Goal: Information Seeking & Learning: Learn about a topic

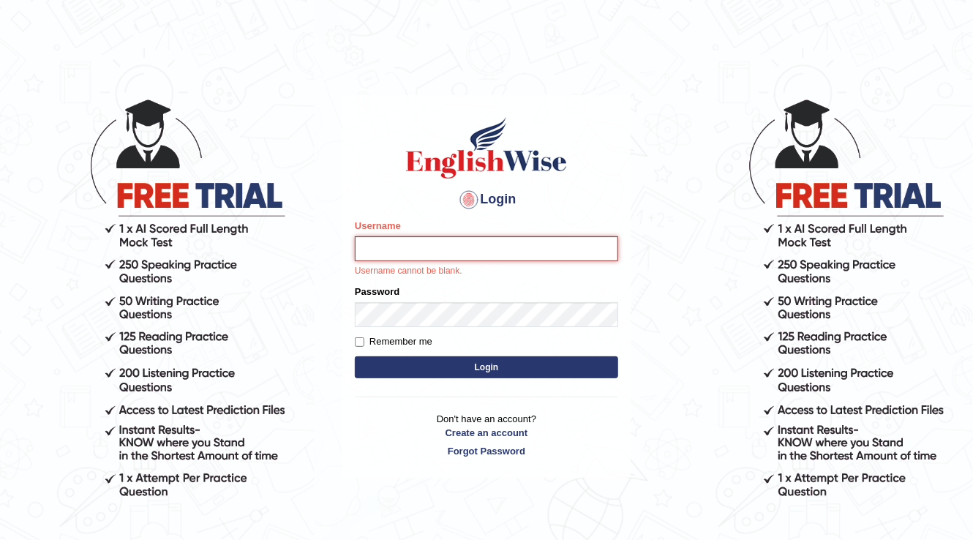
click at [485, 246] on input "Username" at bounding box center [486, 248] width 263 height 25
type input "Kubra"
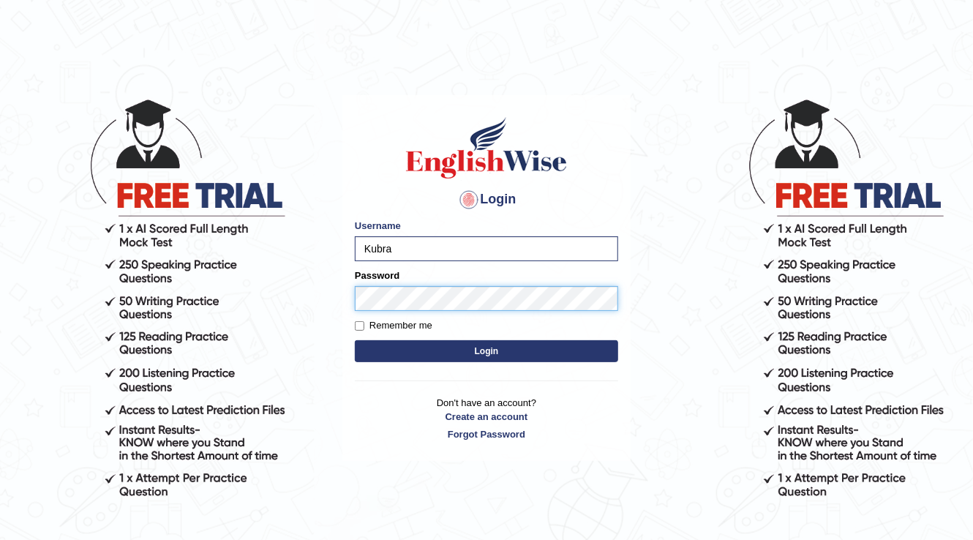
click at [355, 340] on button "Login" at bounding box center [486, 351] width 263 height 22
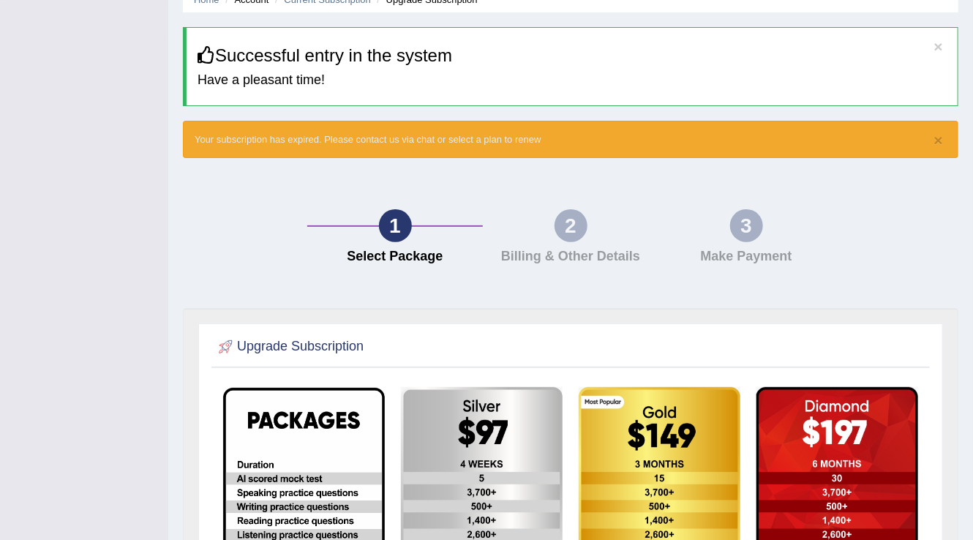
scroll to position [40, 0]
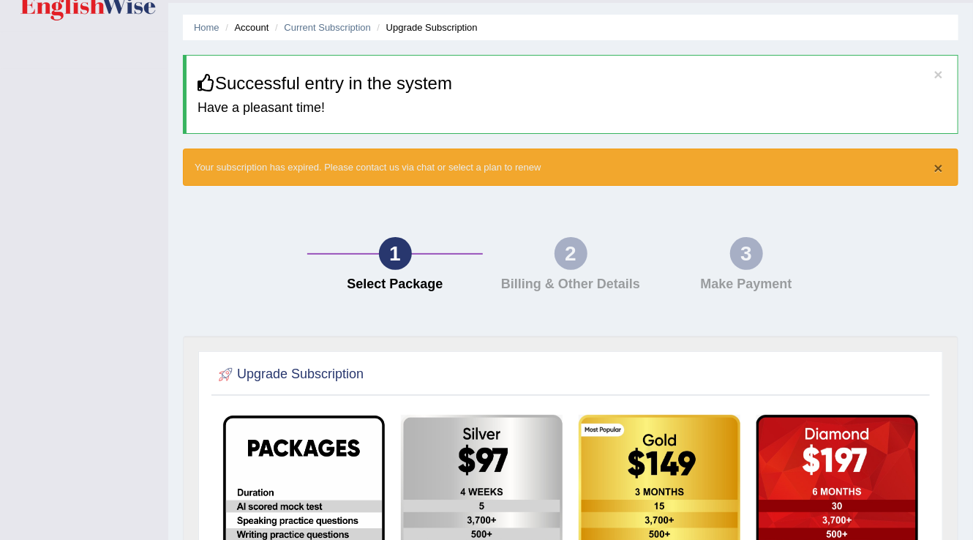
click at [938, 167] on button "×" at bounding box center [939, 167] width 9 height 15
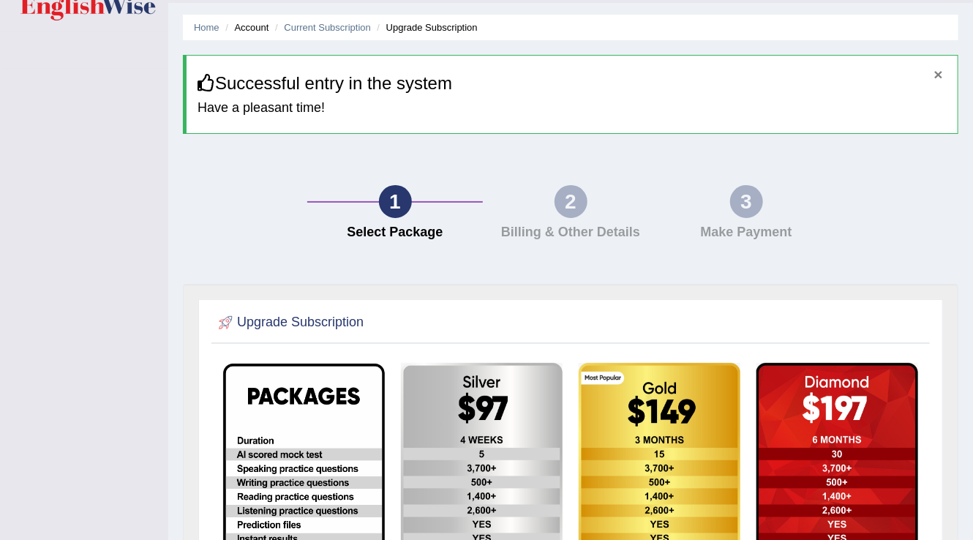
click at [935, 72] on button "×" at bounding box center [939, 74] width 9 height 15
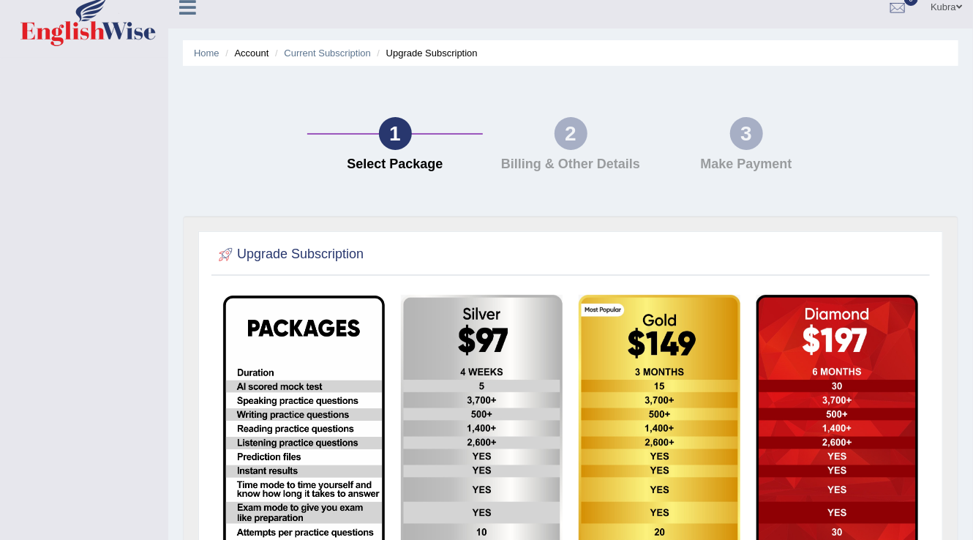
scroll to position [0, 0]
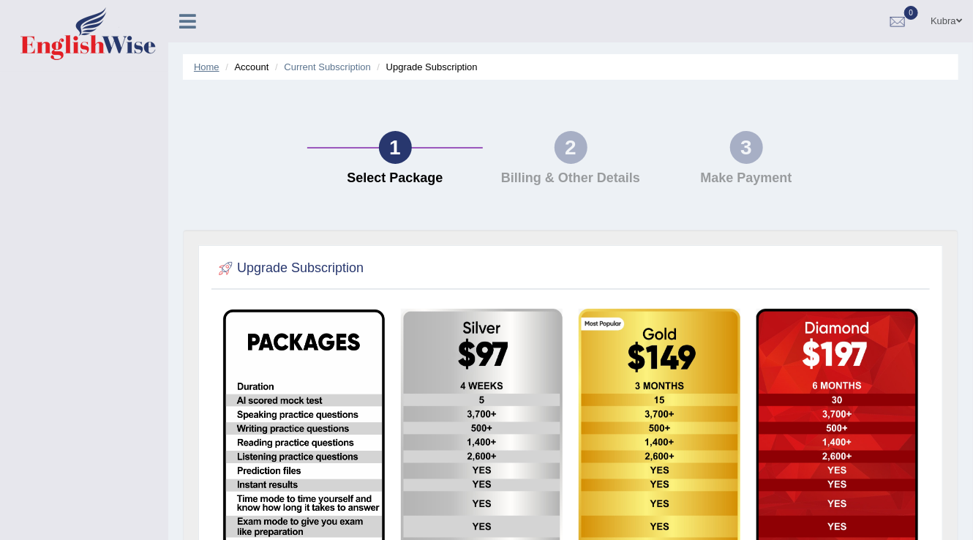
click at [209, 70] on link "Home" at bounding box center [207, 66] width 26 height 11
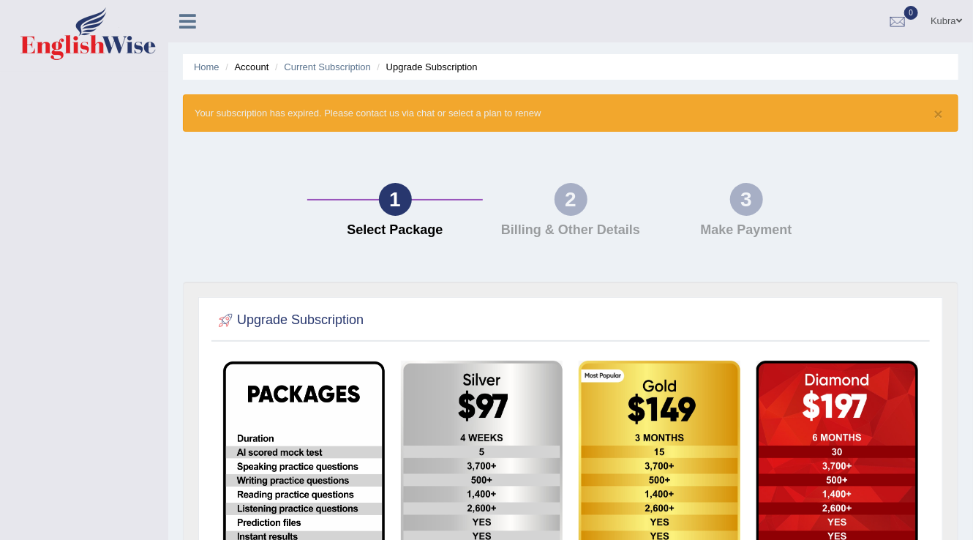
click at [560, 203] on div "2" at bounding box center [571, 199] width 33 height 33
click at [941, 111] on button "×" at bounding box center [939, 113] width 9 height 15
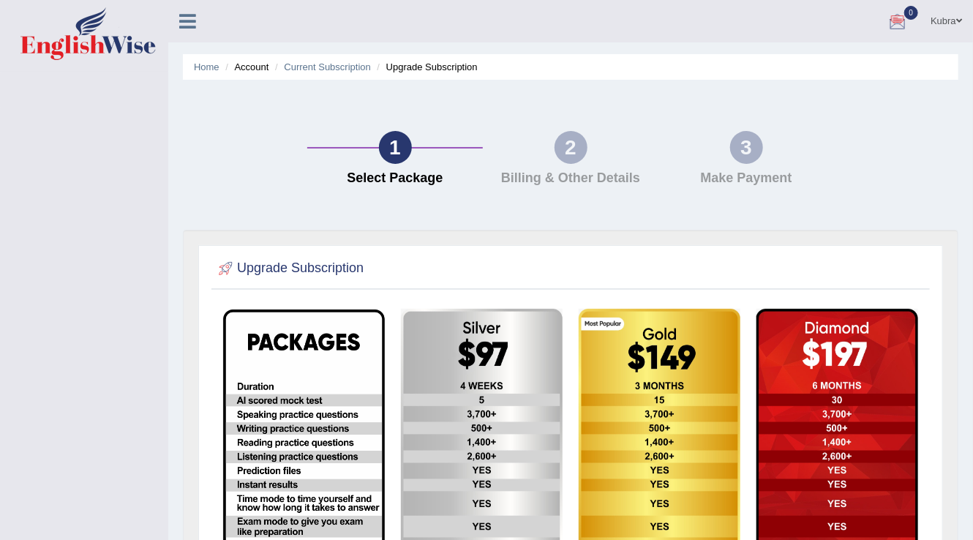
click at [949, 15] on link "Kubra" at bounding box center [946, 19] width 53 height 38
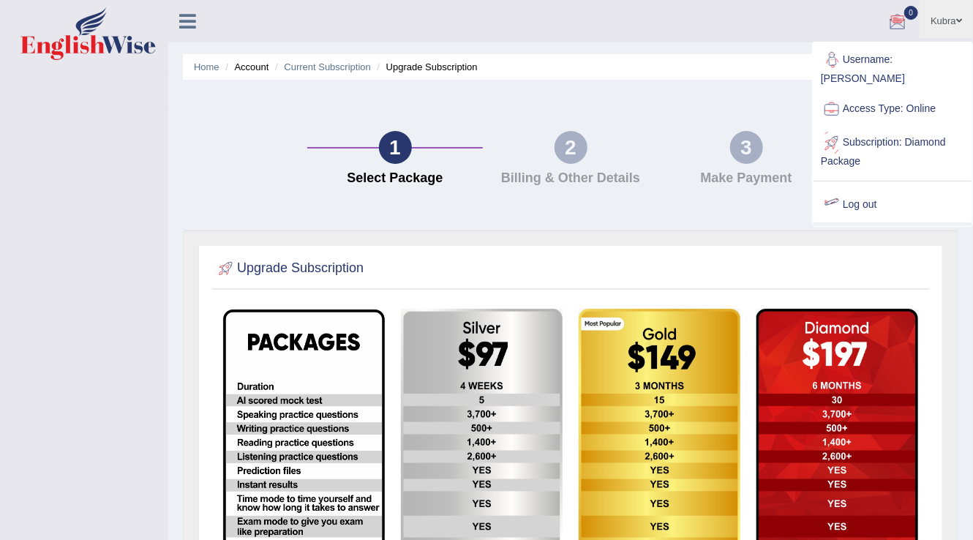
click at [908, 188] on link "Log out" at bounding box center [893, 205] width 158 height 34
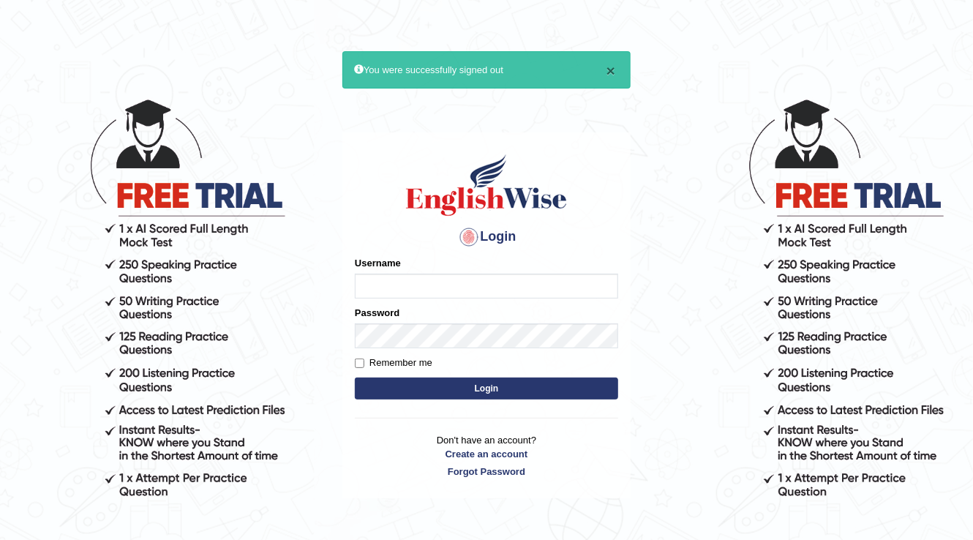
click at [613, 63] on button "×" at bounding box center [611, 70] width 9 height 15
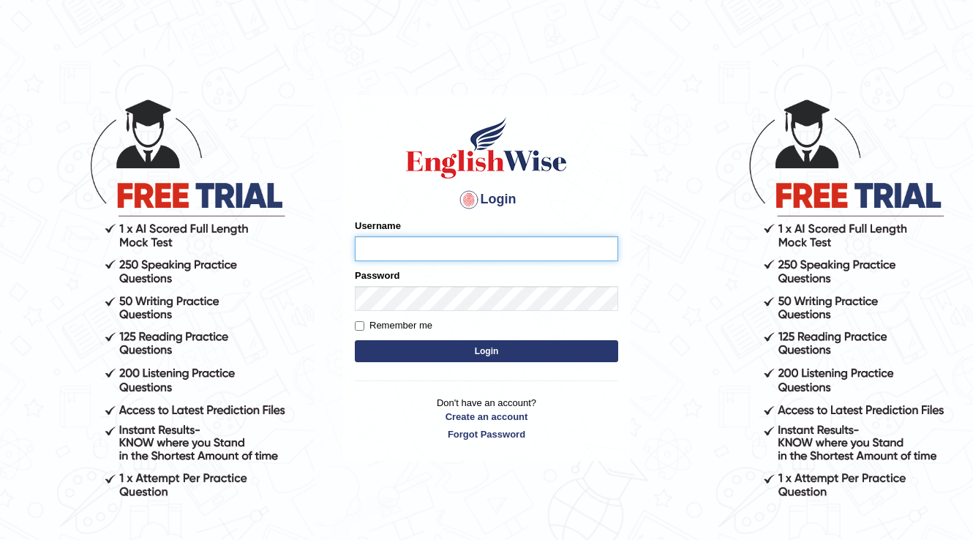
click at [623, 53] on main "Login Please fix the following errors: Username Password Remember me Login Don'…" at bounding box center [486, 256] width 293 height 415
type input "Kubra"
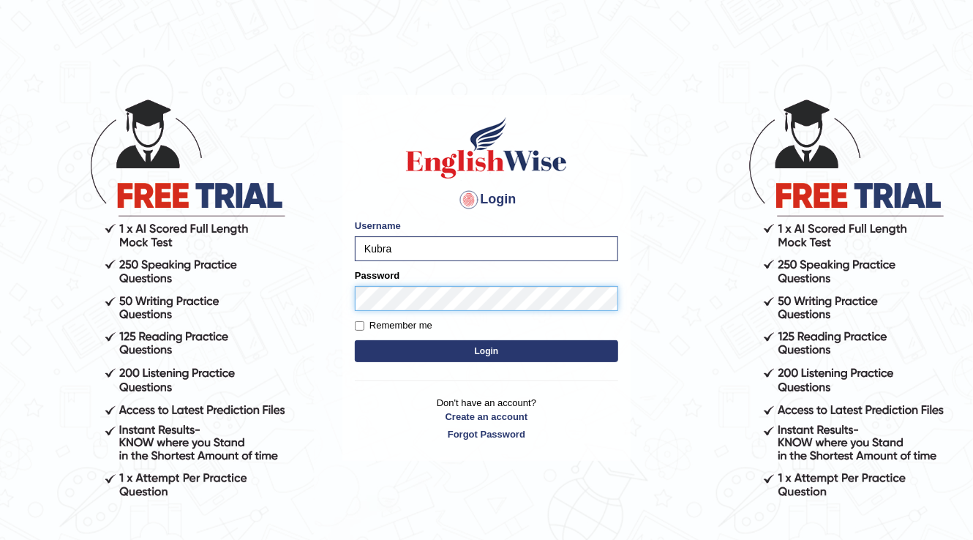
click at [355, 340] on button "Login" at bounding box center [486, 351] width 263 height 22
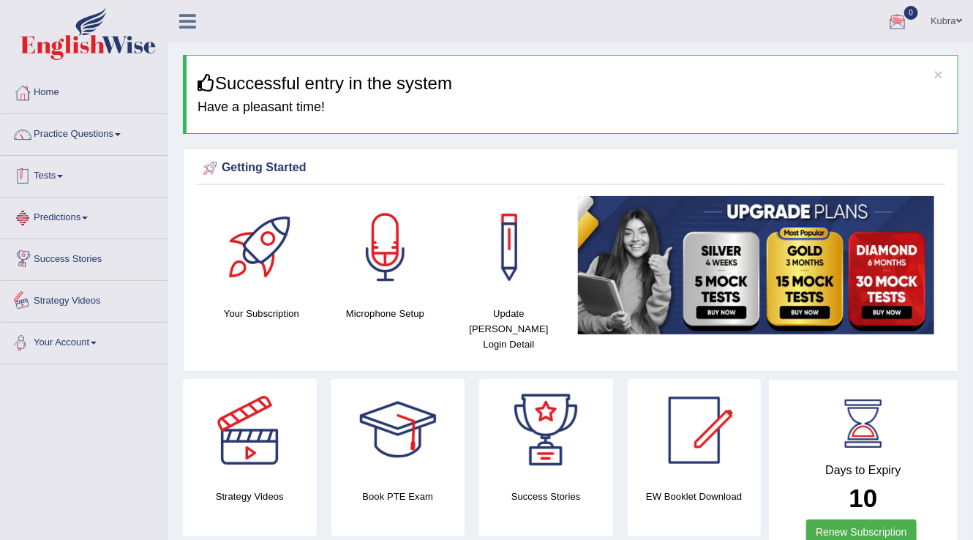
drag, startPoint x: 45, startPoint y: 176, endPoint x: 53, endPoint y: 184, distance: 11.4
click at [45, 176] on link "Tests" at bounding box center [84, 174] width 167 height 37
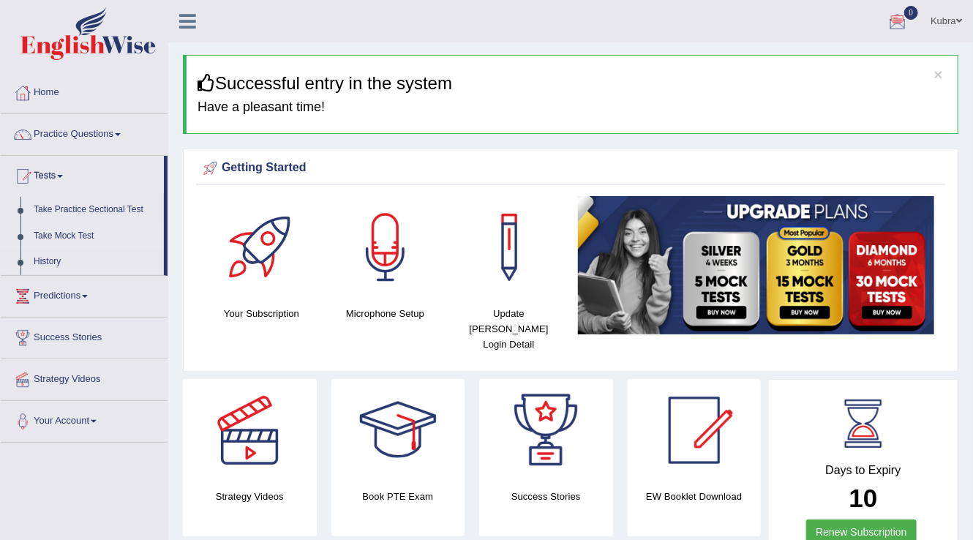
click at [67, 231] on link "Take Mock Test" at bounding box center [95, 236] width 137 height 26
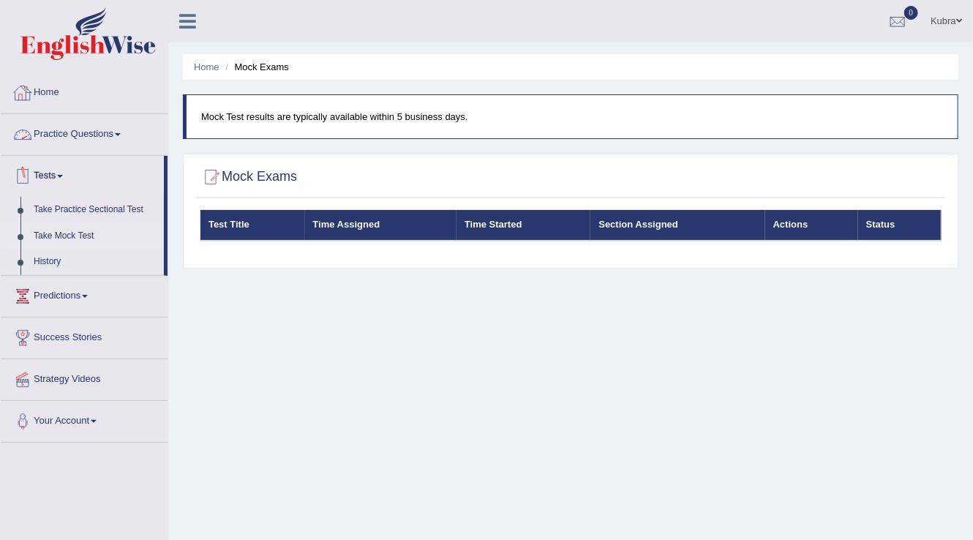
click at [51, 132] on link "Practice Questions" at bounding box center [84, 132] width 167 height 37
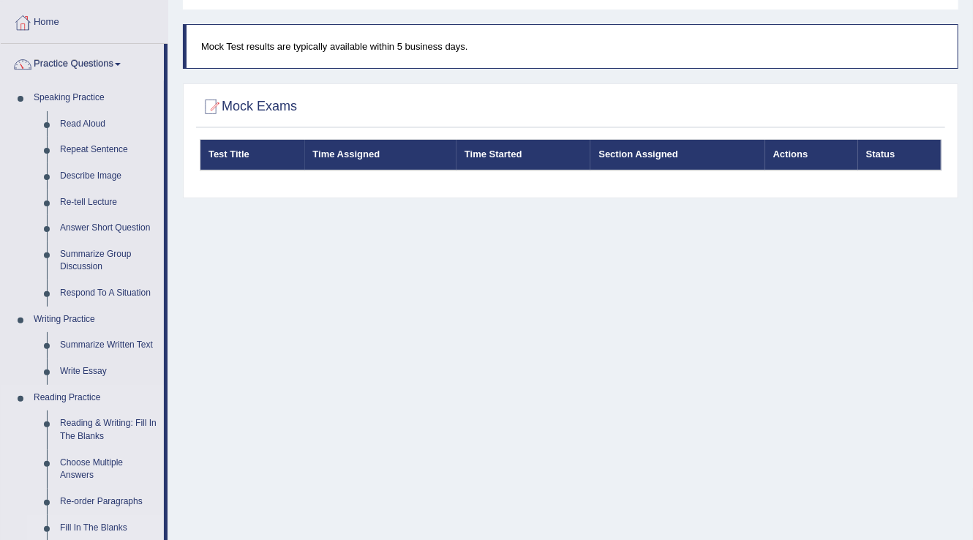
scroll to position [59, 0]
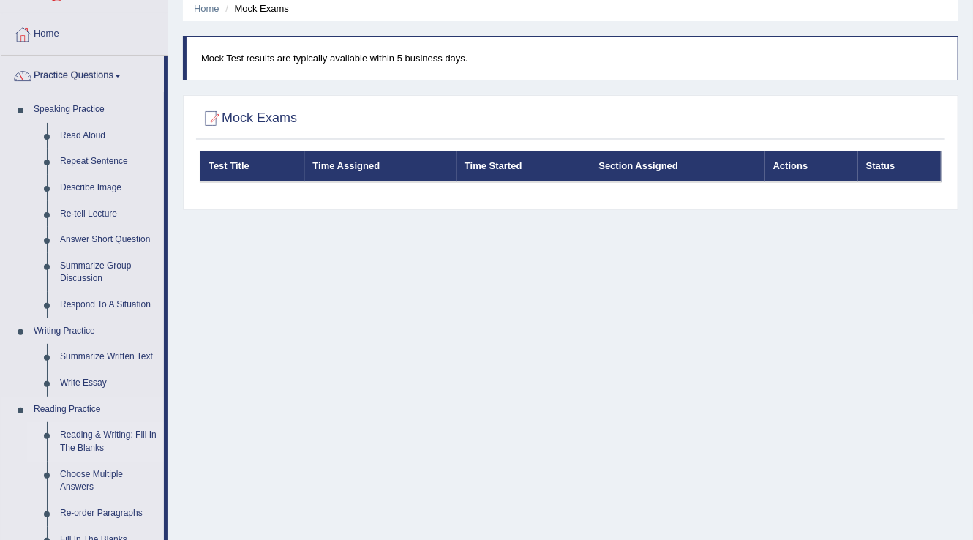
click at [86, 433] on link "Reading & Writing: Fill In The Blanks" at bounding box center [108, 441] width 111 height 39
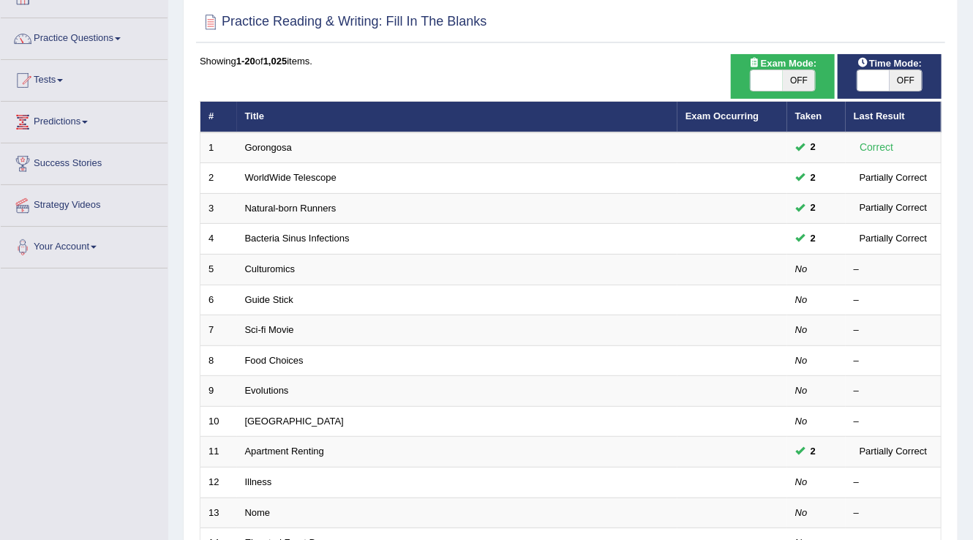
scroll to position [117, 0]
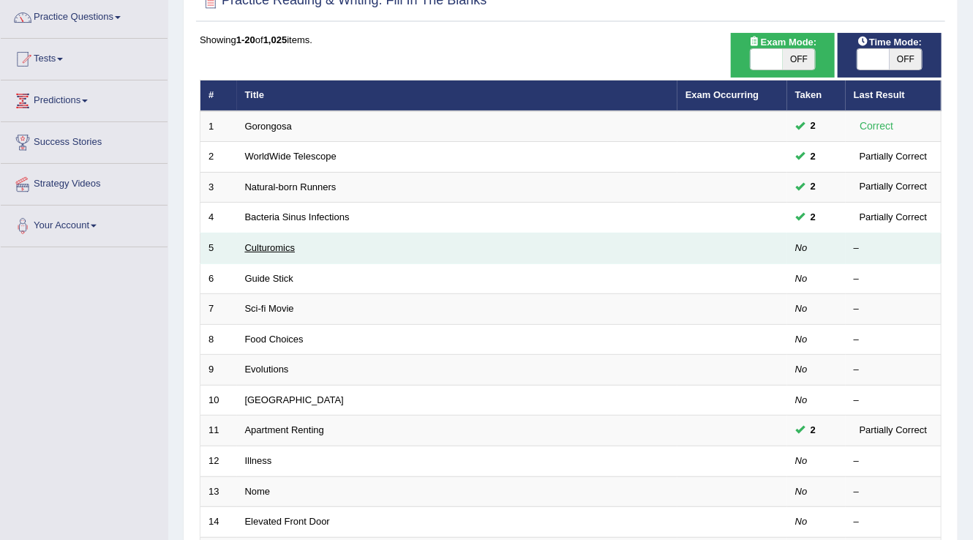
click at [285, 246] on link "Culturomics" at bounding box center [270, 247] width 51 height 11
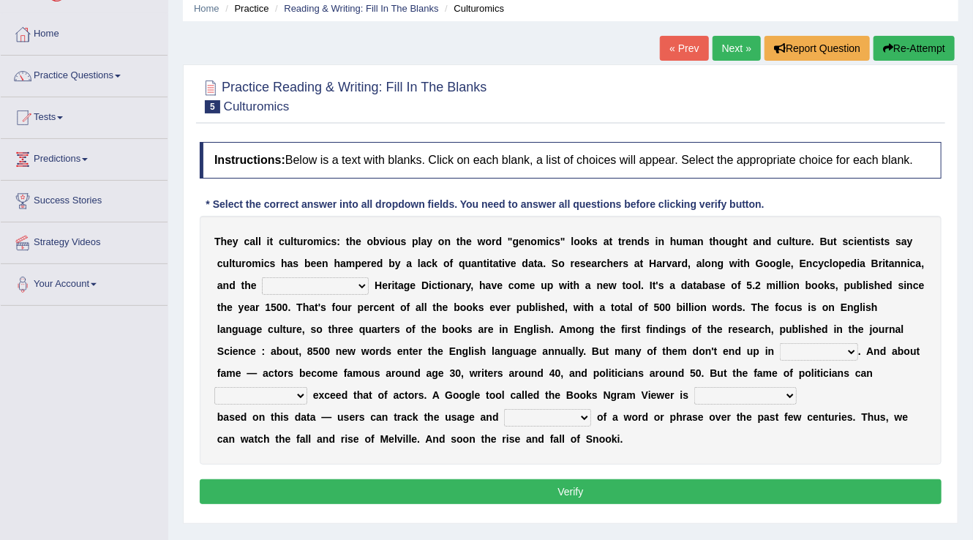
click at [284, 291] on select "Mettlesome Silicon Acetaminophen American" at bounding box center [315, 286] width 107 height 18
select select "Acetaminophen"
click at [262, 277] on select "Mettlesome Silicon Acetaminophen American" at bounding box center [315, 286] width 107 height 18
click at [849, 346] on select "veterinaries fairies dictionaries smithies" at bounding box center [819, 352] width 78 height 18
select select "dictionaries"
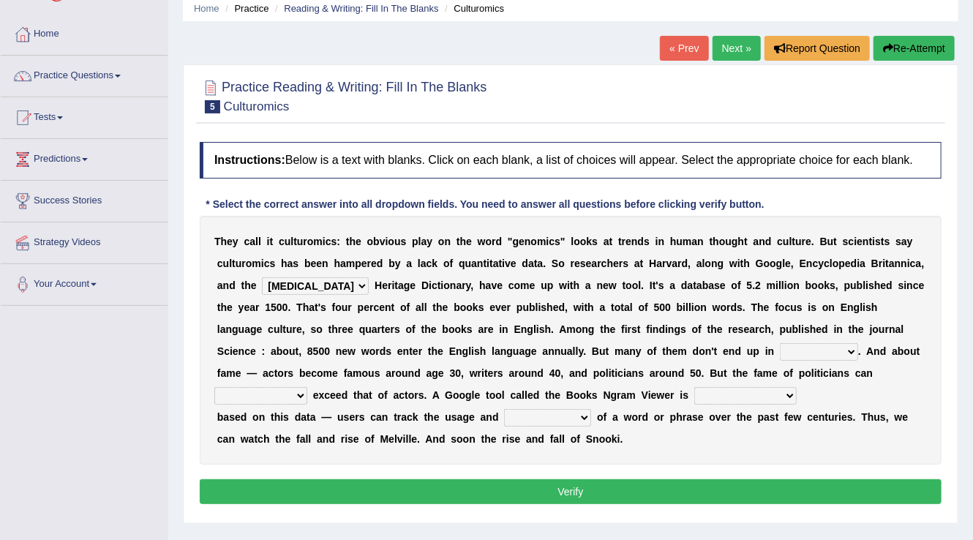
click at [780, 343] on select "veterinaries fairies dictionaries smithies" at bounding box center [819, 352] width 78 height 18
click at [280, 400] on select "intelligibly eventually venturesomely preferably" at bounding box center [260, 396] width 93 height 18
select select "eventually"
click at [214, 387] on select "intelligibly eventually venturesomely preferably" at bounding box center [260, 396] width 93 height 18
click at [730, 397] on select "nonoccupational nonbreakable trainable available" at bounding box center [746, 396] width 102 height 18
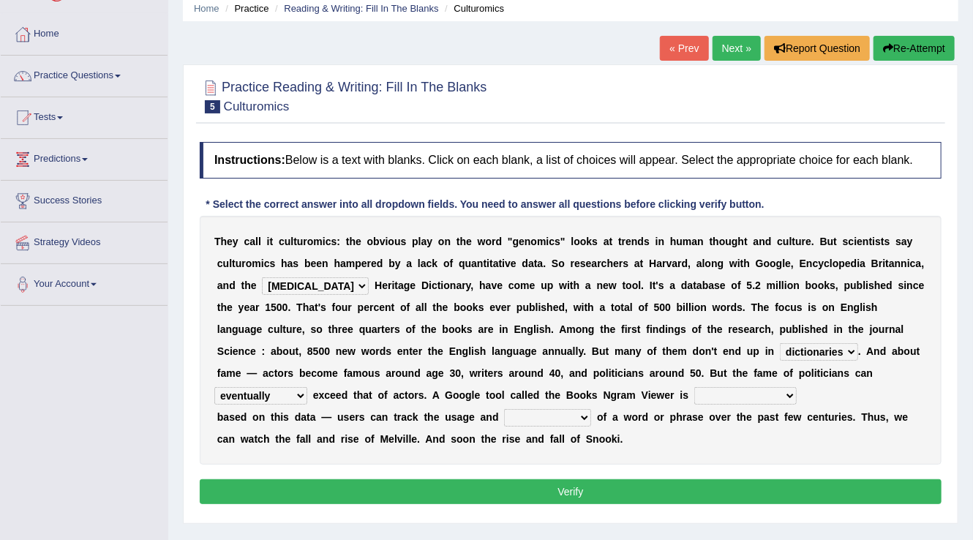
select select "available"
click at [695, 387] on select "nonoccupational nonbreakable trainable available" at bounding box center [746, 396] width 102 height 18
click at [699, 394] on select "nonoccupational nonbreakable trainable available" at bounding box center [746, 396] width 102 height 18
click at [692, 476] on div "Instructions: Below is a text with blanks. Click on each blank, a list of choic…" at bounding box center [570, 325] width 749 height 381
click at [542, 419] on select "frequency derisory drearily inappreciably" at bounding box center [547, 418] width 87 height 18
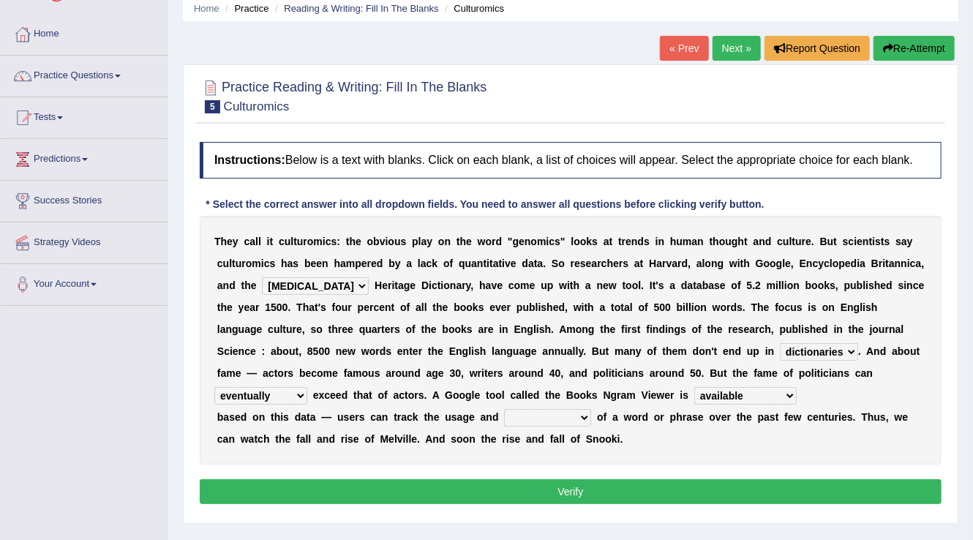
select select "inappreciably"
click at [504, 409] on select "frequency derisory drearily inappreciably" at bounding box center [547, 418] width 87 height 18
click at [575, 485] on button "Verify" at bounding box center [571, 491] width 742 height 25
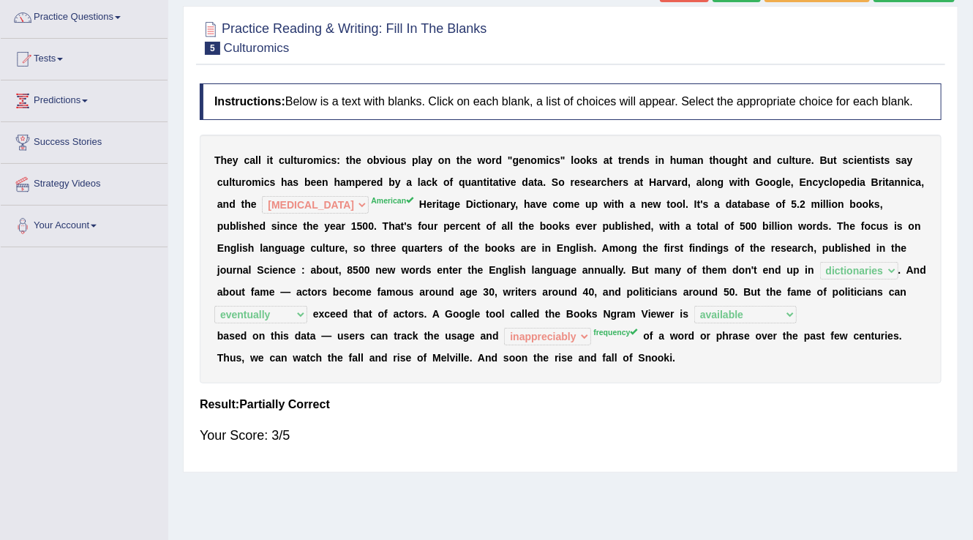
scroll to position [59, 0]
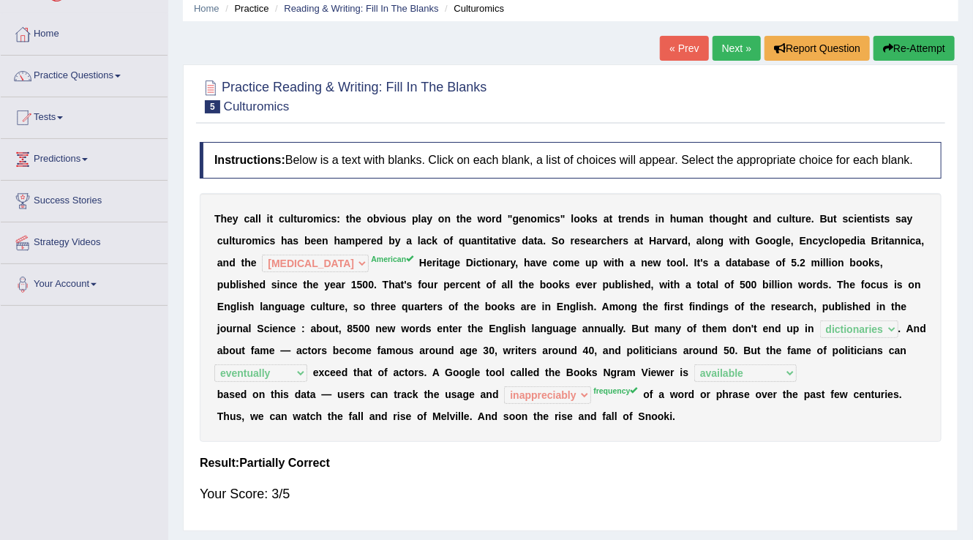
click at [917, 56] on button "Re-Attempt" at bounding box center [914, 48] width 81 height 25
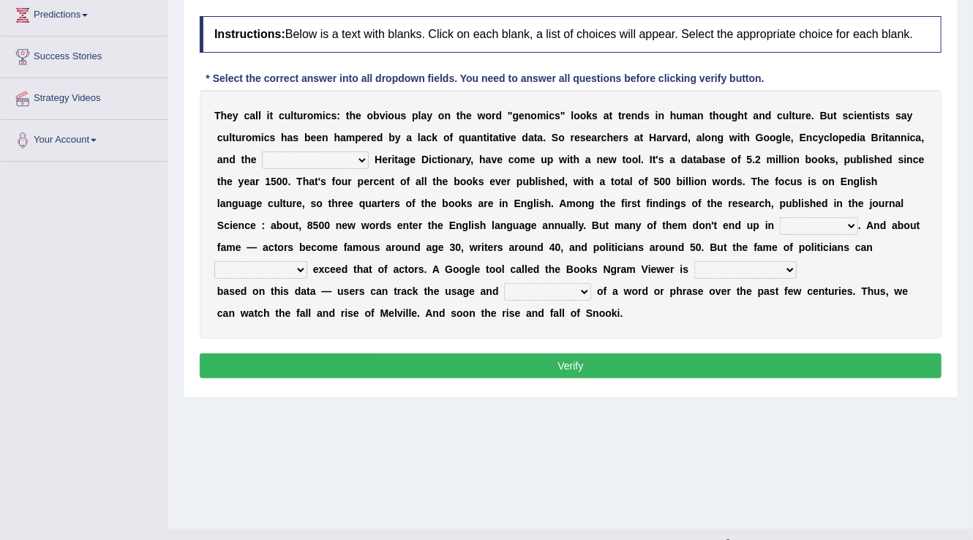
click at [288, 265] on select "intelligibly eventually venturesomely preferably" at bounding box center [260, 270] width 93 height 18
select select "eventually"
click at [214, 261] on select "intelligibly eventually venturesomely preferably" at bounding box center [260, 270] width 93 height 18
click at [828, 230] on select "veterinaries fairies dictionaries smithies" at bounding box center [819, 226] width 78 height 18
select select "dictionaries"
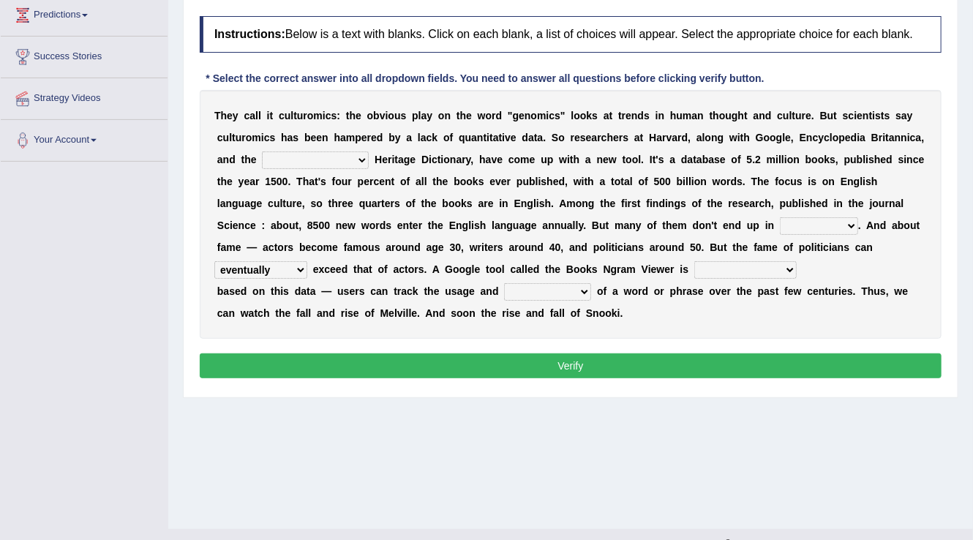
click at [780, 217] on select "veterinaries fairies dictionaries smithies" at bounding box center [819, 226] width 78 height 18
click at [773, 272] on select "nonoccupational nonbreakable trainable available" at bounding box center [746, 270] width 102 height 18
select select "available"
click at [695, 261] on select "nonoccupational nonbreakable trainable available" at bounding box center [746, 270] width 102 height 18
click at [550, 292] on select "frequency derisory drearily inappreciably" at bounding box center [547, 292] width 87 height 18
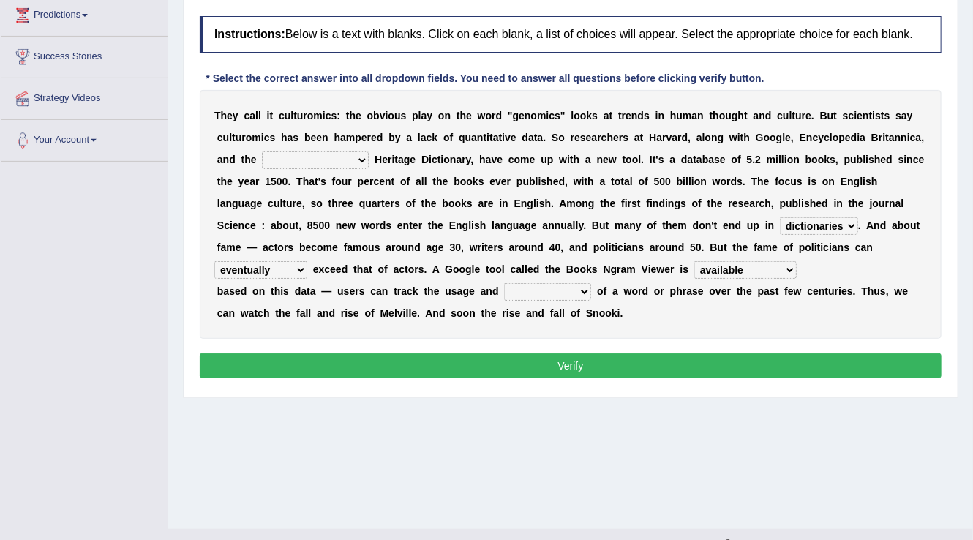
select select "frequency"
click at [504, 283] on select "frequency derisory drearily inappreciably" at bounding box center [547, 292] width 87 height 18
click at [274, 162] on select "Mettlesome Silicon Acetaminophen American" at bounding box center [315, 161] width 107 height 18
select select "American"
click at [262, 152] on select "Mettlesome Silicon Acetaminophen American" at bounding box center [315, 161] width 107 height 18
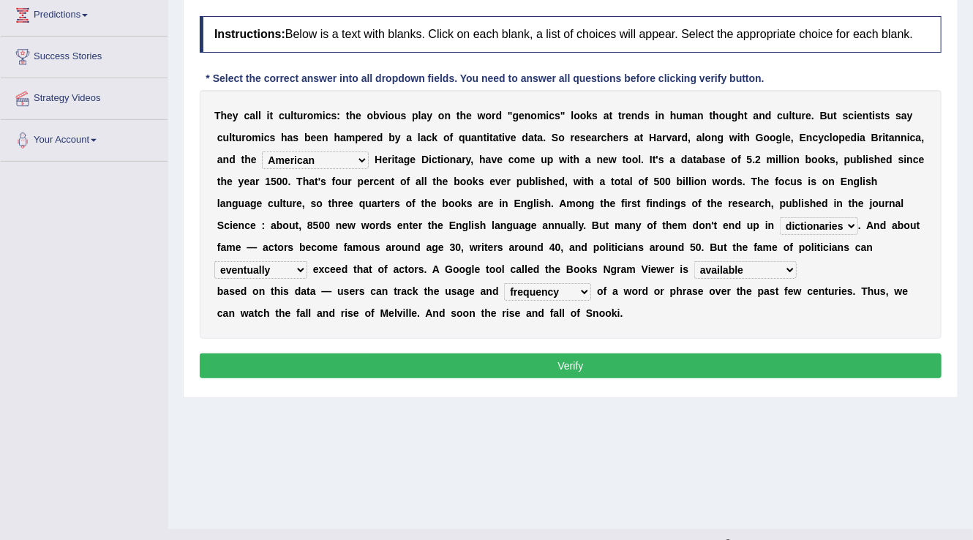
click at [398, 372] on button "Verify" at bounding box center [571, 366] width 742 height 25
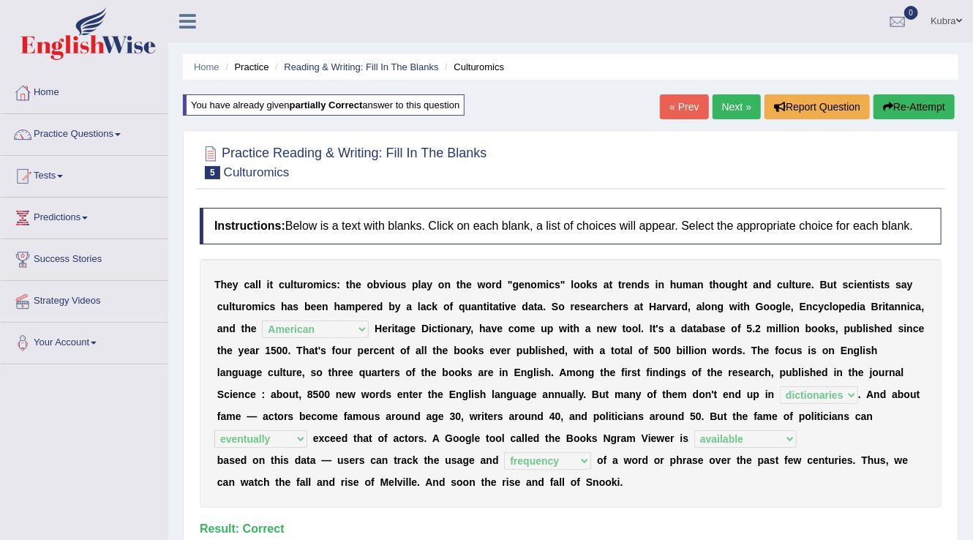
click at [731, 114] on link "Next »" at bounding box center [737, 106] width 48 height 25
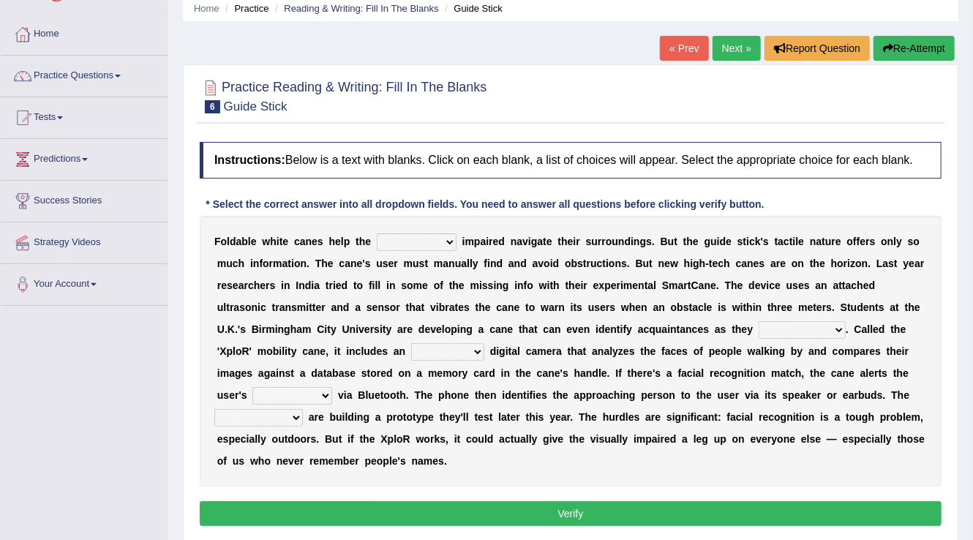
click at [421, 239] on select "felicity insensitivity visually malleability" at bounding box center [417, 242] width 80 height 18
select select "insensitivity"
click at [377, 233] on select "felicity insensitivity visually malleability" at bounding box center [417, 242] width 80 height 18
click at [798, 329] on select "likelihood throat northernmost approach" at bounding box center [802, 330] width 87 height 18
select select "likelihood"
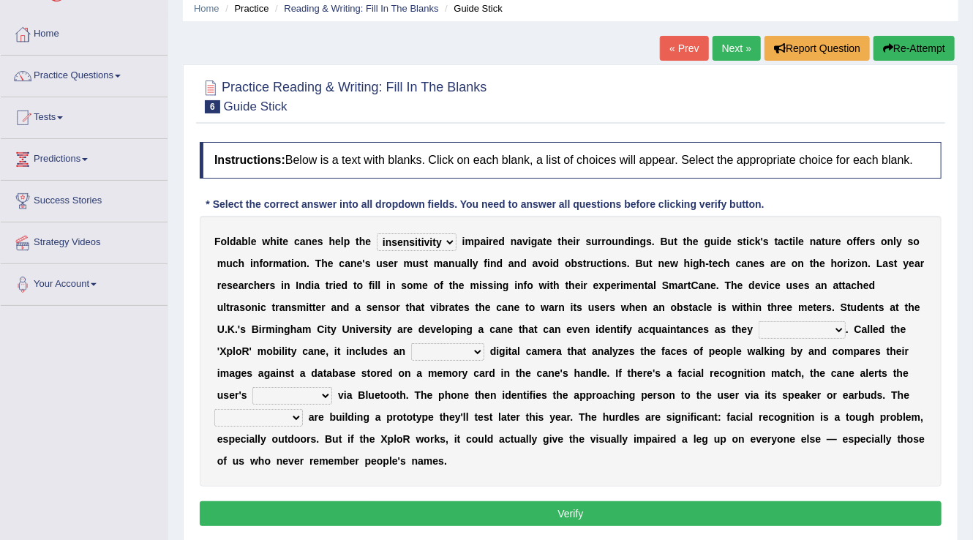
click at [759, 321] on select "likelihood throat northernmost approach" at bounding box center [802, 330] width 87 height 18
click at [435, 350] on select "untested embedded deadest skinhead" at bounding box center [447, 352] width 73 height 18
select select "untested"
click at [411, 343] on select "untested embedded deadest skinhead" at bounding box center [447, 352] width 73 height 18
click at [307, 392] on select "waterborne alone smartphone postpone" at bounding box center [293, 396] width 80 height 18
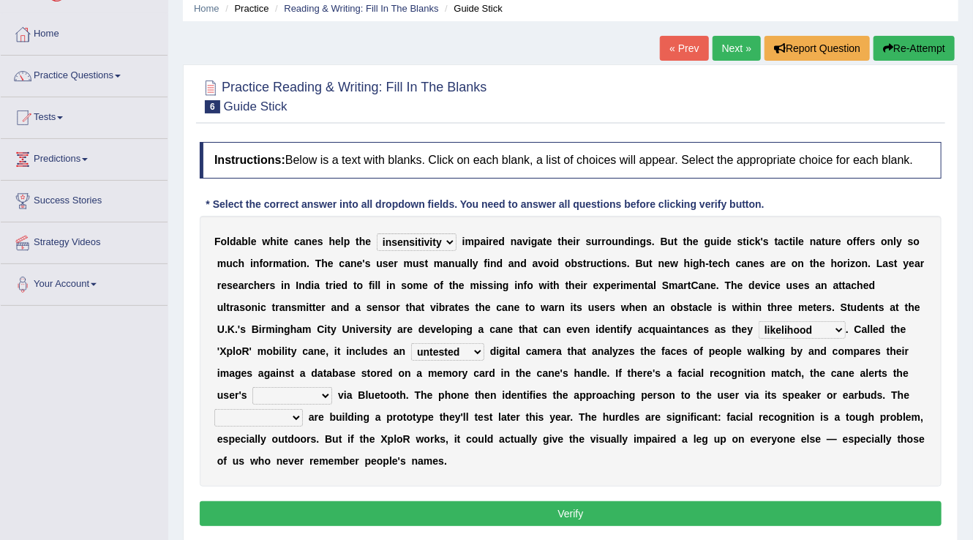
select select "smartphone"
click at [253, 387] on select "waterborne alone smartphone postpone" at bounding box center [293, 396] width 80 height 18
click at [315, 395] on select "waterborne alone smartphone postpone" at bounding box center [293, 396] width 80 height 18
click at [281, 415] on select "jurisprudence bootless students jukebox" at bounding box center [258, 418] width 89 height 18
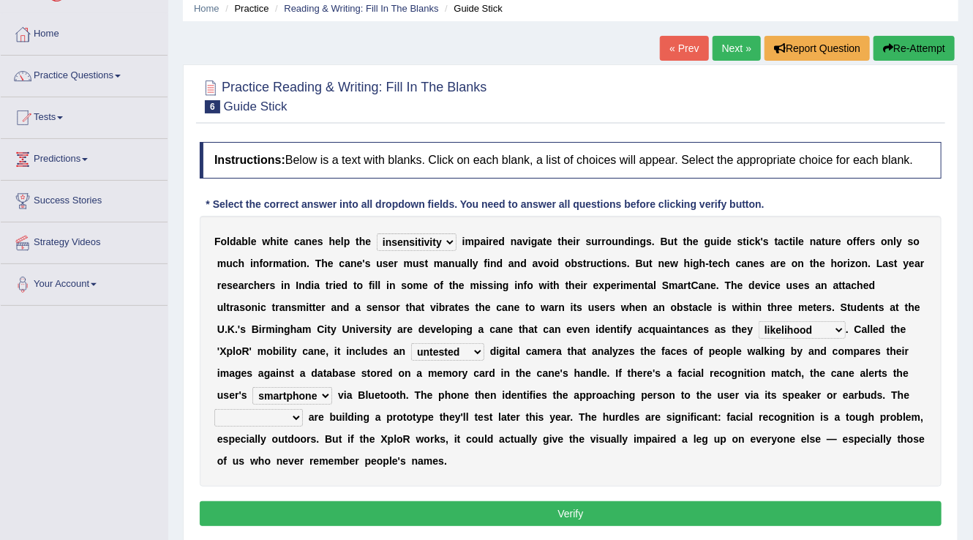
select select "students"
click at [214, 409] on select "jurisprudence bootless students jukebox" at bounding box center [258, 418] width 89 height 18
click at [313, 509] on button "Verify" at bounding box center [571, 513] width 742 height 25
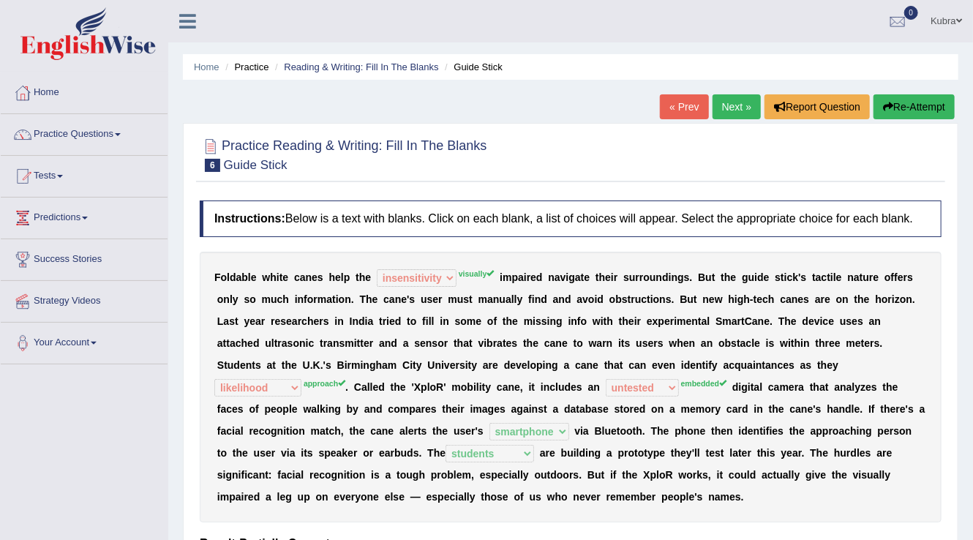
click at [738, 104] on link "Next »" at bounding box center [737, 106] width 48 height 25
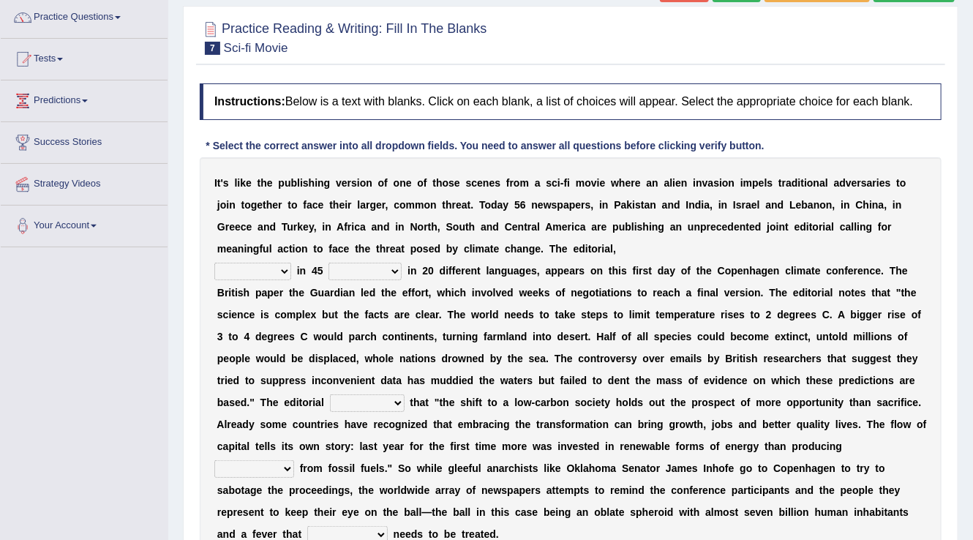
click at [286, 272] on select "published publicized burnished transmitted" at bounding box center [252, 272] width 77 height 18
select select "published"
click at [214, 263] on select "published publicized burnished transmitted" at bounding box center [252, 272] width 77 height 18
click at [348, 269] on select "clans countries continents terraces" at bounding box center [365, 272] width 73 height 18
select select "countries"
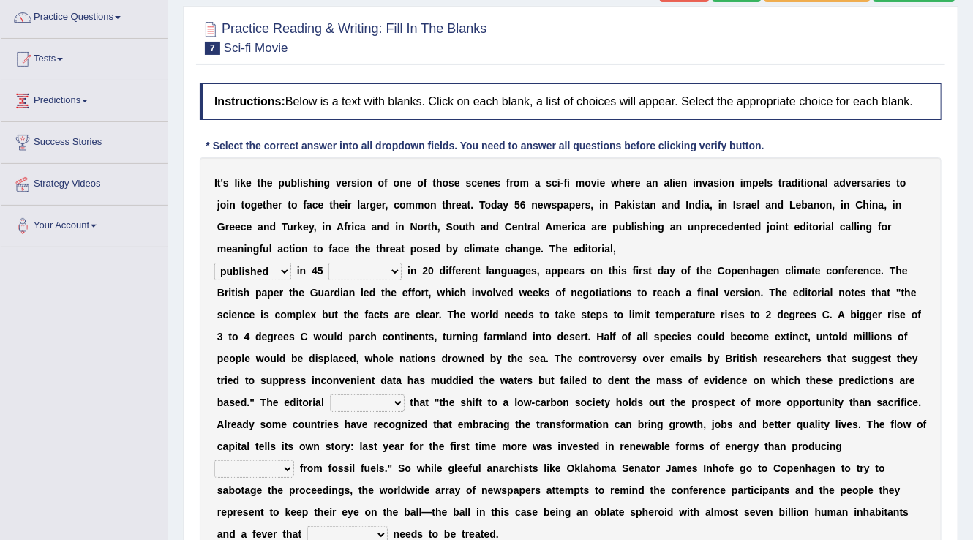
click at [329, 263] on select "clans countries continents terraces" at bounding box center [365, 272] width 73 height 18
click at [381, 404] on select "modified protested recognized declined" at bounding box center [367, 403] width 75 height 18
select select "recognized"
click at [330, 394] on select "modified protested recognized declined" at bounding box center [367, 403] width 75 height 18
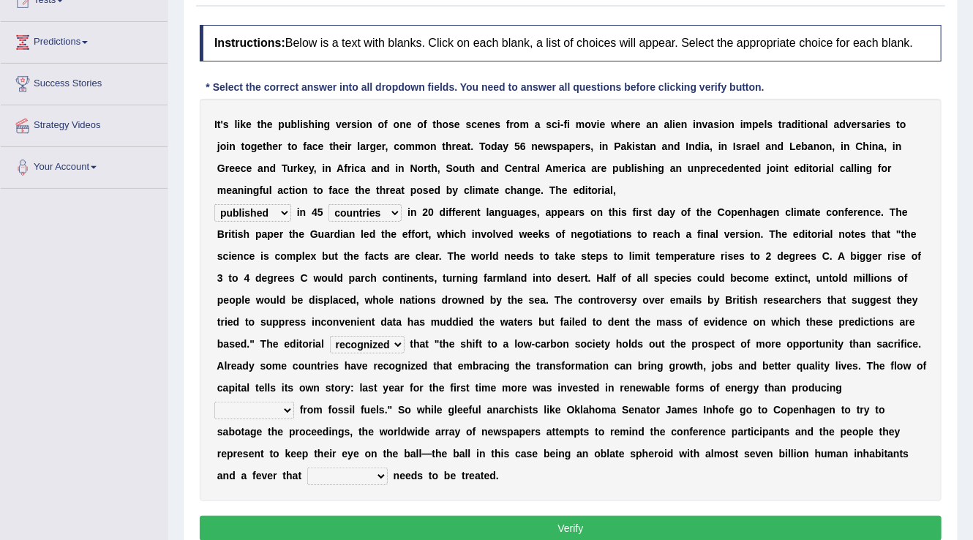
click at [231, 410] on select "electricity indivisibility negativity significance" at bounding box center [254, 411] width 80 height 18
select select "electricity"
click at [214, 402] on select "electricity indivisibility negativity significance" at bounding box center [254, 411] width 80 height 18
click at [346, 474] on select "solicitously desperately ephemerally peripherally" at bounding box center [347, 477] width 81 height 18
select select "desperately"
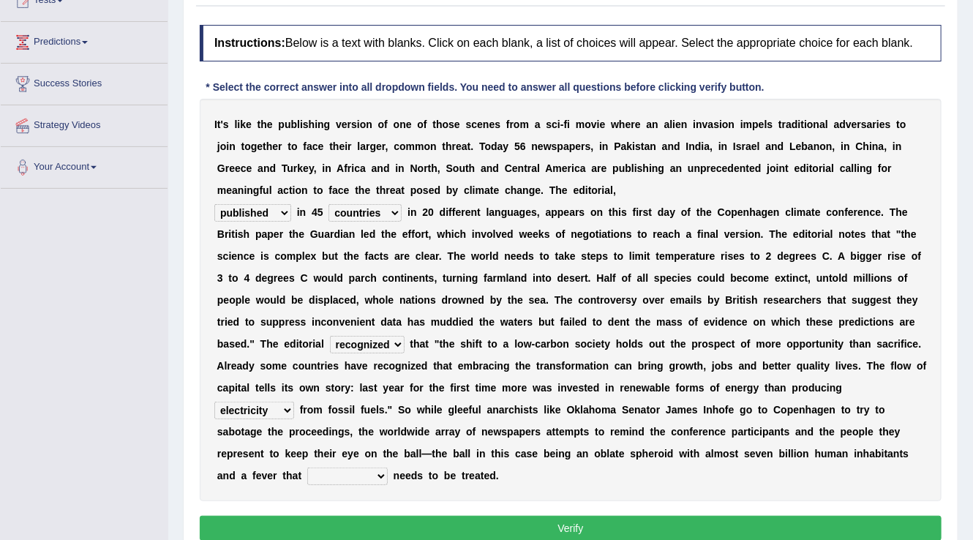
click at [307, 468] on select "solicitously desperately ephemerally peripherally" at bounding box center [347, 477] width 81 height 18
click at [416, 520] on button "Verify" at bounding box center [571, 528] width 742 height 25
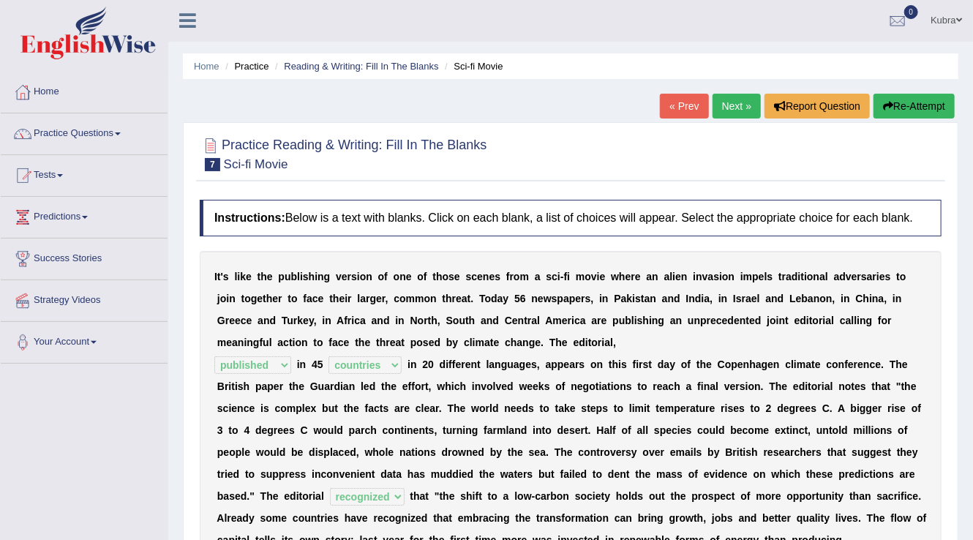
scroll to position [0, 0]
click at [736, 102] on link "Next »" at bounding box center [737, 106] width 48 height 25
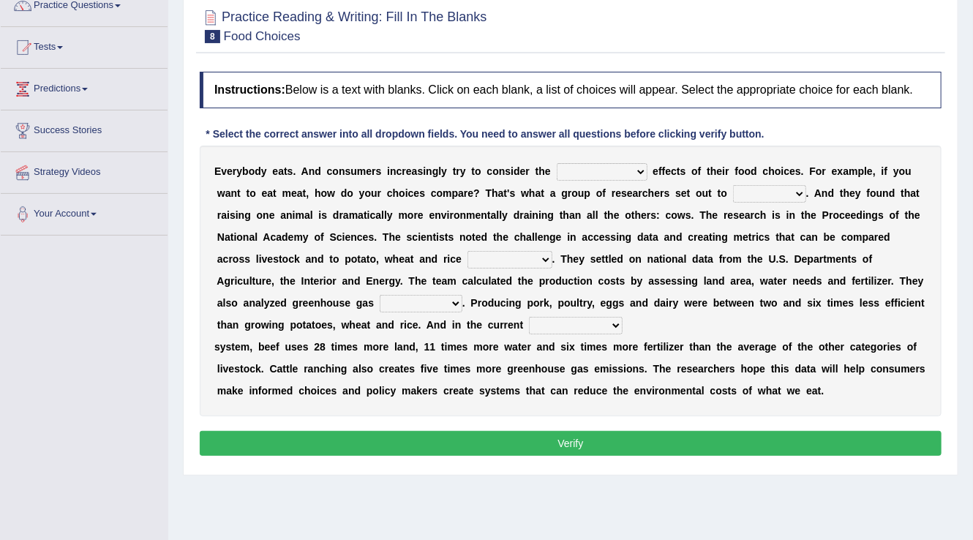
click at [591, 174] on select "spiritual economic environmental material" at bounding box center [602, 172] width 91 height 18
click at [842, 291] on div "E v e r y b o d y e a t s . A n d c o n s u m e r s i n c r e a s i n g l y t r…" at bounding box center [571, 281] width 742 height 271
click at [758, 187] on select "exemplify squander discover purchase" at bounding box center [769, 194] width 73 height 18
select select "discover"
click at [733, 185] on select "exemplify squander discover purchase" at bounding box center [769, 194] width 73 height 18
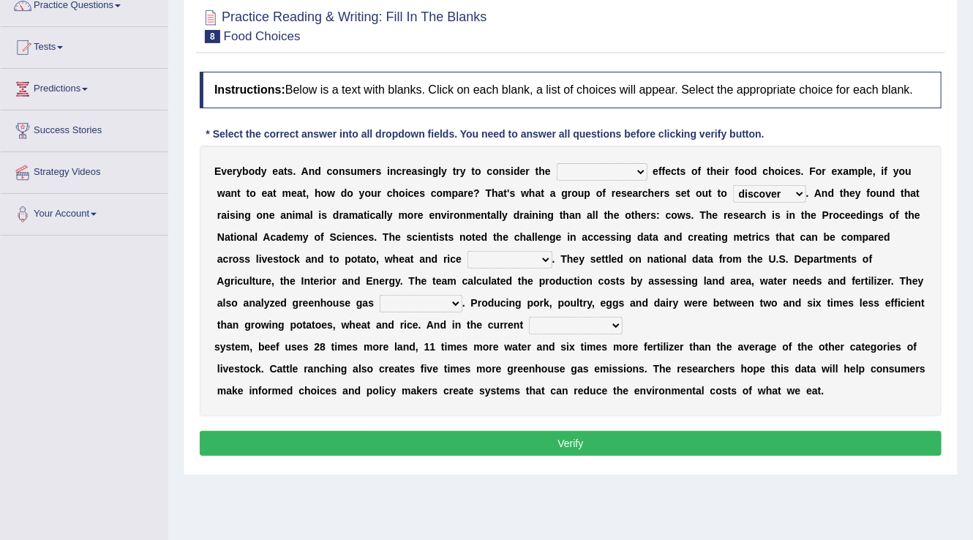
click at [481, 257] on select "production corruption consumption inventory" at bounding box center [510, 260] width 85 height 18
select select "consumption"
click at [468, 251] on select "production corruption consumption inventory" at bounding box center [510, 260] width 85 height 18
click at [408, 303] on select "conjectures manufacture emissions purification" at bounding box center [421, 304] width 83 height 18
select select "emissions"
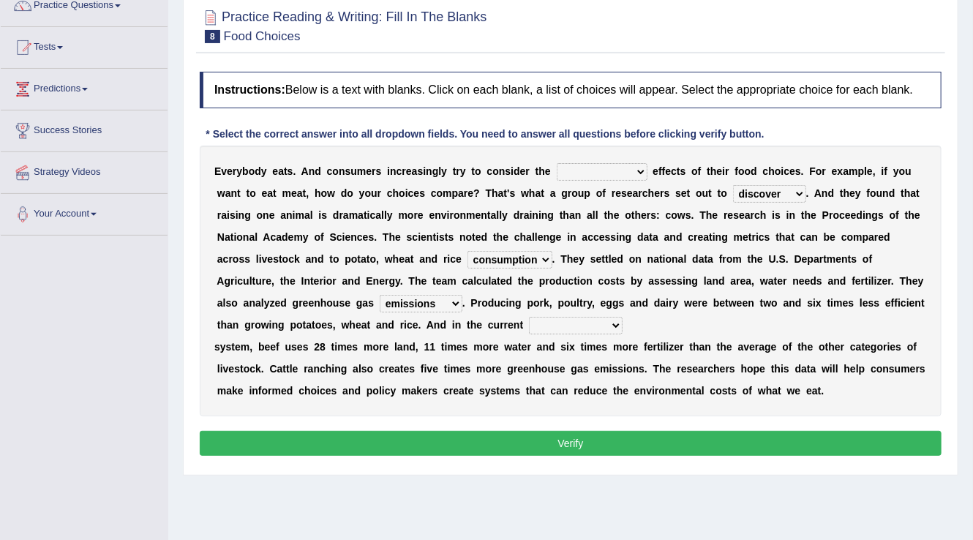
click at [380, 295] on select "conjectures manufacture emissions purification" at bounding box center [421, 304] width 83 height 18
click at [556, 320] on select "agricultural impalpable ungrammatical terminal" at bounding box center [576, 326] width 94 height 18
click at [529, 317] on select "agricultural impalpable ungrammatical terminal" at bounding box center [576, 326] width 94 height 18
click at [553, 322] on select "agricultural impalpable ungrammatical terminal" at bounding box center [576, 326] width 94 height 18
select select "terminal"
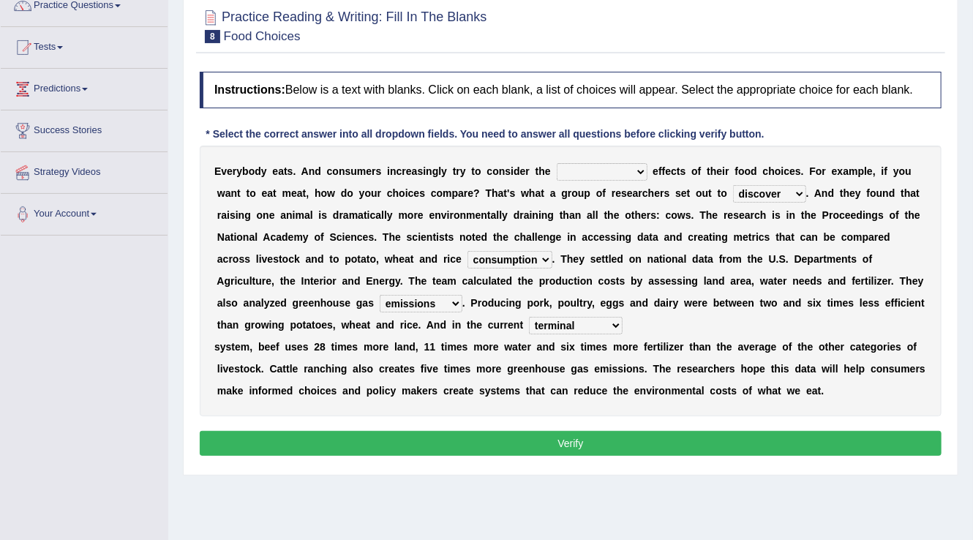
click at [529, 317] on select "agricultural impalpable ungrammatical terminal" at bounding box center [576, 326] width 94 height 18
click at [592, 173] on select "spiritual economic environmental material" at bounding box center [602, 172] width 91 height 18
select select "material"
click at [557, 163] on select "spiritual economic environmental material" at bounding box center [602, 172] width 91 height 18
click at [602, 441] on button "Verify" at bounding box center [571, 443] width 742 height 25
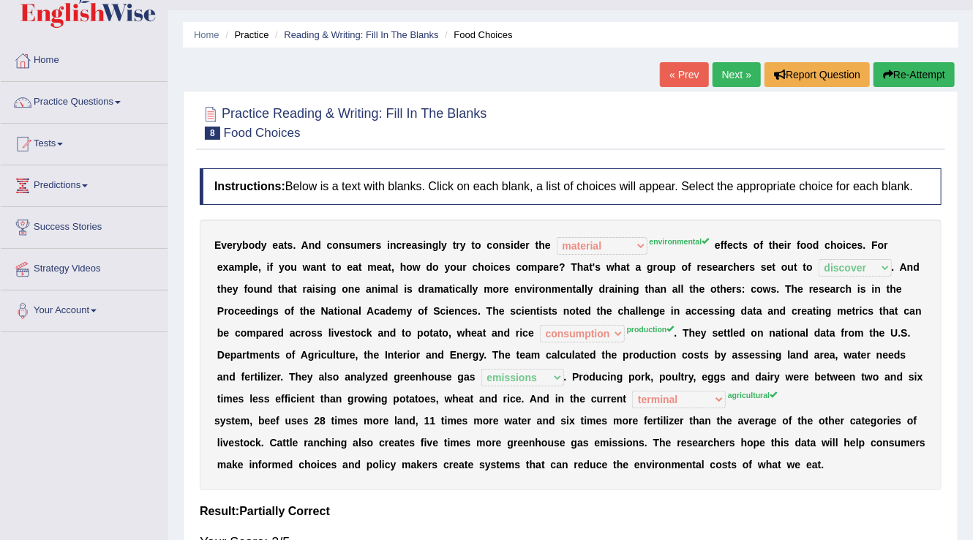
scroll to position [12, 0]
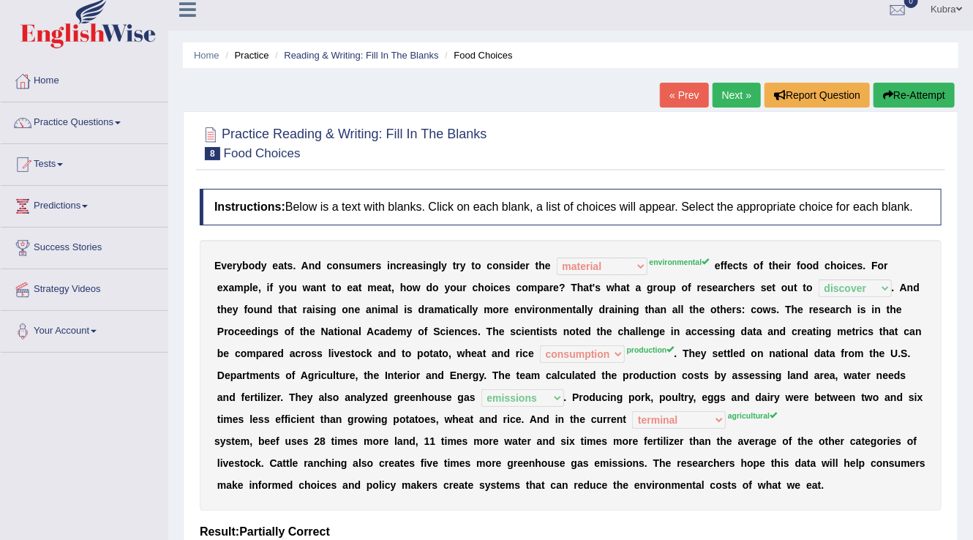
click at [948, 92] on button "Re-Attempt" at bounding box center [914, 95] width 81 height 25
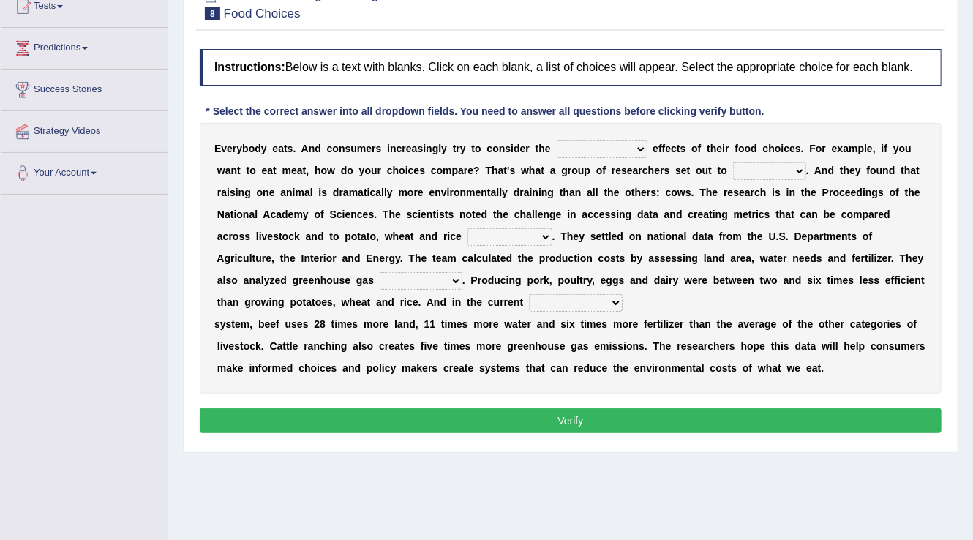
scroll to position [187, 0]
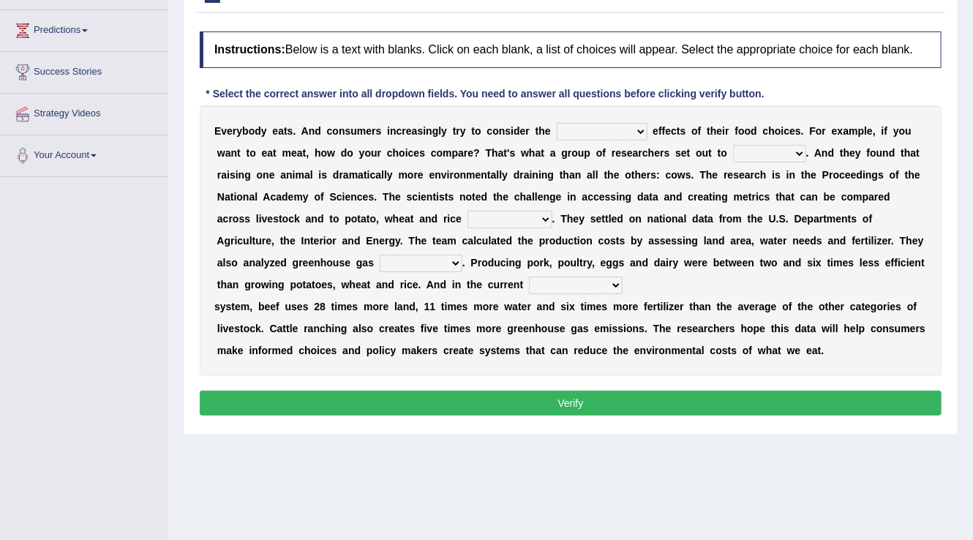
click at [602, 132] on select "spiritual economic environmental material" at bounding box center [602, 132] width 91 height 18
select select "environmental"
click at [557, 123] on select "spiritual economic environmental material" at bounding box center [602, 132] width 91 height 18
click at [756, 157] on select "exemplify squander discover purchase" at bounding box center [769, 154] width 73 height 18
select select "discover"
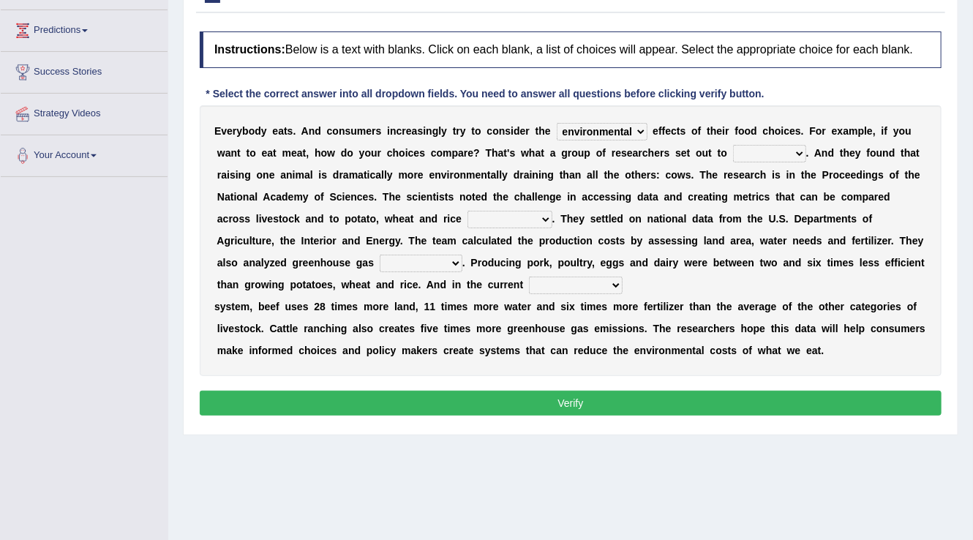
click at [733, 145] on select "exemplify squander discover purchase" at bounding box center [769, 154] width 73 height 18
click at [527, 211] on select "production corruption consumption inventory" at bounding box center [510, 220] width 85 height 18
select select "production"
click at [468, 211] on select "production corruption consumption inventory" at bounding box center [510, 220] width 85 height 18
click at [440, 257] on select "conjectures manufacture emissions purification" at bounding box center [421, 264] width 83 height 18
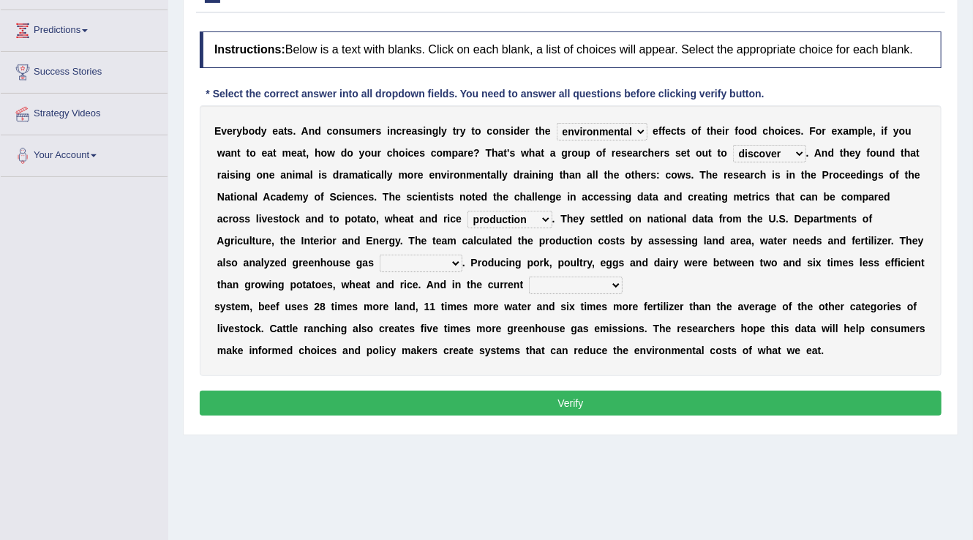
select select "emissions"
click at [380, 255] on select "conjectures manufacture emissions purification" at bounding box center [421, 264] width 83 height 18
click at [568, 285] on select "agricultural impalpable ungrammatical terminal" at bounding box center [576, 286] width 94 height 18
select select "agricultural"
click at [529, 277] on select "agricultural impalpable ungrammatical terminal" at bounding box center [576, 286] width 94 height 18
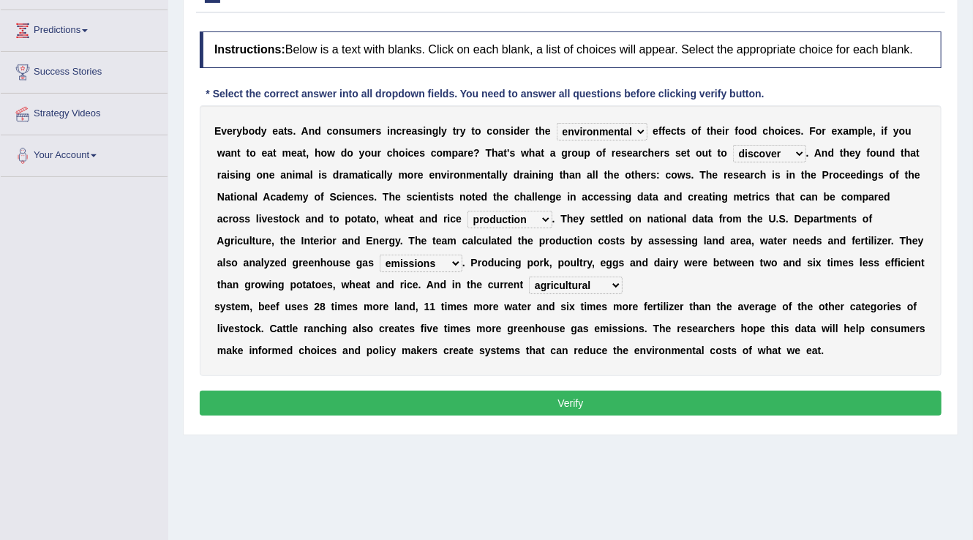
click at [471, 404] on button "Verify" at bounding box center [571, 403] width 742 height 25
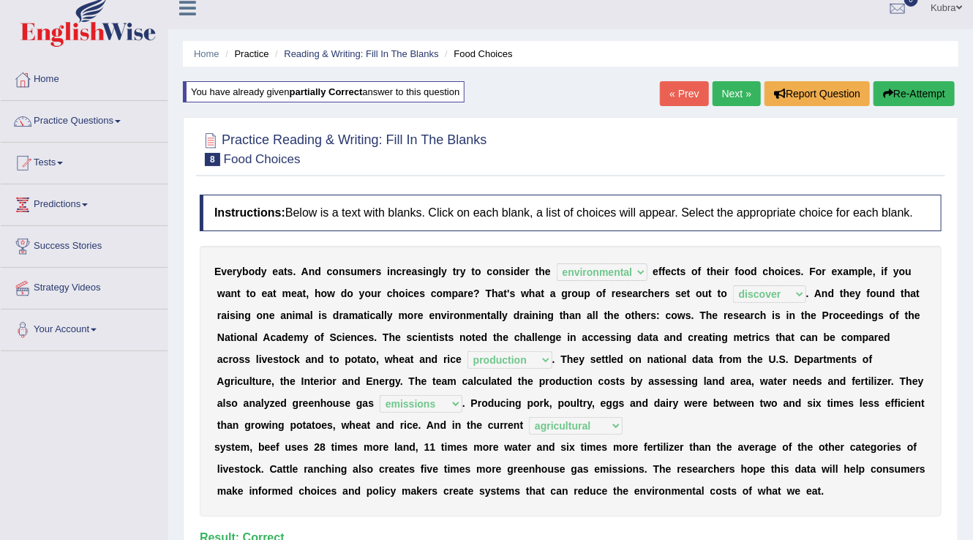
scroll to position [0, 0]
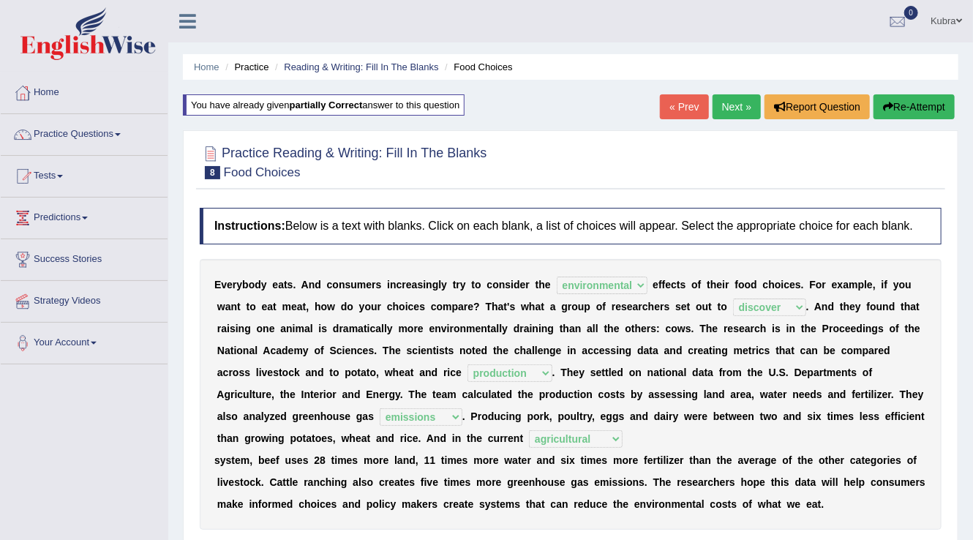
click at [719, 114] on link "Next »" at bounding box center [737, 106] width 48 height 25
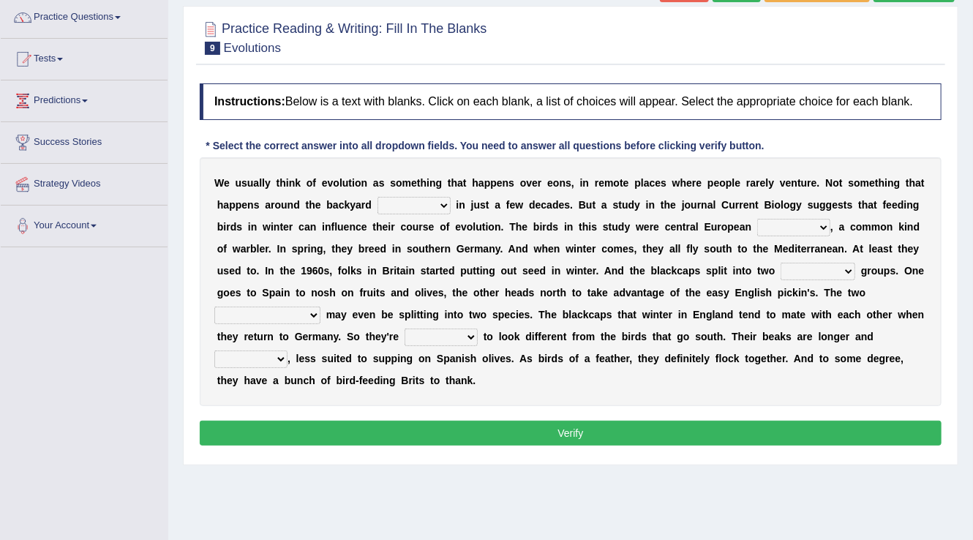
click at [422, 211] on select "beaver believer birdfeeder phonier" at bounding box center [414, 206] width 73 height 18
select select "birdfeeder"
click at [378, 197] on select "beaver believer birdfeeder phonier" at bounding box center [414, 206] width 73 height 18
click at [787, 224] on select "blackcaps pox flaps chats" at bounding box center [794, 228] width 73 height 18
click at [758, 219] on select "blackcaps pox flaps chats" at bounding box center [794, 228] width 73 height 18
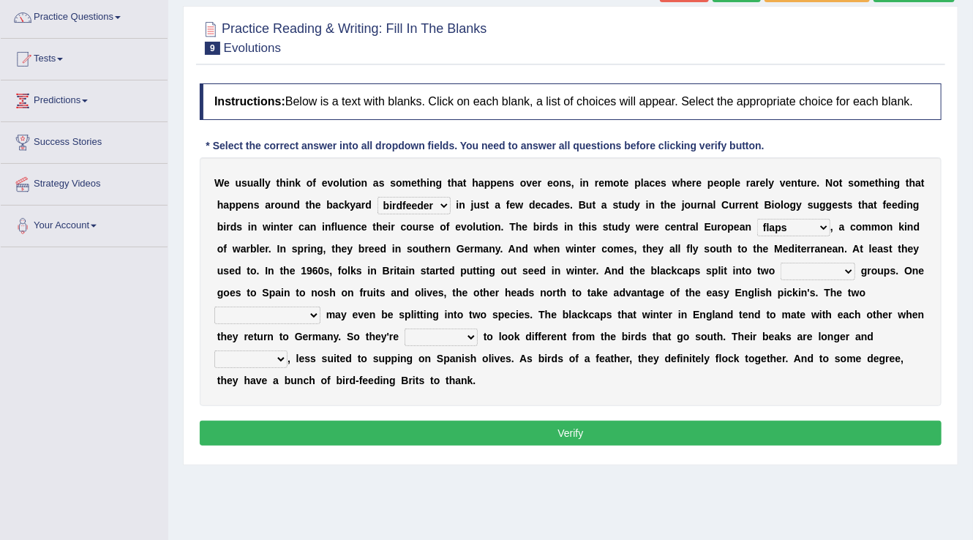
scroll to position [59, 0]
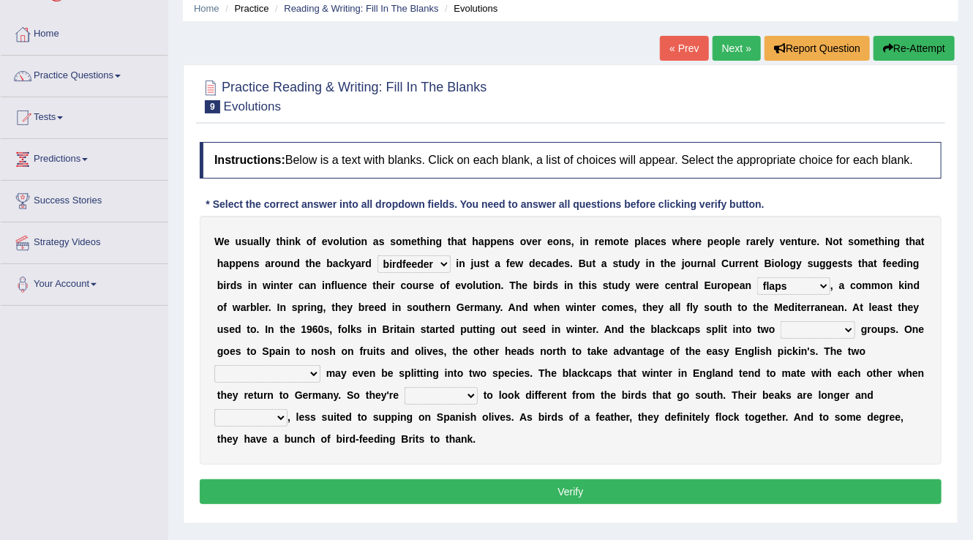
click at [812, 288] on select "blackcaps pox flaps chats" at bounding box center [794, 286] width 73 height 18
select select "blackcaps"
click at [758, 277] on select "blackcaps pox flaps chats" at bounding box center [794, 286] width 73 height 18
click at [809, 327] on select "distinct bit disconnect split" at bounding box center [818, 330] width 75 height 18
select select "distinct"
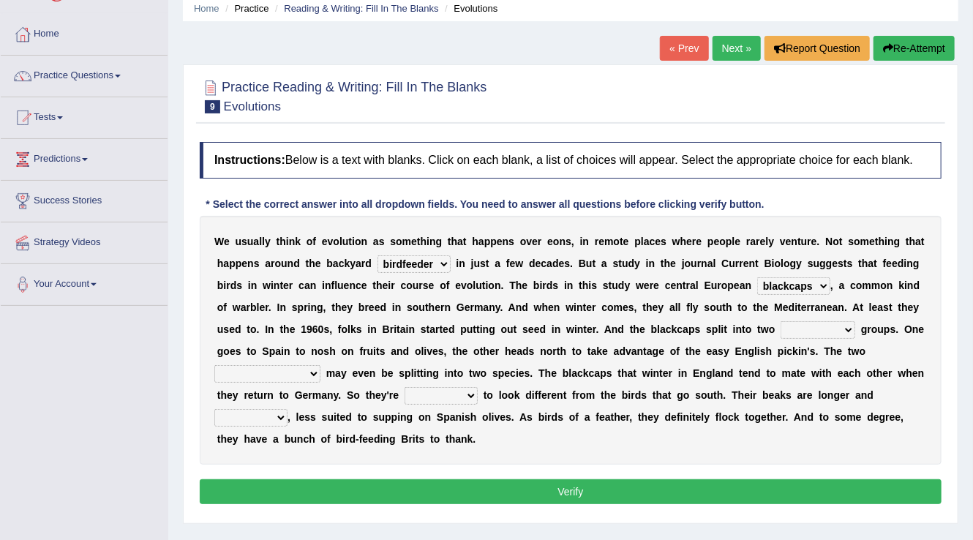
click at [781, 321] on select "distinct bit disconnect split" at bounding box center [818, 330] width 75 height 18
click at [255, 370] on select "elevators populations breakers contraindications" at bounding box center [267, 374] width 106 height 18
select select "populations"
click at [214, 365] on select "elevators populations breakers contraindications" at bounding box center [267, 374] width 106 height 18
click at [430, 398] on select "starting blotting wanting padding" at bounding box center [441, 396] width 73 height 18
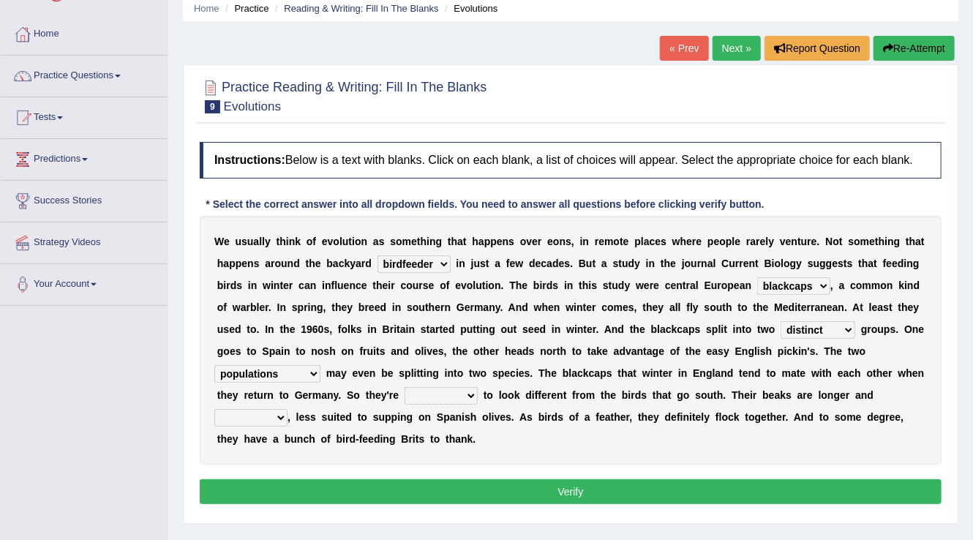
select select "starting"
click at [405, 387] on select "starting blotting wanting padding" at bounding box center [441, 396] width 73 height 18
click at [250, 415] on select "freshwater spillover scheduler narrower" at bounding box center [250, 418] width 73 height 18
select select "narrower"
click at [214, 409] on select "freshwater spillover scheduler narrower" at bounding box center [250, 418] width 73 height 18
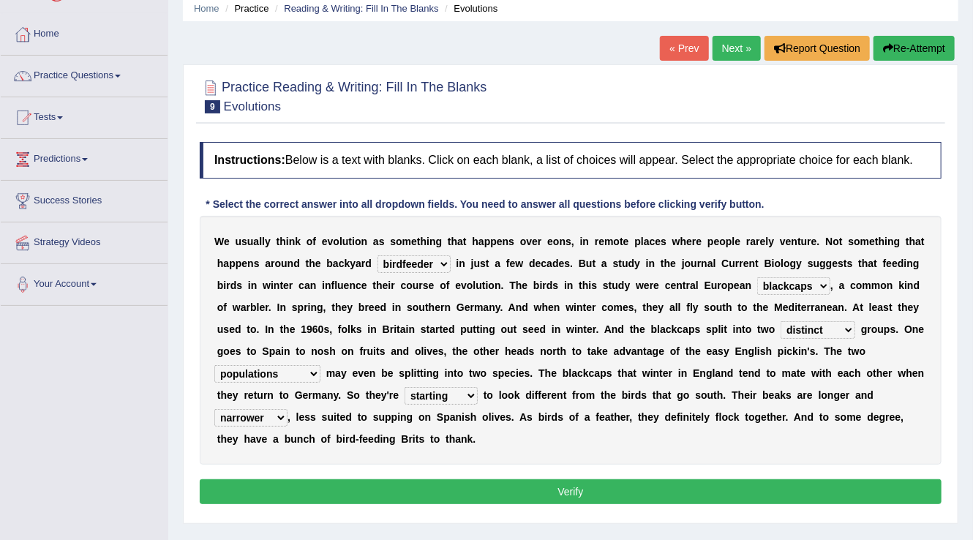
click at [287, 489] on button "Verify" at bounding box center [571, 491] width 742 height 25
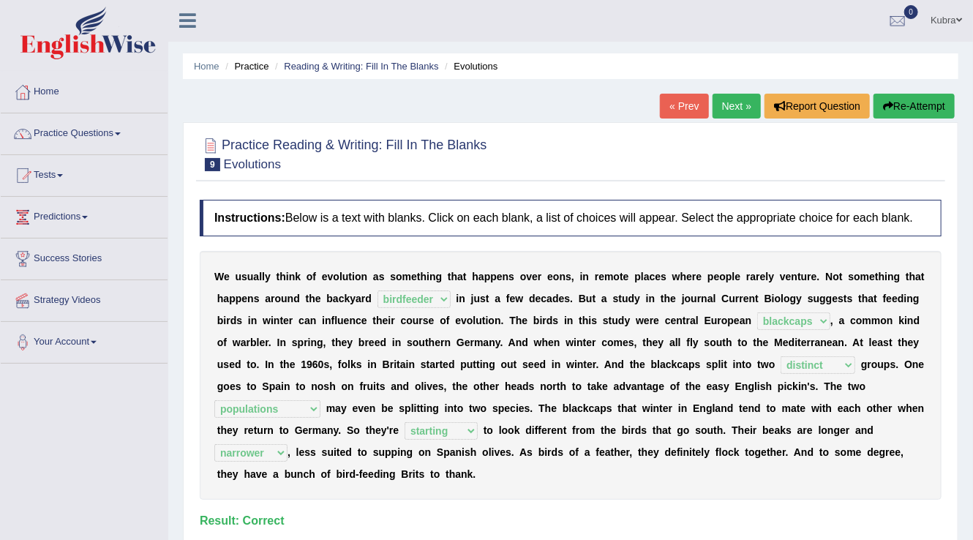
scroll to position [0, 0]
click at [689, 112] on link "« Prev" at bounding box center [684, 106] width 48 height 25
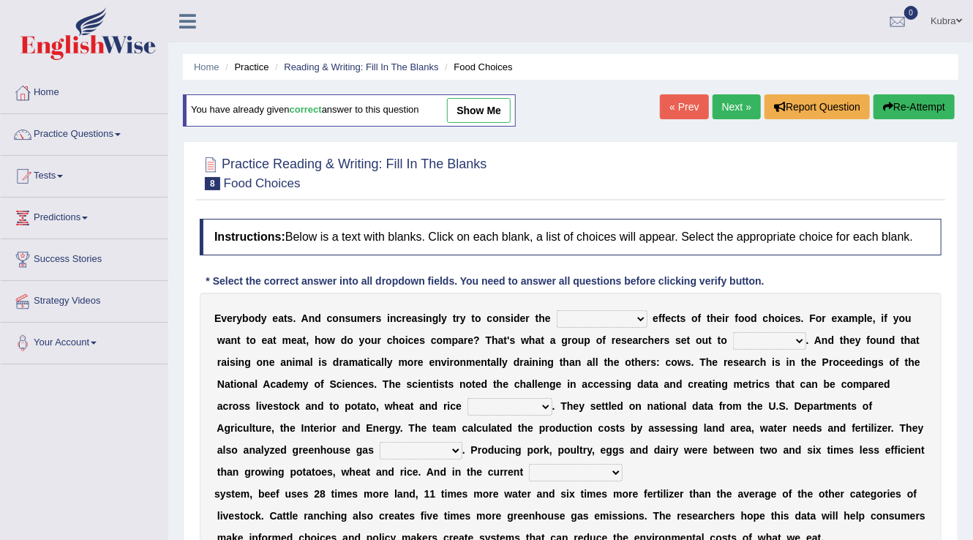
click at [474, 105] on link "show me" at bounding box center [479, 110] width 64 height 25
select select "environmental"
select select "discover"
select select "production"
select select "emissions"
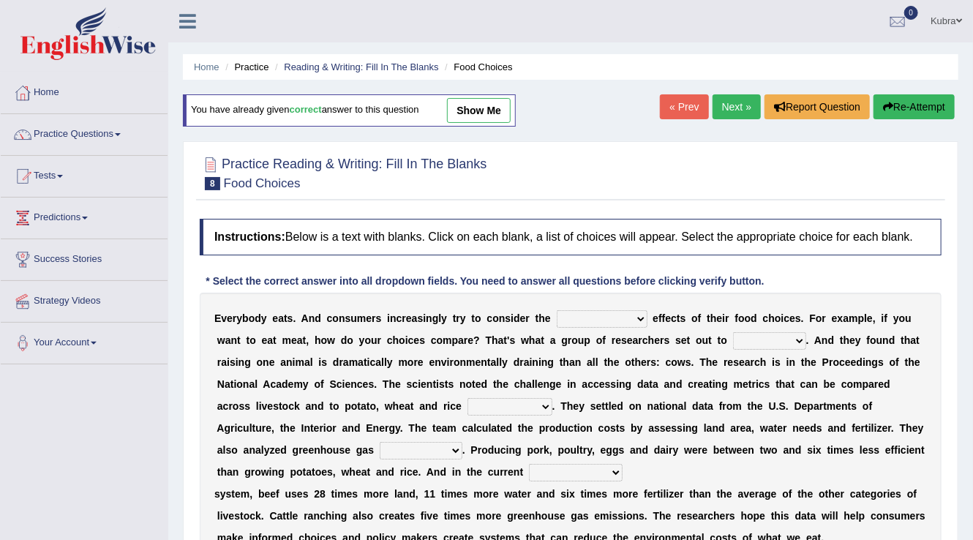
select select "agricultural"
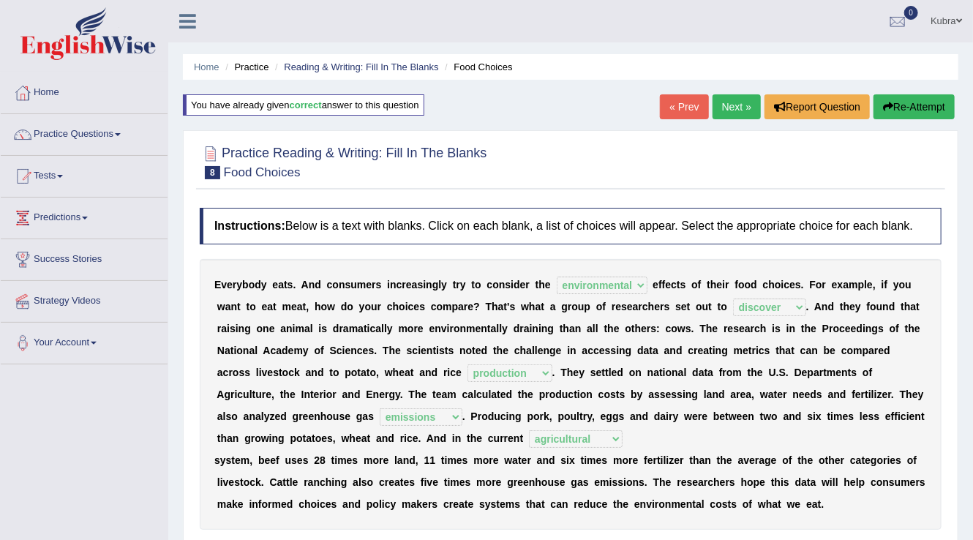
click at [920, 108] on button "Re-Attempt" at bounding box center [914, 106] width 81 height 25
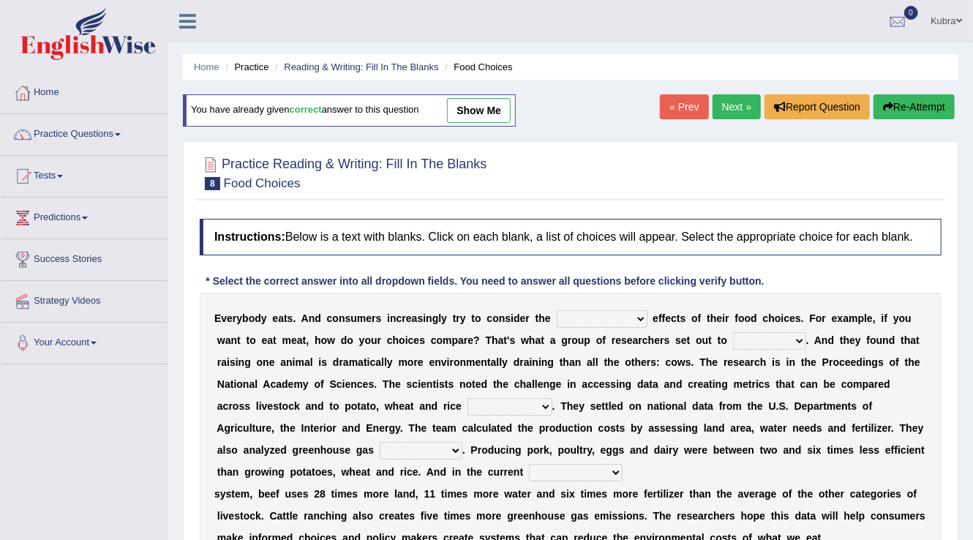
click at [614, 315] on select "spiritual economic environmental material" at bounding box center [602, 319] width 91 height 18
click at [622, 321] on select "spiritual economic environmental material" at bounding box center [602, 319] width 91 height 18
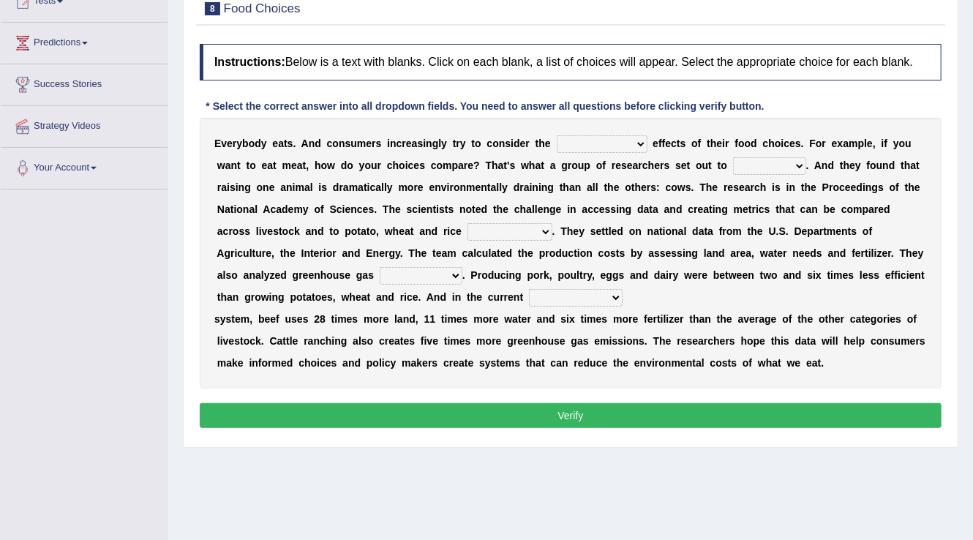
scroll to position [176, 0]
click at [744, 157] on select "exemplify squander discover purchase" at bounding box center [769, 166] width 73 height 18
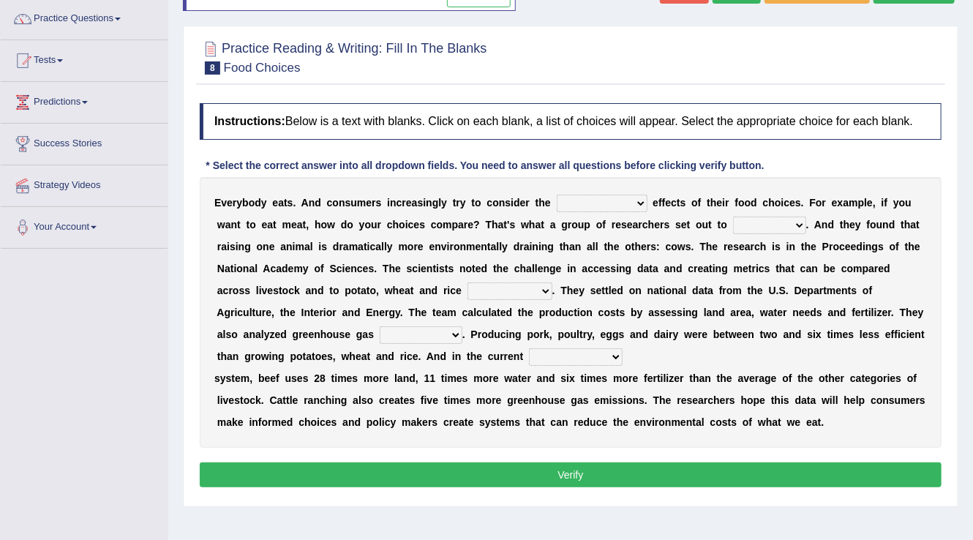
scroll to position [0, 0]
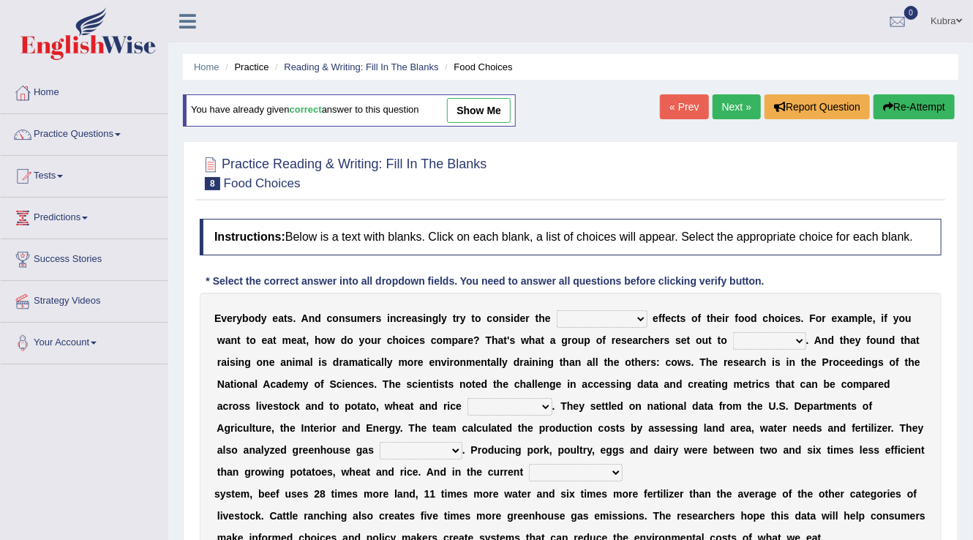
click at [717, 102] on link "Next »" at bounding box center [737, 106] width 48 height 25
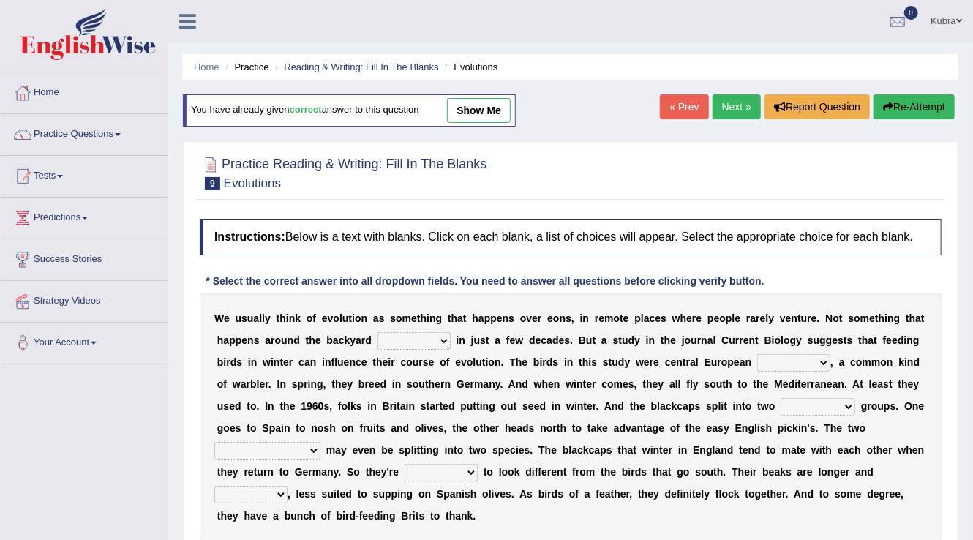
click at [424, 341] on select "beaver believer birdfeeder phonier" at bounding box center [414, 341] width 73 height 18
click at [808, 402] on select "distinct bit disconnect split" at bounding box center [818, 407] width 75 height 18
click at [811, 398] on select "distinct bit disconnect split" at bounding box center [818, 407] width 75 height 18
click at [707, 423] on b "e" at bounding box center [710, 428] width 6 height 12
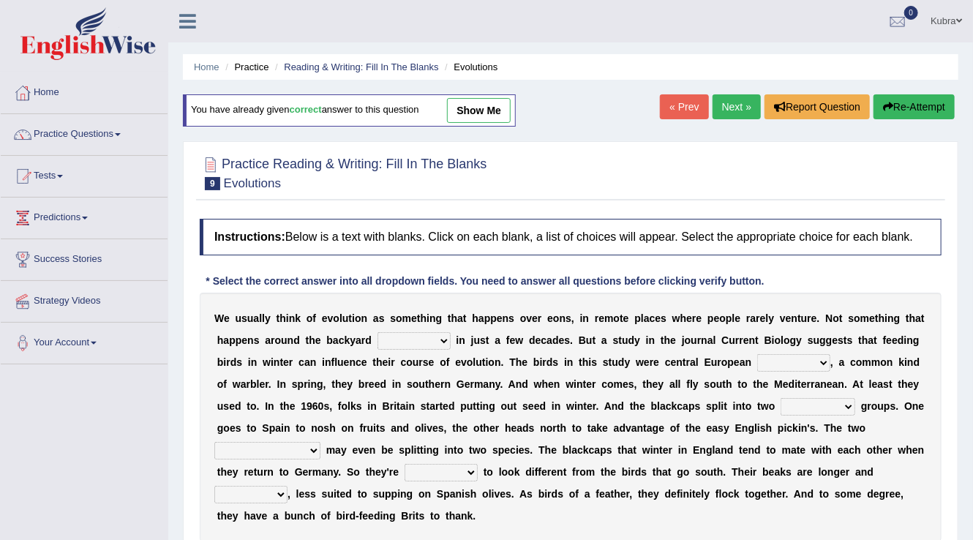
click at [725, 97] on link "Next »" at bounding box center [737, 106] width 48 height 25
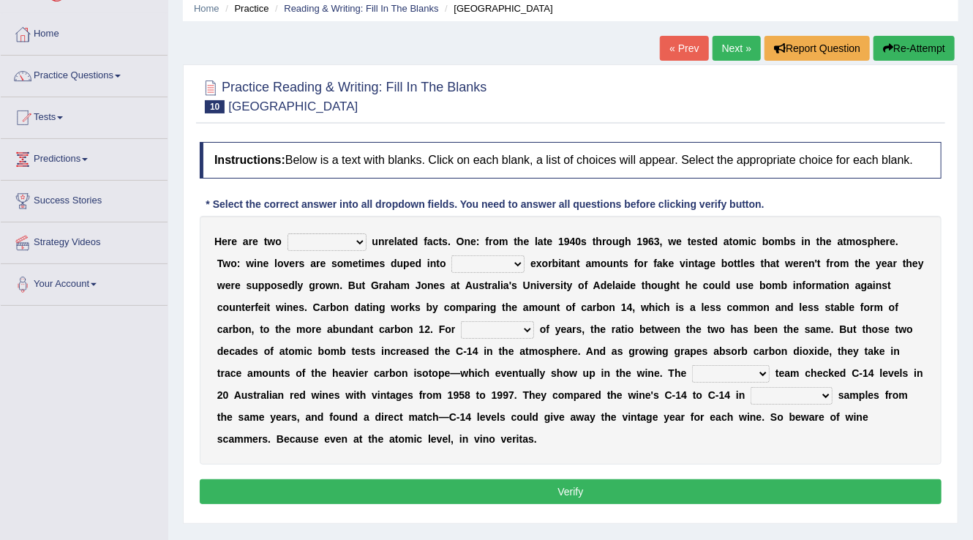
click at [304, 245] on select "seemingly feelingly endearingly entreatingly" at bounding box center [327, 242] width 79 height 18
click at [433, 375] on b "o" at bounding box center [436, 373] width 7 height 12
click at [299, 239] on select "seemingly feelingly endearingly entreatingly" at bounding box center [327, 242] width 79 height 18
click at [430, 334] on div "H e r e a r e t w o seemingly feelingly endearingly entreatingly u n r e l a t …" at bounding box center [571, 340] width 742 height 249
click at [471, 263] on select "dipping trekking spending swinging" at bounding box center [488, 264] width 73 height 18
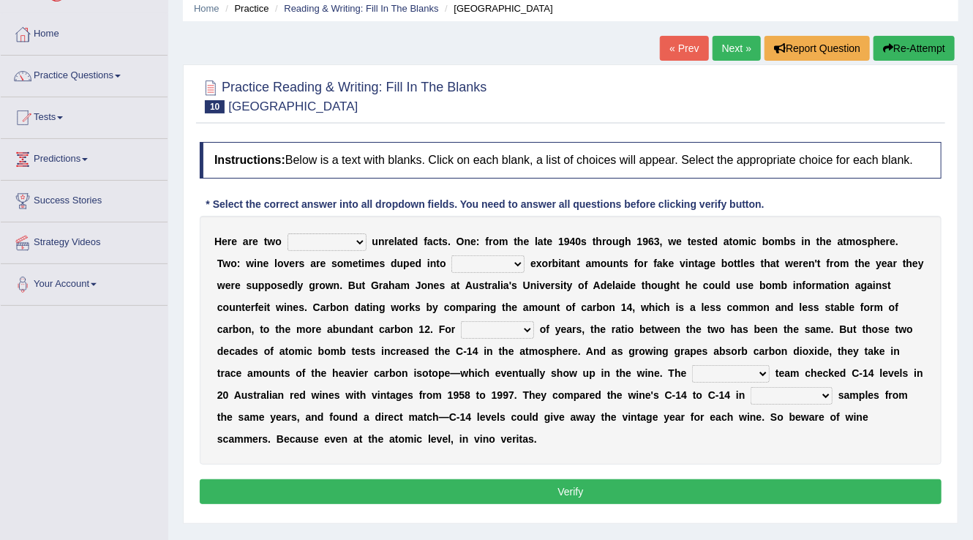
select select "dipping"
click at [452, 255] on select "dipping trekking spending swinging" at bounding box center [488, 264] width 73 height 18
click at [511, 329] on select "couples much thousands numerous" at bounding box center [497, 330] width 73 height 18
select select "thousands"
click at [461, 321] on select "couples much thousands numerous" at bounding box center [497, 330] width 73 height 18
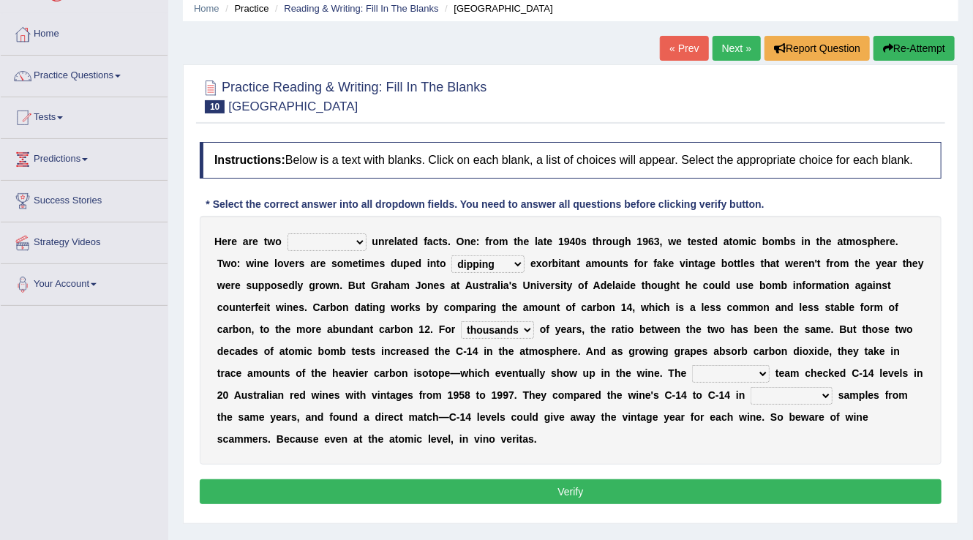
click at [706, 375] on select "research individual preparation strange" at bounding box center [731, 374] width 78 height 18
select select "research"
click at [692, 365] on select "research individual preparation strange" at bounding box center [731, 374] width 78 height 18
click at [811, 397] on select "physical atmospheric fluid solid" at bounding box center [792, 396] width 82 height 18
select select "fluid"
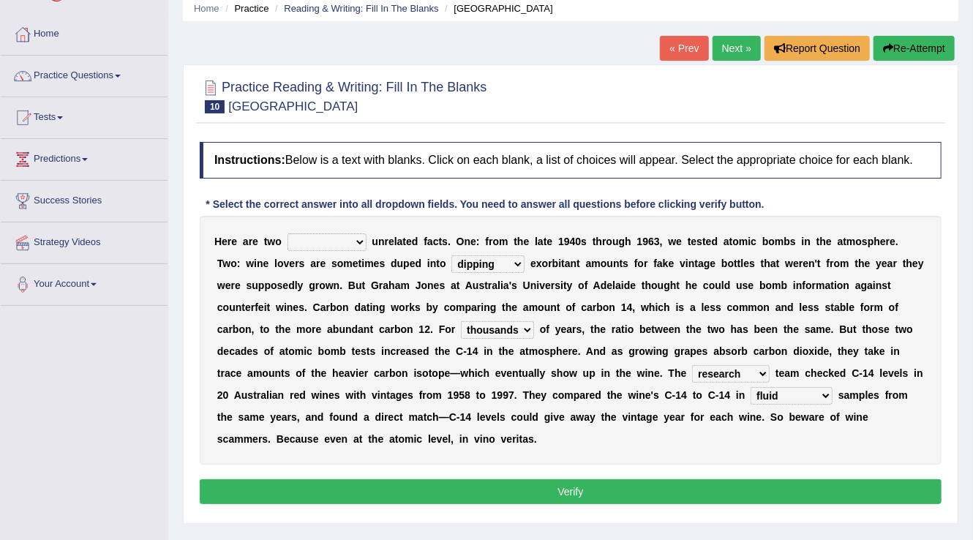
click at [751, 387] on select "physical atmospheric fluid solid" at bounding box center [792, 396] width 82 height 18
click at [340, 240] on select "seemingly feelingly endearingly entreatingly" at bounding box center [327, 242] width 79 height 18
select select "endearingly"
click at [288, 233] on select "seemingly feelingly endearingly entreatingly" at bounding box center [327, 242] width 79 height 18
click at [359, 495] on button "Verify" at bounding box center [571, 491] width 742 height 25
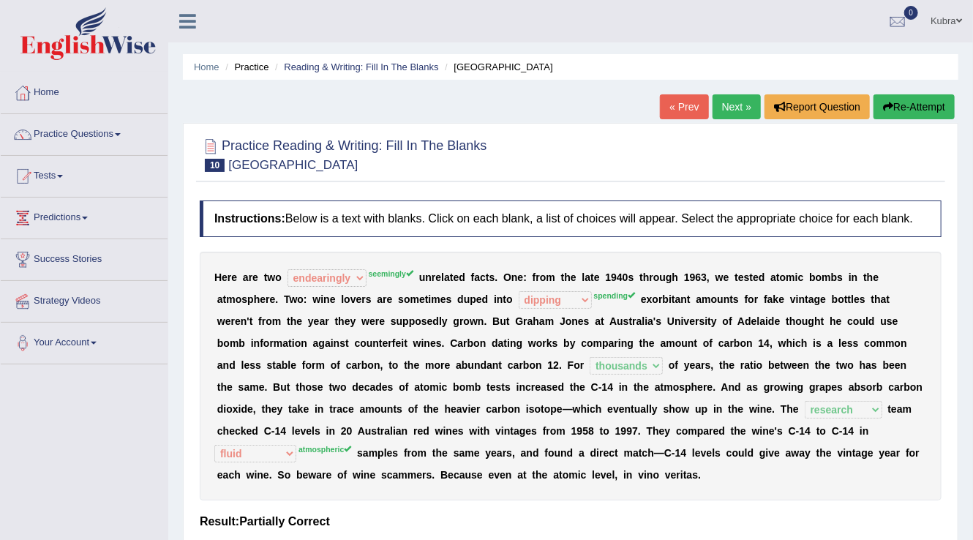
click at [943, 96] on button "Re-Attempt" at bounding box center [914, 106] width 81 height 25
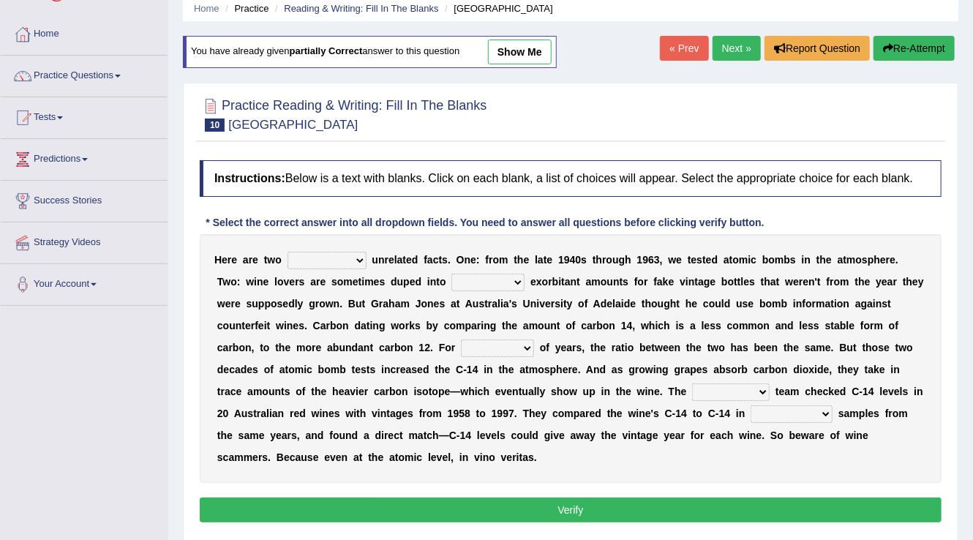
scroll to position [59, 0]
click at [495, 283] on select "dipping trekking spending swinging" at bounding box center [488, 283] width 73 height 18
select select "dipping"
click at [452, 274] on select "dipping trekking spending swinging" at bounding box center [488, 283] width 73 height 18
click at [515, 347] on select "couples much thousands numerous" at bounding box center [497, 349] width 73 height 18
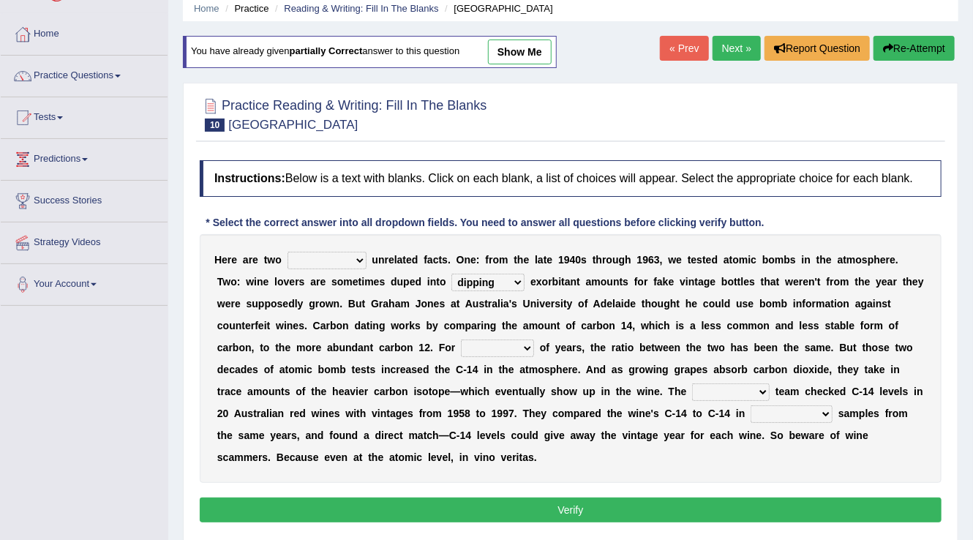
select select "thousands"
click at [461, 340] on select "couples much thousands numerous" at bounding box center [497, 349] width 73 height 18
click at [732, 386] on select "research individual preparation strange" at bounding box center [731, 393] width 78 height 18
select select "research"
click at [692, 384] on select "research individual preparation strange" at bounding box center [731, 393] width 78 height 18
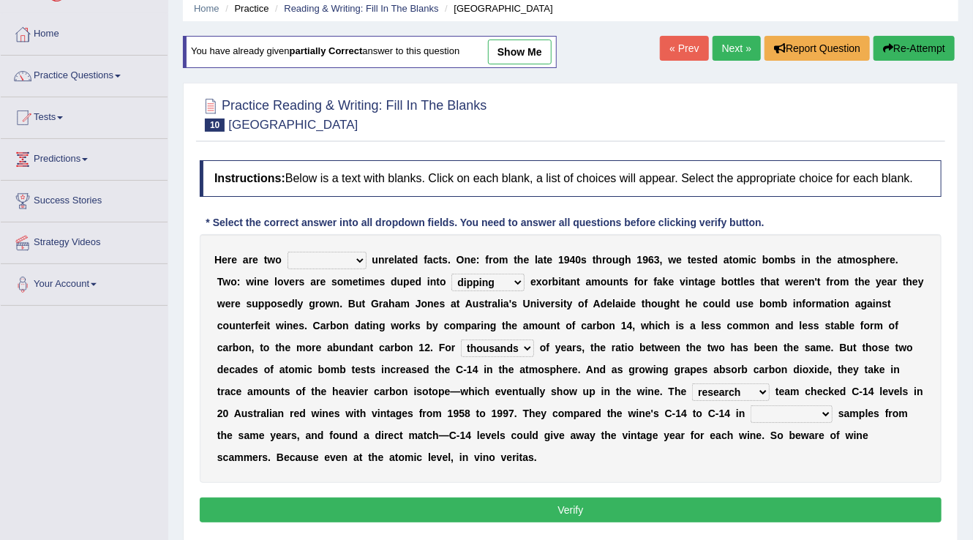
click at [758, 416] on select "physical atmospheric fluid solid" at bounding box center [792, 414] width 82 height 18
select select "atmospheric"
click at [751, 405] on select "physical atmospheric fluid solid" at bounding box center [792, 414] width 82 height 18
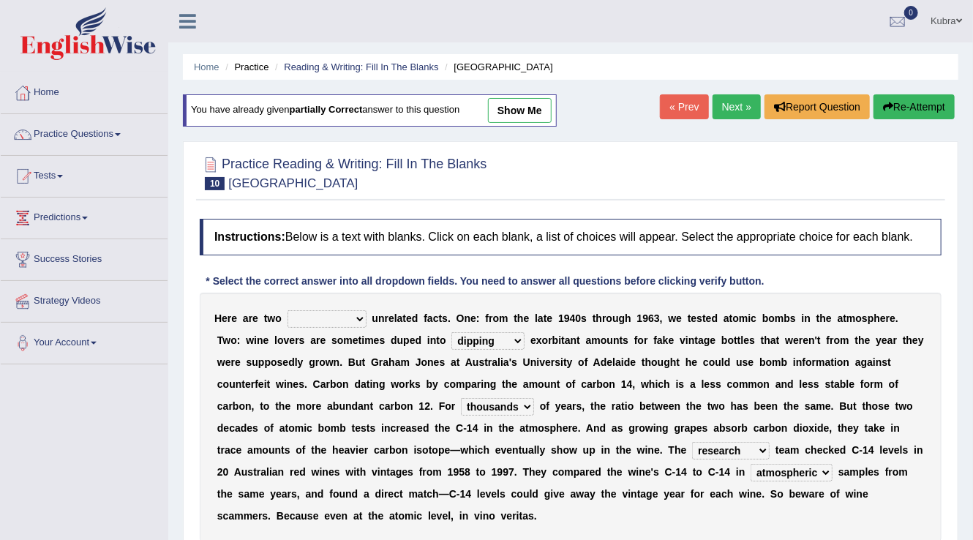
click at [343, 314] on select "seemingly feelingly endearingly entreatingly" at bounding box center [327, 319] width 79 height 18
select select "seemingly"
click at [288, 310] on select "seemingly feelingly endearingly entreatingly" at bounding box center [327, 319] width 79 height 18
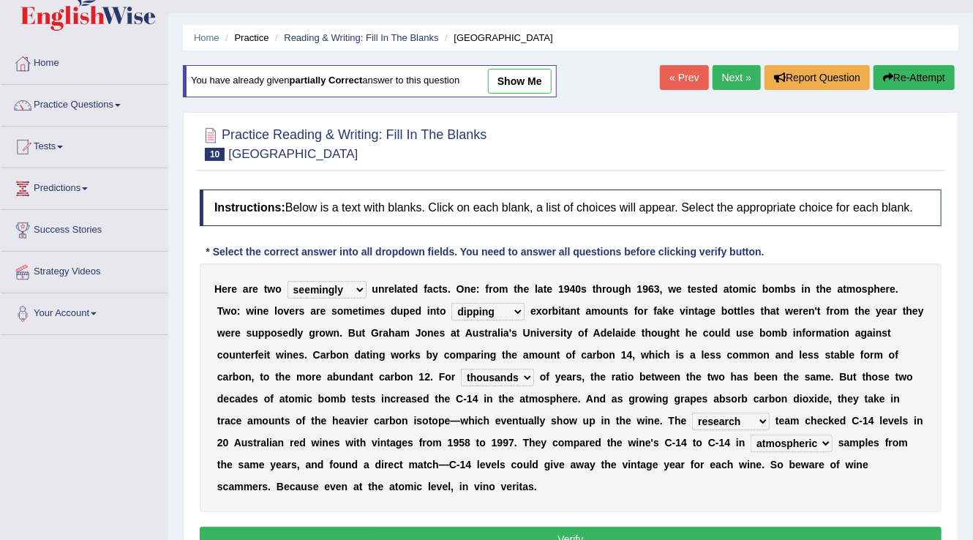
scroll to position [59, 0]
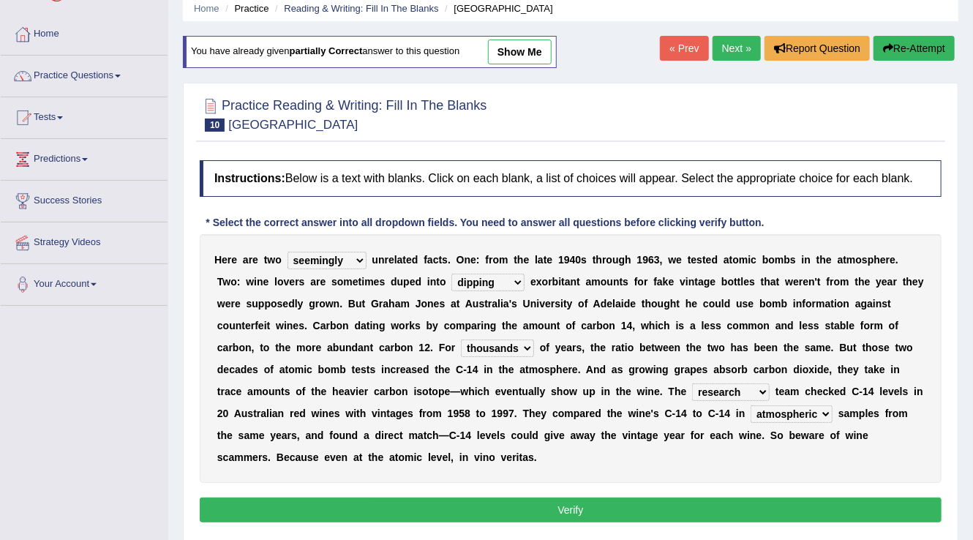
click at [392, 516] on button "Verify" at bounding box center [571, 510] width 742 height 25
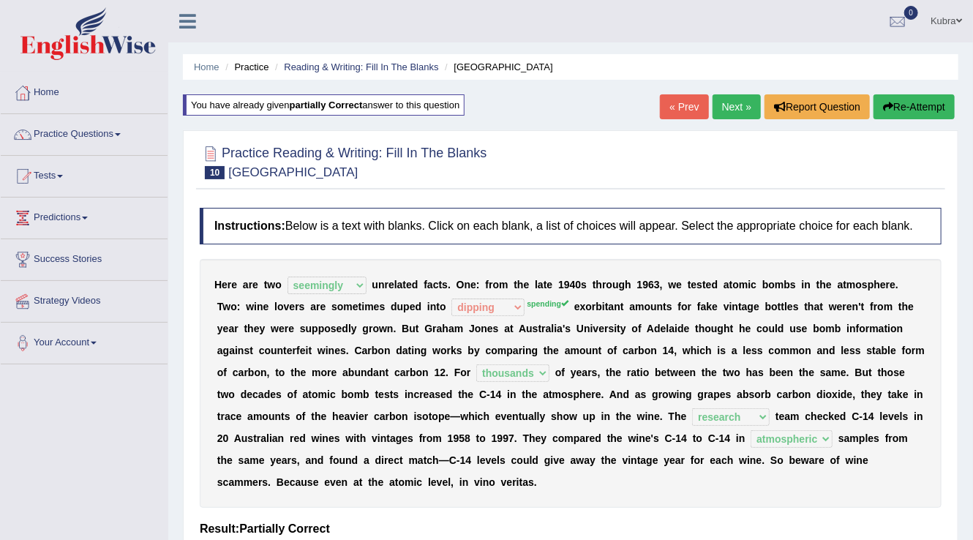
scroll to position [0, 0]
click at [737, 110] on link "Next »" at bounding box center [737, 106] width 48 height 25
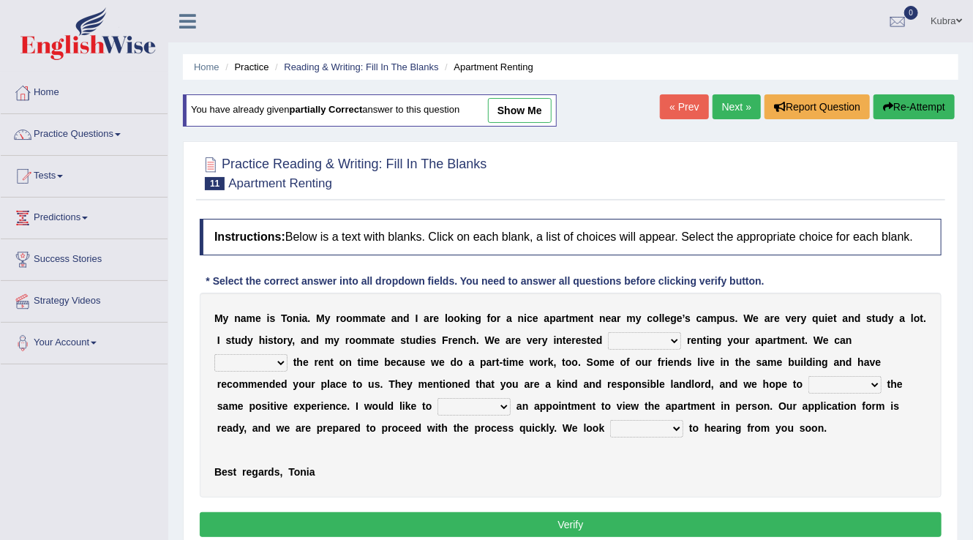
click at [531, 111] on link "show me" at bounding box center [520, 110] width 64 height 25
select select "in"
select select "pay"
select select "meet"
select select "make"
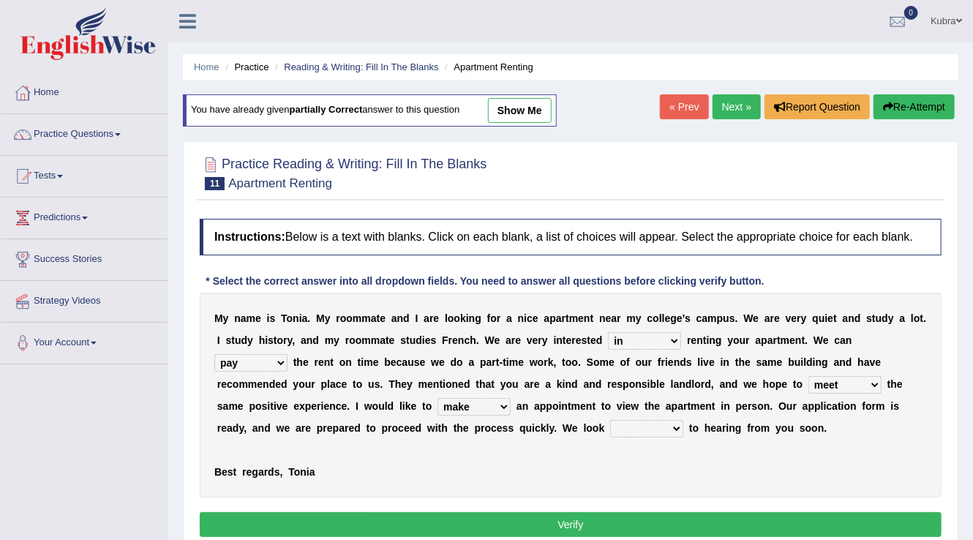
select select "forward"
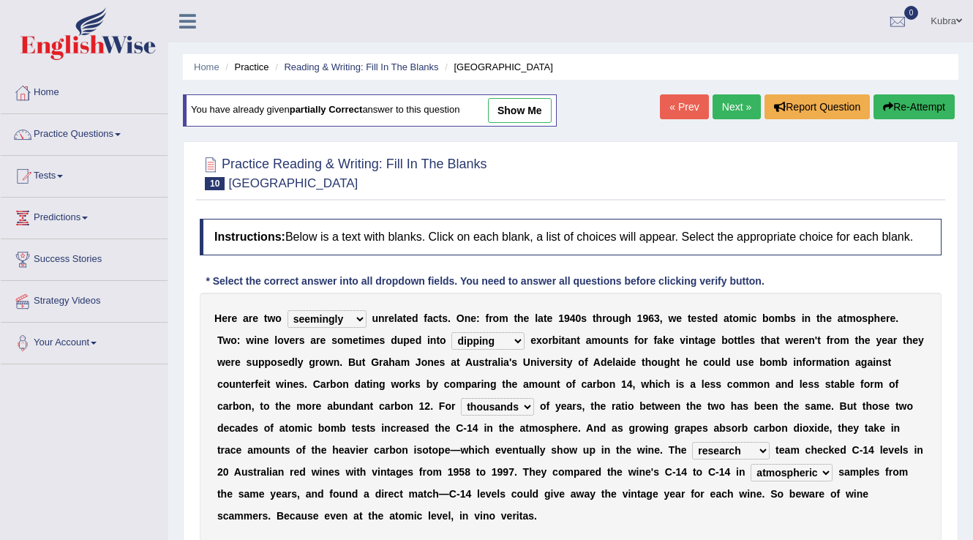
select select "seemingly"
select select "dipping"
select select "thousands"
select select "research"
select select "atmospheric"
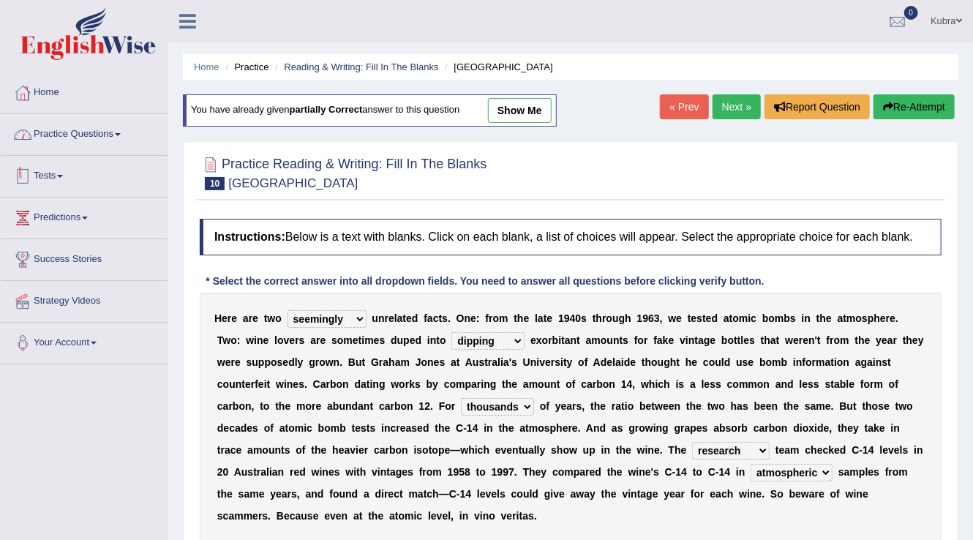
click at [108, 145] on link "Practice Questions" at bounding box center [84, 132] width 167 height 37
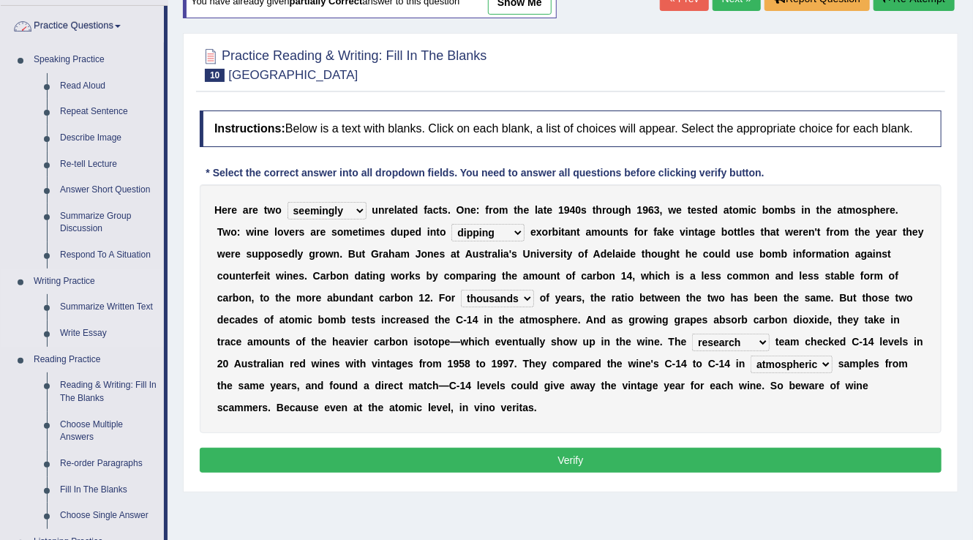
scroll to position [117, 0]
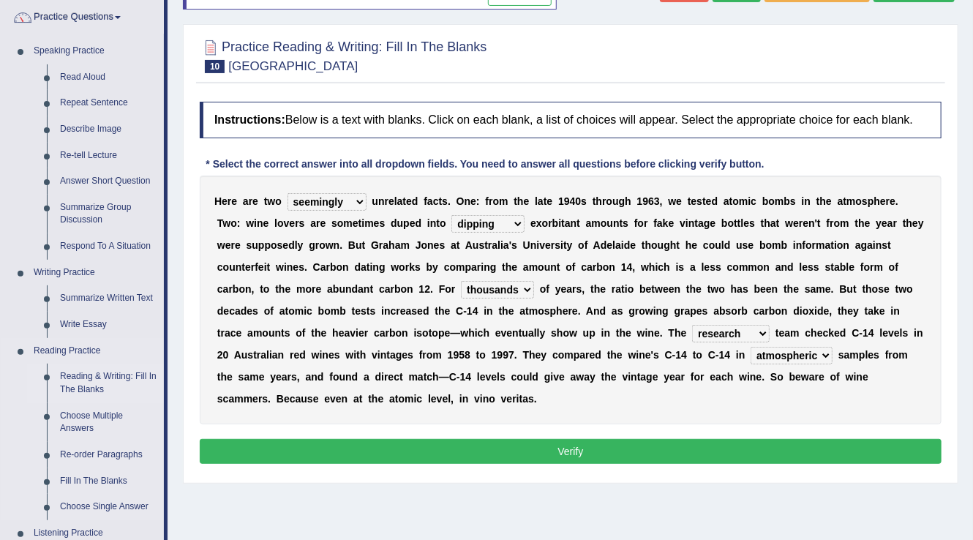
click at [116, 369] on link "Reading & Writing: Fill In The Blanks" at bounding box center [108, 383] width 111 height 39
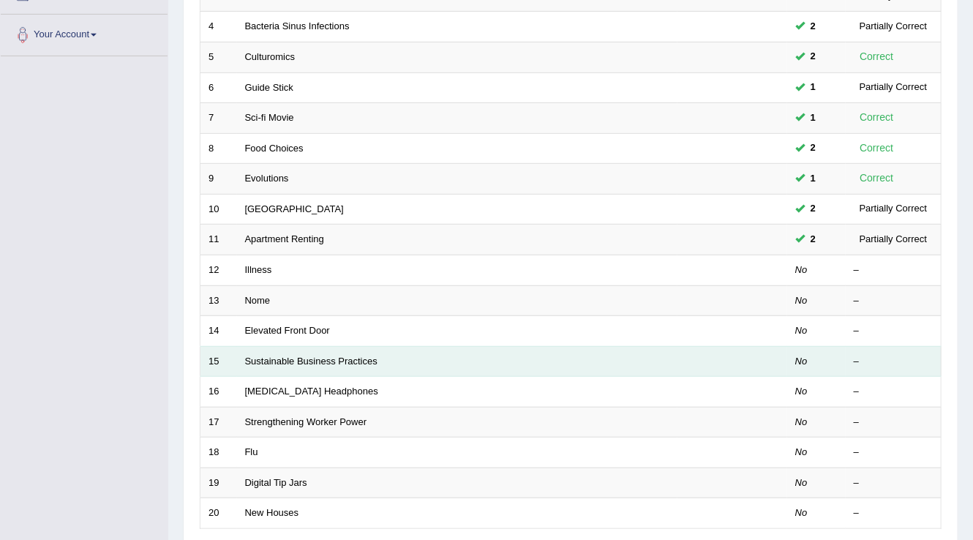
scroll to position [293, 0]
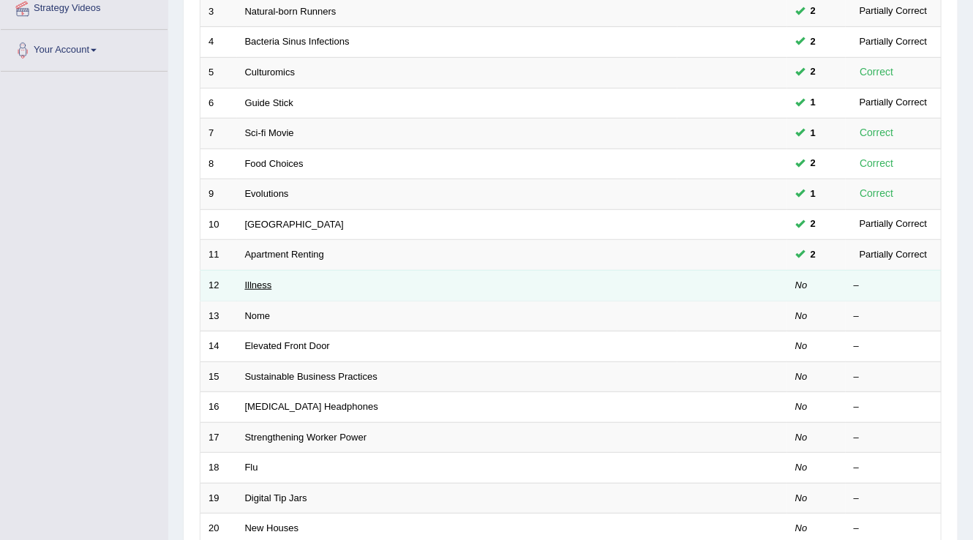
click at [254, 283] on link "Illness" at bounding box center [258, 285] width 27 height 11
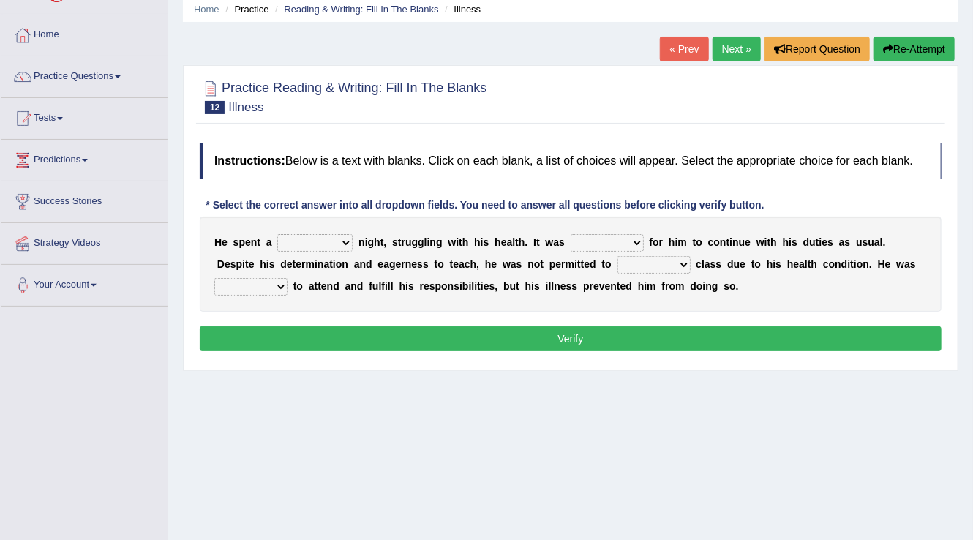
scroll to position [59, 0]
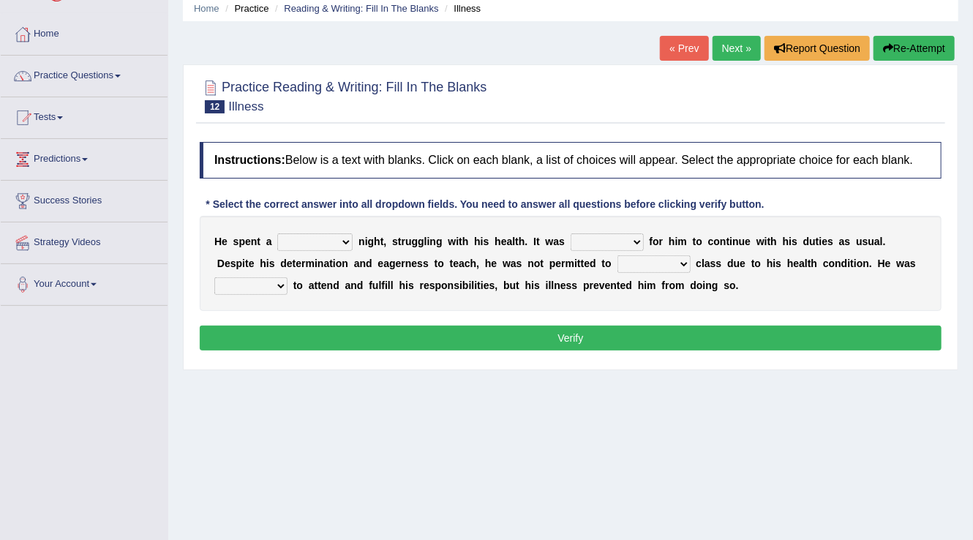
click at [314, 244] on select "cheerful restful meaningful painful" at bounding box center [314, 242] width 75 height 18
select select "painful"
click at [277, 233] on select "cheerful restful meaningful painful" at bounding box center [314, 242] width 75 height 18
click at [597, 242] on select "enjoyable simple difficult natural" at bounding box center [607, 242] width 73 height 18
select select "difficult"
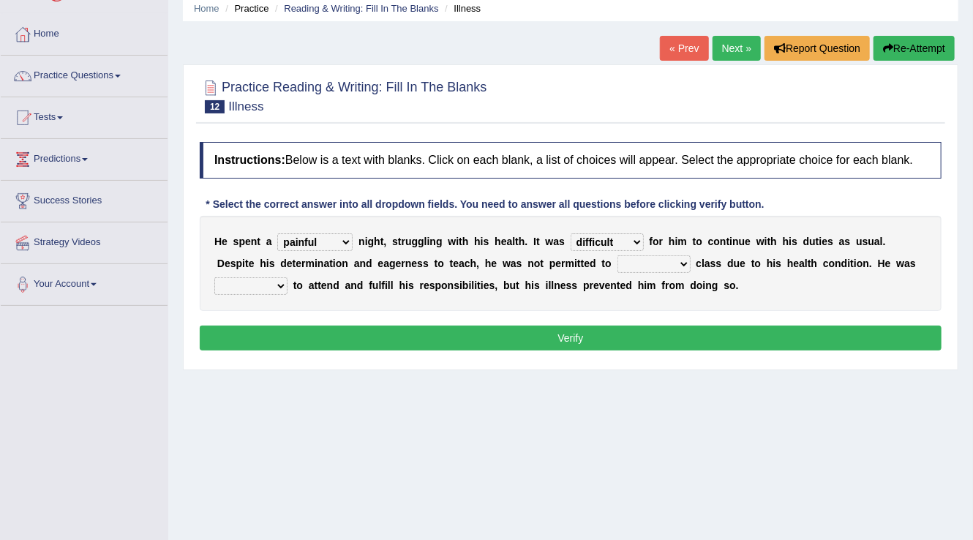
click at [571, 233] on select "enjoyable simple difficult natural" at bounding box center [607, 242] width 73 height 18
click at [630, 262] on select "teach leave cancel attend" at bounding box center [654, 264] width 73 height 18
select select "leave"
click at [618, 255] on select "teach leave cancel attend" at bounding box center [654, 264] width 73 height 18
click at [278, 280] on select "anxious forced lazy happy" at bounding box center [250, 286] width 73 height 18
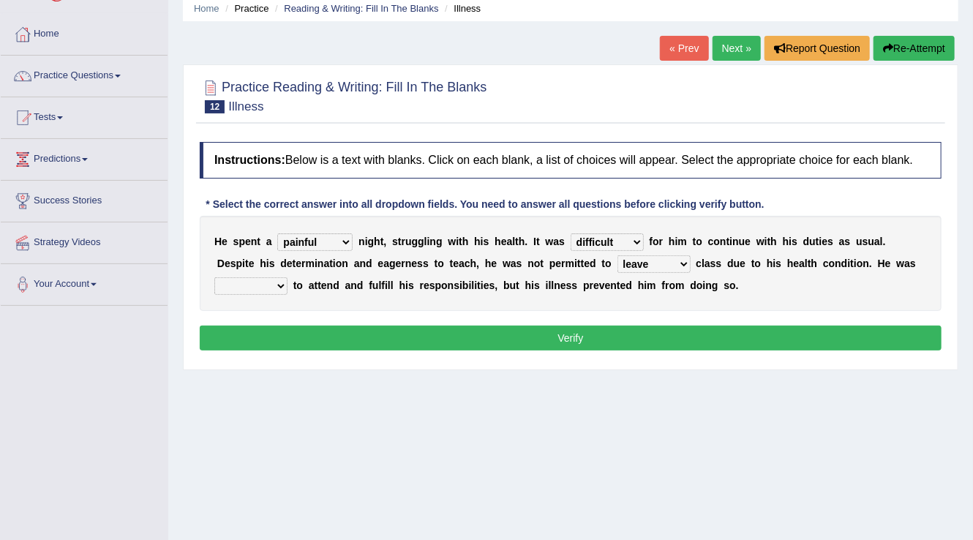
select select "forced"
click at [214, 277] on select "anxious forced lazy happy" at bounding box center [250, 286] width 73 height 18
click at [316, 329] on button "Verify" at bounding box center [571, 338] width 742 height 25
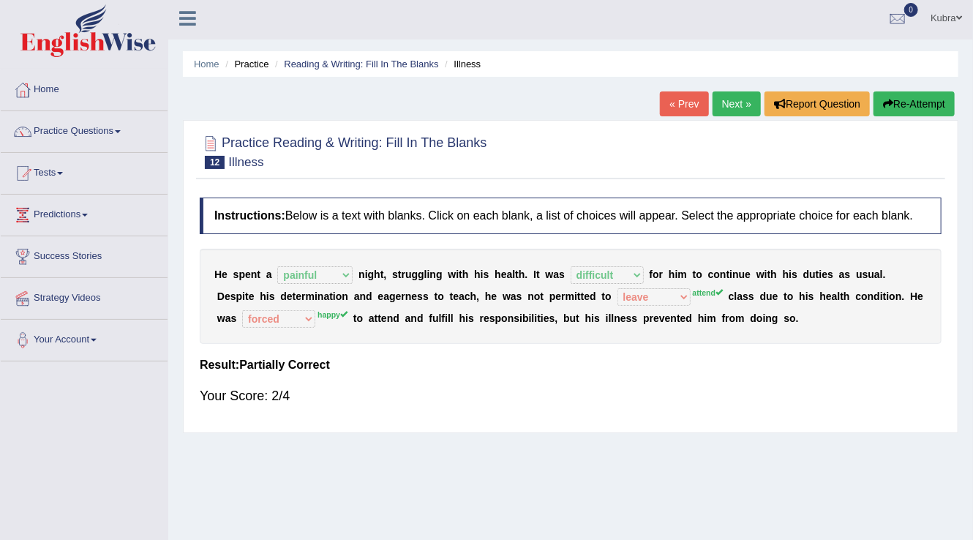
scroll to position [0, 0]
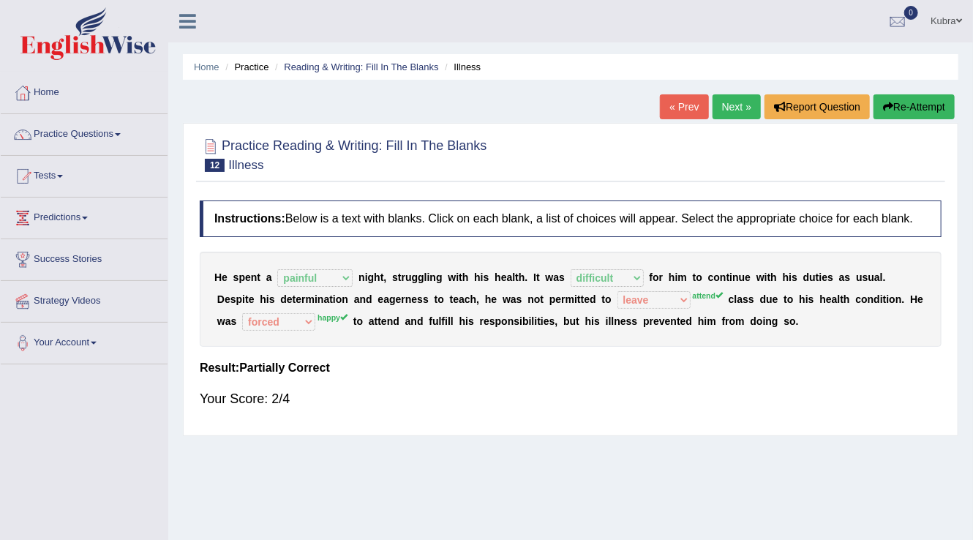
click at [931, 105] on button "Re-Attempt" at bounding box center [914, 106] width 81 height 25
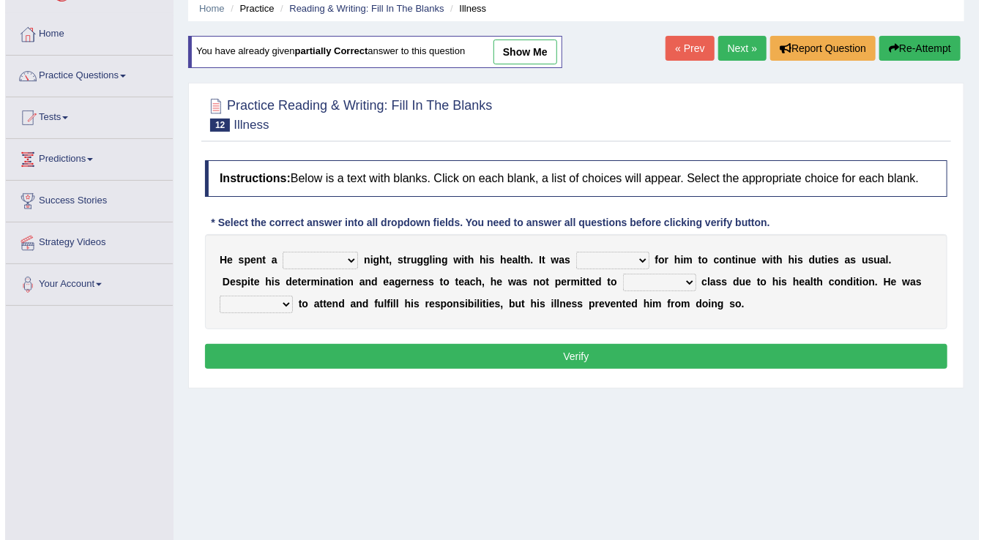
scroll to position [59, 0]
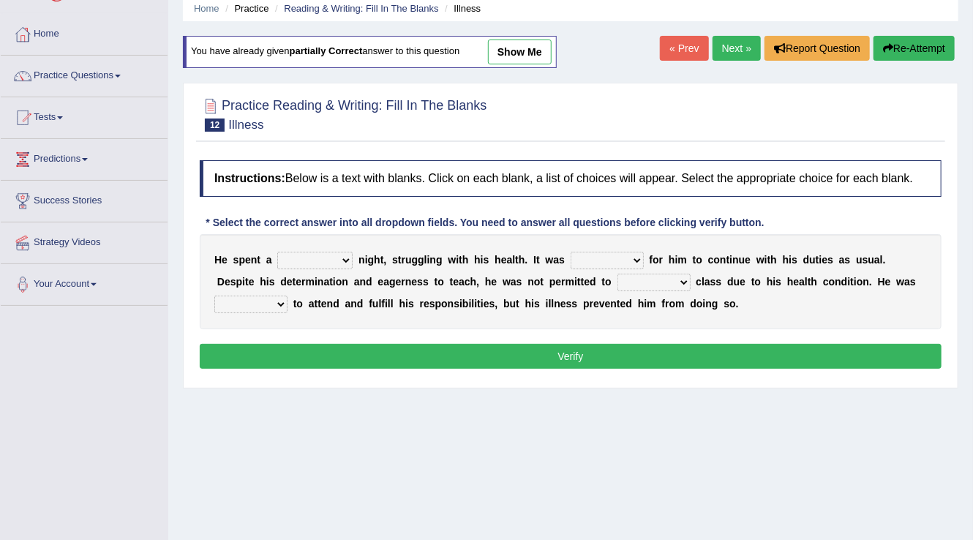
click at [346, 263] on select "cheerful restful meaningful painful" at bounding box center [314, 261] width 75 height 18
select select "painful"
click at [277, 252] on select "cheerful restful meaningful painful" at bounding box center [314, 261] width 75 height 18
click at [600, 258] on select "enjoyable simple difficult natural" at bounding box center [607, 261] width 73 height 18
select select "difficult"
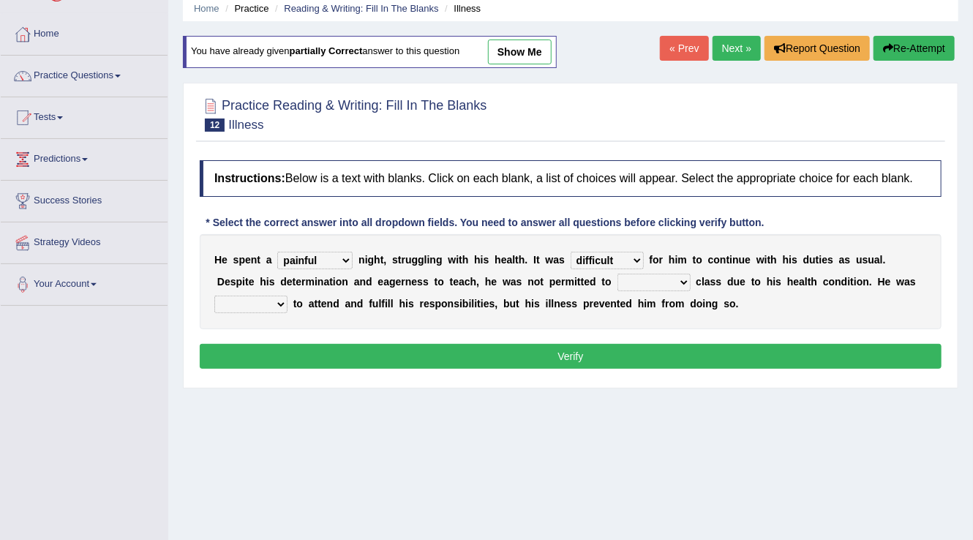
click at [571, 252] on select "enjoyable simple difficult natural" at bounding box center [607, 261] width 73 height 18
click at [665, 278] on select "teach leave cancel attend" at bounding box center [654, 283] width 73 height 18
select select "attend"
click at [618, 274] on select "teach leave cancel attend" at bounding box center [654, 283] width 73 height 18
click at [244, 304] on select "anxious forced lazy happy" at bounding box center [250, 305] width 73 height 18
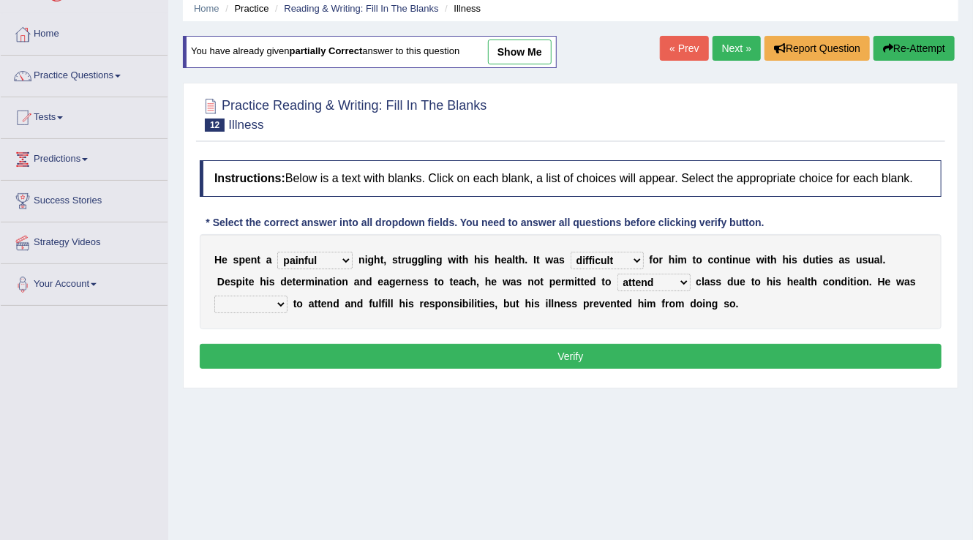
select select "happy"
click at [214, 296] on select "anxious forced lazy happy" at bounding box center [250, 305] width 73 height 18
click at [545, 351] on button "Verify" at bounding box center [571, 356] width 742 height 25
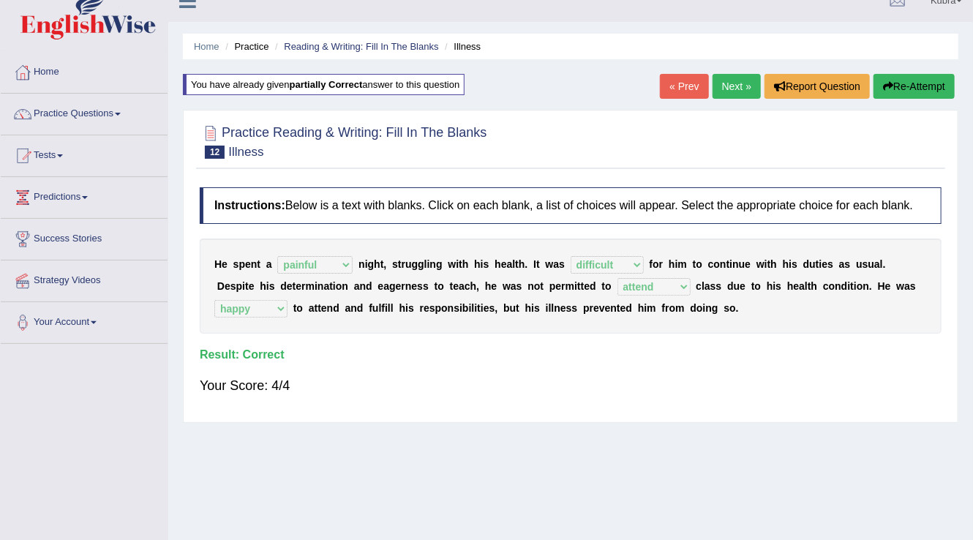
scroll to position [0, 0]
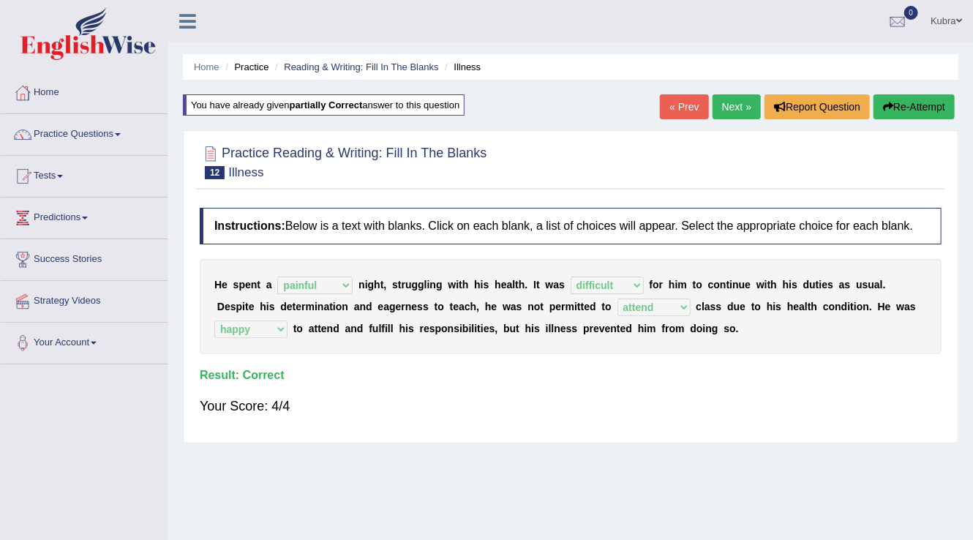
click at [736, 102] on link "Next »" at bounding box center [737, 106] width 48 height 25
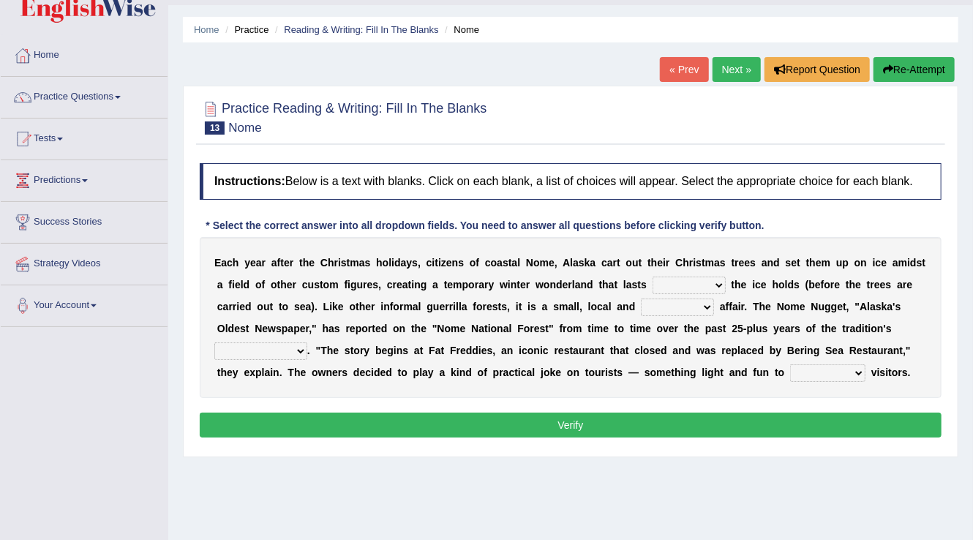
scroll to position [59, 0]
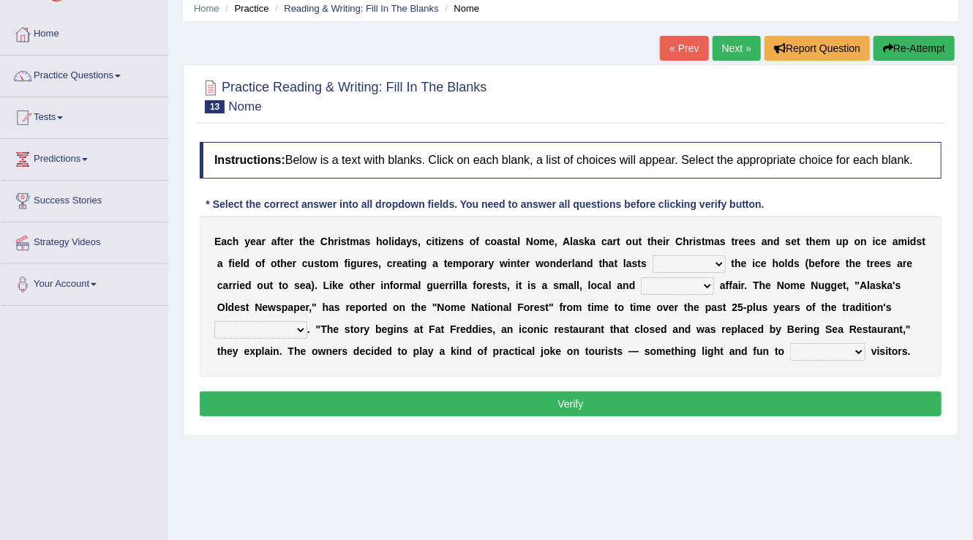
click at [659, 261] on select "as long as before after although" at bounding box center [689, 264] width 73 height 18
select select "after"
click at [653, 255] on select "as long as before after although" at bounding box center [689, 264] width 73 height 18
click at [667, 289] on select "nasty fuzzy cozy greasy" at bounding box center [677, 286] width 73 height 18
select select "cozy"
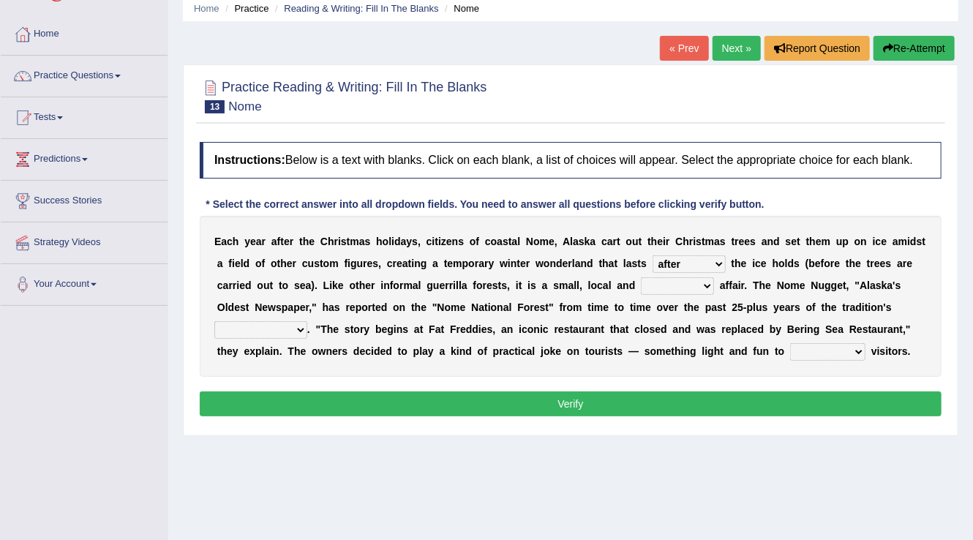
click at [641, 277] on select "nasty fuzzy cozy greasy" at bounding box center [677, 286] width 73 height 18
click at [284, 325] on select "life existence disappearance emotions" at bounding box center [260, 330] width 93 height 18
click at [214, 321] on select "life existence disappearance emotions" at bounding box center [260, 330] width 93 height 18
click at [302, 327] on select "life existence disappearance emotions" at bounding box center [260, 330] width 93 height 18
select select "existence"
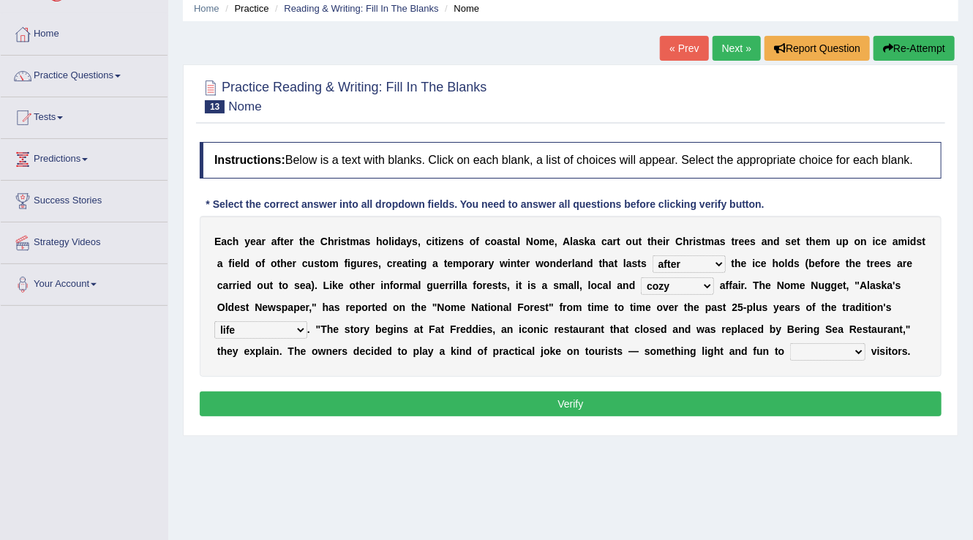
click at [214, 321] on select "life existence disappearance emotions" at bounding box center [260, 330] width 93 height 18
click at [837, 346] on select "purchase confound distinguish repel" at bounding box center [827, 352] width 75 height 18
select select "confound"
click at [790, 343] on select "purchase confound distinguish repel" at bounding box center [827, 352] width 75 height 18
click at [802, 405] on button "Verify" at bounding box center [571, 404] width 742 height 25
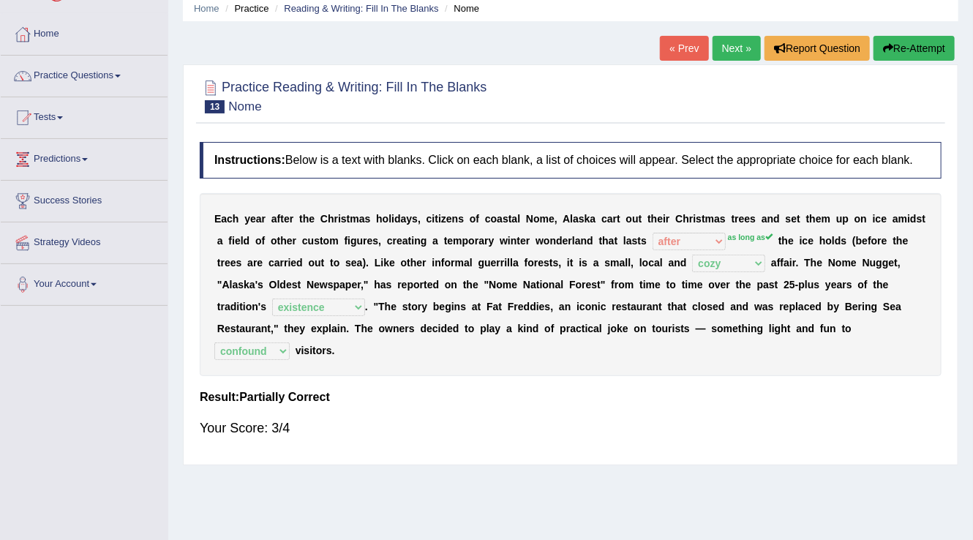
scroll to position [0, 0]
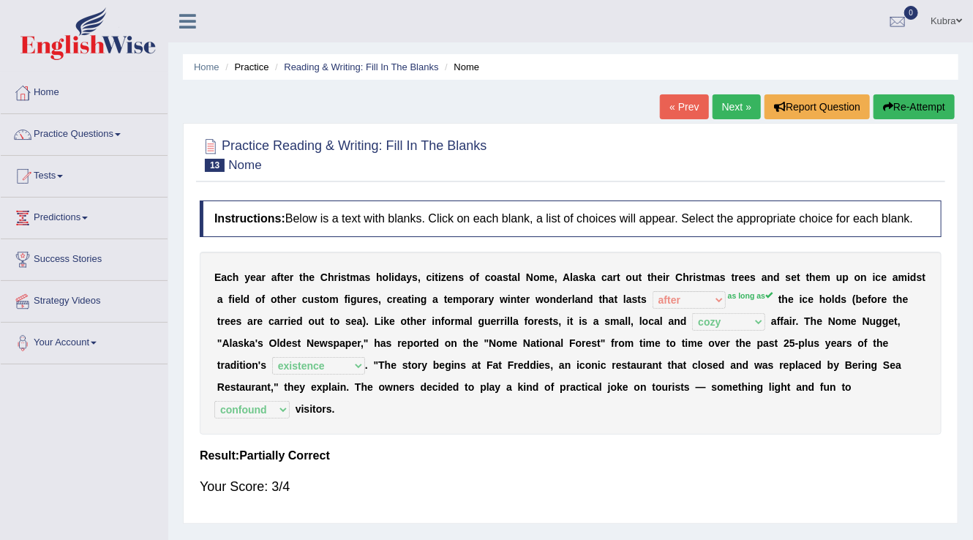
click at [730, 114] on link "Next »" at bounding box center [737, 106] width 48 height 25
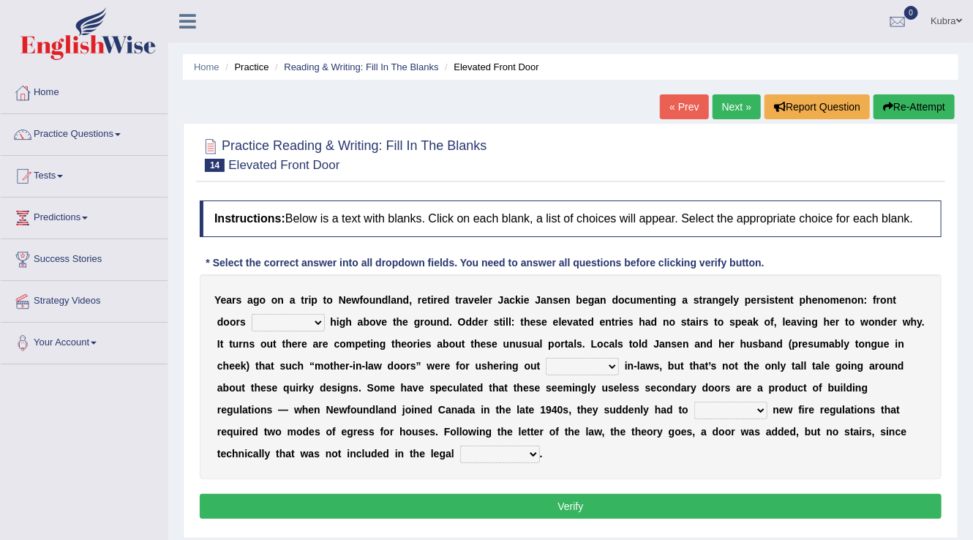
click at [282, 322] on select "raised visited painted lowered" at bounding box center [288, 323] width 73 height 18
select select "raised"
click at [252, 314] on select "raised visited painted lowered" at bounding box center [288, 323] width 73 height 18
click at [569, 366] on select "unbiased underlined unwanted united" at bounding box center [582, 367] width 73 height 18
select select "unwanted"
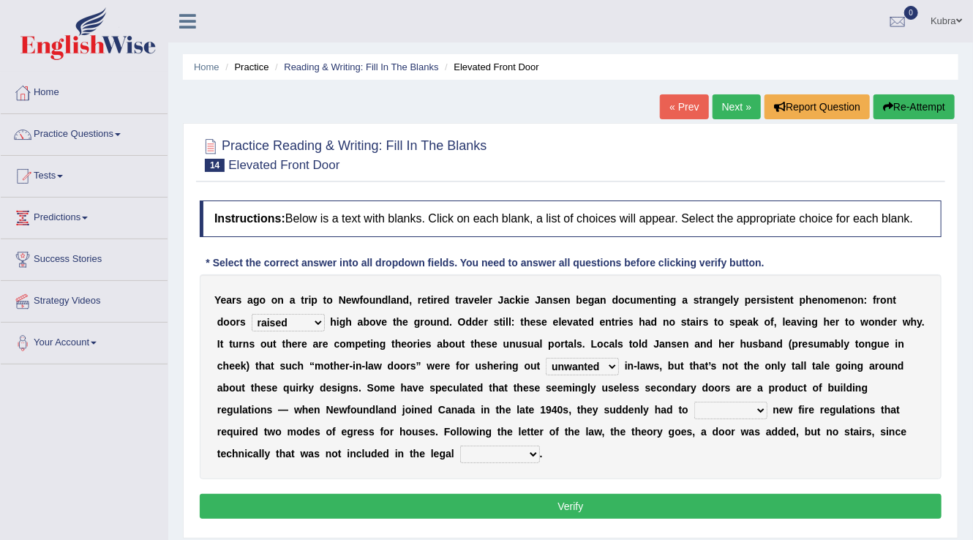
click at [546, 358] on select "unbiased underlined unwanted united" at bounding box center [582, 367] width 73 height 18
click at [724, 414] on select "illuminate appreciate match disobey" at bounding box center [731, 411] width 73 height 18
select select "illuminate"
click at [695, 402] on select "illuminate appreciate match disobey" at bounding box center [731, 411] width 73 height 18
click at [501, 454] on select "religion paces manager requirement" at bounding box center [500, 455] width 80 height 18
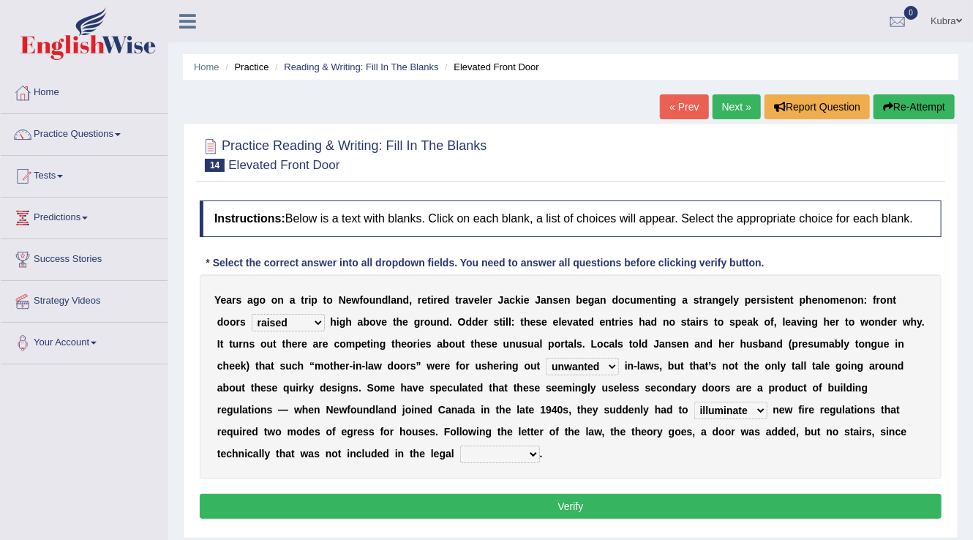
select select "requirement"
click at [460, 446] on select "religion paces manager requirement" at bounding box center [500, 455] width 80 height 18
click at [534, 494] on button "Verify" at bounding box center [571, 506] width 742 height 25
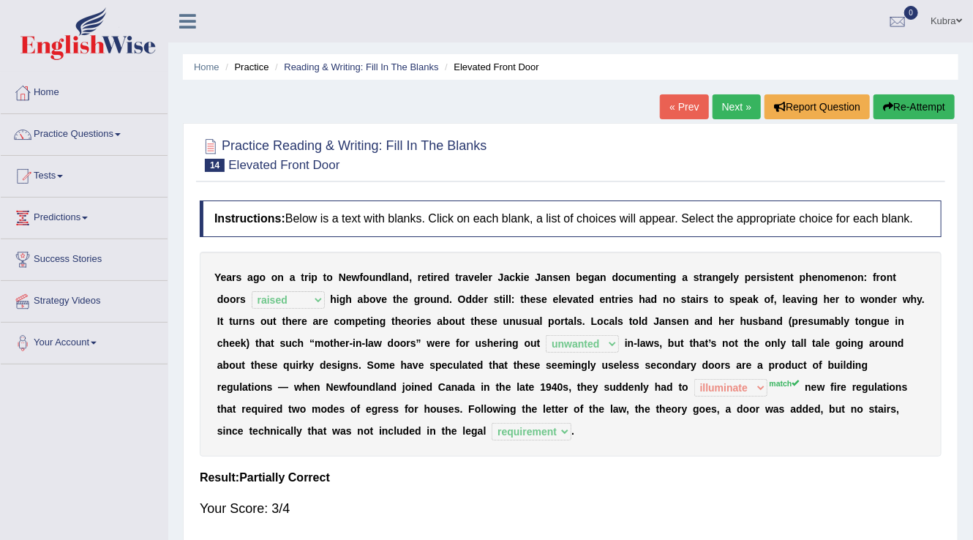
click at [741, 110] on link "Next »" at bounding box center [737, 106] width 48 height 25
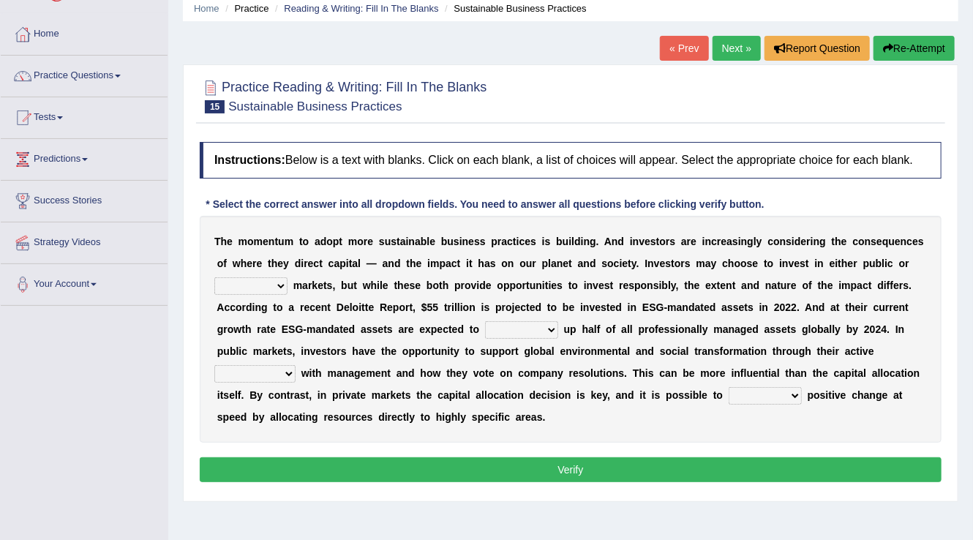
click at [258, 285] on select "financial material written private" at bounding box center [250, 286] width 73 height 18
select select "private"
click at [214, 277] on select "financial material written private" at bounding box center [250, 286] width 73 height 18
click at [528, 329] on select "build use make add" at bounding box center [521, 330] width 73 height 18
select select "build"
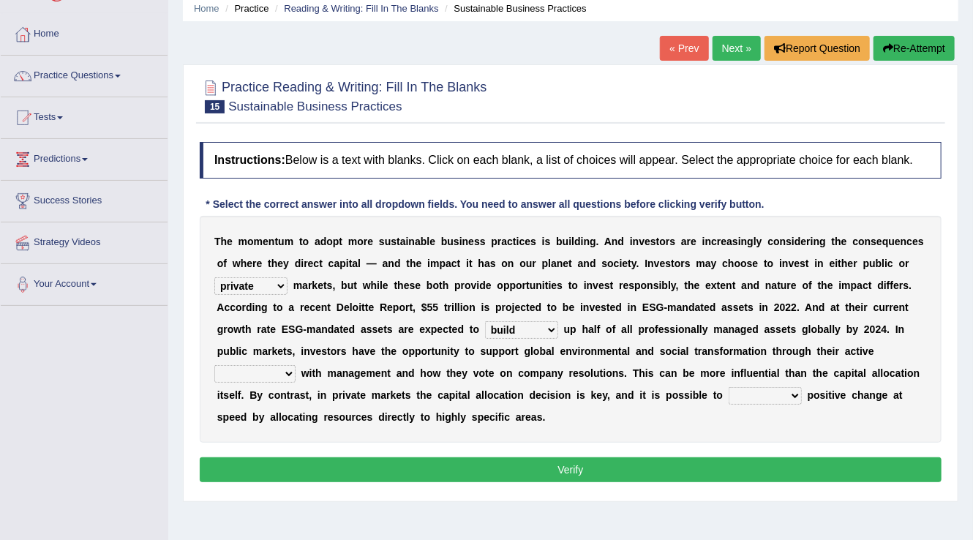
click at [485, 321] on select "build use make add" at bounding box center [521, 330] width 73 height 18
click at [252, 372] on select "engagement service squabble investment" at bounding box center [254, 374] width 81 height 18
click at [214, 365] on select "engagement service squabble investment" at bounding box center [254, 374] width 81 height 18
click at [268, 370] on select "engagement service squabble investment" at bounding box center [254, 374] width 81 height 18
click at [214, 365] on select "engagement service squabble investment" at bounding box center [254, 374] width 81 height 18
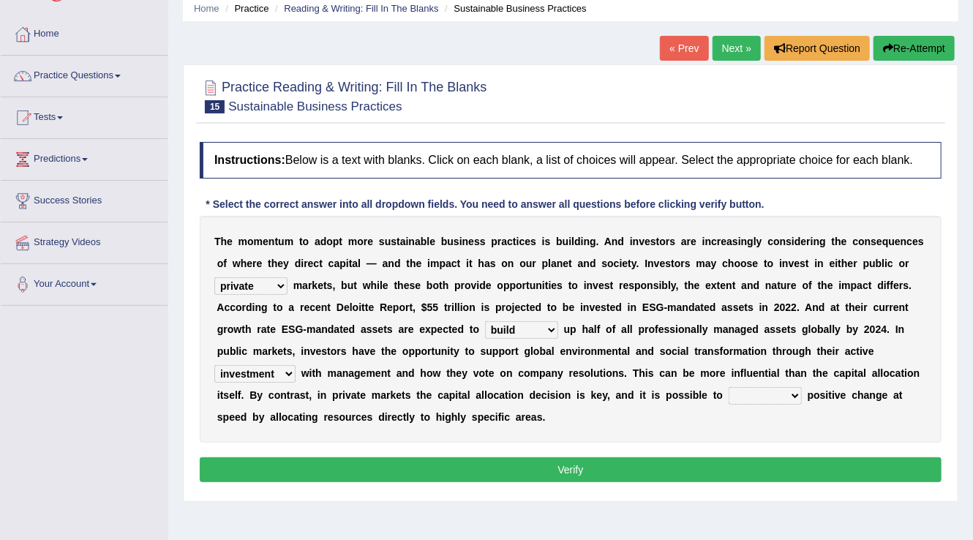
click at [255, 369] on select "engagement service squabble investment" at bounding box center [254, 374] width 81 height 18
select select "engagement"
click at [214, 365] on select "engagement service squabble investment" at bounding box center [254, 374] width 81 height 18
click at [779, 395] on select "prove collapse drive restore" at bounding box center [765, 396] width 73 height 18
select select "restore"
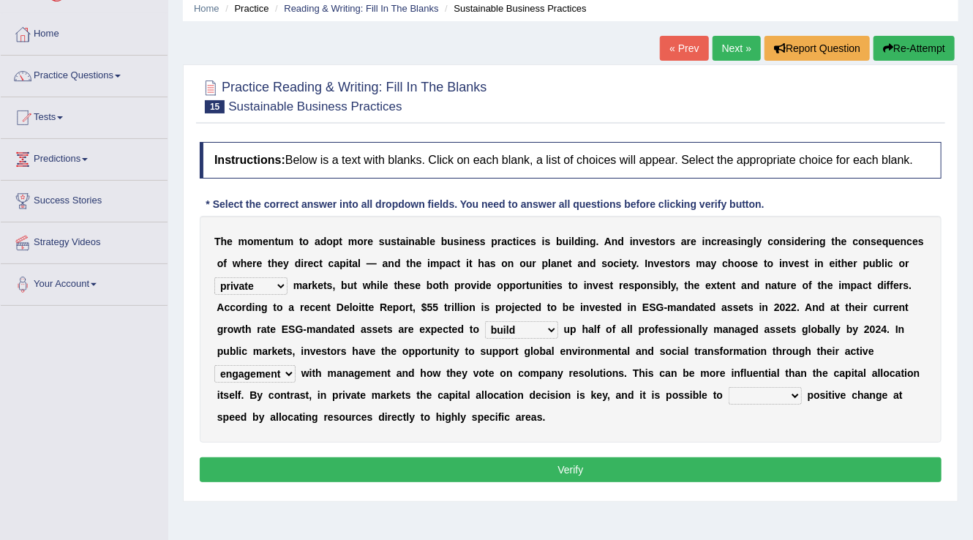
click at [729, 387] on select "prove collapse drive restore" at bounding box center [765, 396] width 73 height 18
click at [747, 463] on button "Verify" at bounding box center [571, 469] width 742 height 25
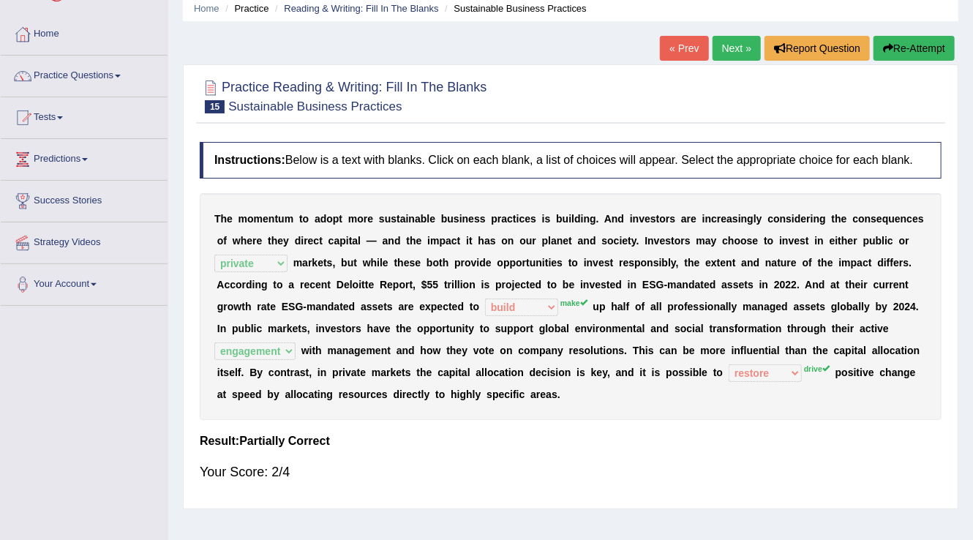
click at [922, 53] on button "Re-Attempt" at bounding box center [914, 48] width 81 height 25
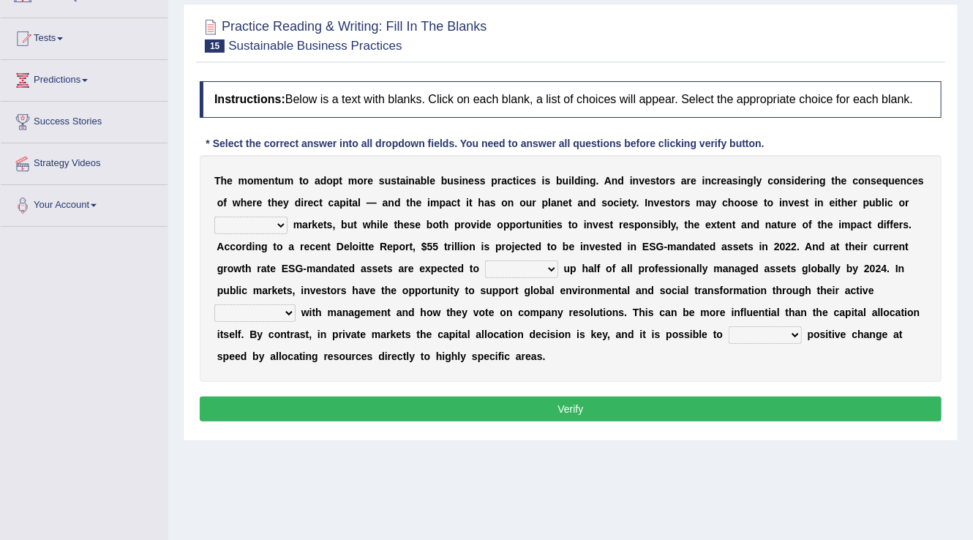
scroll to position [138, 0]
click at [244, 217] on select "financial material written private" at bounding box center [250, 226] width 73 height 18
select select "private"
click at [214, 217] on select "financial material written private" at bounding box center [250, 226] width 73 height 18
click at [249, 304] on select "engagement service squabble investment" at bounding box center [254, 313] width 81 height 18
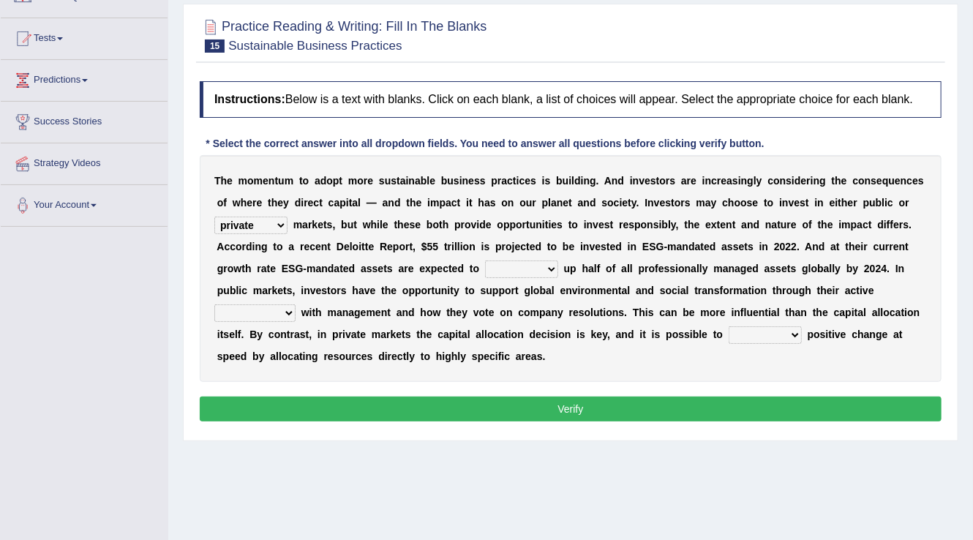
click at [552, 340] on div "T h e m o m e n t u m t o a d o p t m o r e s u s t a i n a b l e b u s i n e s…" at bounding box center [571, 268] width 742 height 227
click at [522, 269] on select "build use make add" at bounding box center [521, 270] width 73 height 18
select select "make"
click at [485, 261] on select "build use make add" at bounding box center [521, 270] width 73 height 18
click at [732, 332] on select "prove collapse drive restore" at bounding box center [765, 335] width 73 height 18
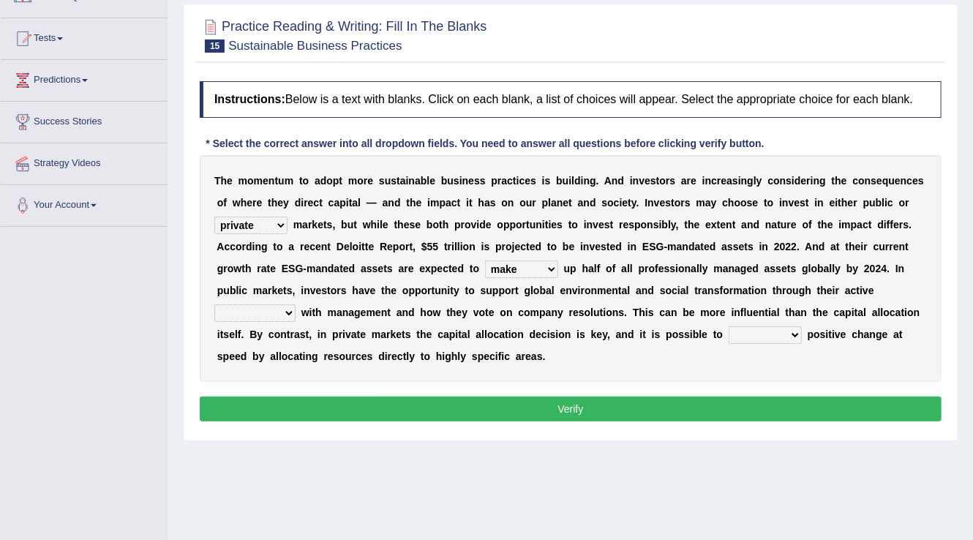
select select "drive"
click at [729, 326] on select "prove collapse drive restore" at bounding box center [765, 335] width 73 height 18
click at [258, 317] on select "engagement service squabble investment" at bounding box center [254, 313] width 81 height 18
select select "engagement"
click at [214, 304] on select "engagement service squabble investment" at bounding box center [254, 313] width 81 height 18
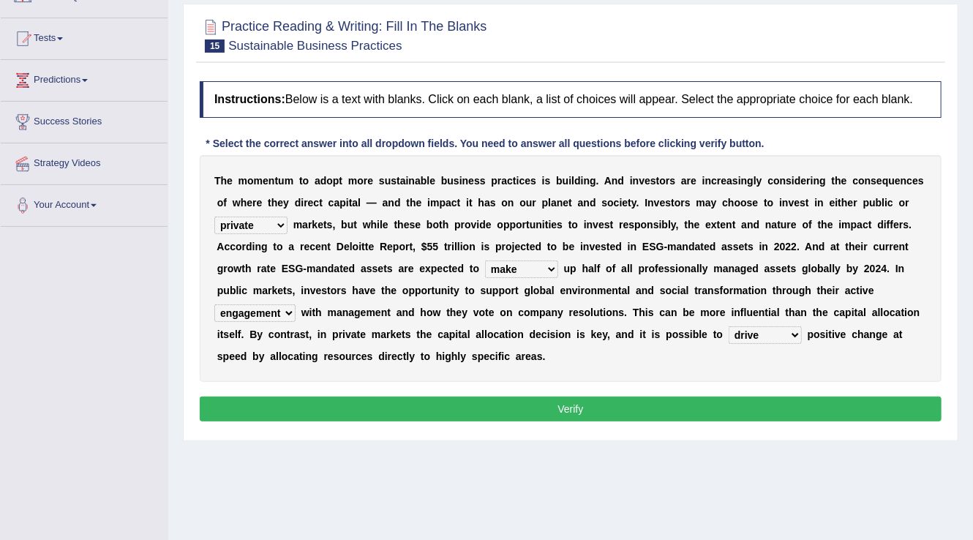
click at [294, 403] on button "Verify" at bounding box center [571, 409] width 742 height 25
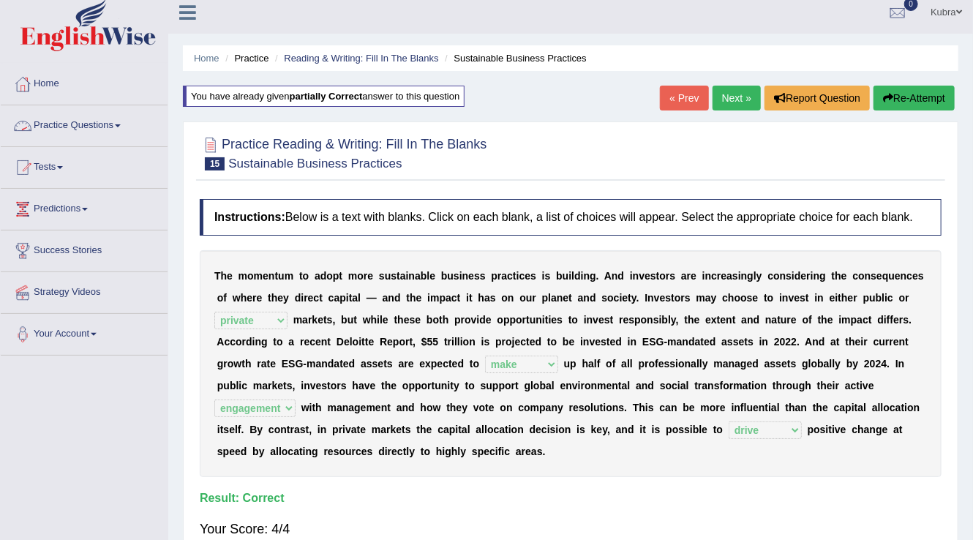
scroll to position [0, 0]
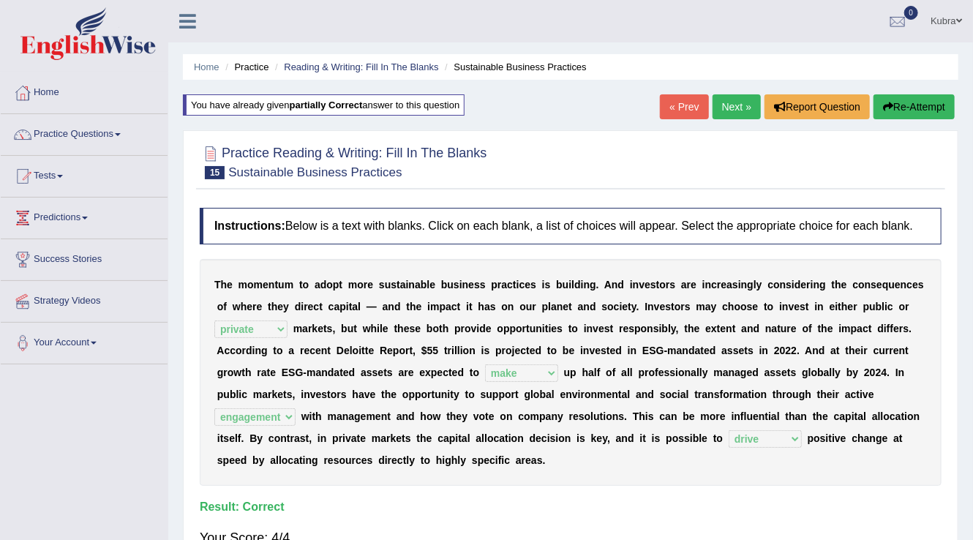
click at [736, 97] on link "Next »" at bounding box center [737, 106] width 48 height 25
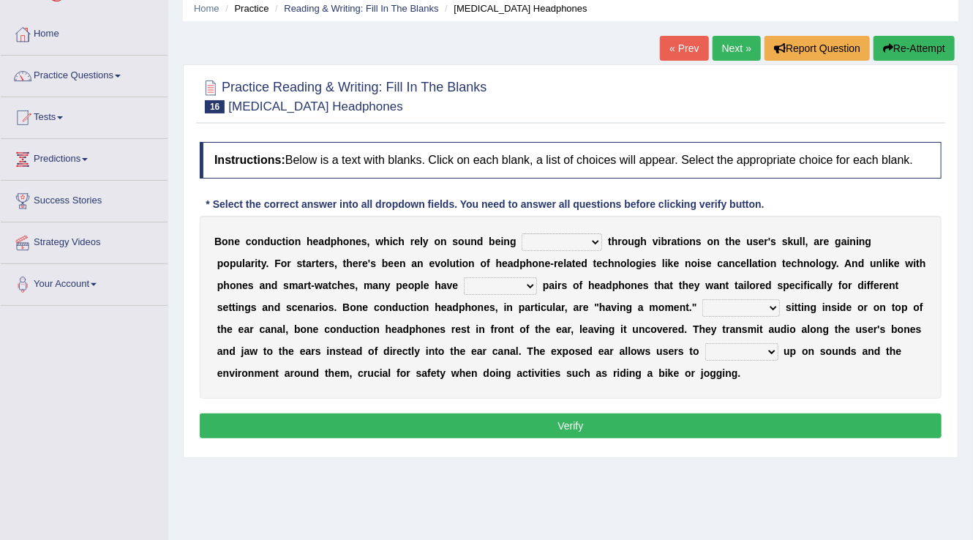
scroll to position [59, 0]
click at [562, 244] on select "formed counted transformed transmitted" at bounding box center [562, 242] width 81 height 18
select select "transmitted"
click at [522, 233] on select "formed counted transformed transmitted" at bounding box center [562, 242] width 81 height 18
click at [488, 284] on select "composite multiple imperfect integral" at bounding box center [500, 286] width 73 height 18
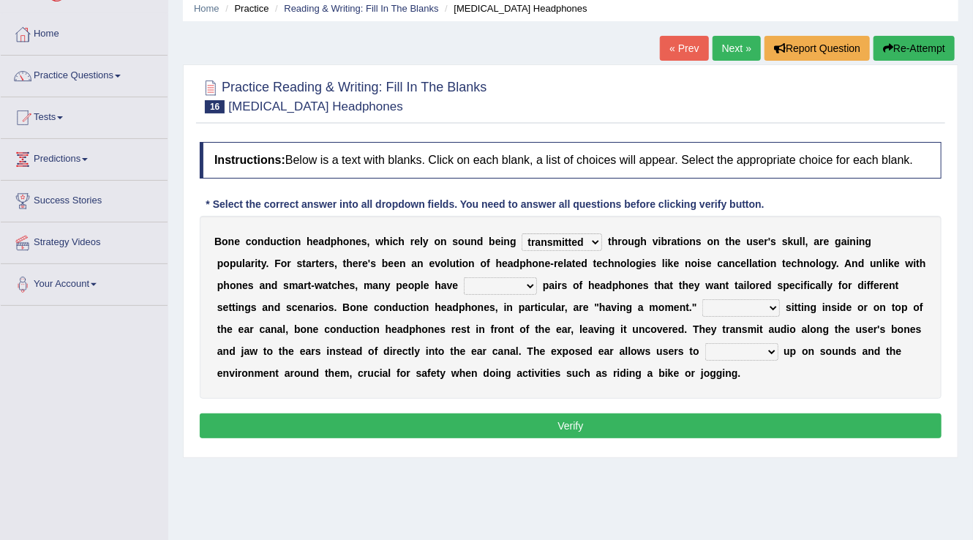
select select "multiple"
click at [464, 277] on select "composite multiple imperfect integral" at bounding box center [500, 286] width 73 height 18
click at [738, 304] on select "More than Despite of Less than Rather than" at bounding box center [742, 308] width 78 height 18
select select "Despite of"
click at [703, 299] on select "More than Despite of Less than Rather than" at bounding box center [742, 308] width 78 height 18
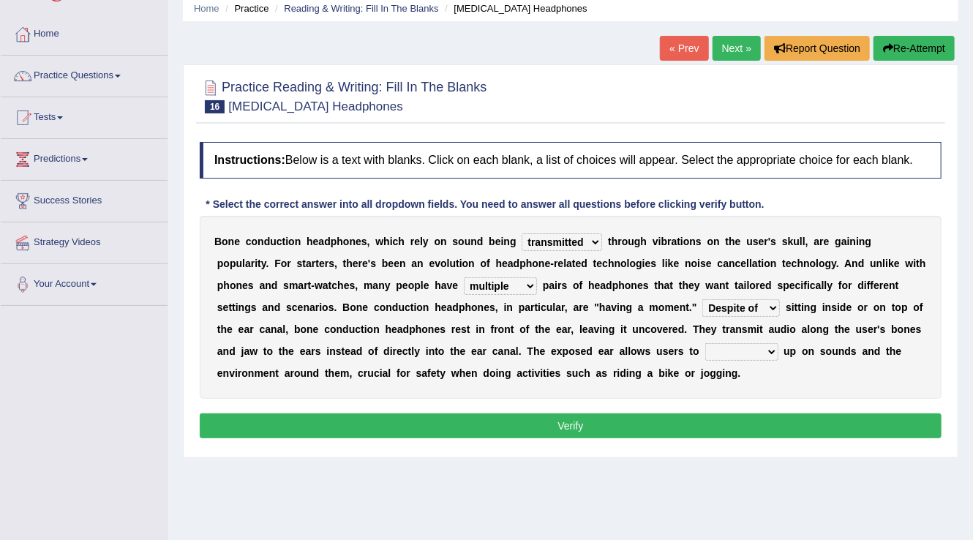
click at [729, 346] on select "level take make pick" at bounding box center [742, 352] width 73 height 18
select select "take"
click at [706, 343] on select "level take make pick" at bounding box center [742, 352] width 73 height 18
click at [749, 420] on button "Verify" at bounding box center [571, 426] width 742 height 25
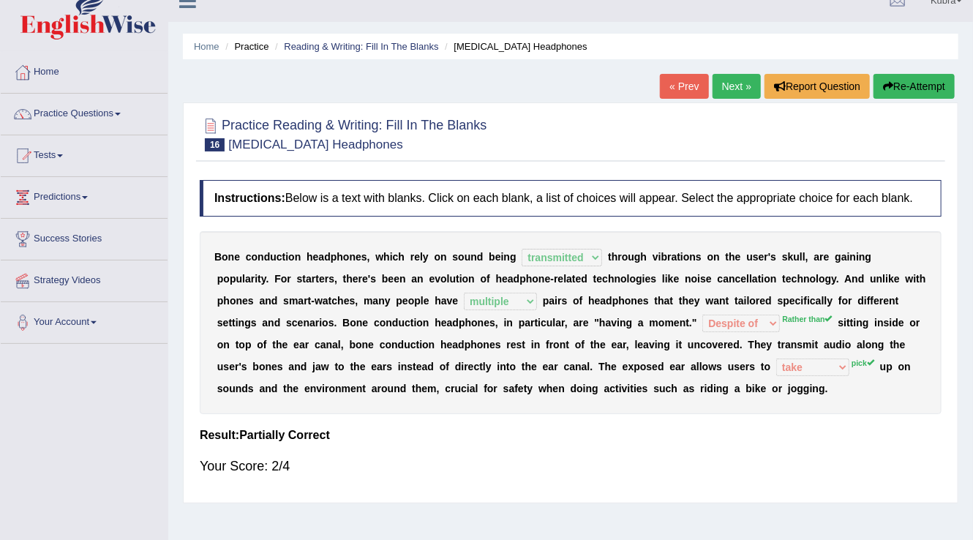
scroll to position [0, 0]
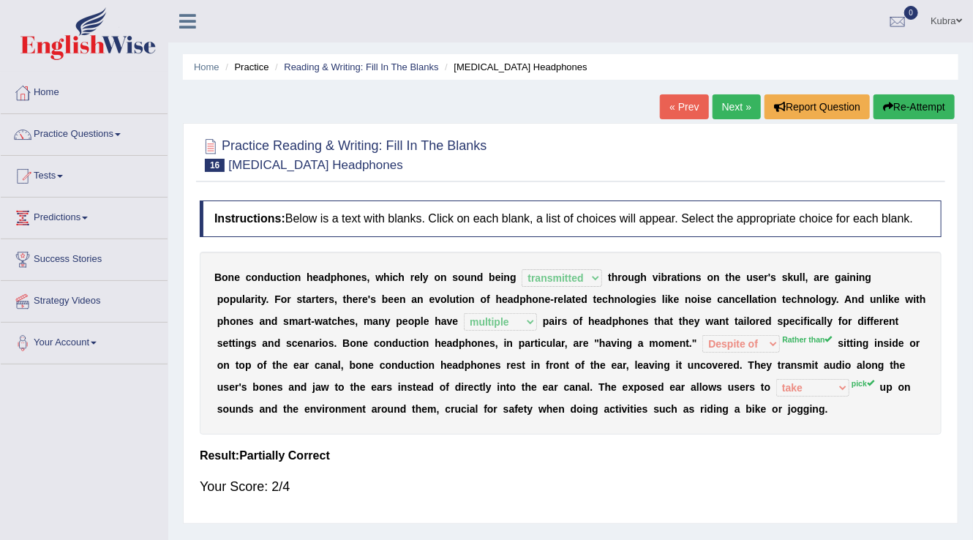
click at [919, 98] on button "Re-Attempt" at bounding box center [914, 106] width 81 height 25
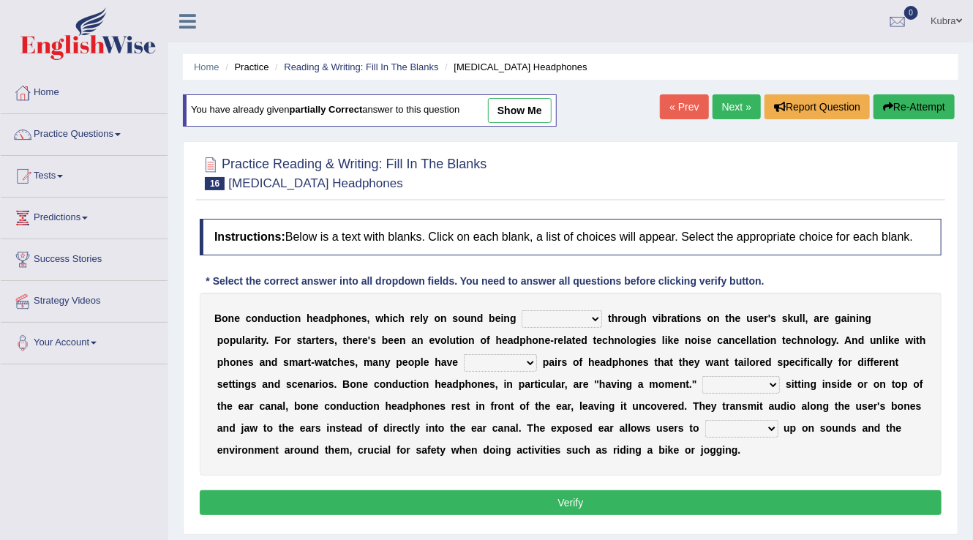
scroll to position [176, 0]
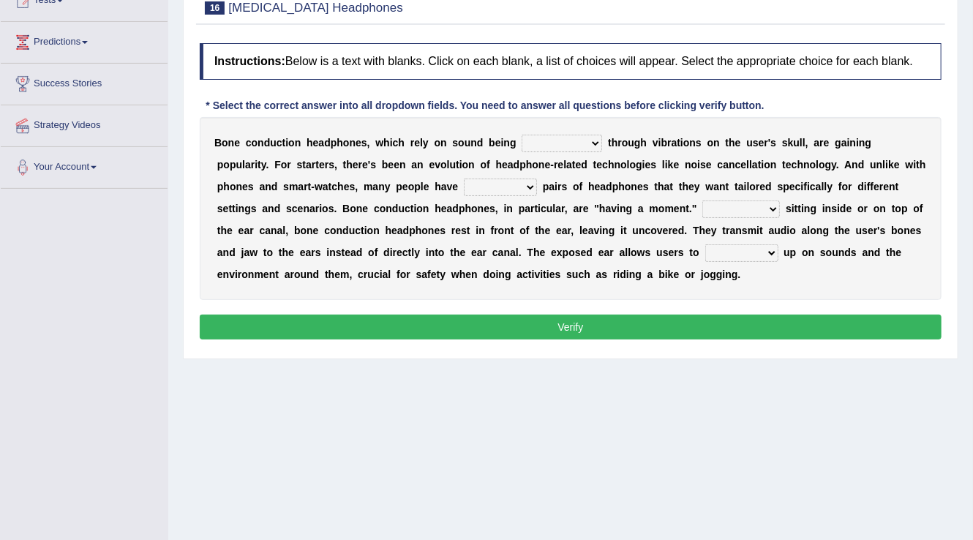
click at [715, 248] on select "level take make pick" at bounding box center [742, 253] width 73 height 18
select select "pick"
click at [706, 244] on select "level take make pick" at bounding box center [742, 253] width 73 height 18
click at [501, 181] on select "composite multiple imperfect integral" at bounding box center [500, 188] width 73 height 18
select select "multiple"
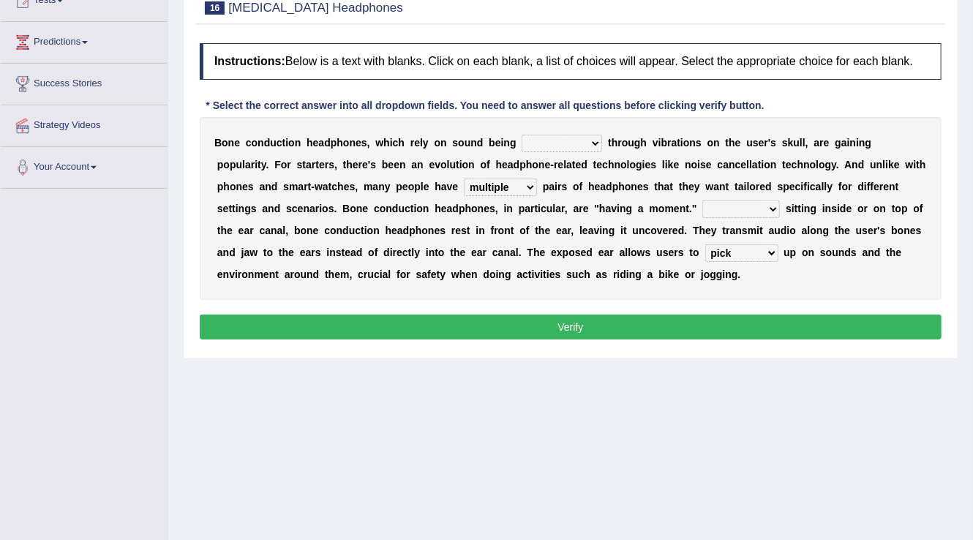
click at [464, 179] on select "composite multiple imperfect integral" at bounding box center [500, 188] width 73 height 18
click at [575, 146] on select "formed counted transformed transmitted" at bounding box center [562, 144] width 81 height 18
select select "transmitted"
click at [522, 135] on select "formed counted transformed transmitted" at bounding box center [562, 144] width 81 height 18
click at [728, 201] on select "More than Despite of Less than Rather than" at bounding box center [742, 210] width 78 height 18
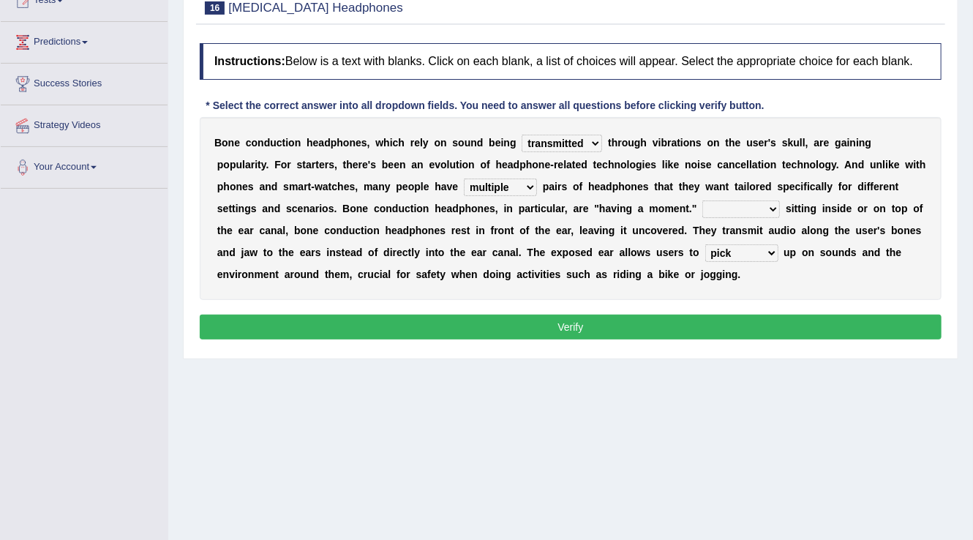
select select "Rather than"
click at [703, 201] on select "More than Despite of Less than Rather than" at bounding box center [742, 210] width 78 height 18
click at [747, 334] on button "Verify" at bounding box center [571, 327] width 742 height 25
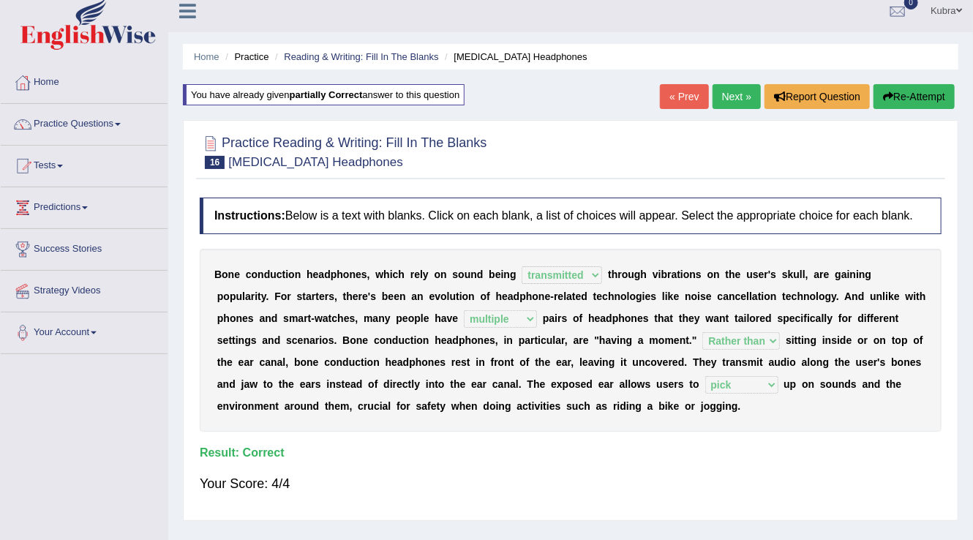
scroll to position [0, 0]
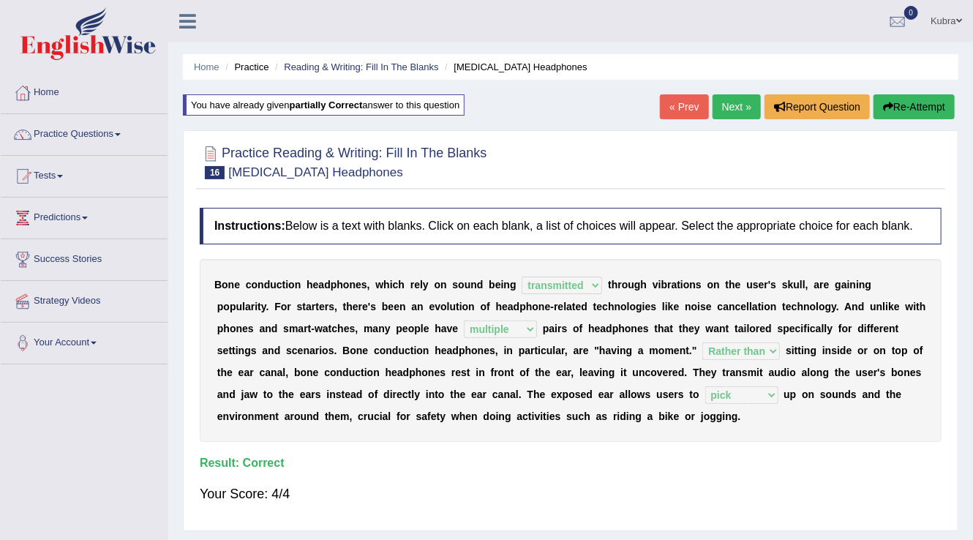
click at [733, 102] on link "Next »" at bounding box center [737, 106] width 48 height 25
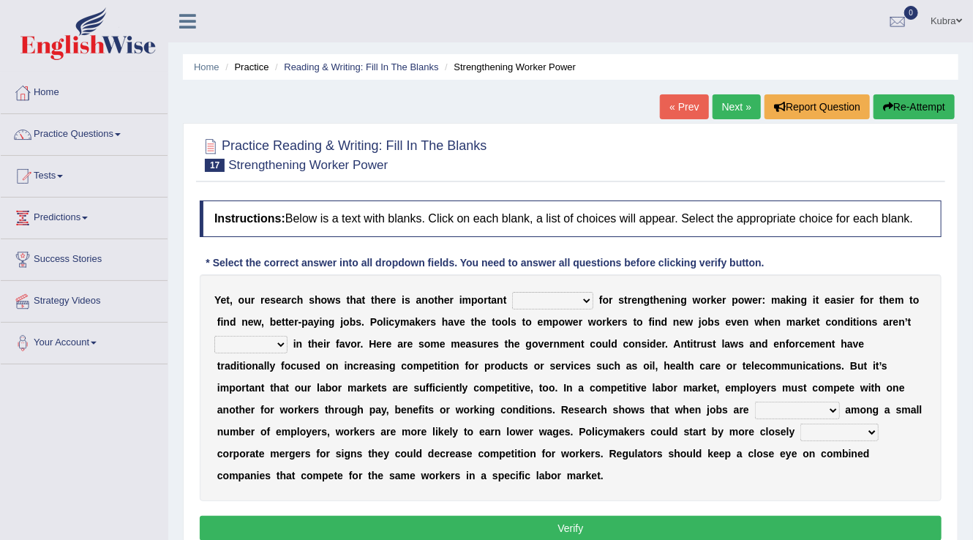
scroll to position [59, 0]
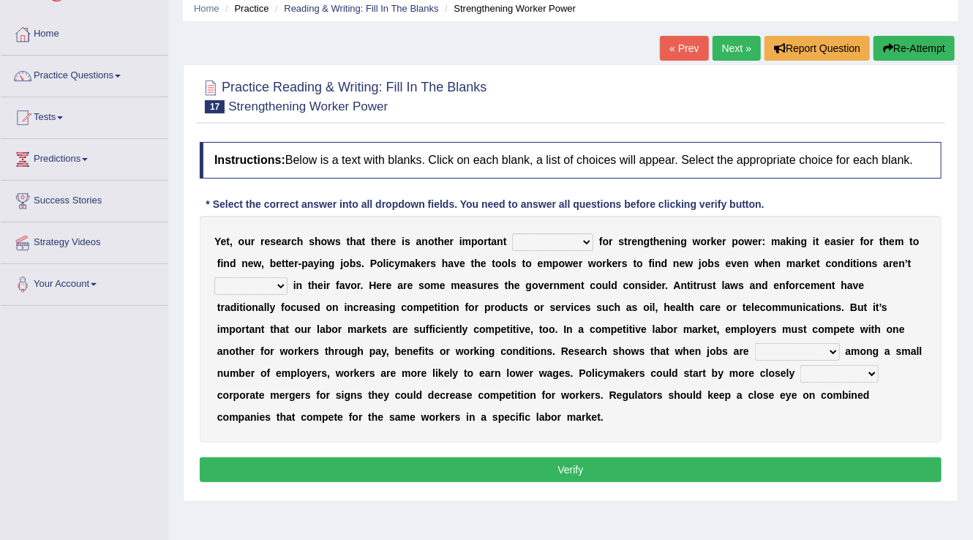
click at [577, 238] on select "avail engagement avenue annual" at bounding box center [552, 242] width 81 height 18
select select "engagement"
click at [512, 233] on select "avail engagement avenue annual" at bounding box center [552, 242] width 81 height 18
click at [260, 281] on select "profitable titchy temperate tilted" at bounding box center [250, 286] width 73 height 18
select select "profitable"
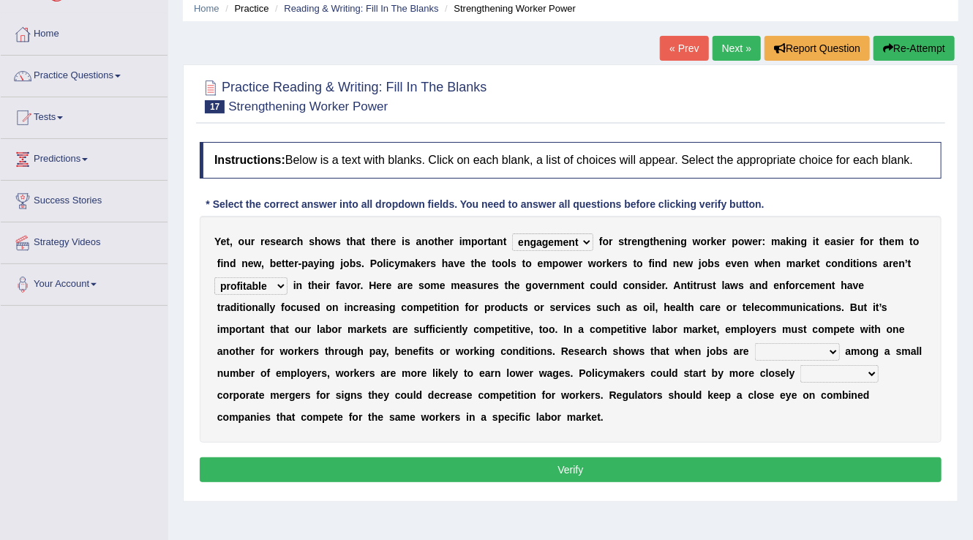
click at [214, 277] on select "profitable titchy temperate tilted" at bounding box center [250, 286] width 73 height 18
click at [240, 289] on select "profitable titchy temperate tilted" at bounding box center [250, 286] width 73 height 18
click at [775, 357] on select "constrained tremendous concentric concentrated" at bounding box center [797, 352] width 85 height 18
click at [906, 424] on div "Y e t , o u r r e s e a r c h s h o w s t h a t t h e r e i s a n o t h e r i m…" at bounding box center [571, 329] width 742 height 227
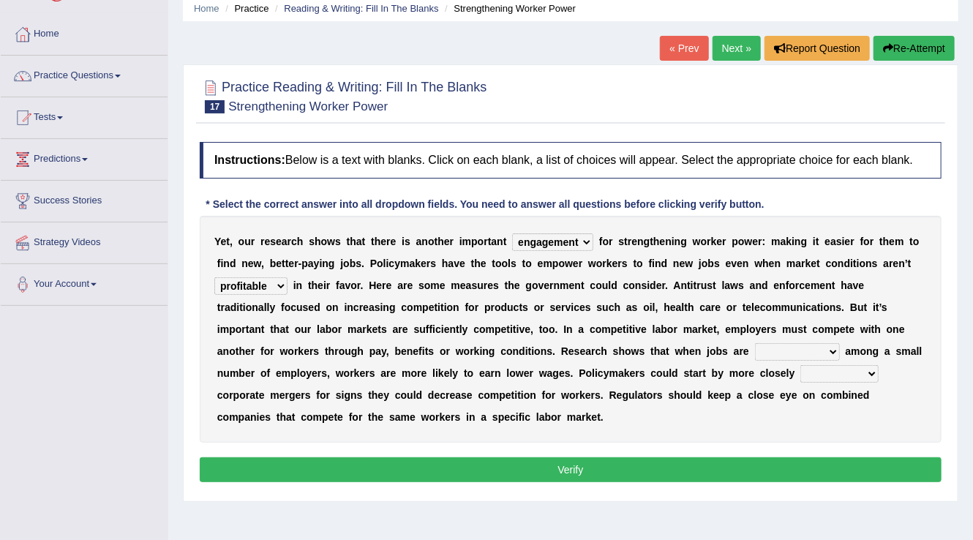
click at [795, 345] on select "constrained tremendous concentric concentrated" at bounding box center [797, 352] width 85 height 18
select select "concentrated"
click at [755, 343] on select "constrained tremendous concentric concentrated" at bounding box center [797, 352] width 85 height 18
click at [821, 375] on select "scrutinizing originating scripting emulating" at bounding box center [840, 374] width 78 height 18
select select "scripting"
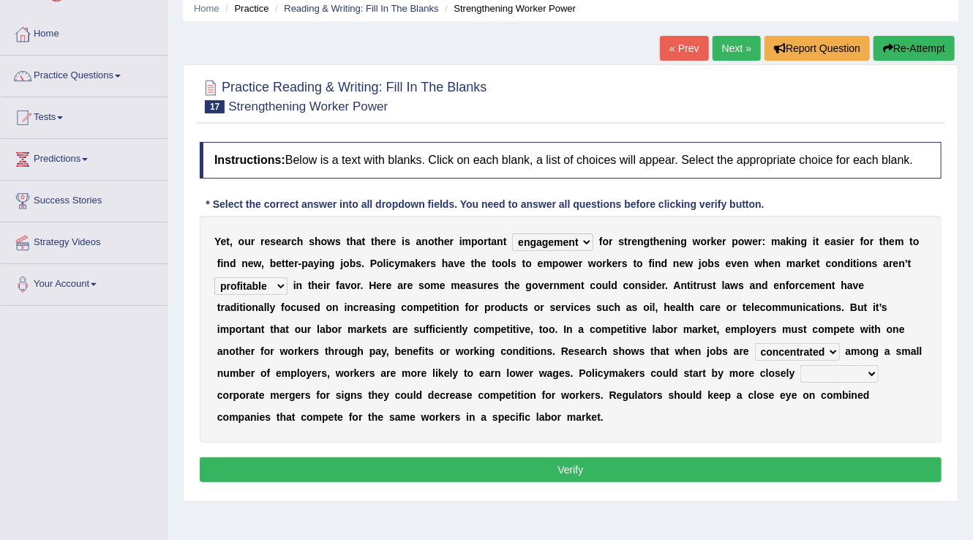
click at [801, 365] on select "scrutinizing originating scripting emulating" at bounding box center [840, 374] width 78 height 18
click at [843, 460] on button "Verify" at bounding box center [571, 469] width 742 height 25
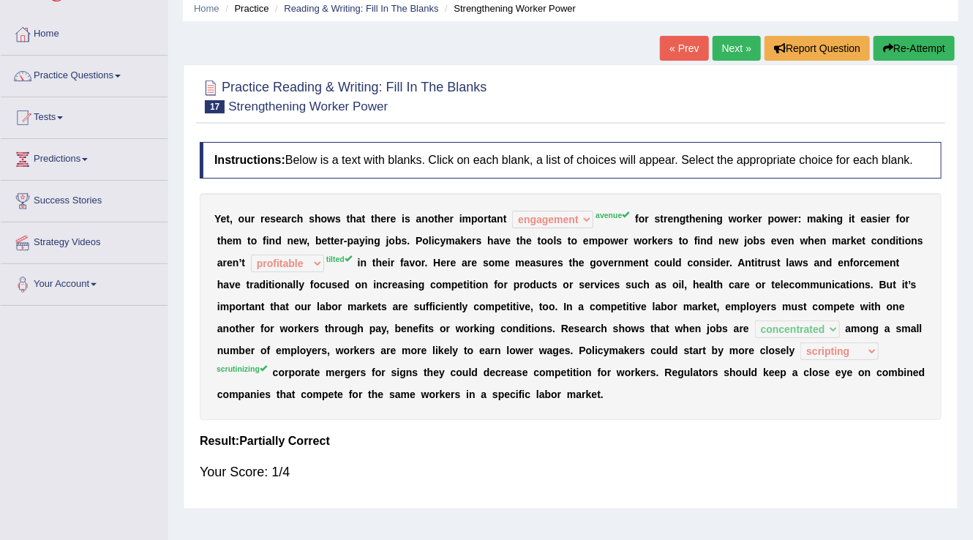
click at [732, 56] on link "Next »" at bounding box center [737, 48] width 48 height 25
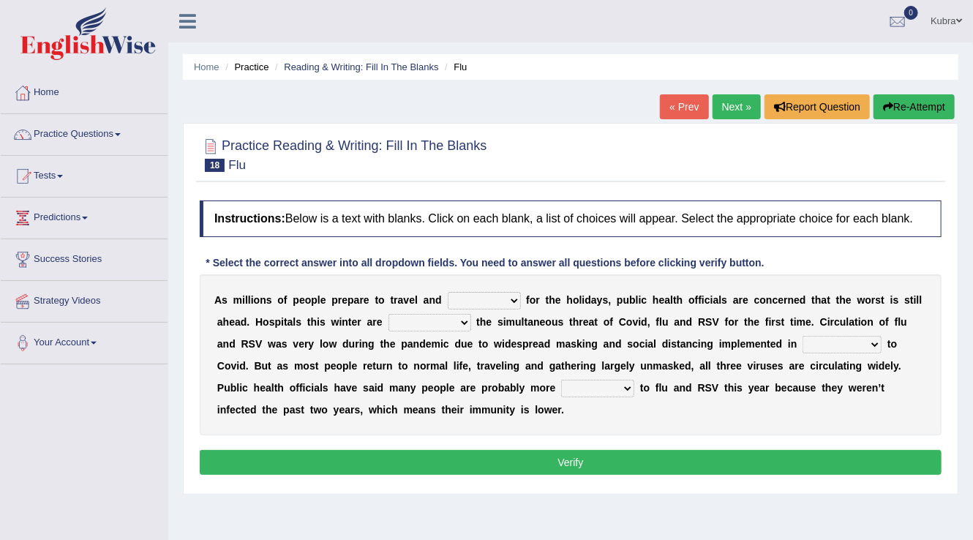
click at [473, 299] on select "gather hide slumber migrate" at bounding box center [484, 301] width 73 height 18
select select "gather"
click at [448, 292] on select "gather hide slumber migrate" at bounding box center [484, 301] width 73 height 18
click at [485, 295] on select "gather hide slumber migrate" at bounding box center [484, 301] width 73 height 18
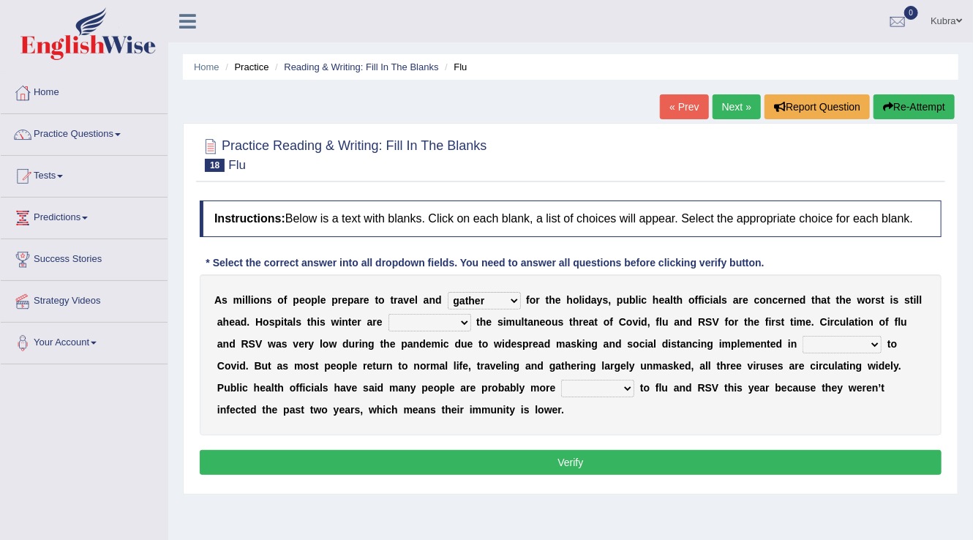
click at [397, 321] on select "facing accounting challenging constructing" at bounding box center [430, 323] width 83 height 18
select select "facing"
click at [389, 314] on select "facing accounting challenging constructing" at bounding box center [430, 323] width 83 height 18
click at [861, 339] on select "comparison response place order" at bounding box center [842, 345] width 79 height 18
select select "response"
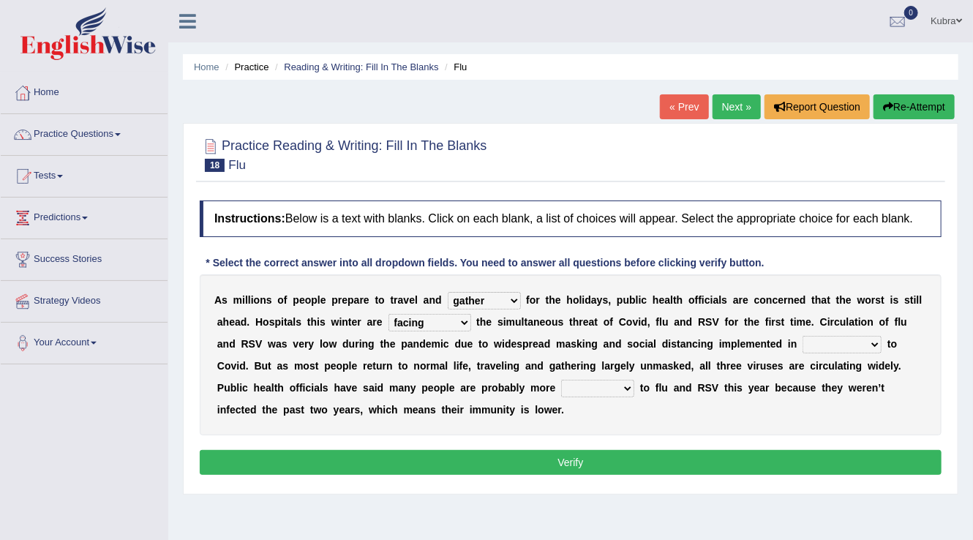
click at [803, 336] on select "comparison response place order" at bounding box center [842, 345] width 79 height 18
click at [583, 386] on select "attainable sensible vulnerable accessible" at bounding box center [597, 389] width 73 height 18
select select "accessible"
click at [561, 380] on select "attainable sensible vulnerable accessible" at bounding box center [597, 389] width 73 height 18
click at [605, 463] on button "Verify" at bounding box center [571, 462] width 742 height 25
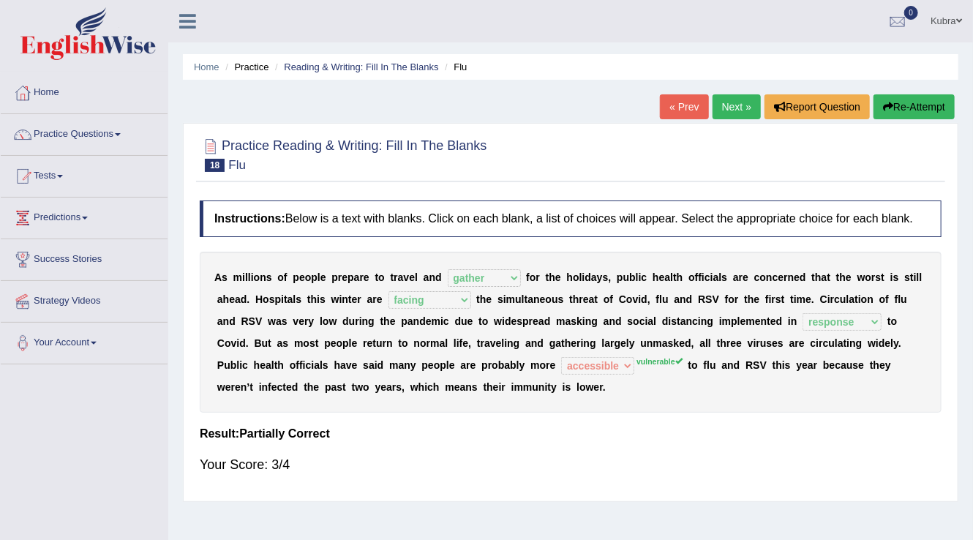
click at [632, 363] on div "A s m i l l i o n s o f p e o p l e p r e p a r e t o t r a v e l a n d gather …" at bounding box center [571, 332] width 742 height 161
click at [739, 100] on link "Next »" at bounding box center [737, 106] width 48 height 25
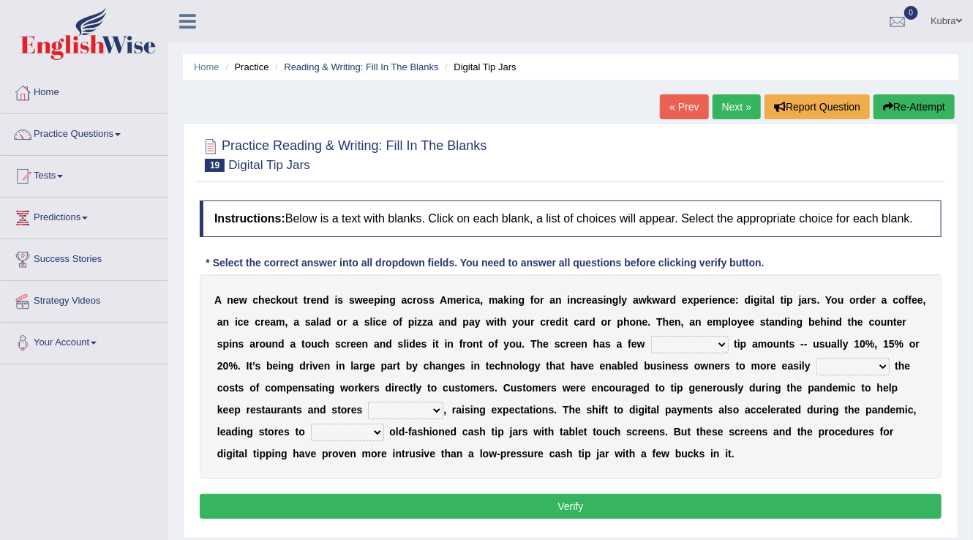
click at [692, 340] on select "suggested combined exceptional rigorous" at bounding box center [690, 345] width 78 height 18
select select "combined"
click at [651, 336] on select "suggested combined exceptional rigorous" at bounding box center [690, 345] width 78 height 18
click at [843, 375] on div "A n e w c h e c k o u t t r e n d i s s w e e p i n g a c r o s s A m e r i c a…" at bounding box center [571, 376] width 742 height 205
click at [844, 370] on select "abide covet diverge shift" at bounding box center [853, 367] width 73 height 18
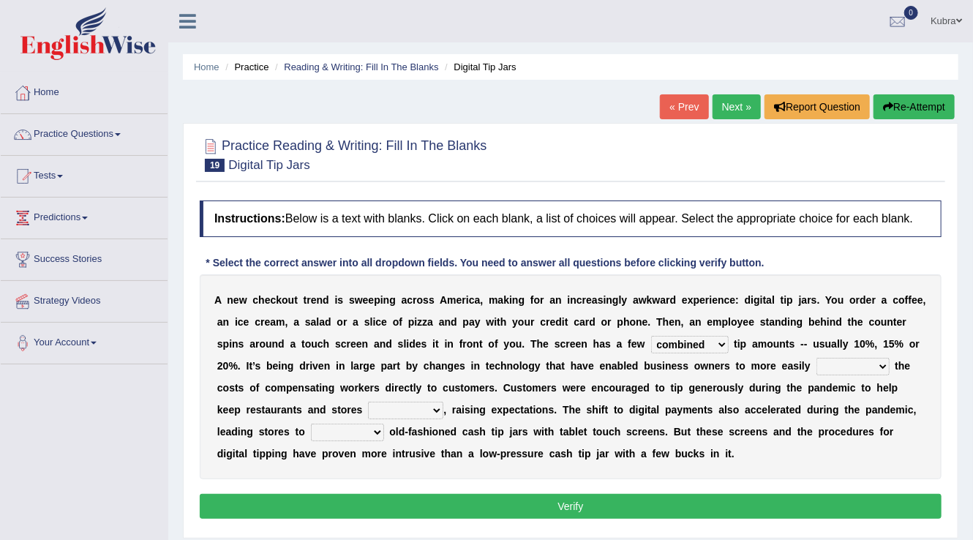
select select "diverge"
click at [817, 358] on select "abide covet diverge shift" at bounding box center [853, 367] width 73 height 18
click at [373, 406] on select "afloat overlapped affable concise" at bounding box center [405, 411] width 75 height 18
click at [368, 402] on select "afloat overlapped affable concise" at bounding box center [405, 411] width 75 height 18
click at [368, 406] on select "afloat overlapped affable concise" at bounding box center [405, 411] width 75 height 18
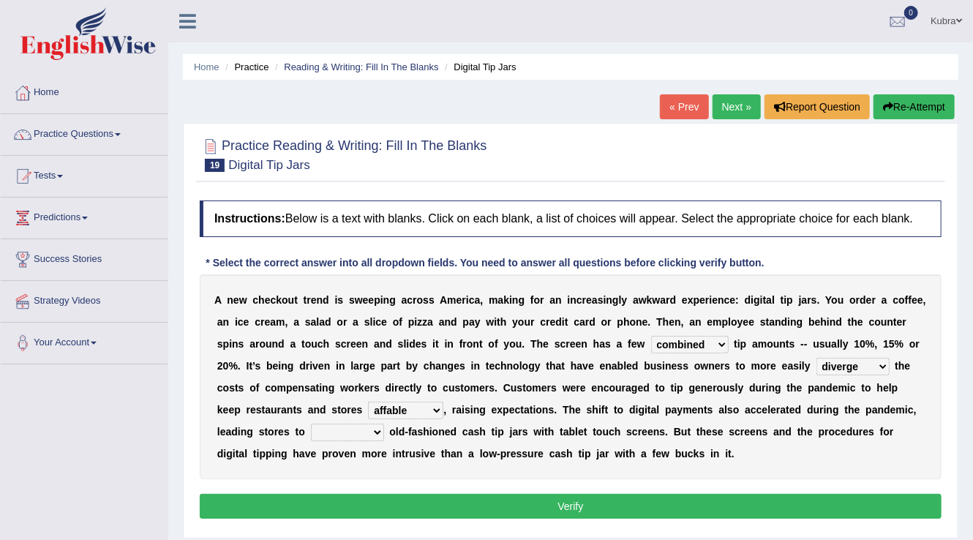
select select "concise"
click at [368, 402] on select "afloat overlapped affable concise" at bounding box center [405, 411] width 75 height 18
click at [364, 425] on select "replace exchange occupy retrieve" at bounding box center [347, 433] width 73 height 18
select select "replace"
click at [311, 424] on select "replace exchange occupy retrieve" at bounding box center [347, 433] width 73 height 18
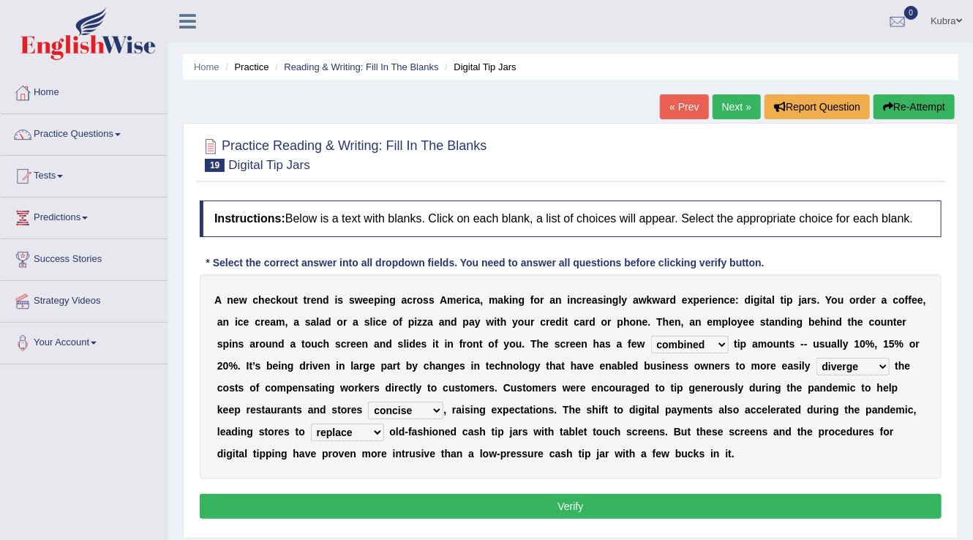
click at [385, 503] on button "Verify" at bounding box center [571, 506] width 742 height 25
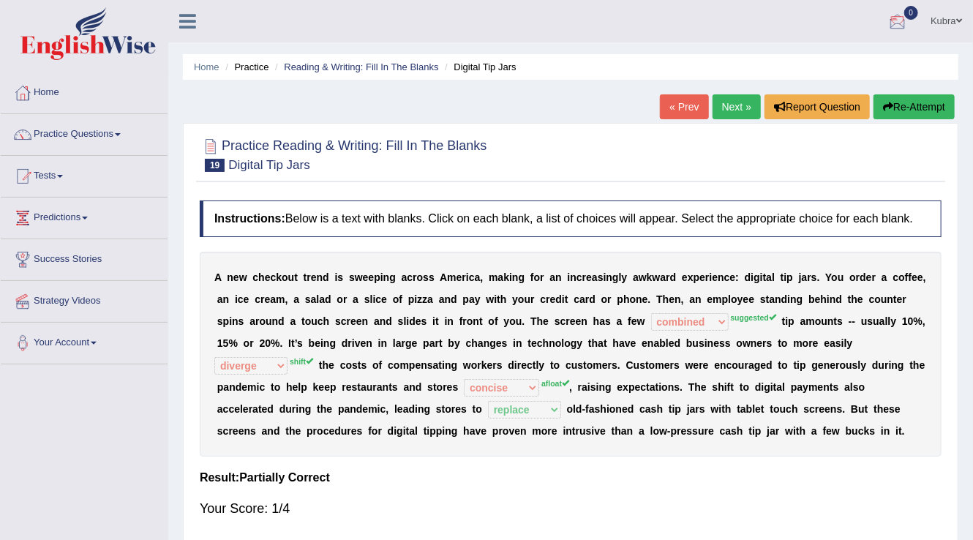
click at [924, 110] on button "Re-Attempt" at bounding box center [914, 106] width 81 height 25
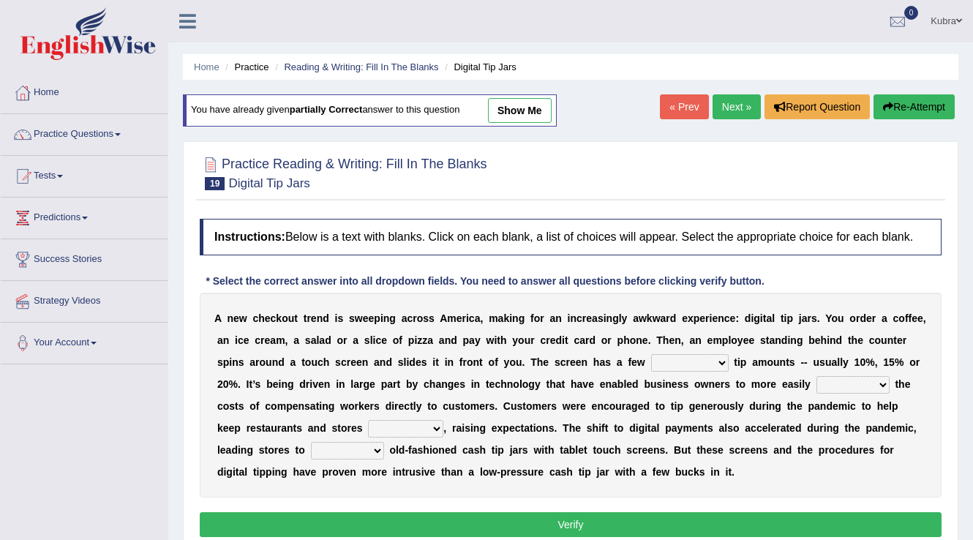
drag, startPoint x: 0, startPoint y: 0, endPoint x: 686, endPoint y: 168, distance: 706.0
click at [686, 354] on select "suggested combined exceptional rigorous" at bounding box center [690, 363] width 78 height 18
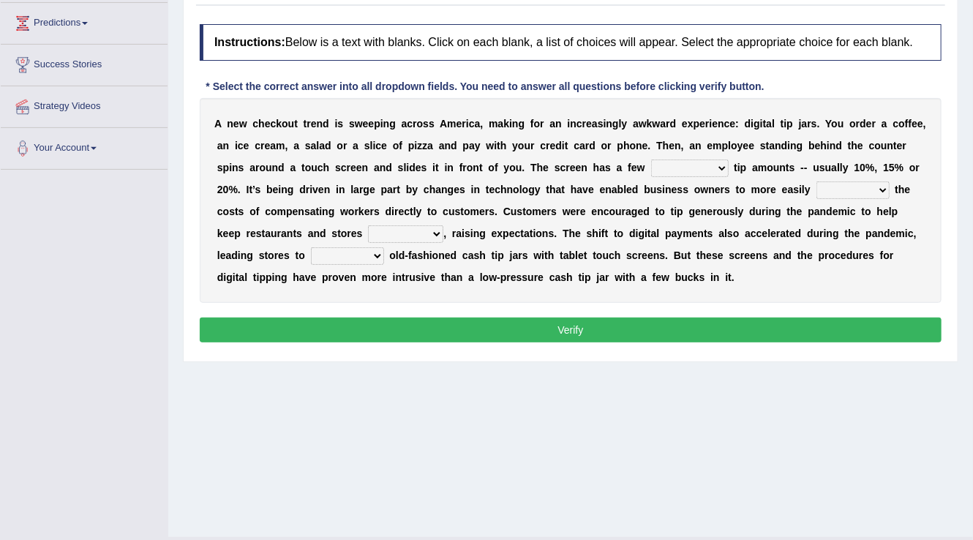
select select "suggested"
click at [651, 160] on select "suggested combined exceptional rigorous" at bounding box center [690, 169] width 78 height 18
click at [326, 253] on select "replace exchange occupy retrieve" at bounding box center [347, 256] width 73 height 18
select select "replace"
click at [311, 247] on select "replace exchange occupy retrieve" at bounding box center [347, 256] width 73 height 18
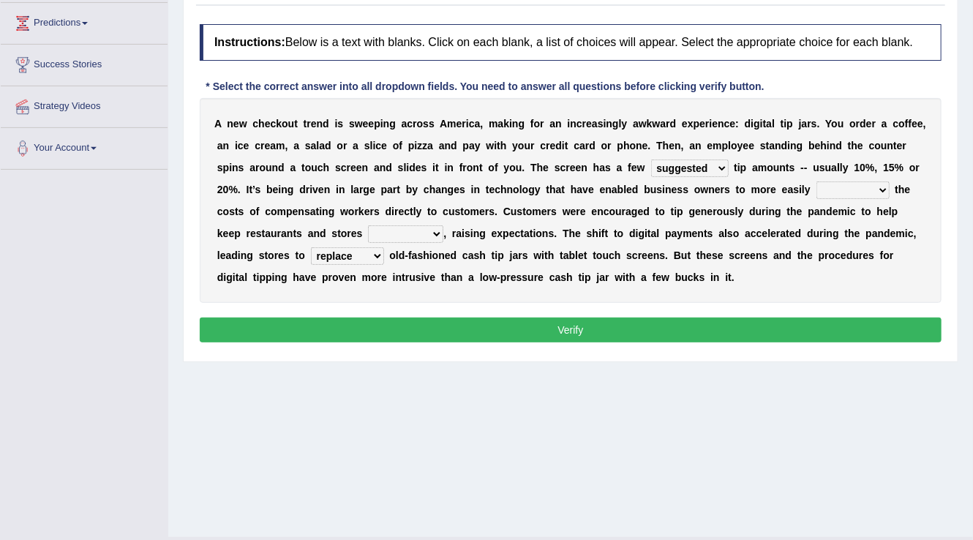
click at [403, 227] on select "afloat overlapped affable concise" at bounding box center [405, 234] width 75 height 18
click at [606, 250] on b "u" at bounding box center [606, 256] width 7 height 12
click at [831, 187] on select "abide covet diverge shift" at bounding box center [853, 191] width 73 height 18
select select "shift"
click at [817, 182] on select "abide covet diverge shift" at bounding box center [853, 191] width 73 height 18
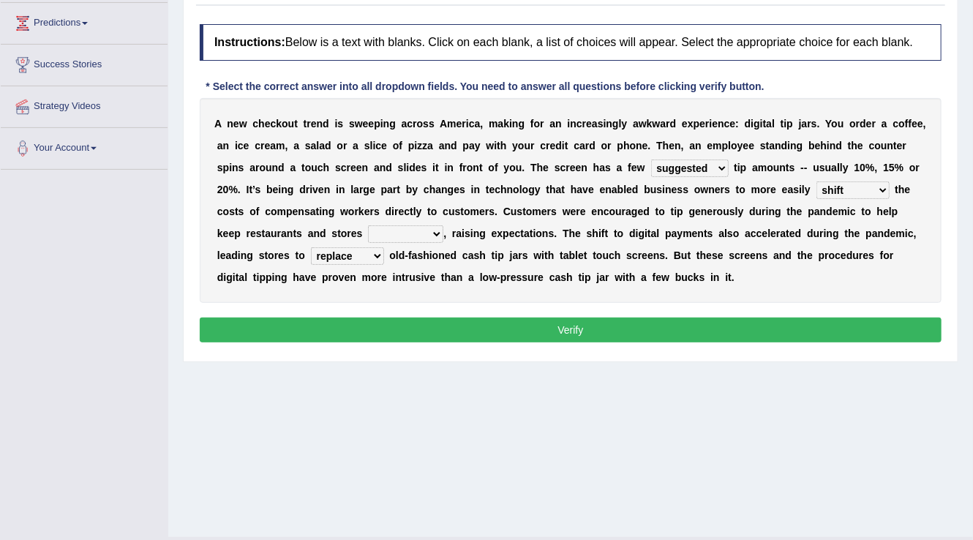
click at [370, 238] on select "afloat overlapped affable concise" at bounding box center [405, 234] width 75 height 18
click at [380, 225] on select "afloat overlapped affable concise" at bounding box center [405, 234] width 75 height 18
select select "afloat"
click at [368, 225] on select "afloat overlapped affable concise" at bounding box center [405, 234] width 75 height 18
click at [427, 318] on button "Verify" at bounding box center [571, 330] width 742 height 25
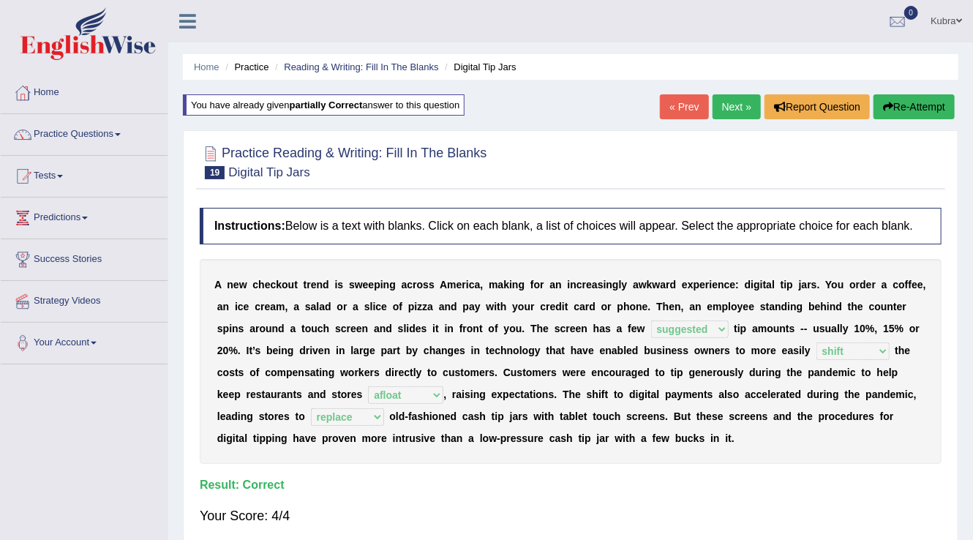
click at [741, 111] on link "Next »" at bounding box center [737, 106] width 48 height 25
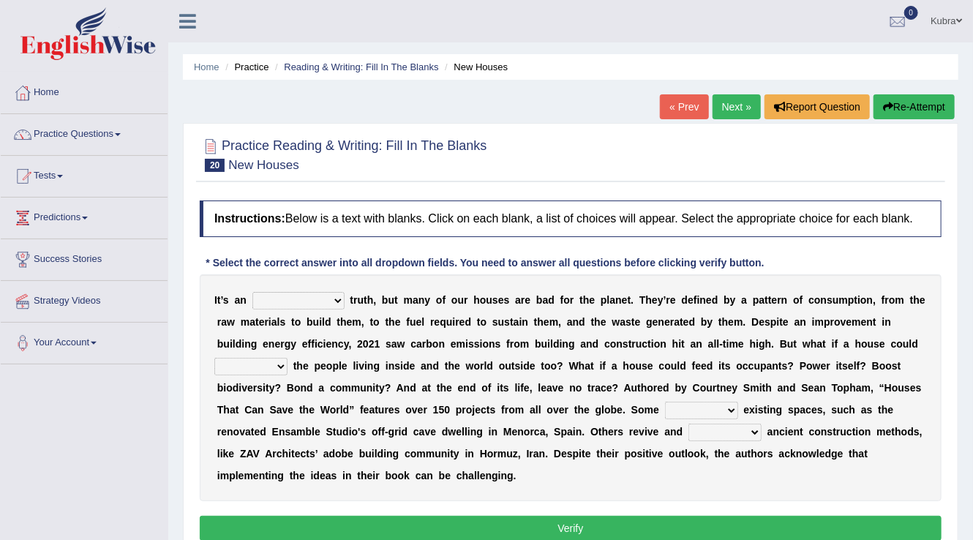
click at [279, 299] on select "unrivaled unstable uncomfortable uncapped" at bounding box center [299, 301] width 92 height 18
click at [395, 374] on div "I t ’ s a n unrivaled unstable uncomfortable uncapped t r u t h , b u t m a n y…" at bounding box center [571, 387] width 742 height 227
click at [268, 296] on select "unrivaled unstable uncomfortable uncapped" at bounding box center [299, 301] width 92 height 18
select select "uncomfortable"
click at [253, 292] on select "unrivaled unstable uncomfortable uncapped" at bounding box center [299, 301] width 92 height 18
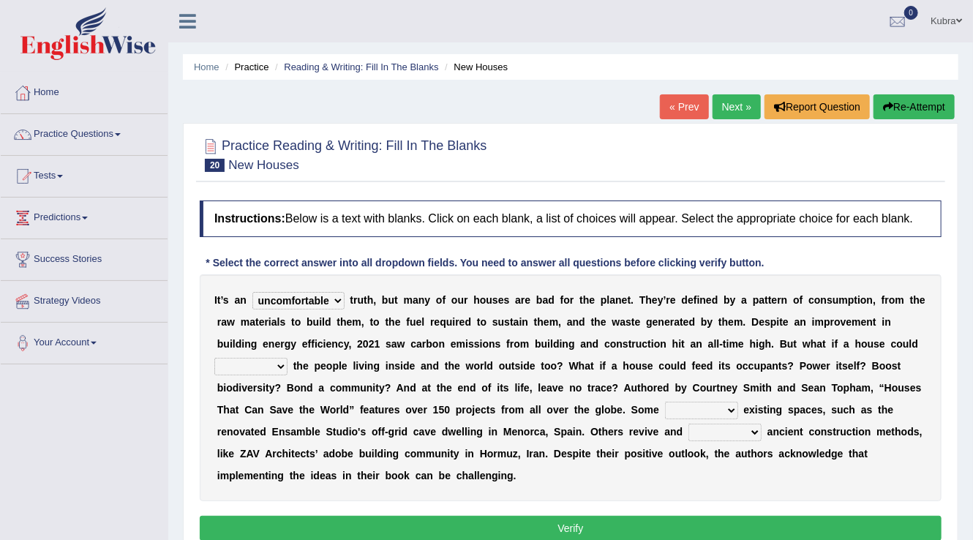
click at [287, 304] on select "unrivaled unstable uncomfortable uncapped" at bounding box center [299, 301] width 92 height 18
click at [541, 383] on b "e" at bounding box center [544, 388] width 6 height 12
click at [271, 368] on select "survive mimic dominate nurture" at bounding box center [250, 367] width 73 height 18
select select "dominate"
click at [214, 358] on select "survive mimic dominate nurture" at bounding box center [250, 367] width 73 height 18
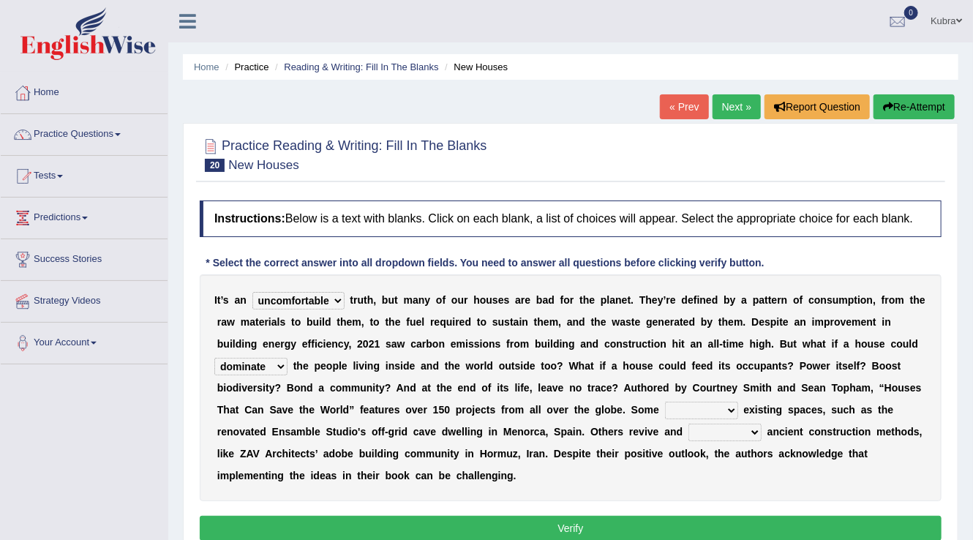
click at [693, 406] on select "delve automate repurpose reckon" at bounding box center [701, 411] width 73 height 18
select select "automate"
click at [665, 402] on select "delve automate repurpose reckon" at bounding box center [701, 411] width 73 height 18
click at [719, 429] on select "produce relate update change" at bounding box center [725, 433] width 73 height 18
select select "update"
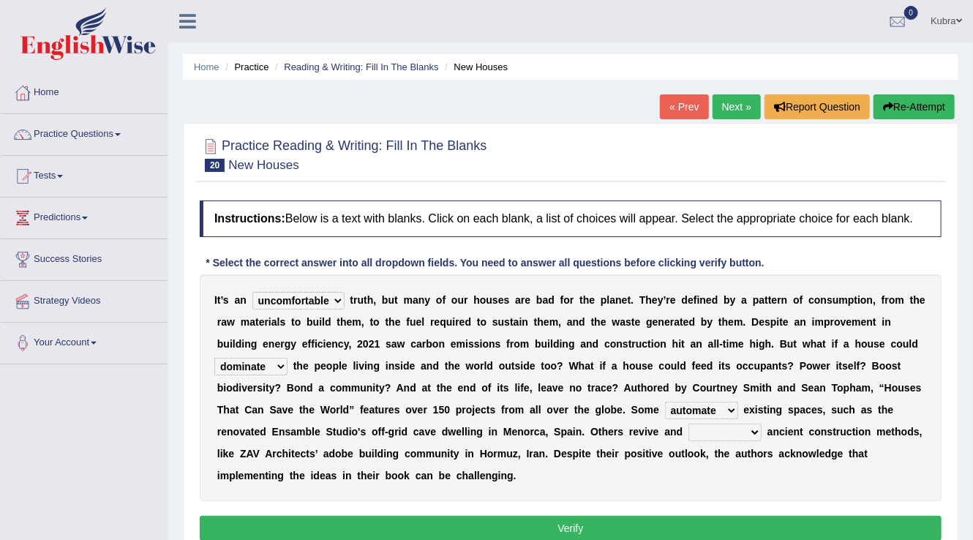
click at [689, 424] on select "produce relate update change" at bounding box center [725, 433] width 73 height 18
click at [714, 527] on button "Verify" at bounding box center [571, 528] width 742 height 25
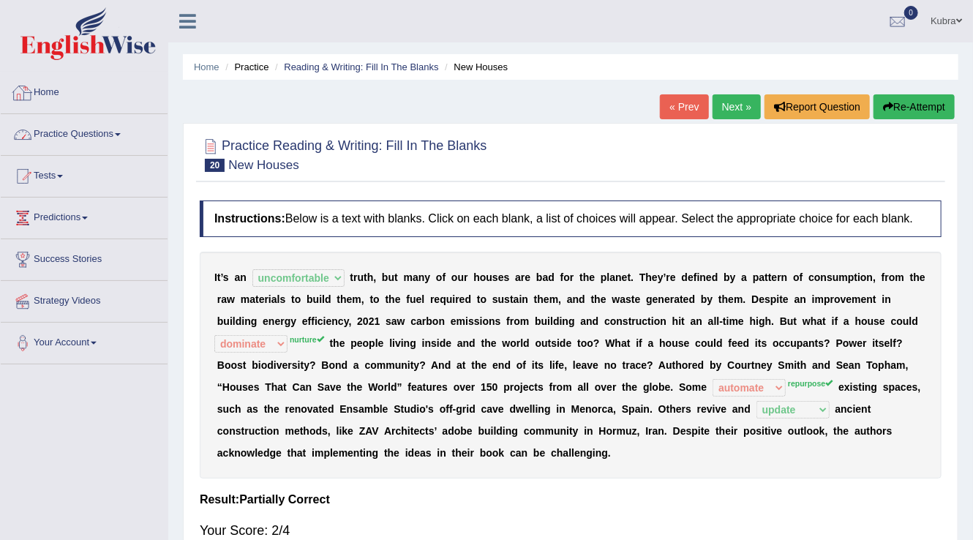
click at [58, 132] on link "Practice Questions" at bounding box center [84, 132] width 167 height 37
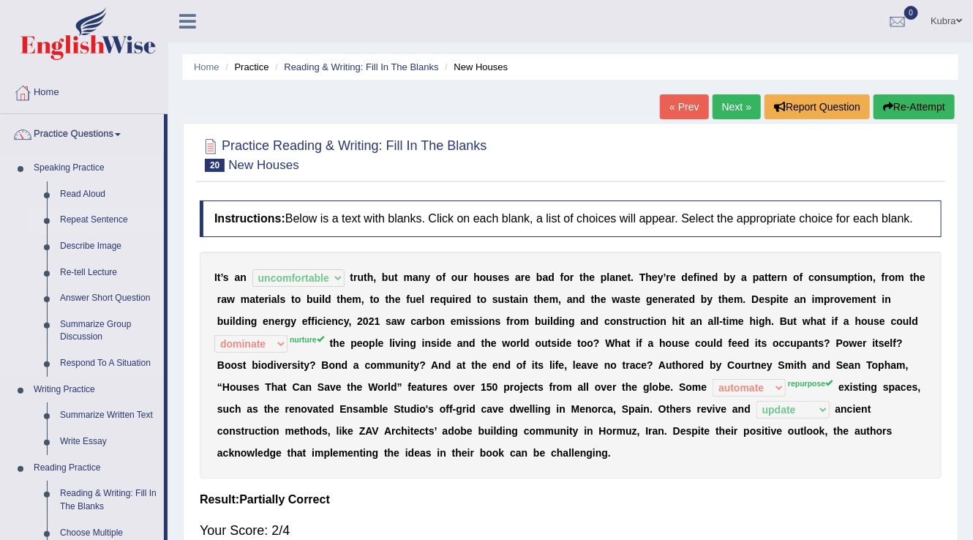
click at [100, 231] on link "Repeat Sentence" at bounding box center [108, 220] width 111 height 26
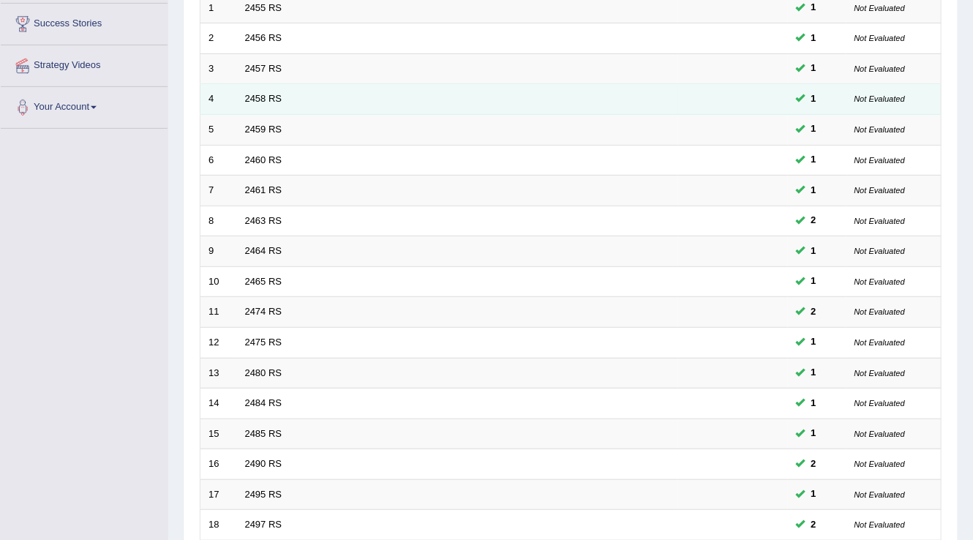
scroll to position [176, 0]
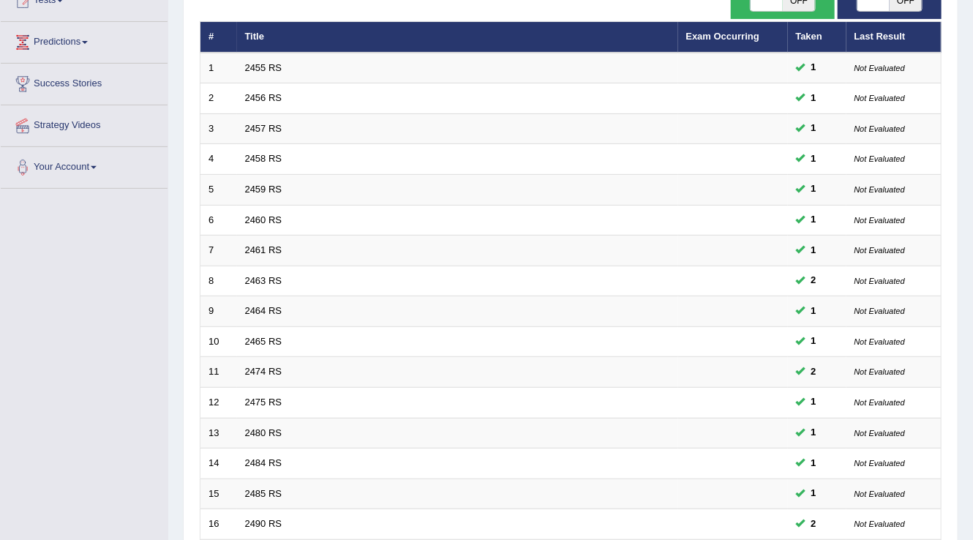
click at [788, 10] on span "OFF" at bounding box center [799, 0] width 32 height 20
checkbox input "true"
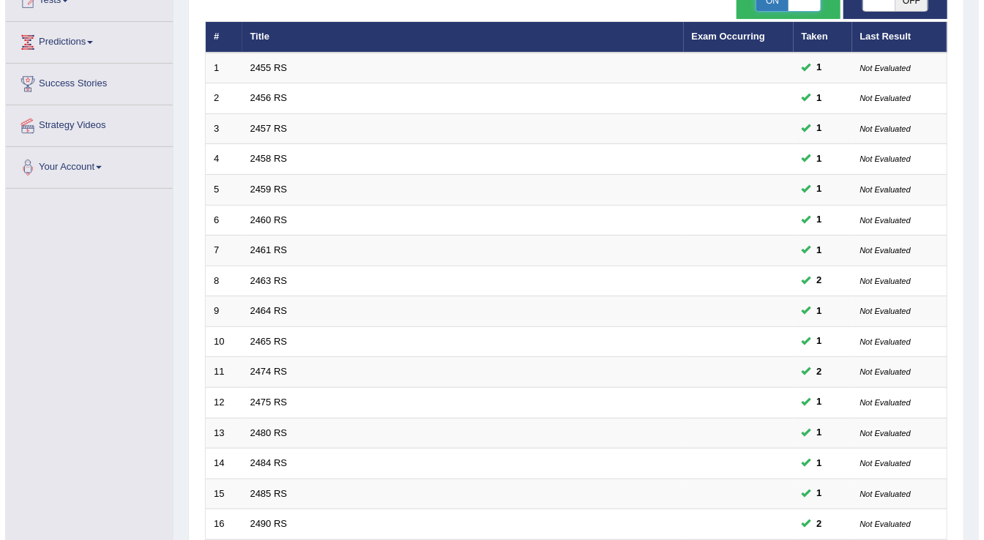
scroll to position [0, 0]
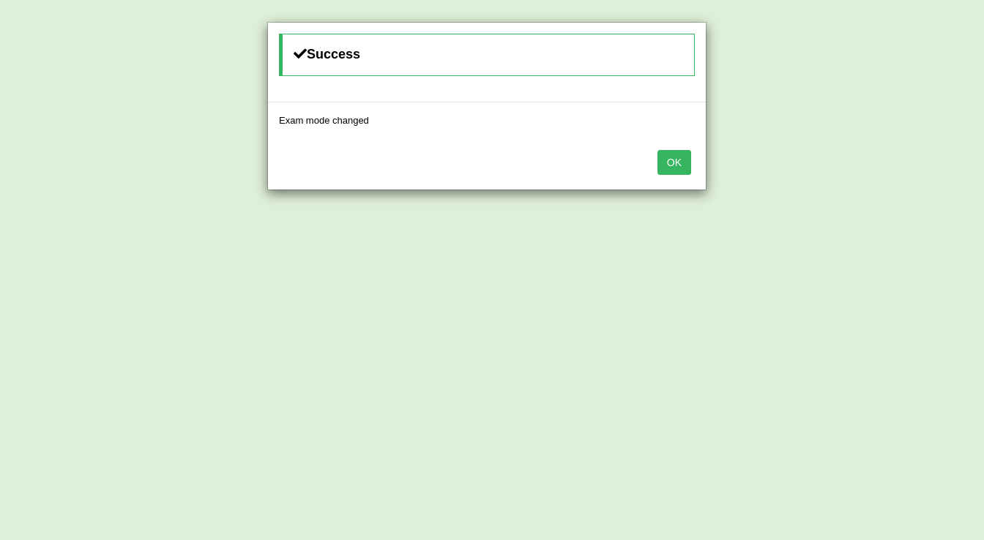
click at [682, 167] on button "OK" at bounding box center [674, 162] width 34 height 25
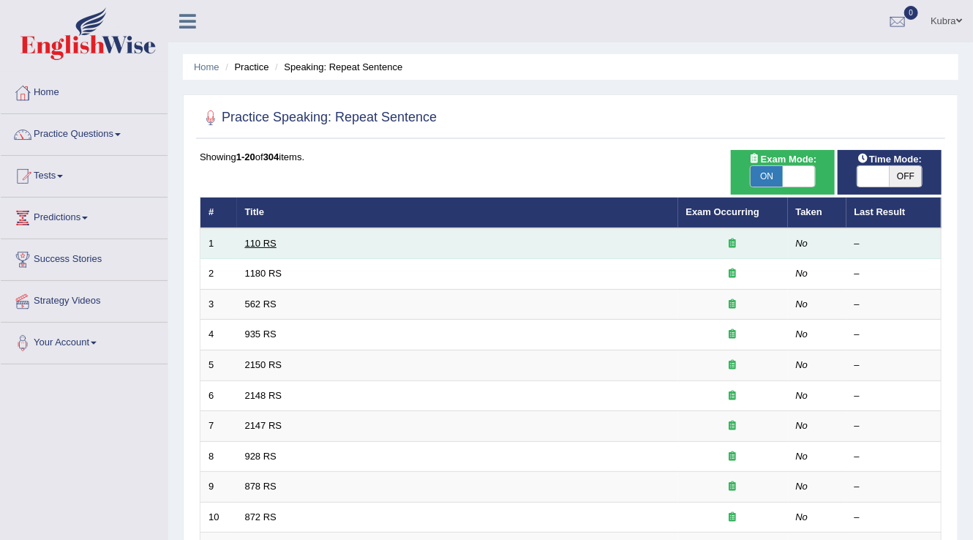
click at [250, 242] on link "110 RS" at bounding box center [260, 243] width 31 height 11
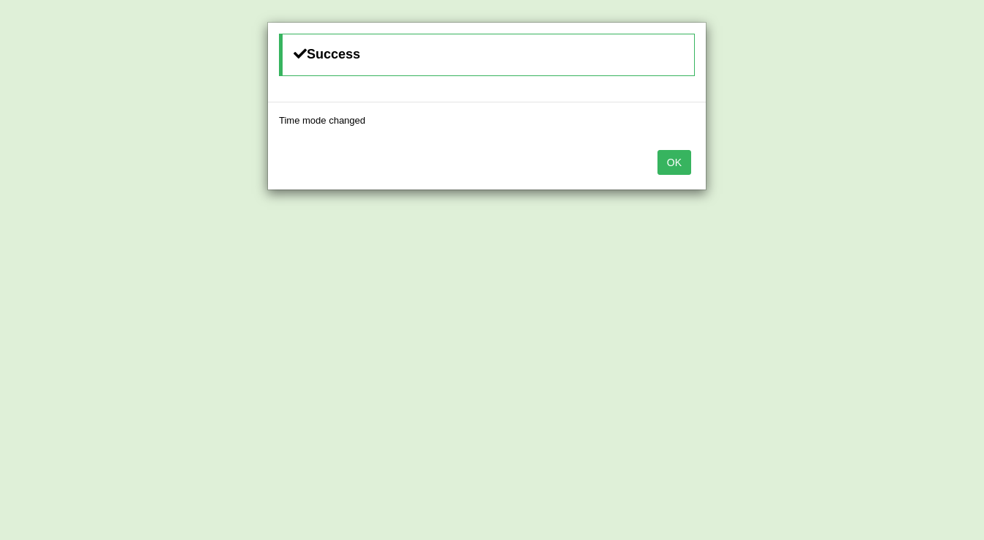
click at [668, 161] on button "OK" at bounding box center [674, 162] width 34 height 25
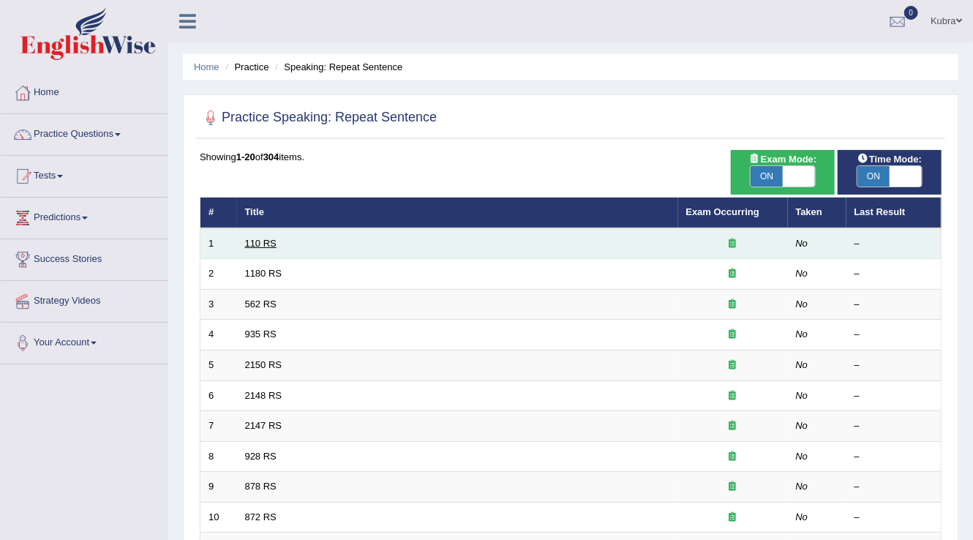
click at [272, 244] on link "110 RS" at bounding box center [260, 243] width 31 height 11
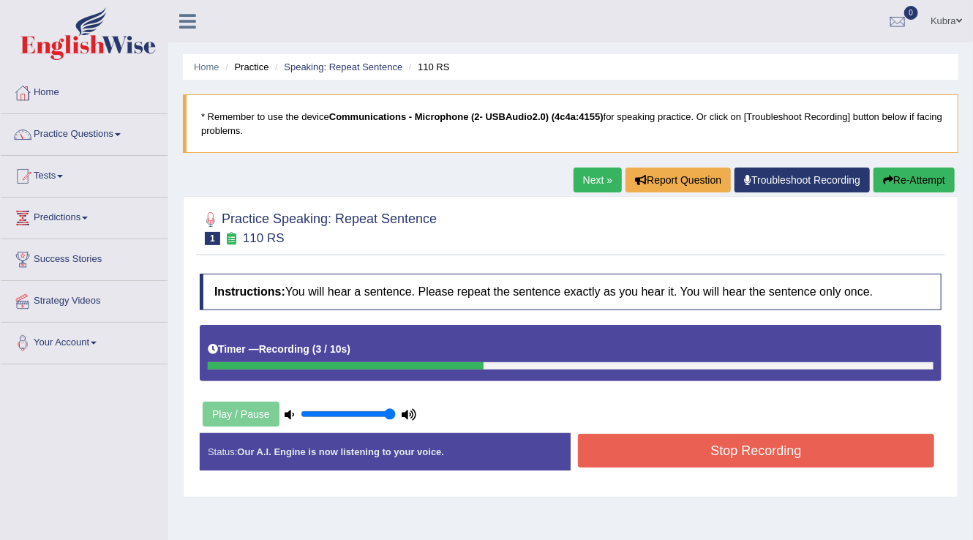
click at [793, 453] on button "Stop Recording" at bounding box center [756, 451] width 356 height 34
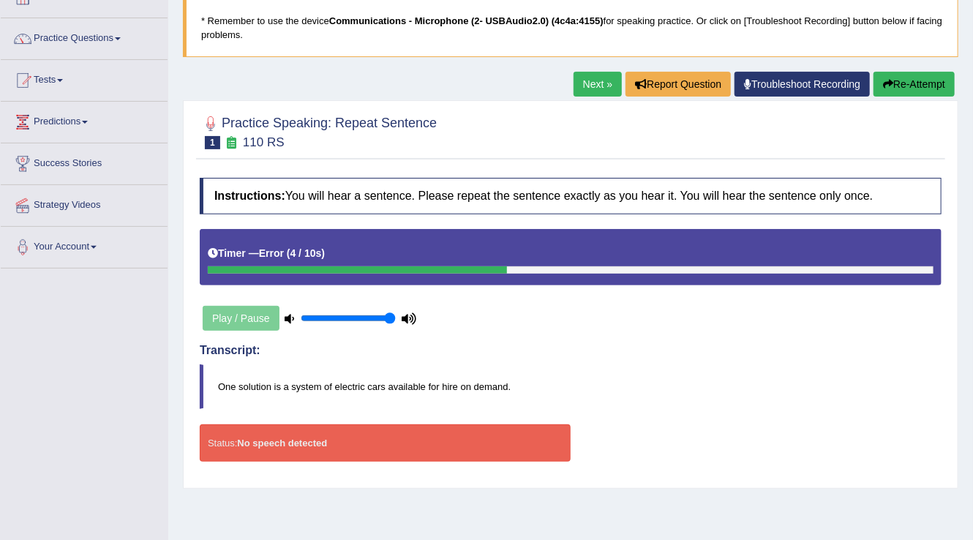
scroll to position [117, 0]
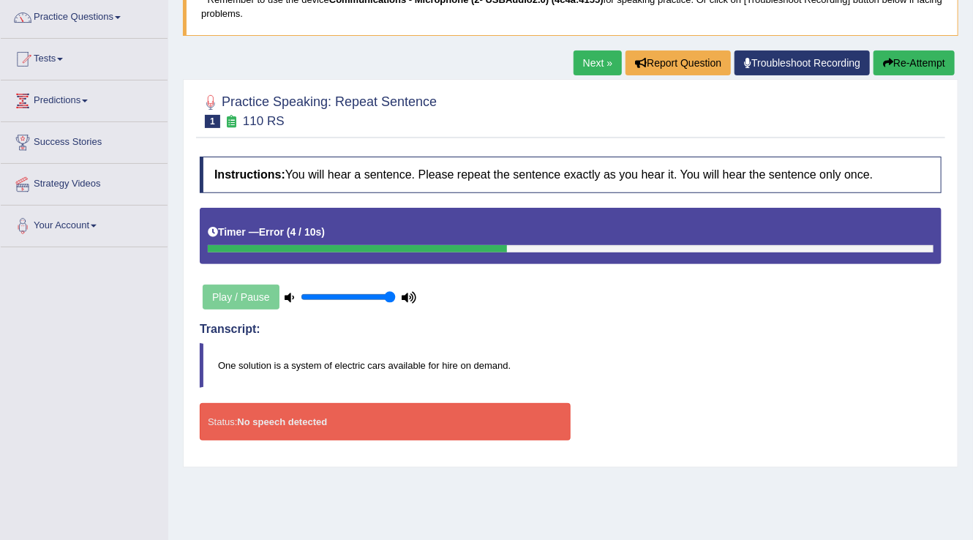
click at [768, 66] on link "Troubleshoot Recording" at bounding box center [802, 63] width 135 height 25
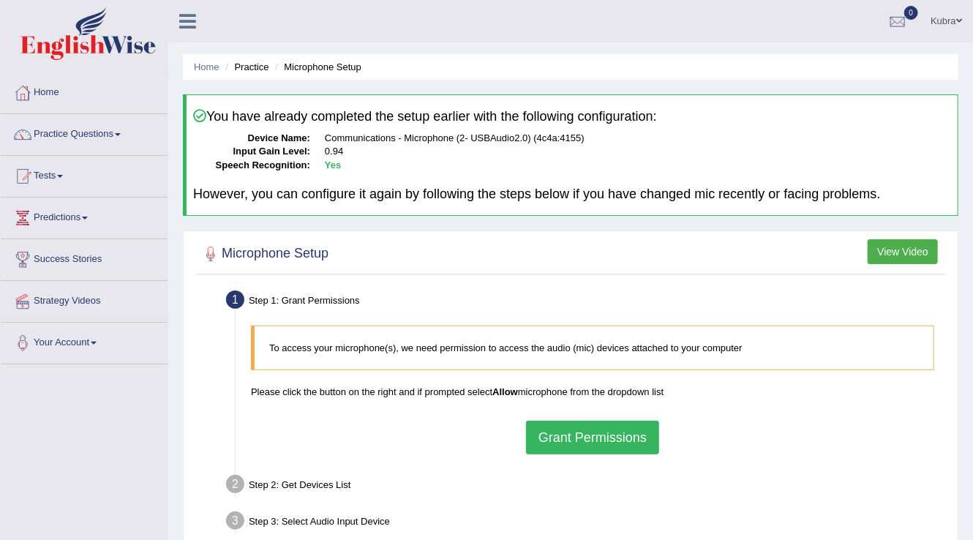
scroll to position [59, 0]
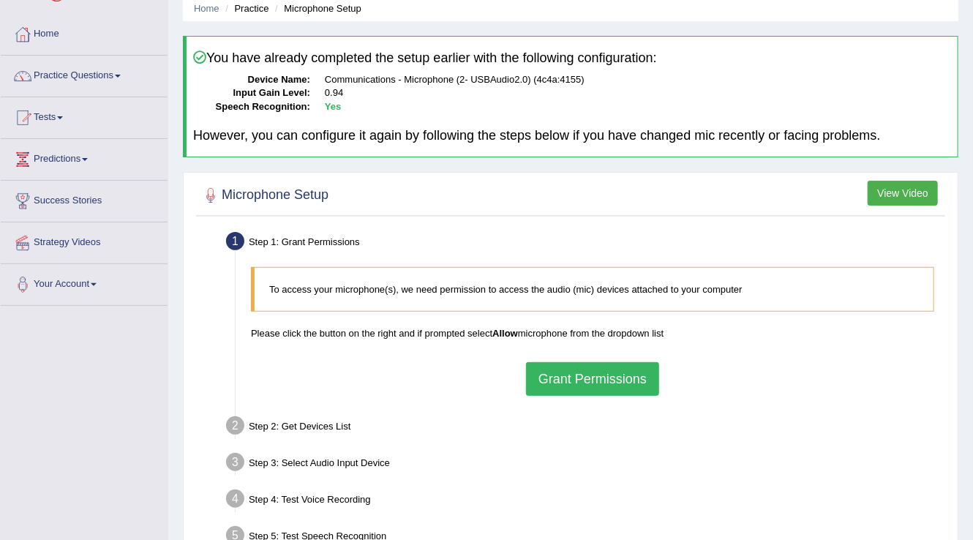
click at [558, 382] on button "Grant Permissions" at bounding box center [592, 379] width 133 height 34
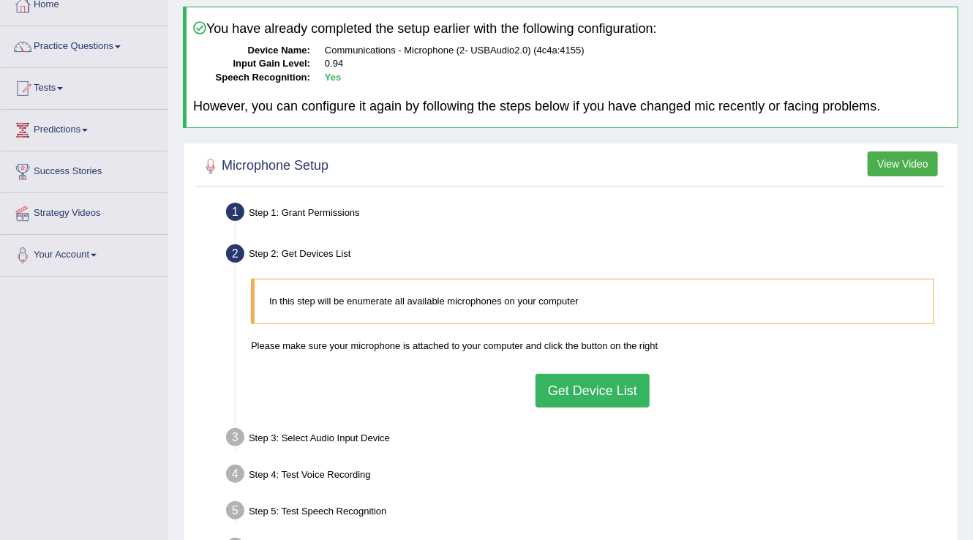
scroll to position [117, 0]
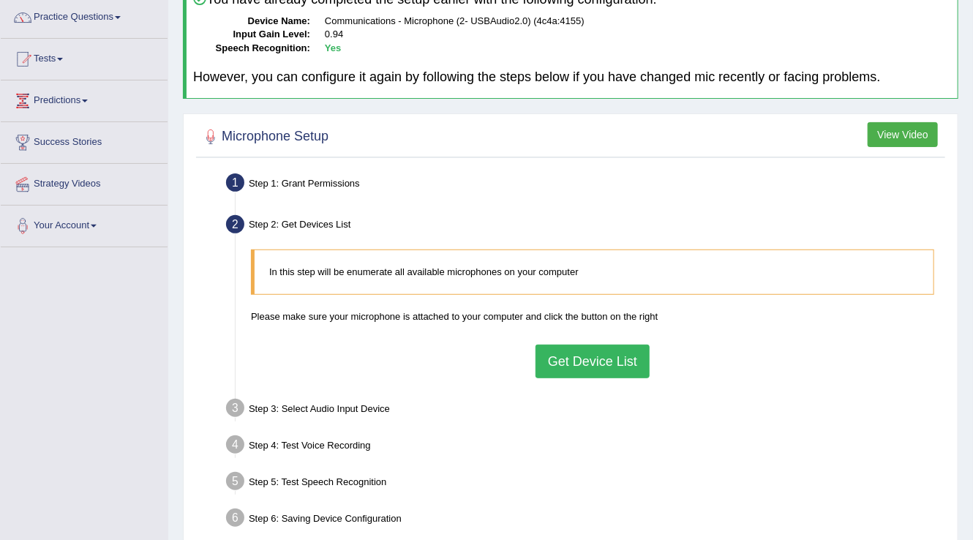
click at [559, 367] on button "Get Device List" at bounding box center [593, 362] width 114 height 34
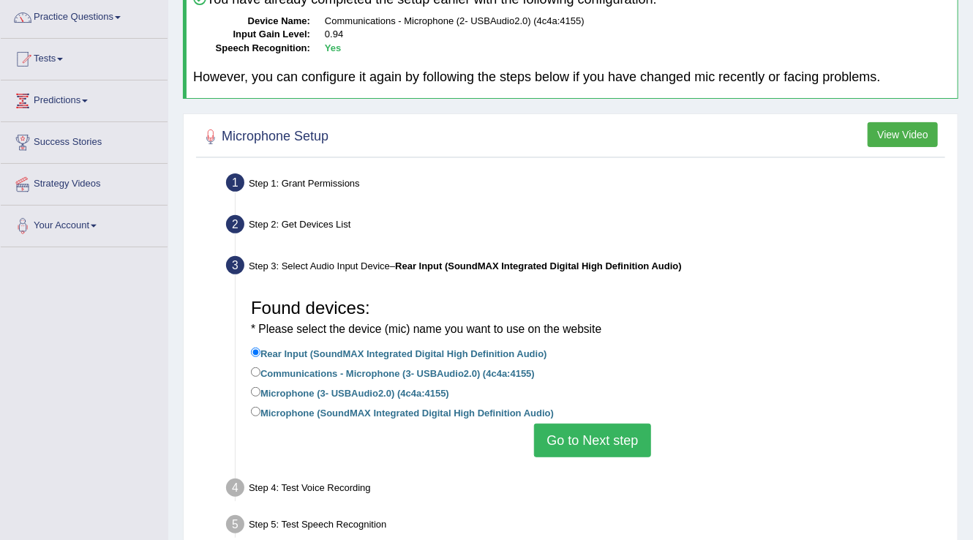
click at [348, 411] on label "Microphone (SoundMAX Integrated Digital High Definition Audio)" at bounding box center [402, 412] width 303 height 16
click at [261, 411] on input "Microphone (SoundMAX Integrated Digital High Definition Audio)" at bounding box center [256, 412] width 10 height 10
radio input "true"
click at [565, 434] on button "Go to Next step" at bounding box center [592, 441] width 116 height 34
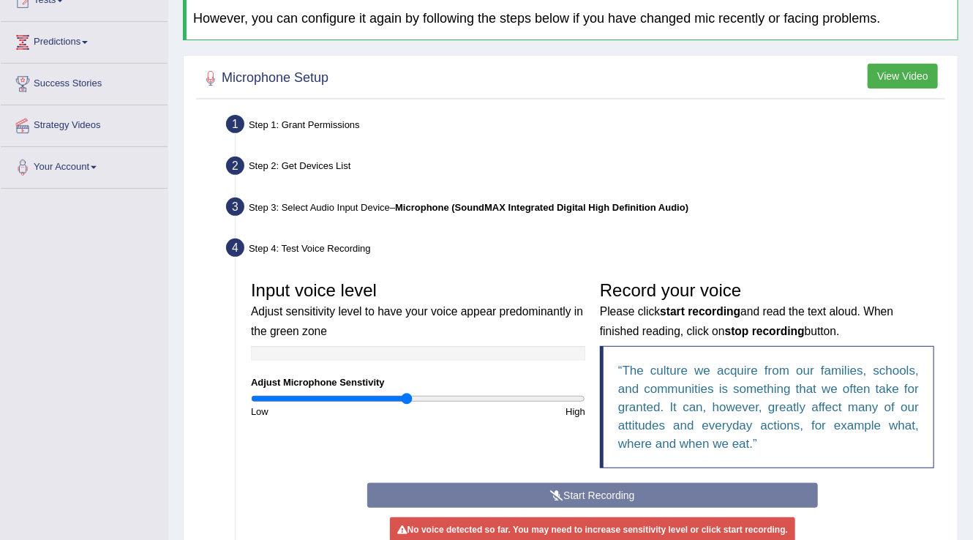
scroll to position [234, 0]
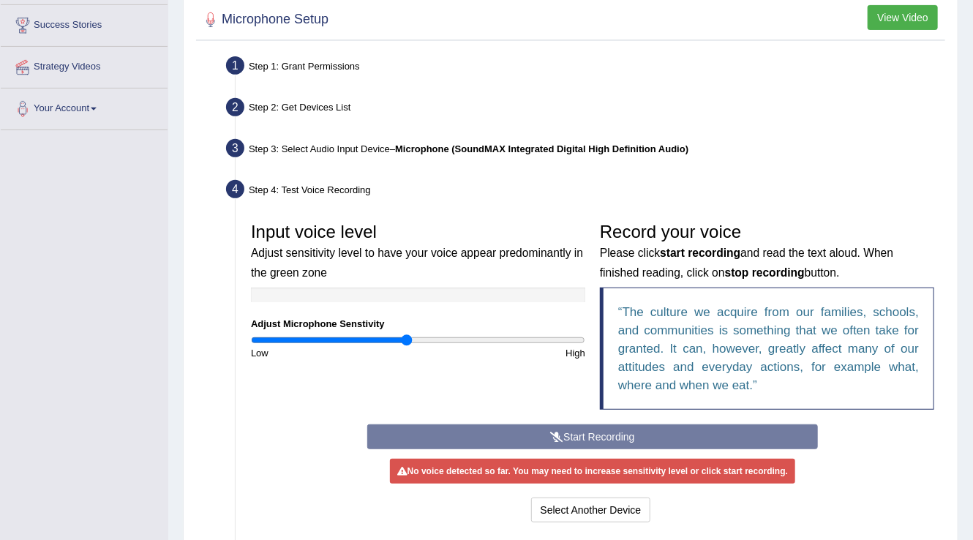
click at [564, 430] on div "Start Recording Stop Recording Note: Please listen to the recording till the en…" at bounding box center [592, 475] width 465 height 102
click at [577, 517] on button "Select Another Device" at bounding box center [591, 510] width 120 height 25
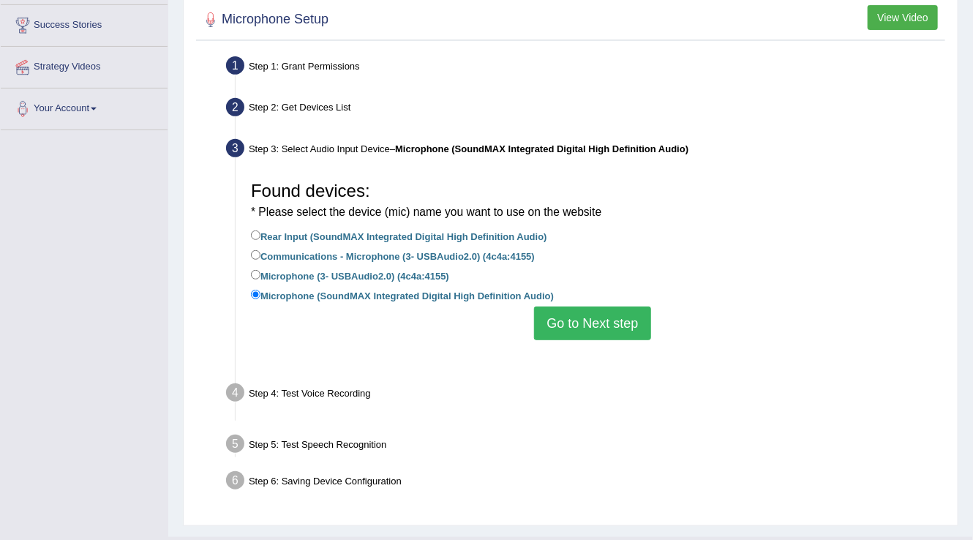
scroll to position [230, 0]
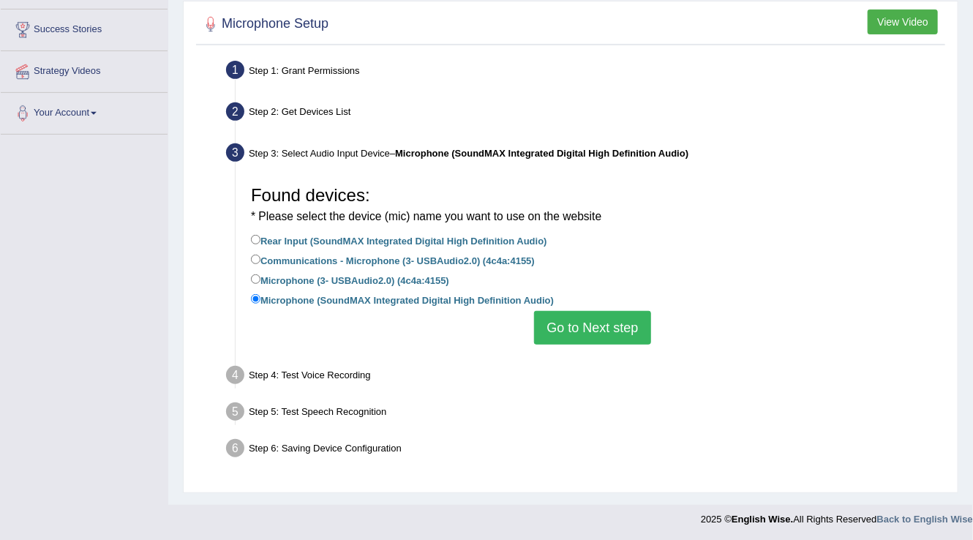
click at [394, 282] on label "Microphone (3- USBAudio2.0) (4c4a:4155)" at bounding box center [350, 280] width 198 height 16
click at [261, 282] on input "Microphone (3- USBAudio2.0) (4c4a:4155)" at bounding box center [256, 279] width 10 height 10
radio input "true"
click at [573, 327] on button "Go to Next step" at bounding box center [592, 328] width 116 height 34
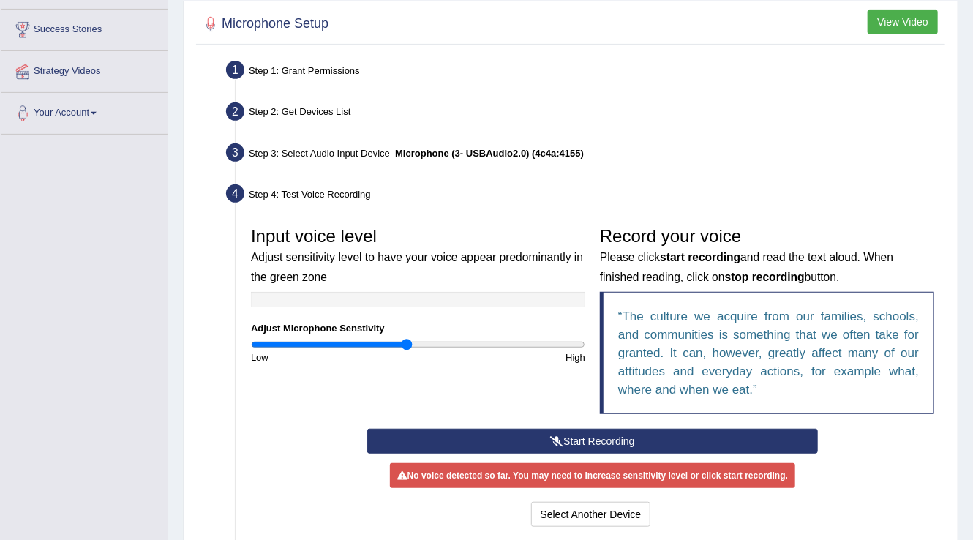
click at [577, 433] on button "Start Recording" at bounding box center [592, 441] width 451 height 25
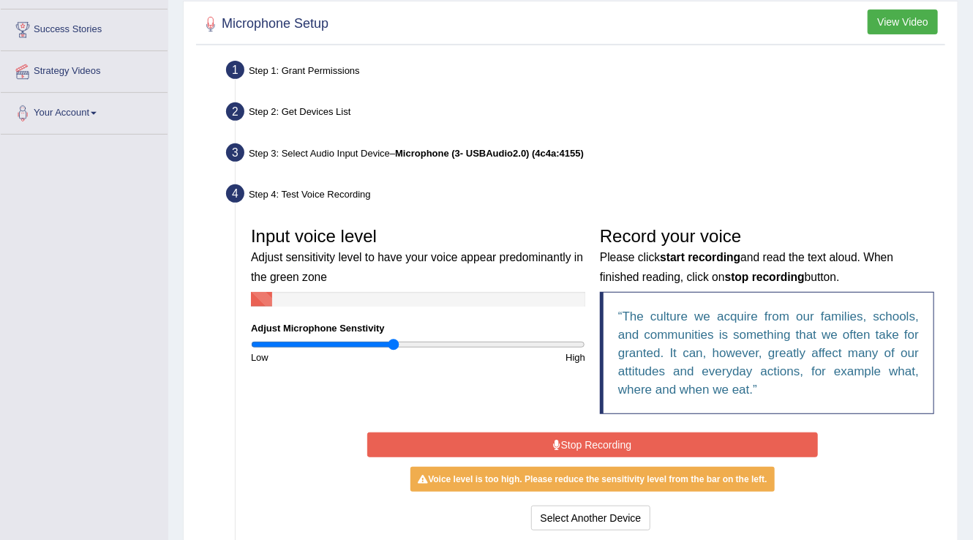
click at [392, 342] on input "range" at bounding box center [418, 345] width 334 height 12
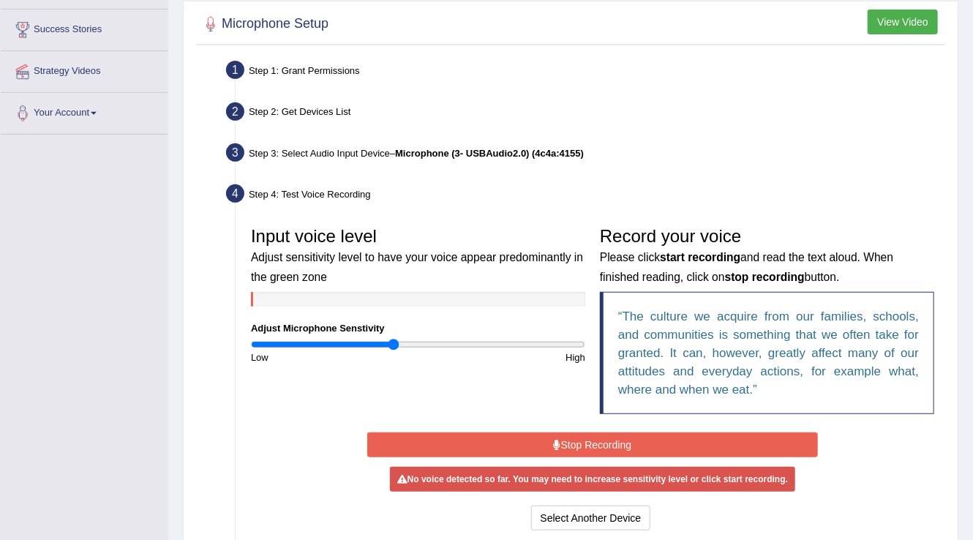
click at [598, 453] on button "Stop Recording" at bounding box center [592, 445] width 451 height 25
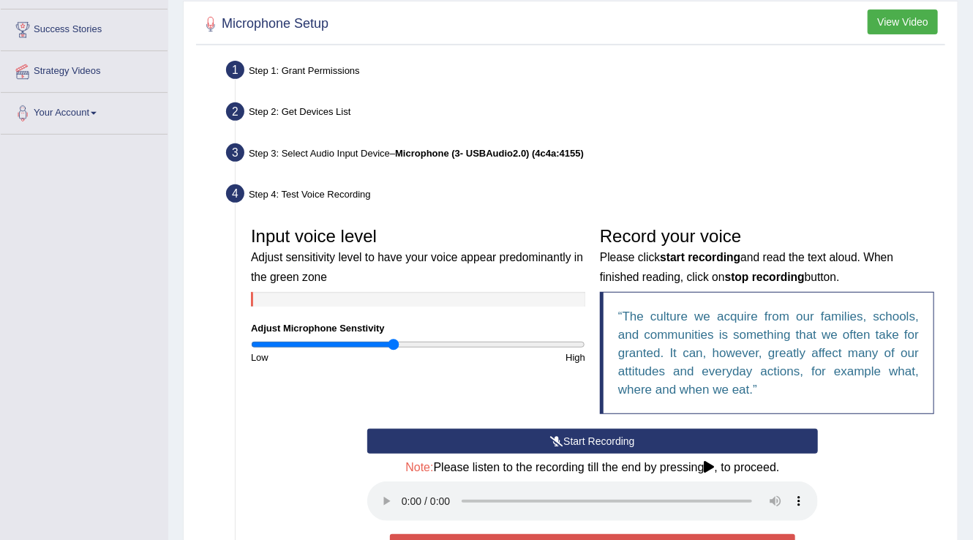
click at [599, 437] on button "Start Recording" at bounding box center [592, 441] width 451 height 25
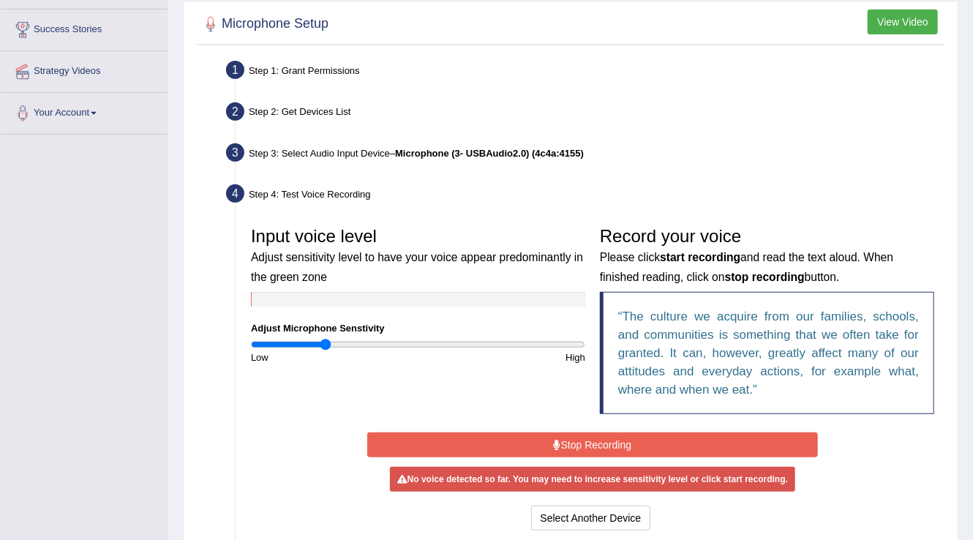
drag, startPoint x: 347, startPoint y: 340, endPoint x: 326, endPoint y: 340, distance: 21.2
type input "0.44"
click at [326, 340] on input "range" at bounding box center [418, 345] width 334 height 12
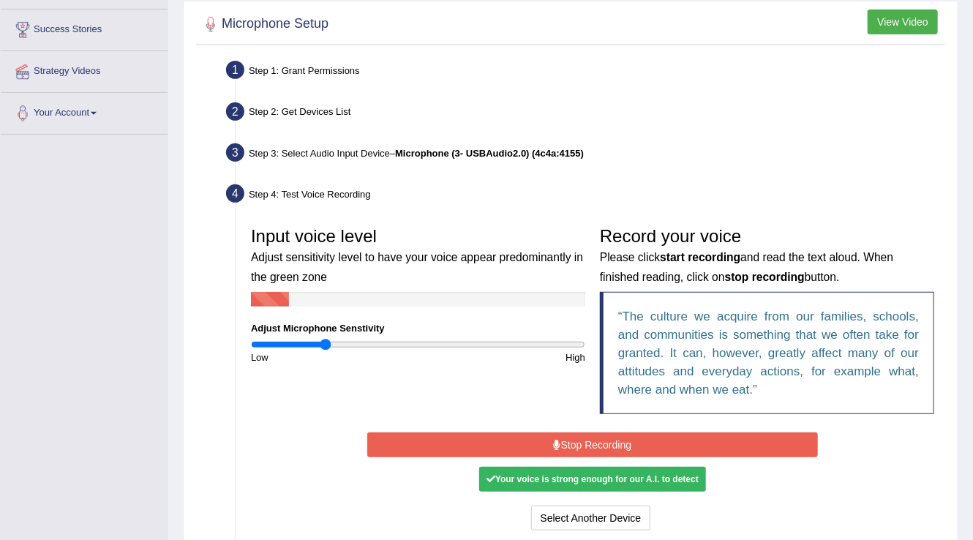
click at [432, 440] on button "Stop Recording" at bounding box center [592, 445] width 451 height 25
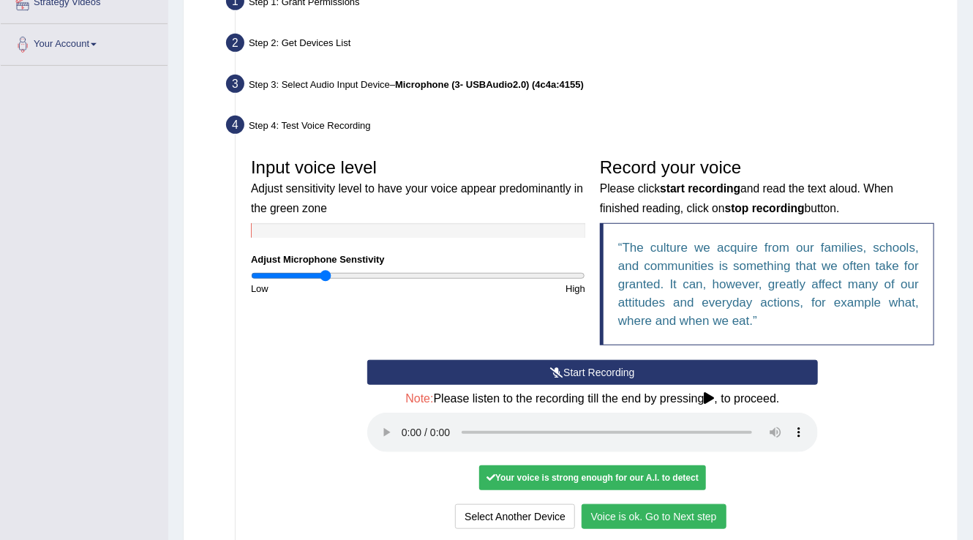
scroll to position [405, 0]
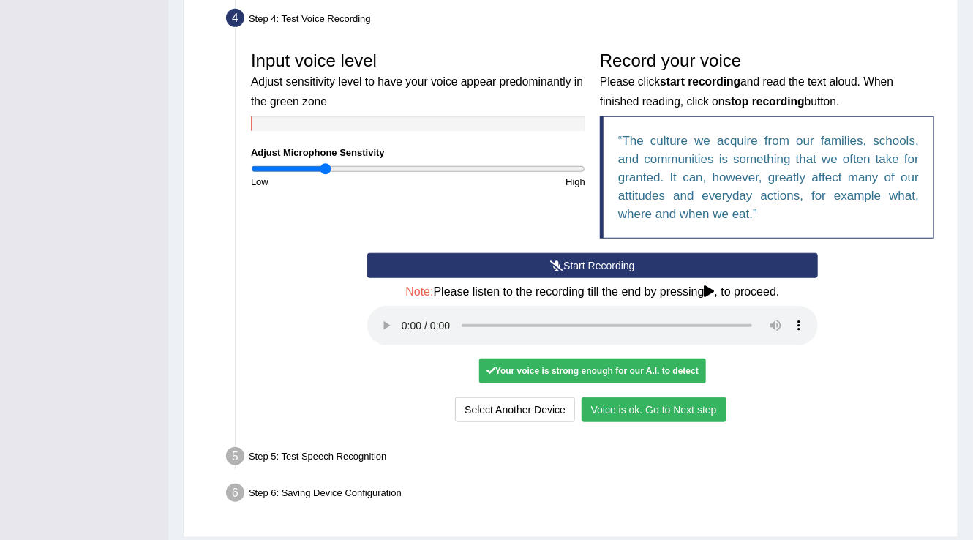
click at [656, 408] on button "Voice is ok. Go to Next step" at bounding box center [654, 409] width 145 height 25
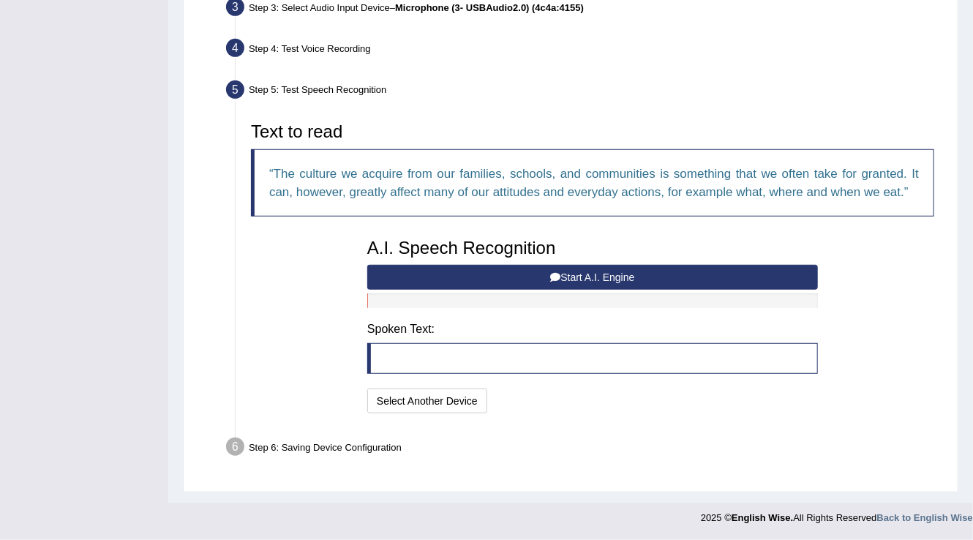
scroll to position [373, 0]
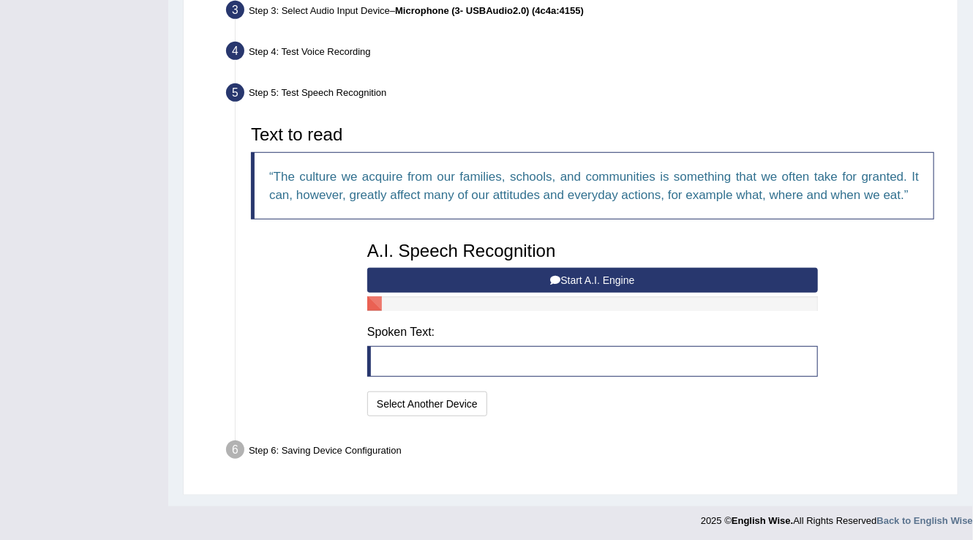
click at [609, 281] on button "Start A.I. Engine" at bounding box center [592, 280] width 451 height 25
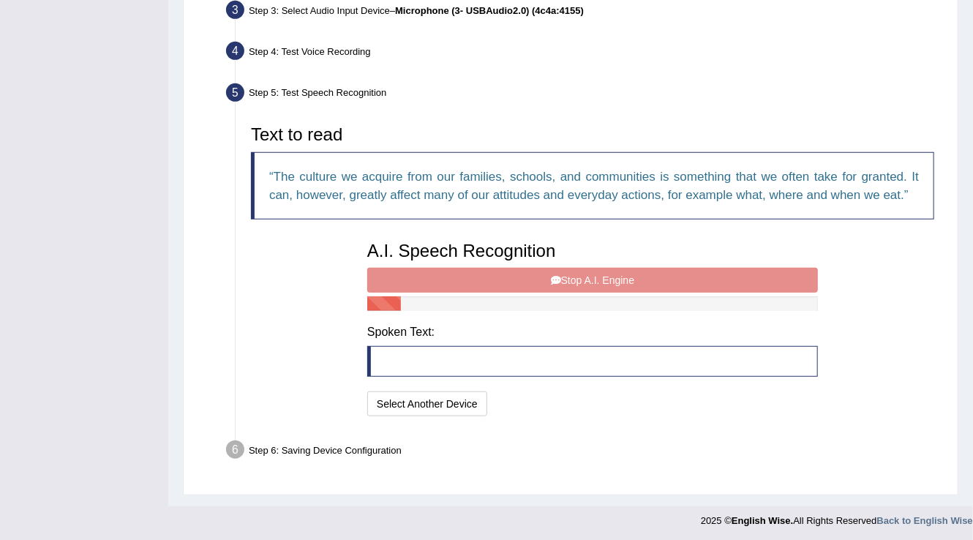
click at [609, 281] on div "A.I. Speech Recognition Start A.I. Engine Stop A.I. Engine Note: Please listen …" at bounding box center [592, 327] width 465 height 186
click at [421, 405] on button "Select Another Device" at bounding box center [427, 404] width 120 height 25
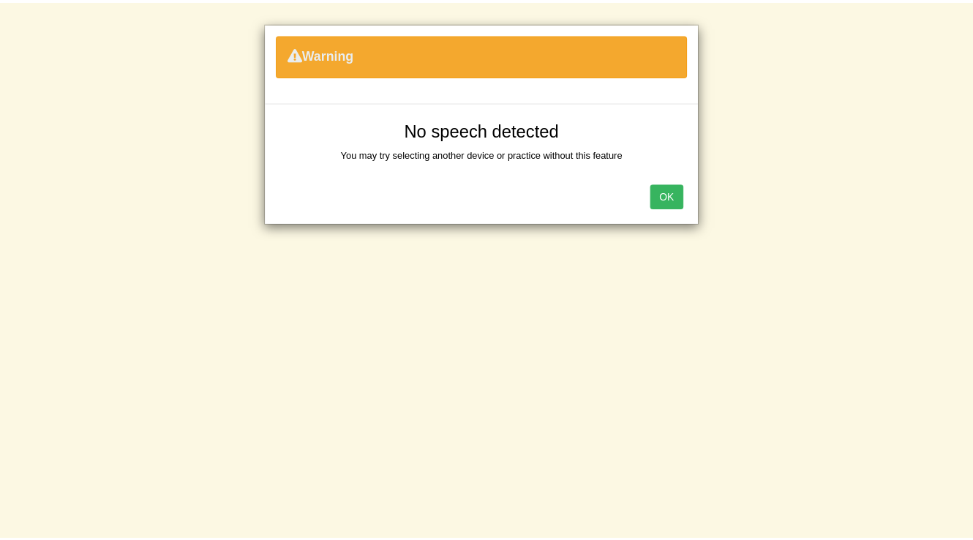
scroll to position [230, 0]
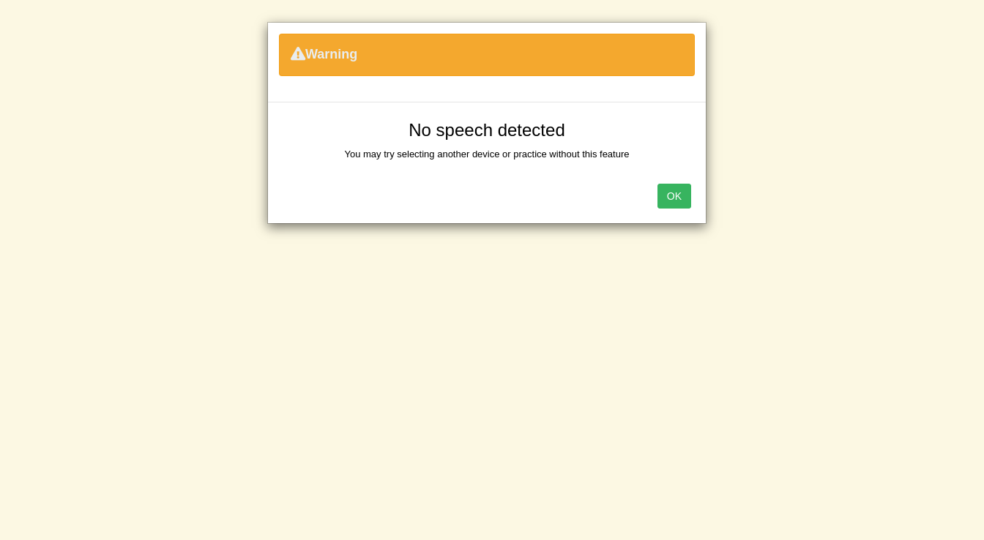
click at [684, 202] on button "OK" at bounding box center [674, 196] width 34 height 25
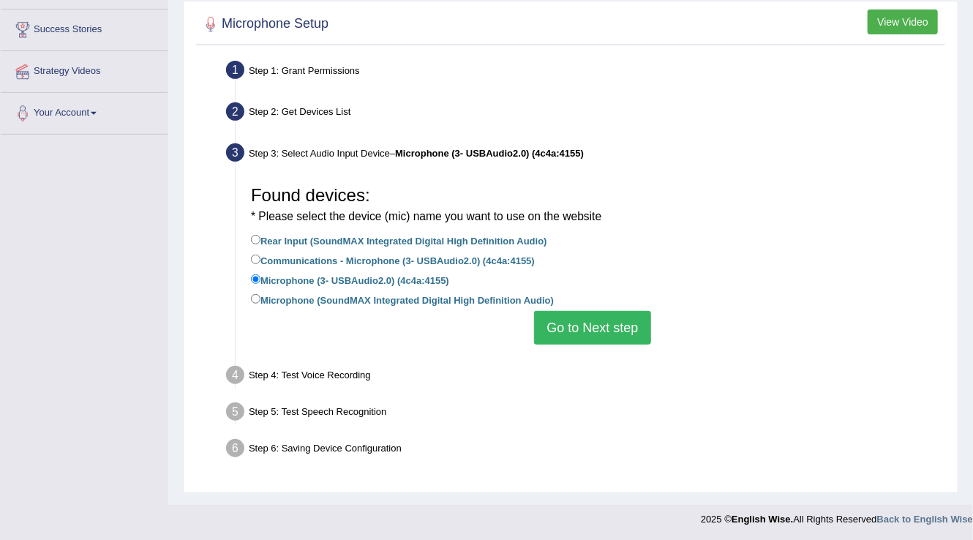
click at [445, 257] on label "Communications - Microphone (3- USBAudio2.0) (4c4a:4155)" at bounding box center [393, 260] width 284 height 16
click at [261, 257] on input "Communications - Microphone (3- USBAudio2.0) (4c4a:4155)" at bounding box center [256, 260] width 10 height 10
radio input "true"
click at [572, 320] on button "Go to Next step" at bounding box center [592, 328] width 116 height 34
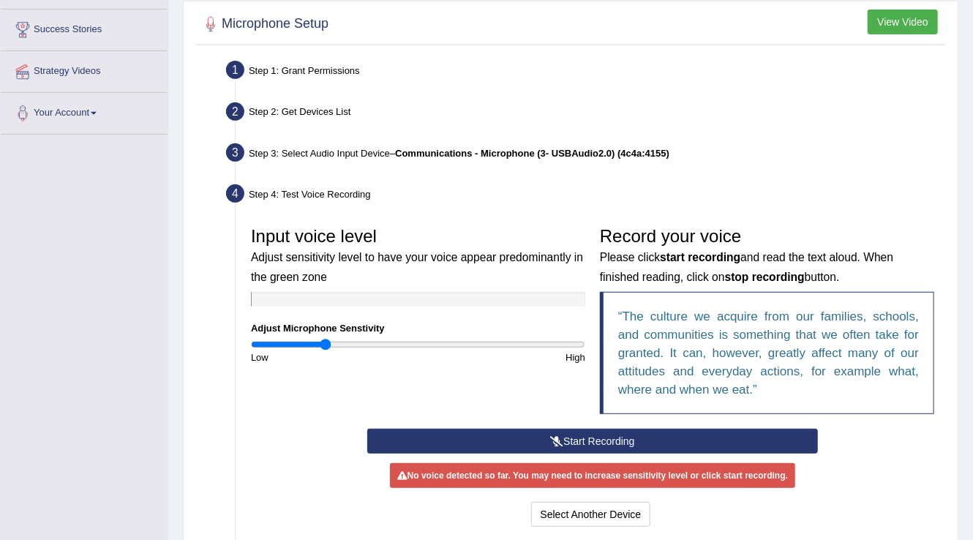
click at [506, 429] on button "Start Recording" at bounding box center [592, 441] width 451 height 25
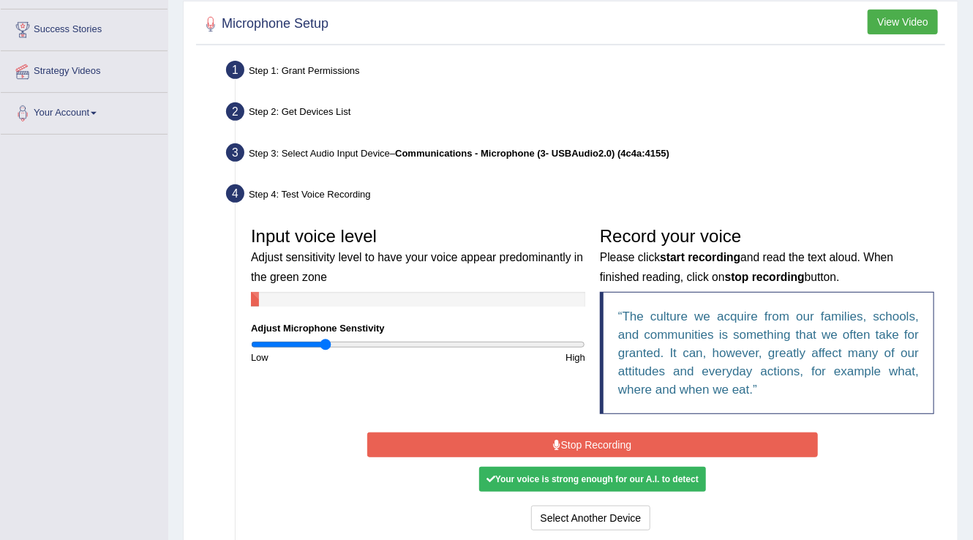
click at [506, 443] on button "Stop Recording" at bounding box center [592, 445] width 451 height 25
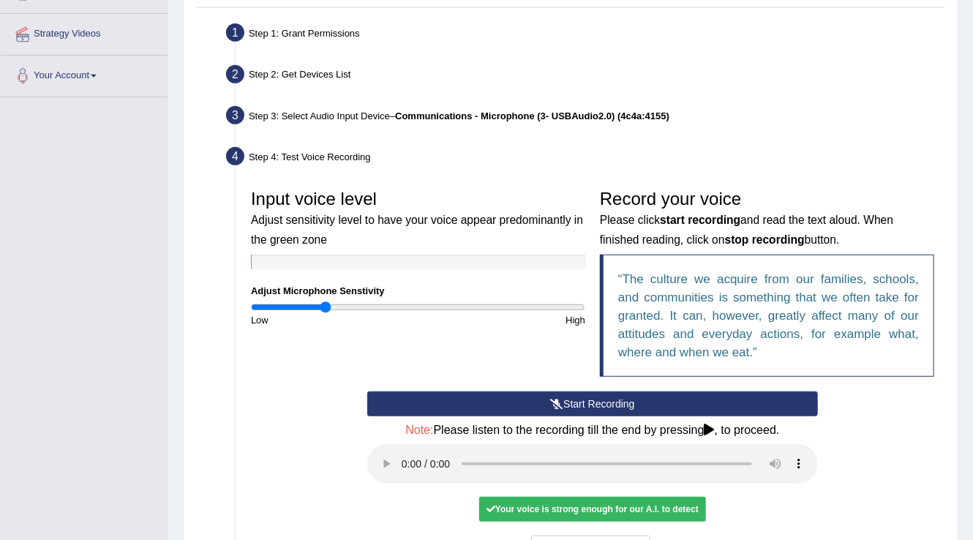
scroll to position [288, 0]
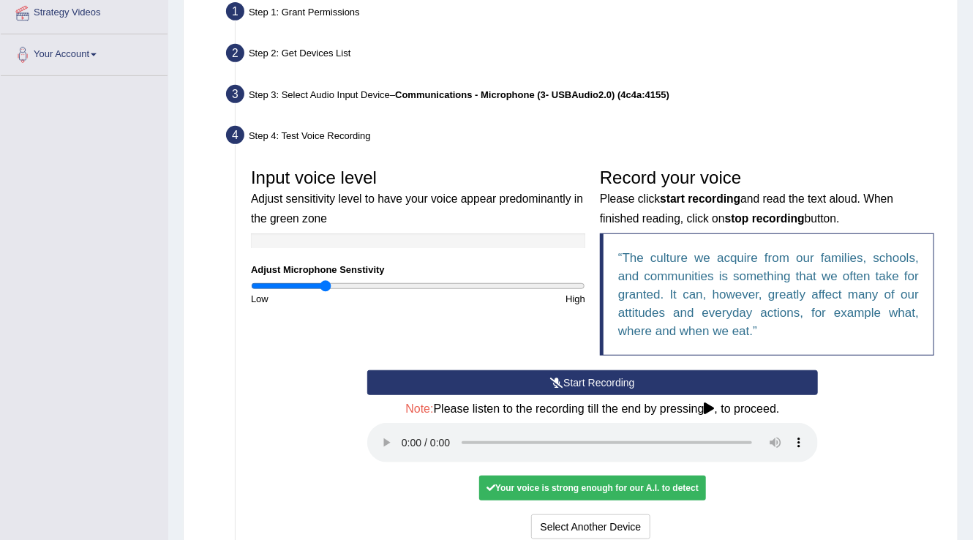
click at [514, 484] on div "Your voice is strong enough for our A.I. to detect" at bounding box center [592, 488] width 227 height 25
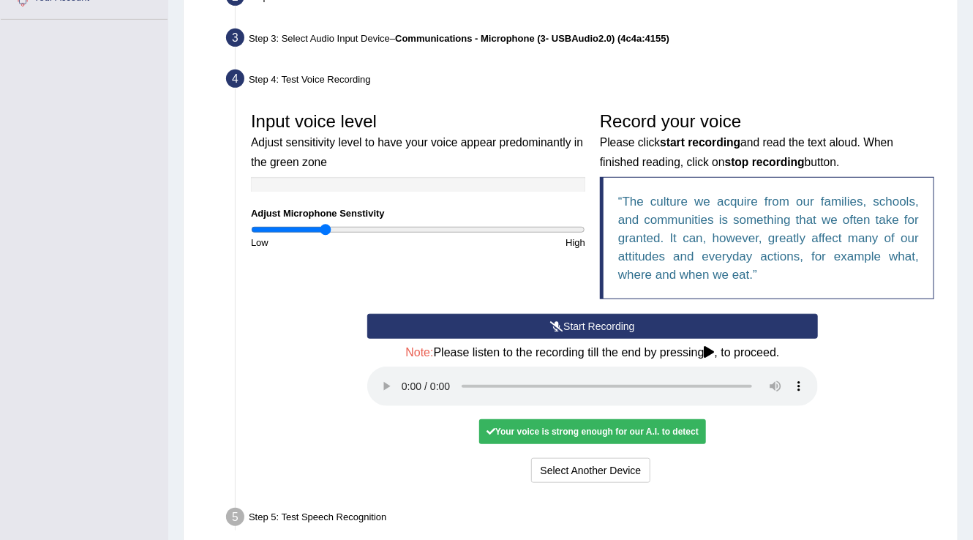
scroll to position [405, 0]
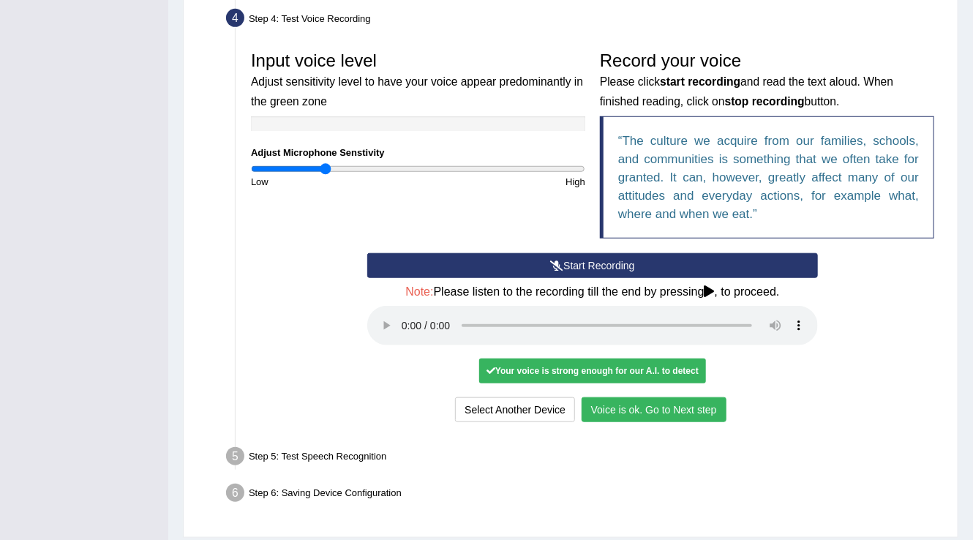
click at [626, 406] on button "Voice is ok. Go to Next step" at bounding box center [654, 409] width 145 height 25
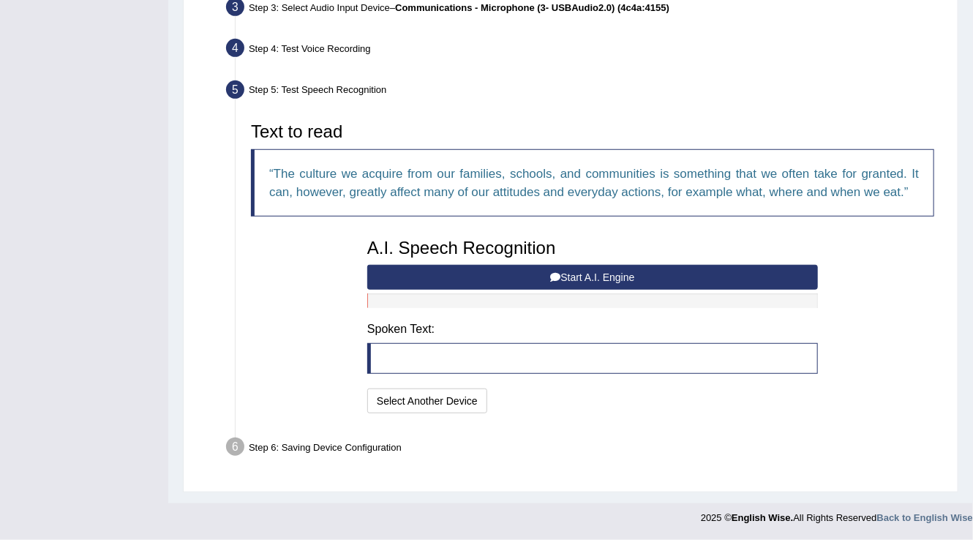
scroll to position [373, 0]
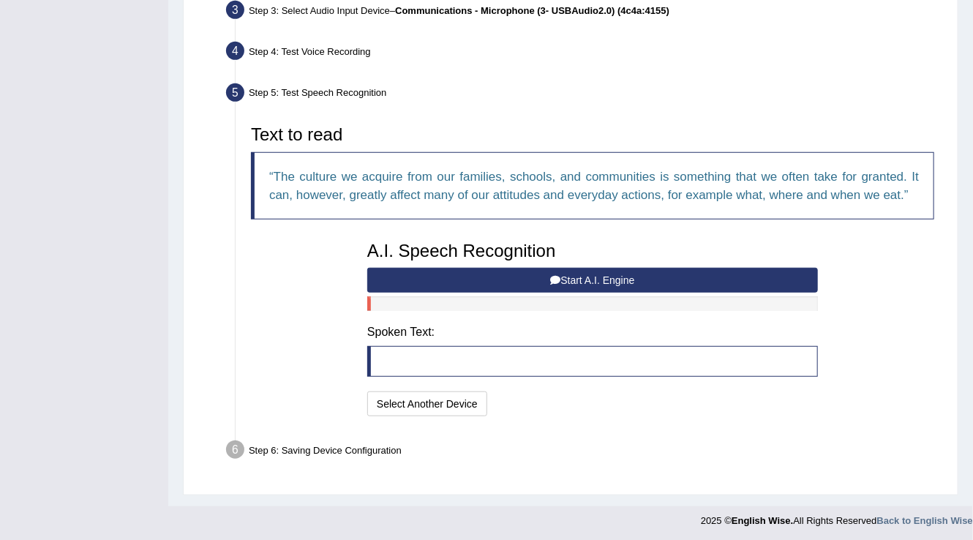
click at [520, 283] on button "Start A.I. Engine" at bounding box center [592, 280] width 451 height 25
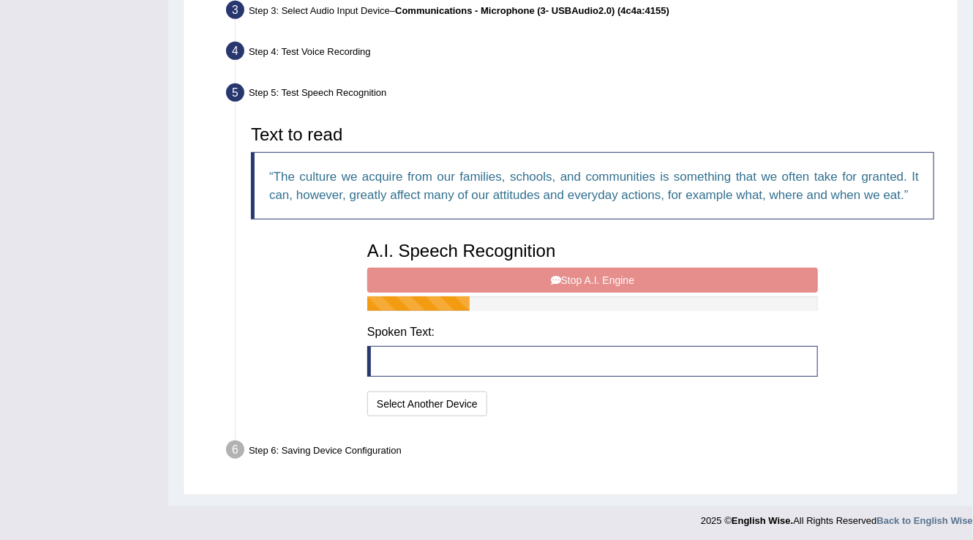
click at [488, 277] on div "A.I. Speech Recognition Start A.I. Engine Stop A.I. Engine Note: Please listen …" at bounding box center [592, 327] width 465 height 186
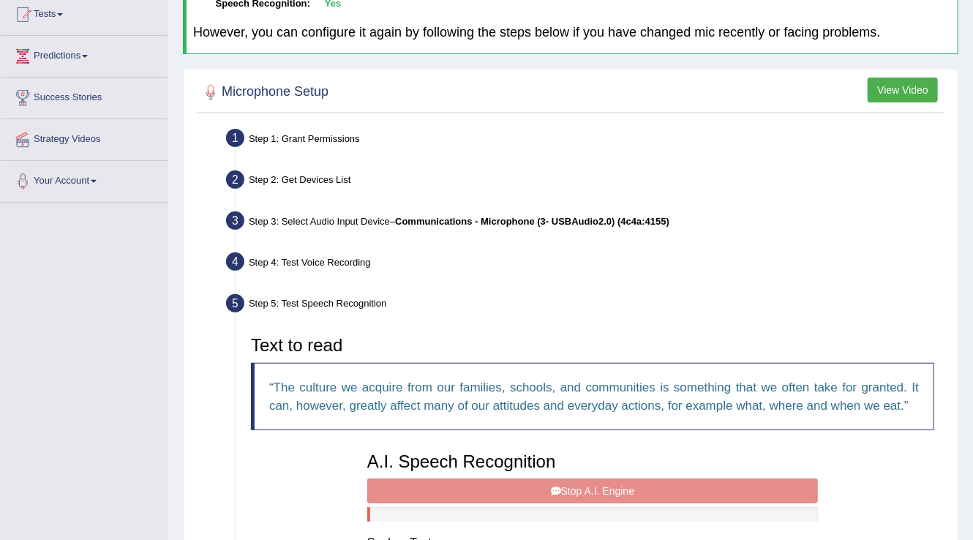
scroll to position [138, 0]
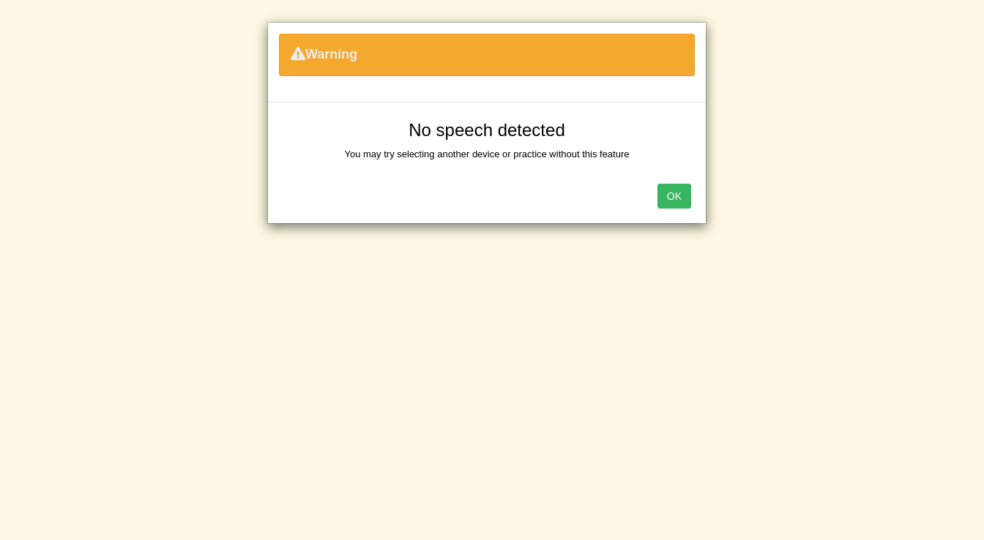
click at [667, 198] on button "OK" at bounding box center [674, 196] width 34 height 25
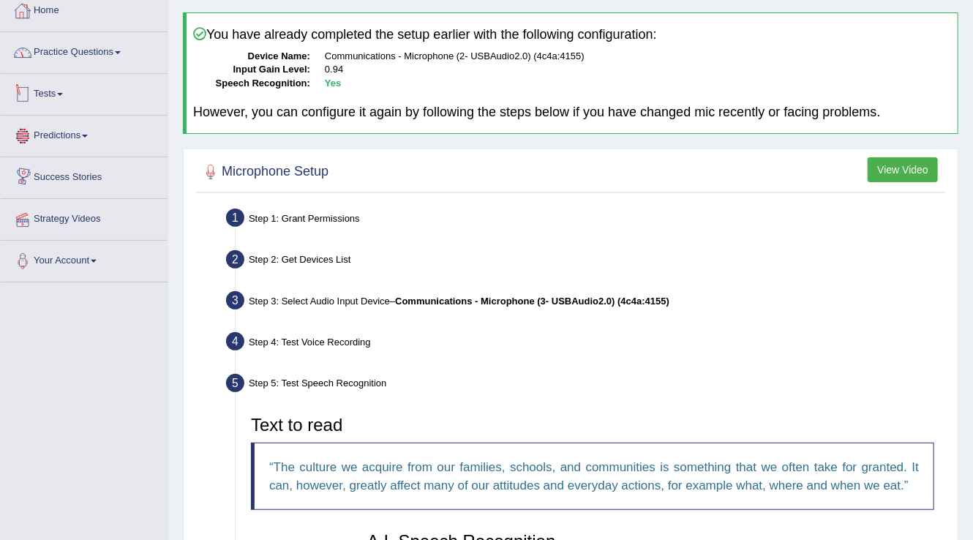
scroll to position [0, 0]
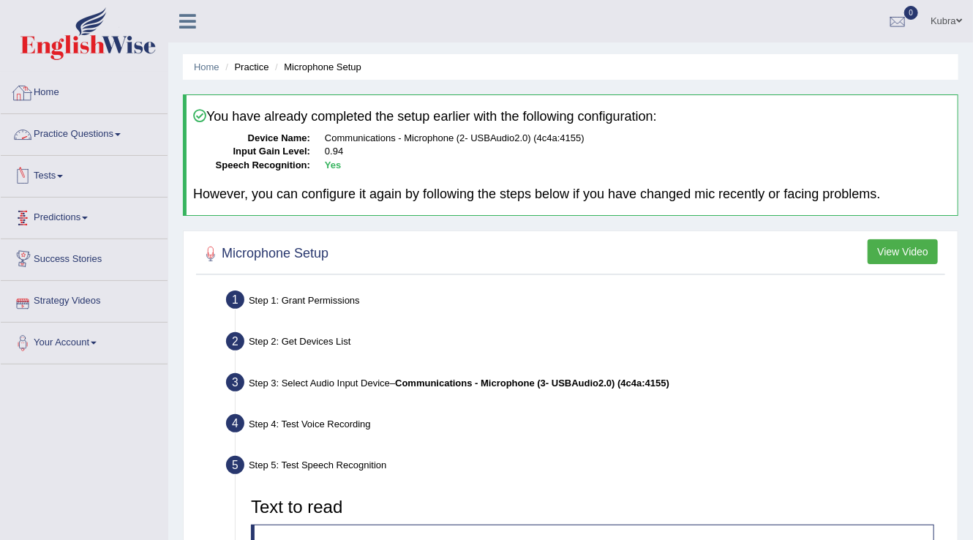
click at [69, 100] on link "Home" at bounding box center [84, 90] width 167 height 37
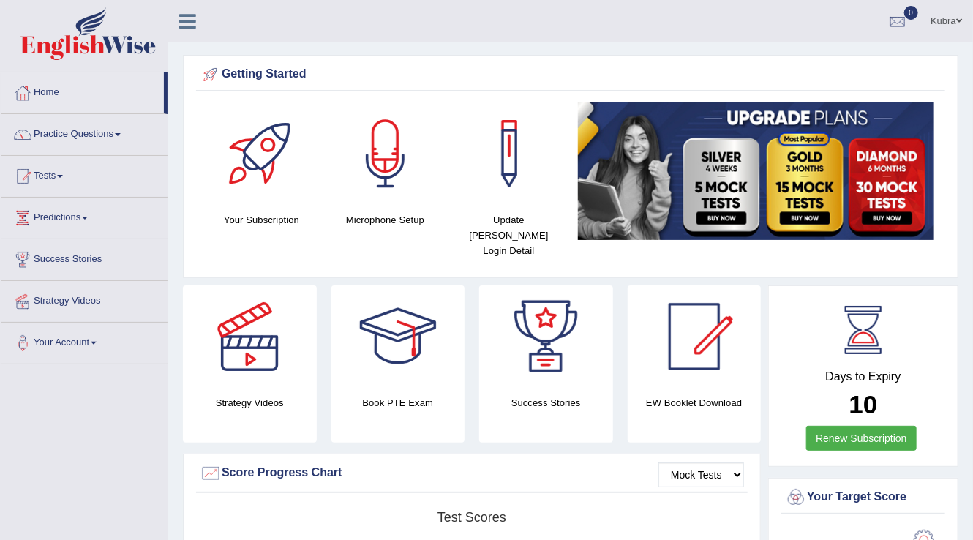
click at [938, 29] on link "Kubra" at bounding box center [946, 19] width 53 height 38
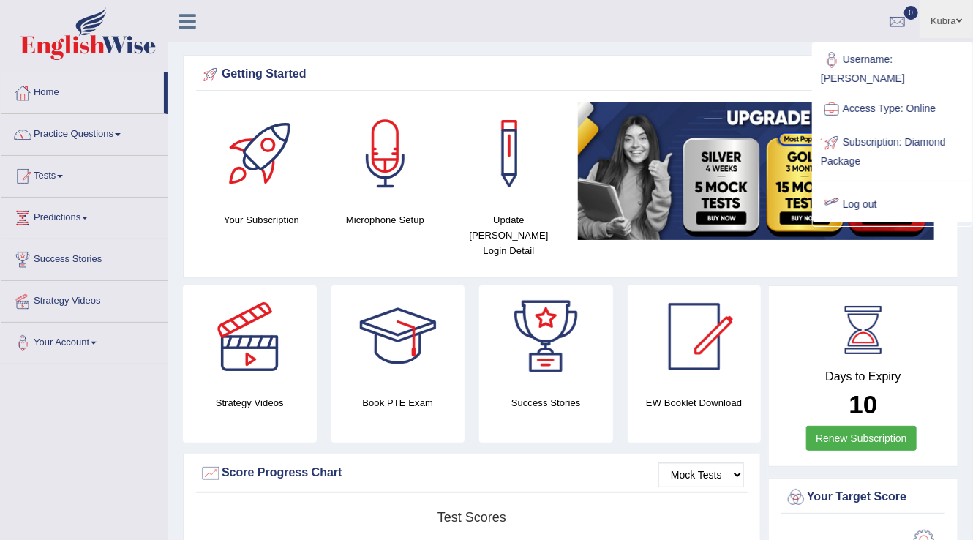
click at [916, 190] on link "Log out" at bounding box center [893, 205] width 158 height 34
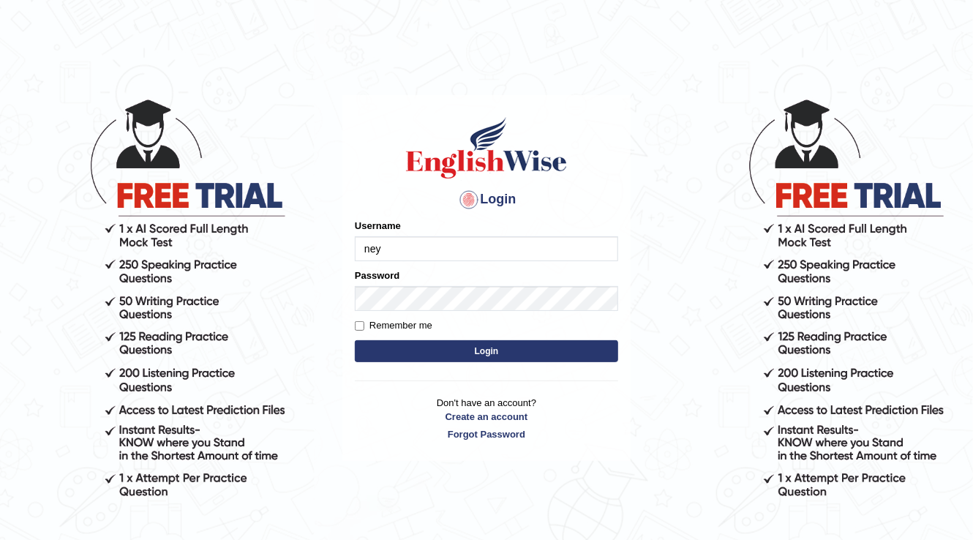
type input "neya"
type input "neyam"
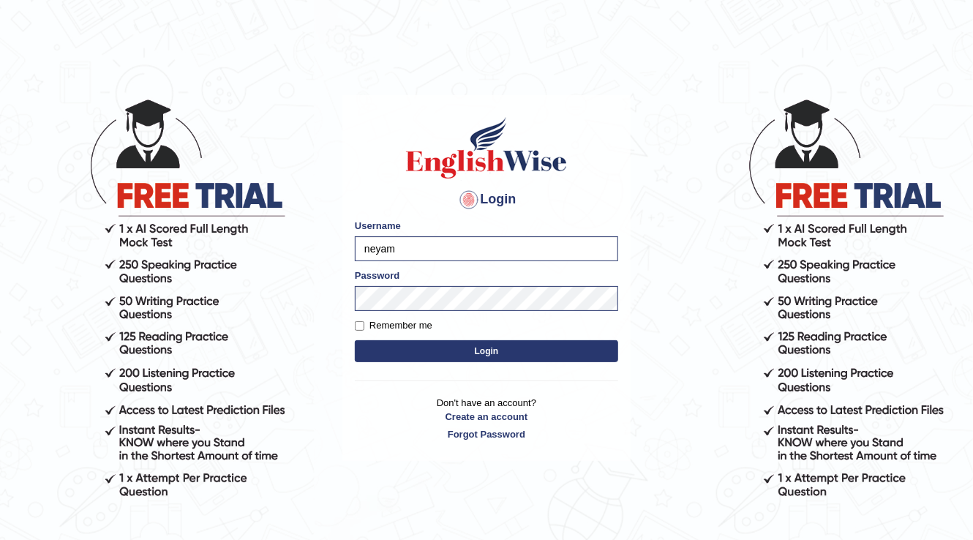
click at [495, 353] on button "Login" at bounding box center [486, 351] width 263 height 22
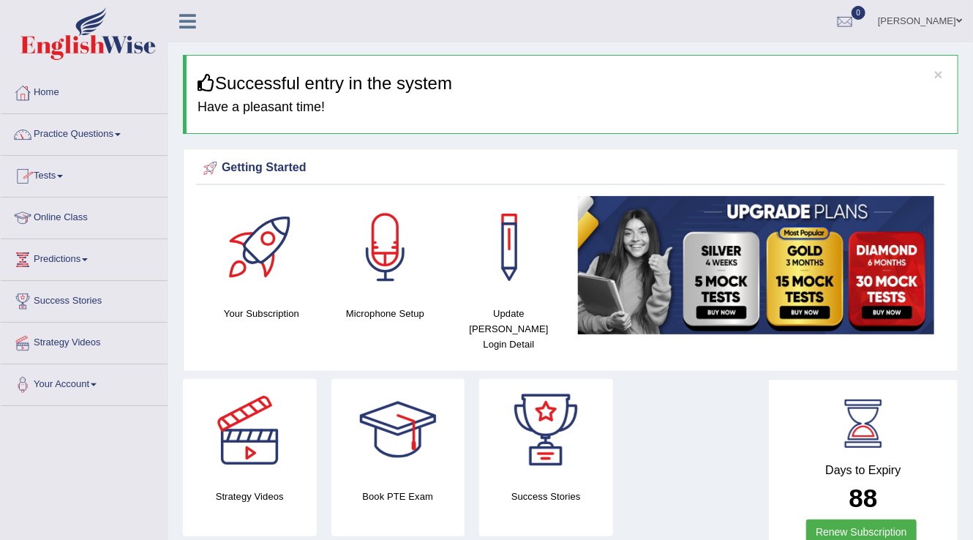
click at [101, 125] on link "Practice Questions" at bounding box center [84, 132] width 167 height 37
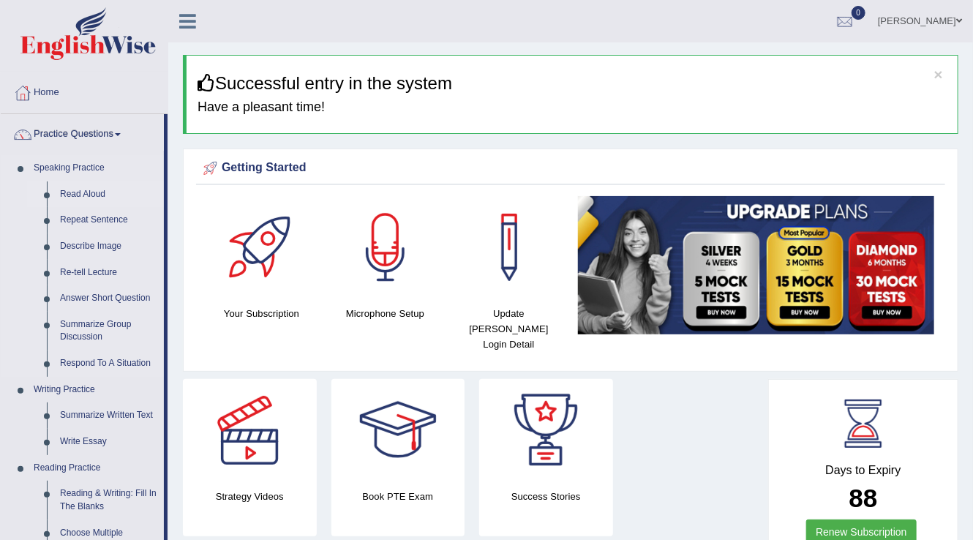
click at [76, 197] on link "Read Aloud" at bounding box center [108, 195] width 111 height 26
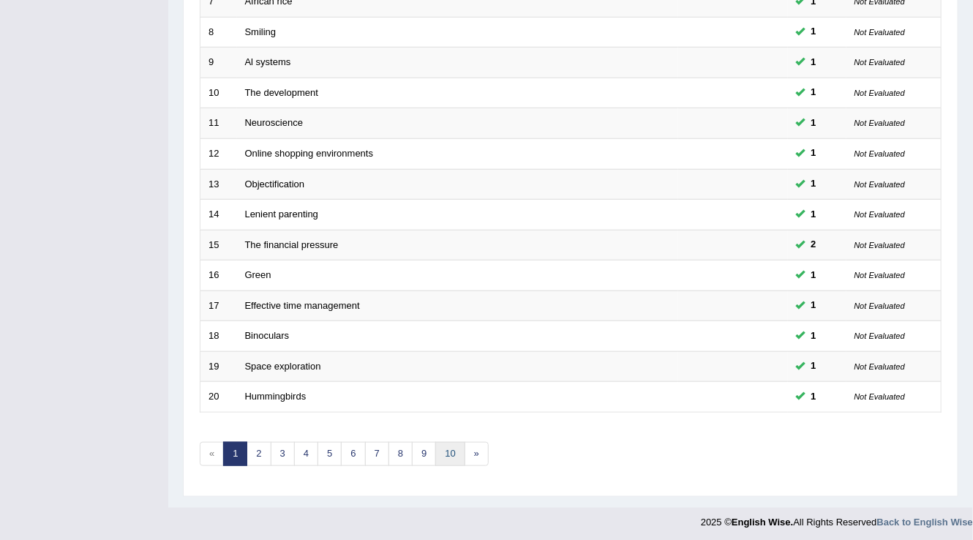
click at [452, 452] on link "10" at bounding box center [449, 454] width 29 height 24
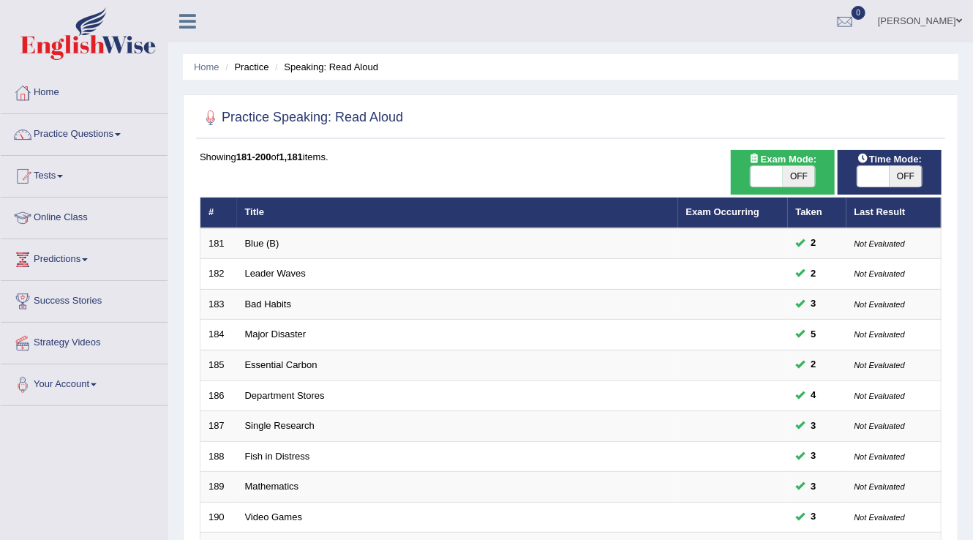
click at [773, 180] on span at bounding box center [767, 176] width 32 height 20
checkbox input "true"
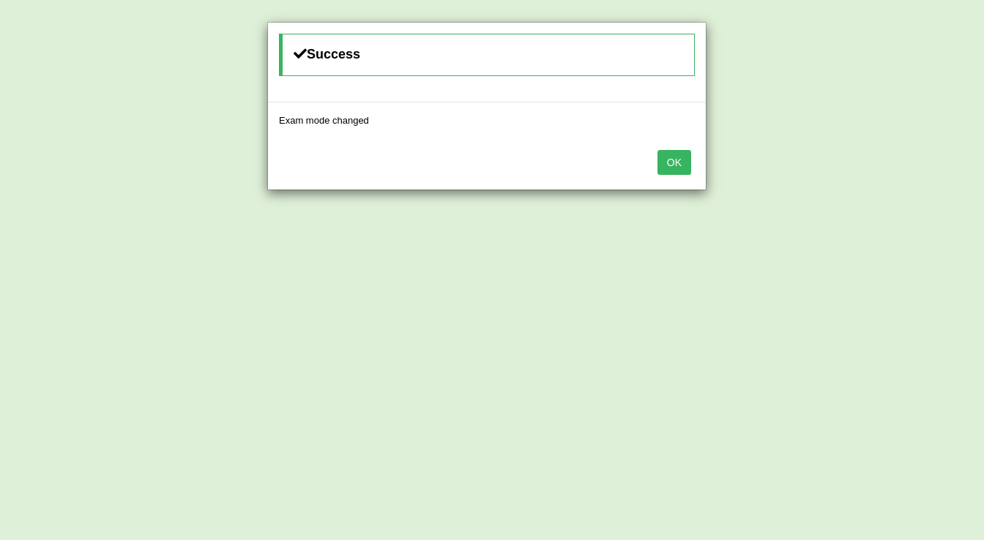
click at [674, 158] on button "OK" at bounding box center [674, 162] width 34 height 25
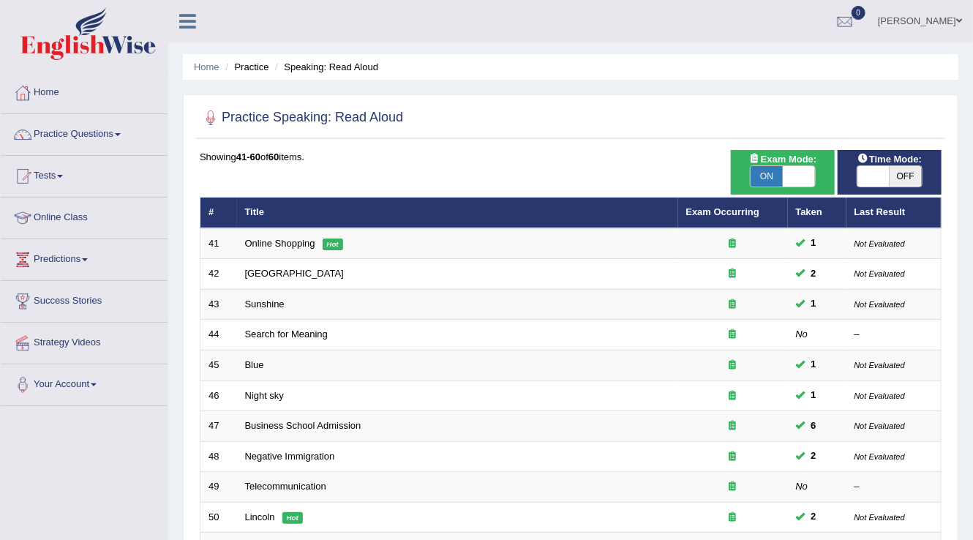
click at [901, 171] on span "OFF" at bounding box center [906, 176] width 32 height 20
checkbox input "true"
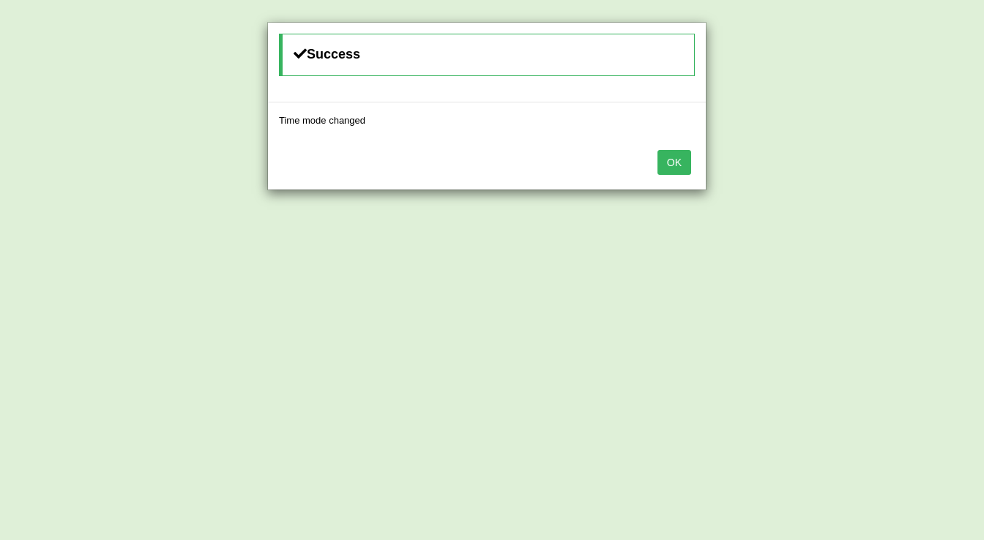
click at [670, 156] on button "OK" at bounding box center [674, 162] width 34 height 25
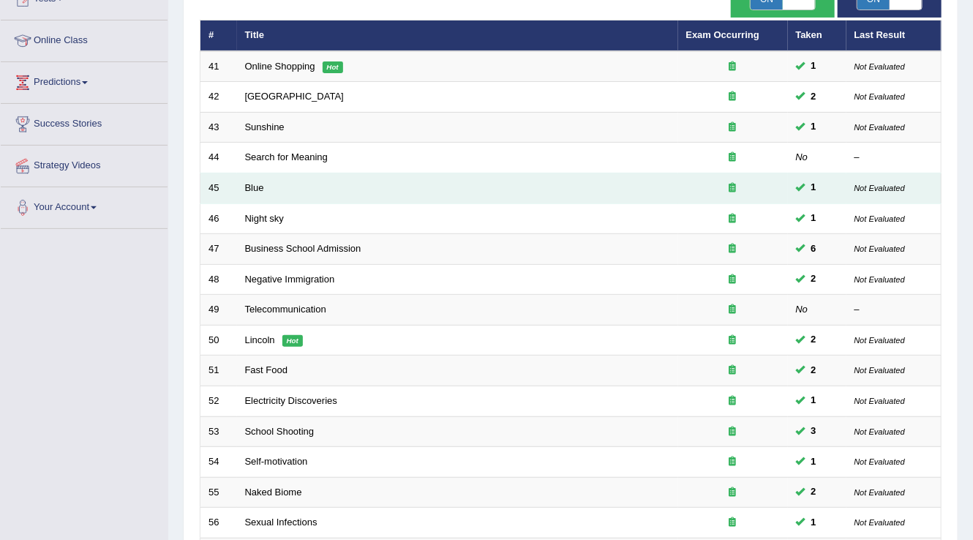
scroll to position [59, 0]
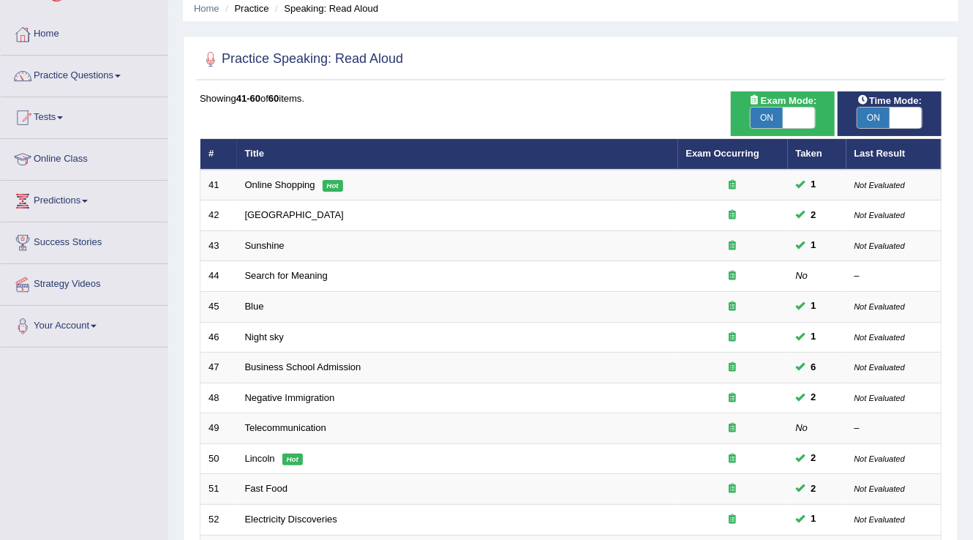
click at [762, 119] on span "ON" at bounding box center [767, 118] width 32 height 20
checkbox input "false"
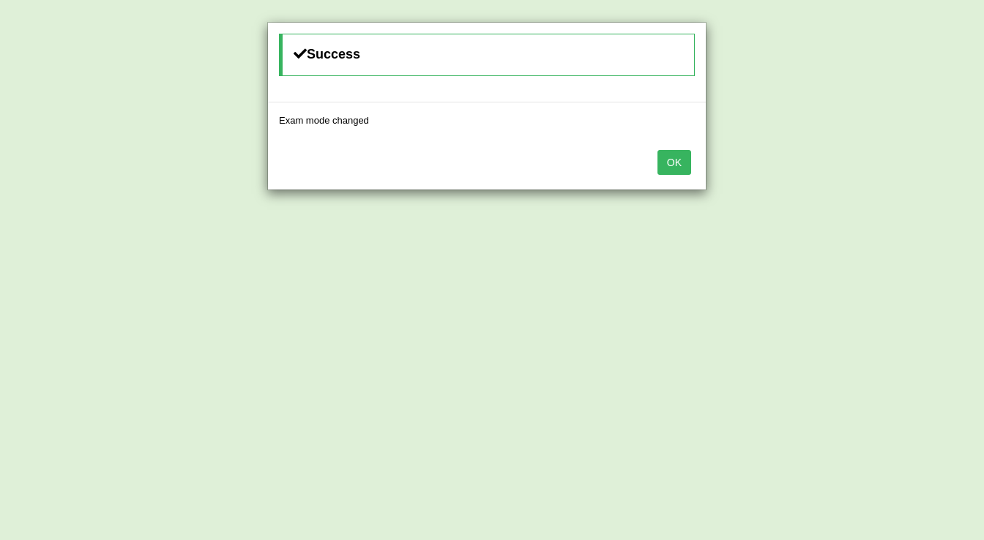
click at [676, 159] on button "OK" at bounding box center [674, 162] width 34 height 25
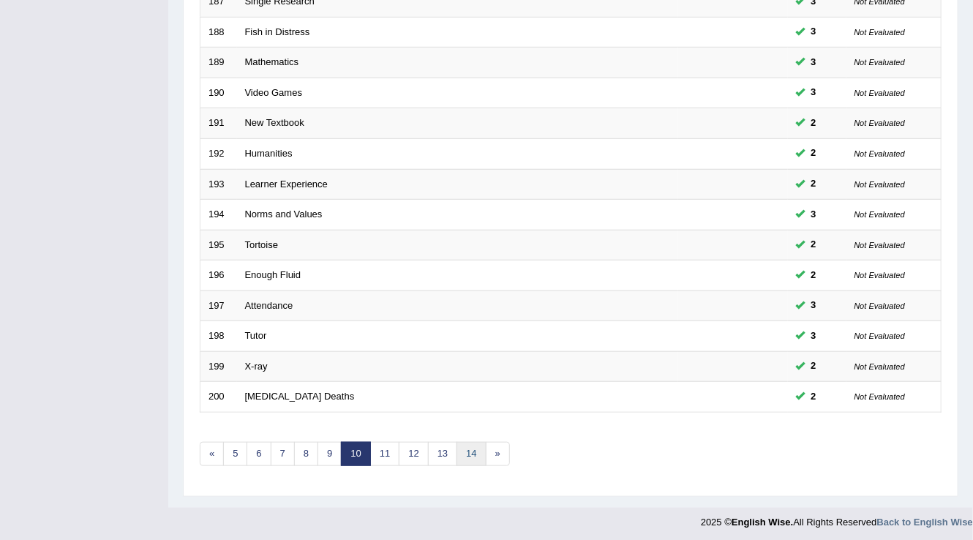
click at [475, 447] on link "14" at bounding box center [471, 454] width 29 height 24
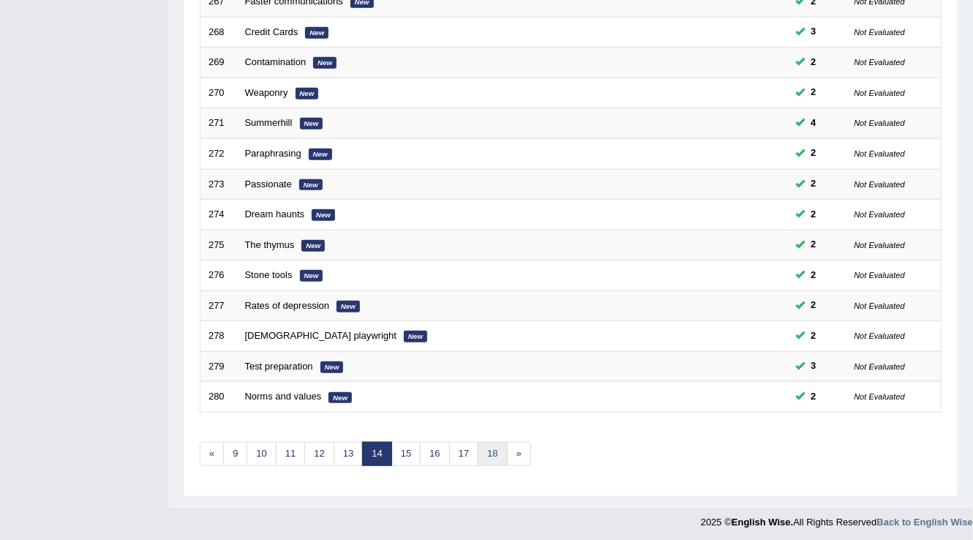
click at [495, 453] on link "18" at bounding box center [492, 454] width 29 height 24
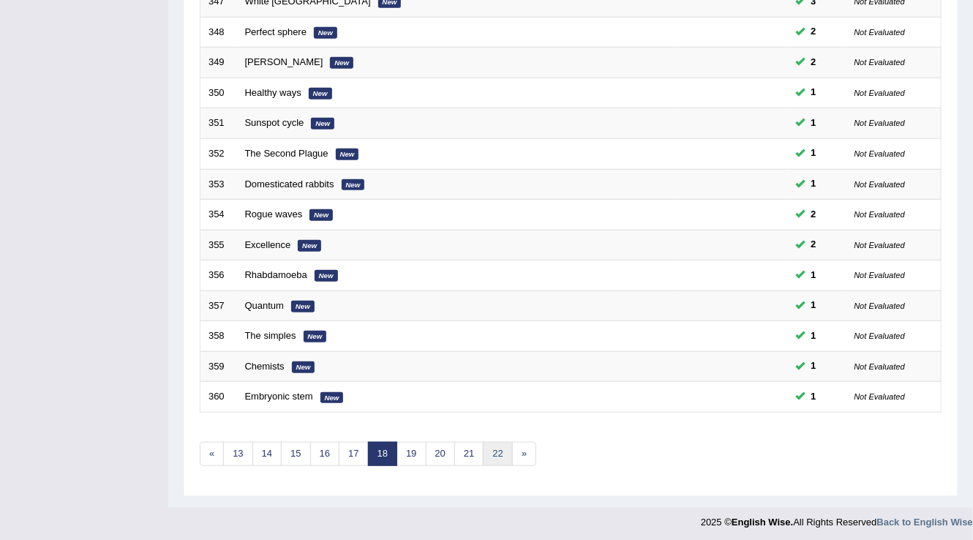
click at [497, 446] on link "22" at bounding box center [497, 454] width 29 height 24
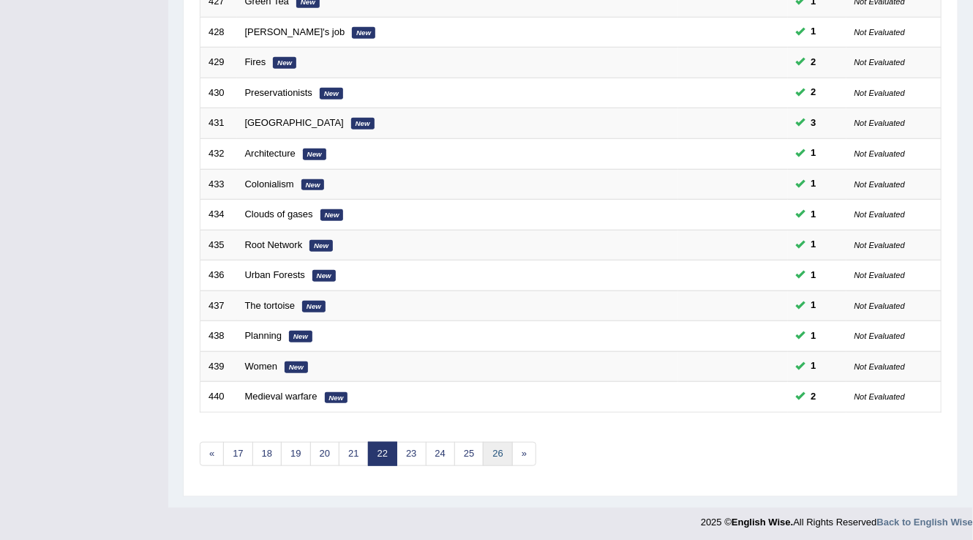
click at [496, 451] on link "26" at bounding box center [497, 454] width 29 height 24
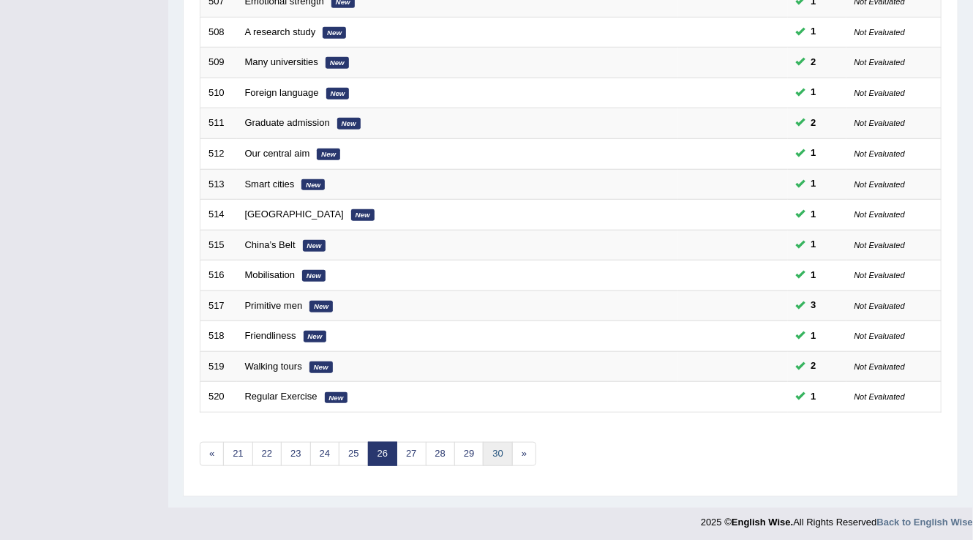
click at [495, 450] on link "30" at bounding box center [497, 454] width 29 height 24
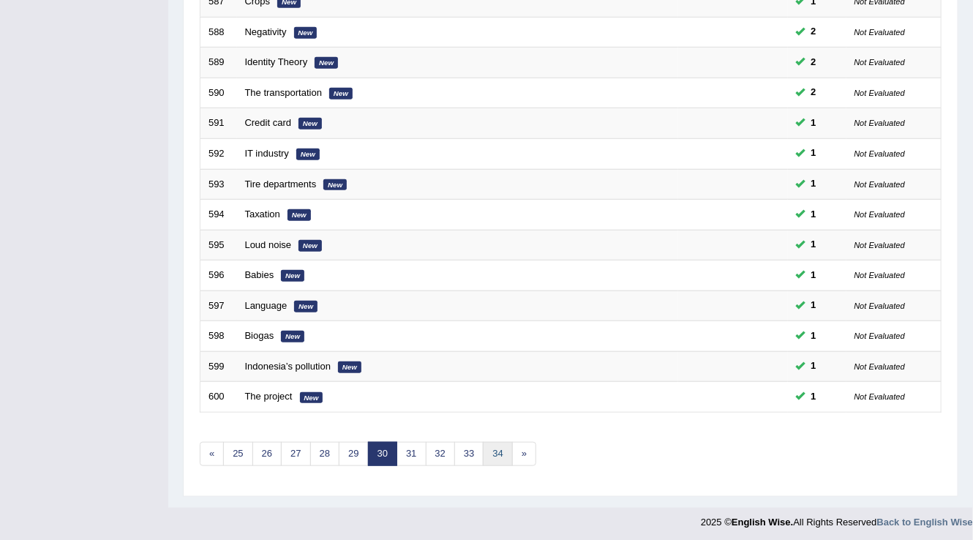
click at [495, 457] on link "34" at bounding box center [497, 454] width 29 height 24
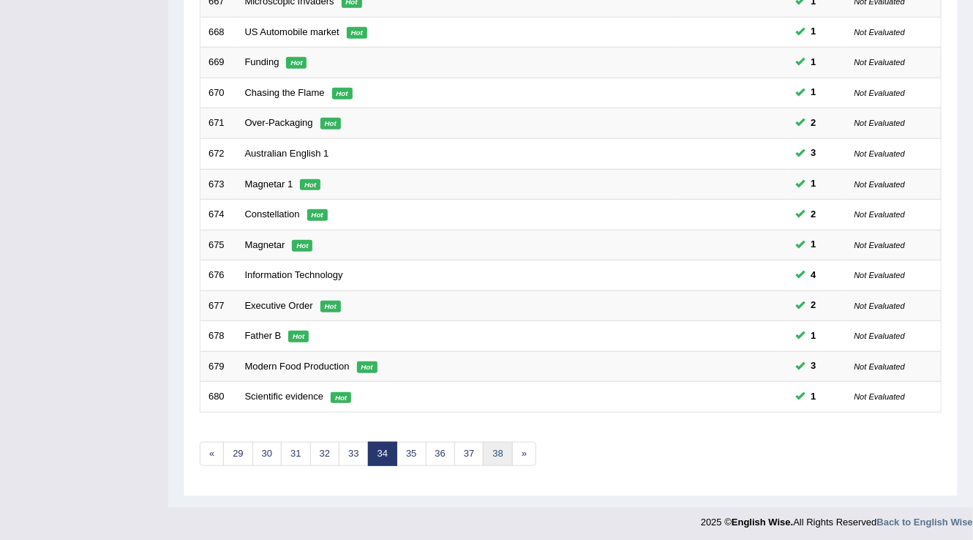
click at [501, 445] on link "38" at bounding box center [497, 454] width 29 height 24
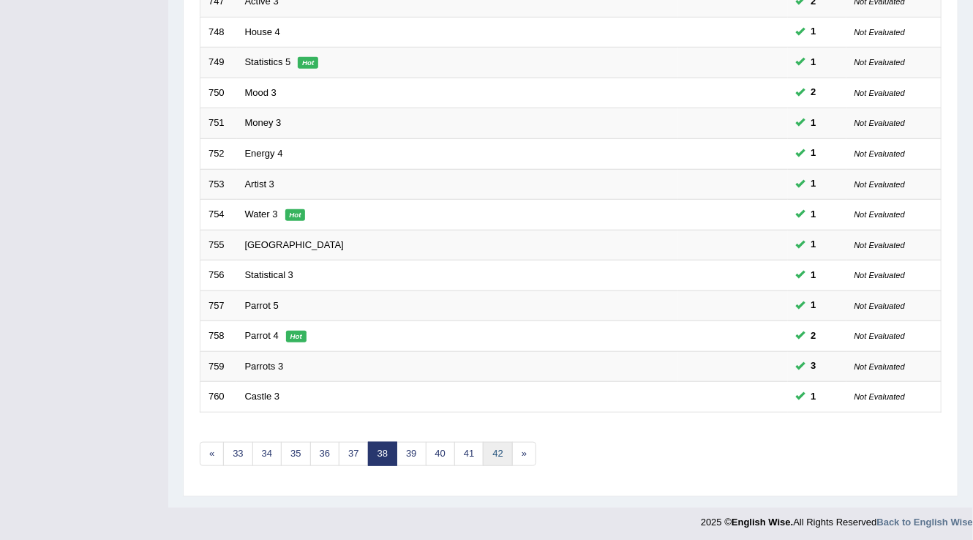
click at [493, 446] on link "42" at bounding box center [497, 454] width 29 height 24
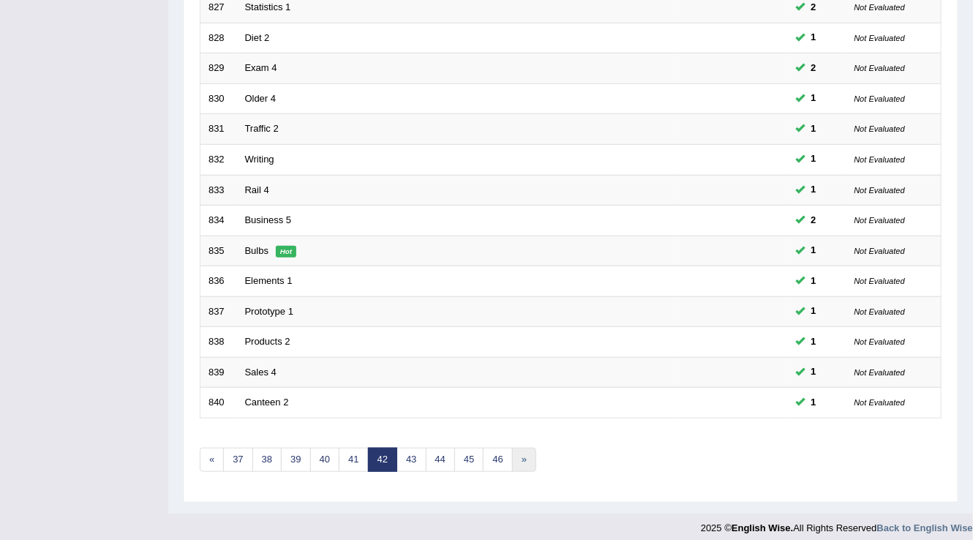
click at [512, 449] on link "»" at bounding box center [524, 460] width 24 height 24
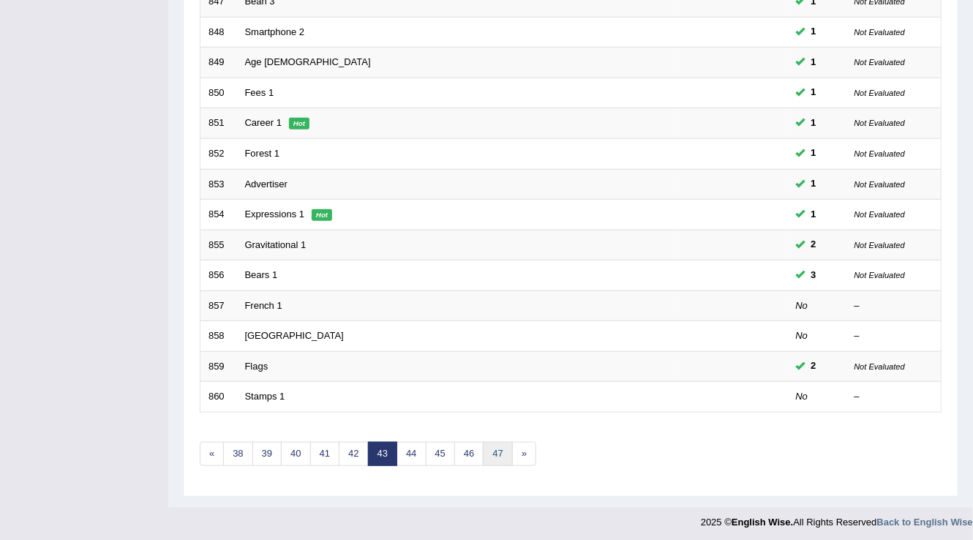
click at [494, 448] on link "47" at bounding box center [497, 454] width 29 height 24
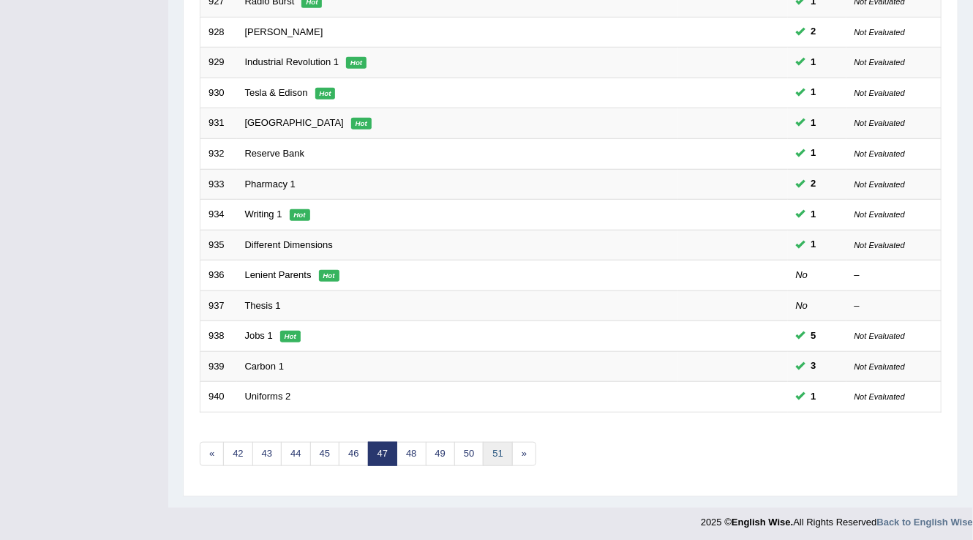
click at [500, 444] on link "51" at bounding box center [497, 454] width 29 height 24
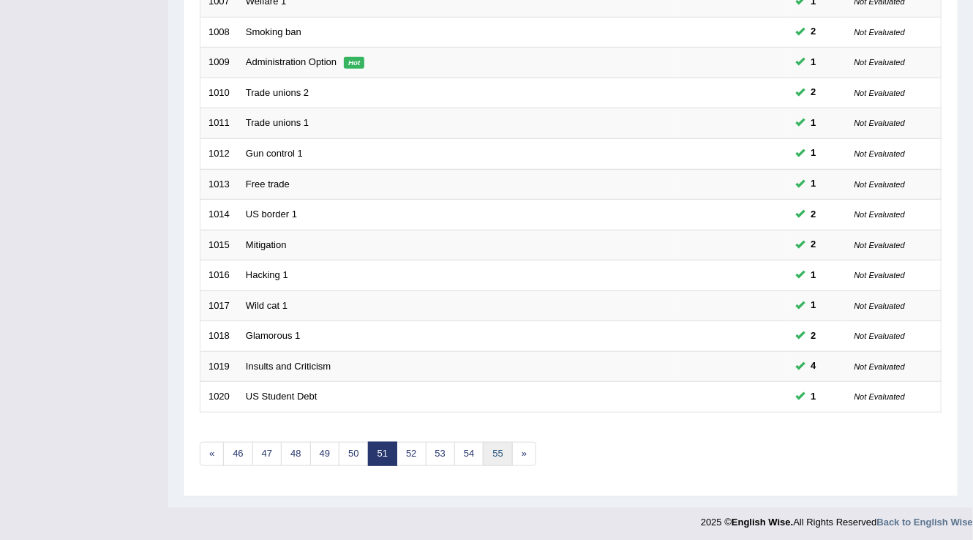
click at [496, 457] on link "55" at bounding box center [497, 454] width 29 height 24
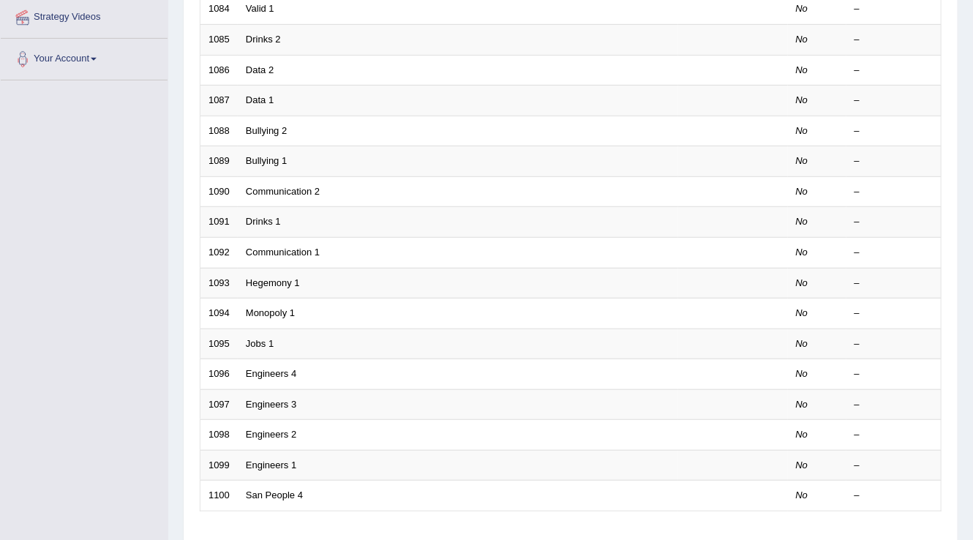
scroll to position [424, 0]
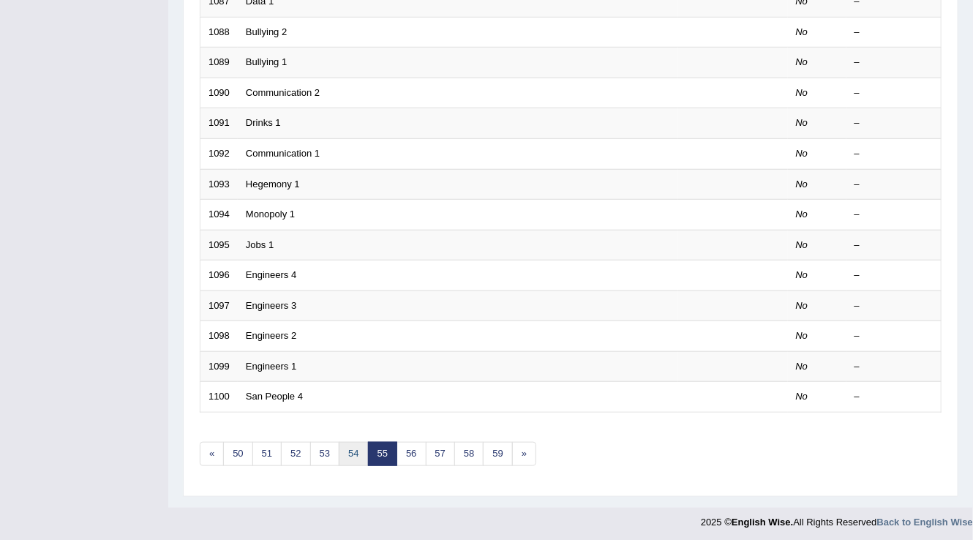
click at [351, 451] on link "54" at bounding box center [353, 454] width 29 height 24
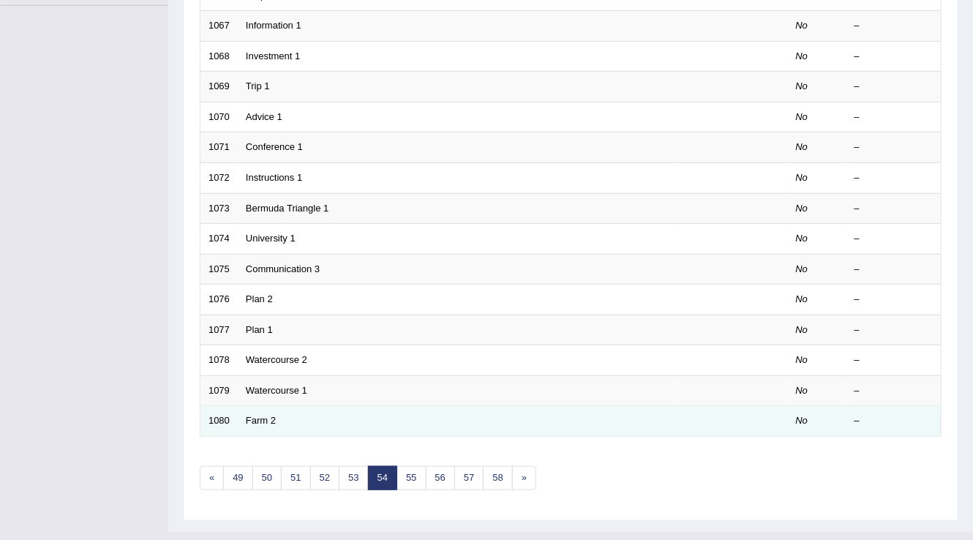
scroll to position [424, 0]
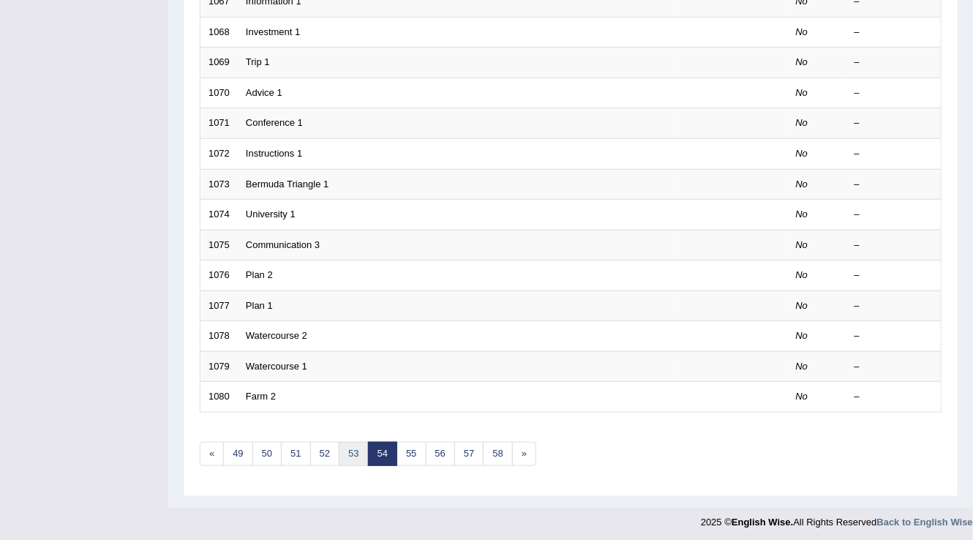
click at [343, 449] on link "53" at bounding box center [353, 454] width 29 height 24
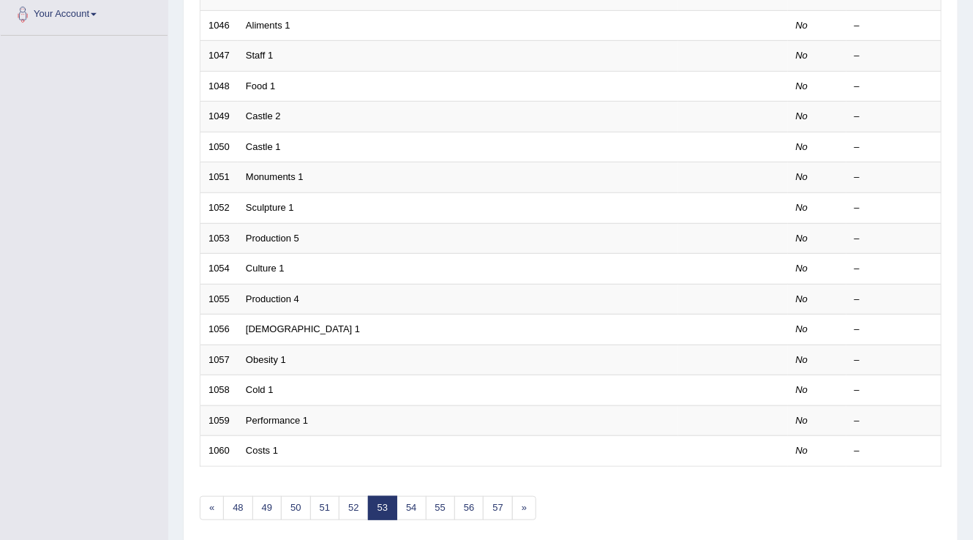
scroll to position [424, 0]
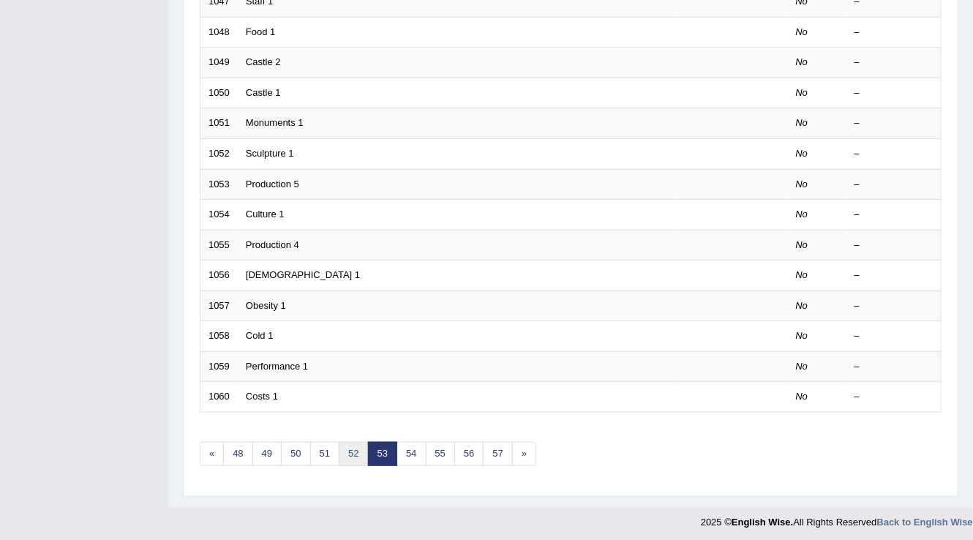
click at [348, 451] on link "52" at bounding box center [353, 454] width 29 height 24
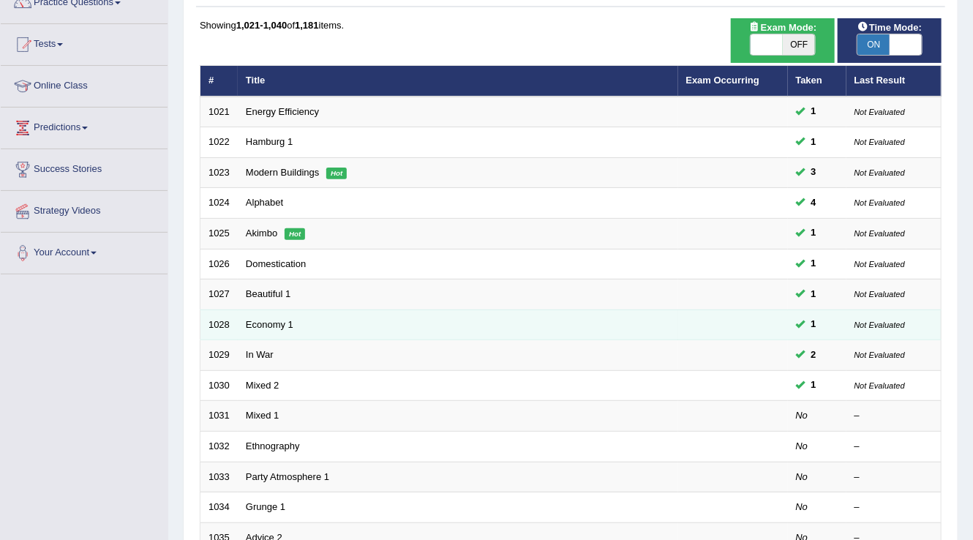
scroll to position [234, 0]
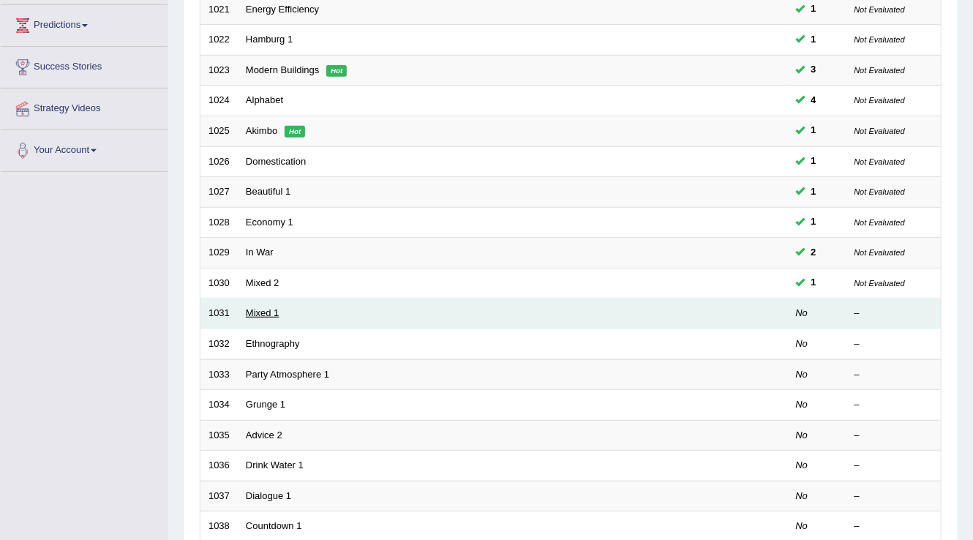
click at [249, 311] on link "Mixed 1" at bounding box center [263, 312] width 34 height 11
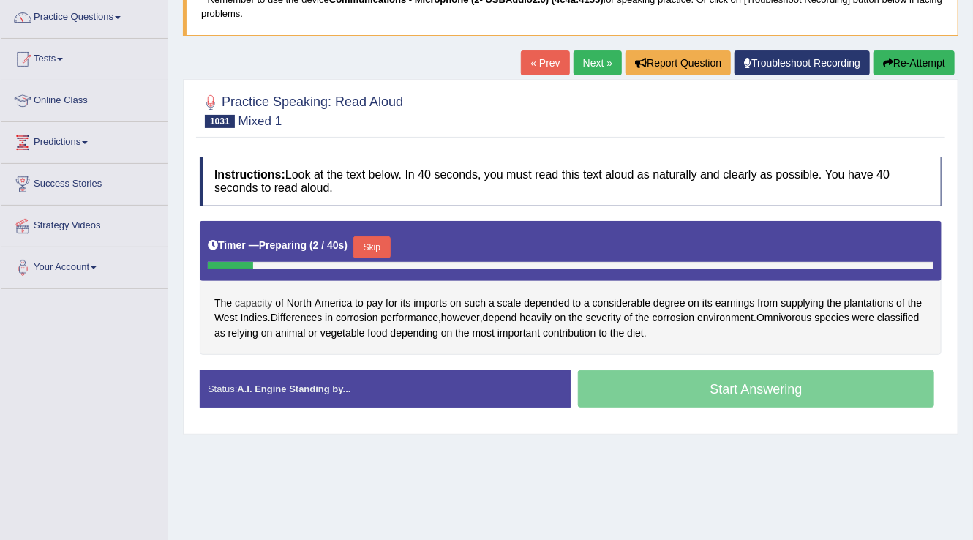
click at [261, 299] on span "capacity" at bounding box center [253, 303] width 37 height 15
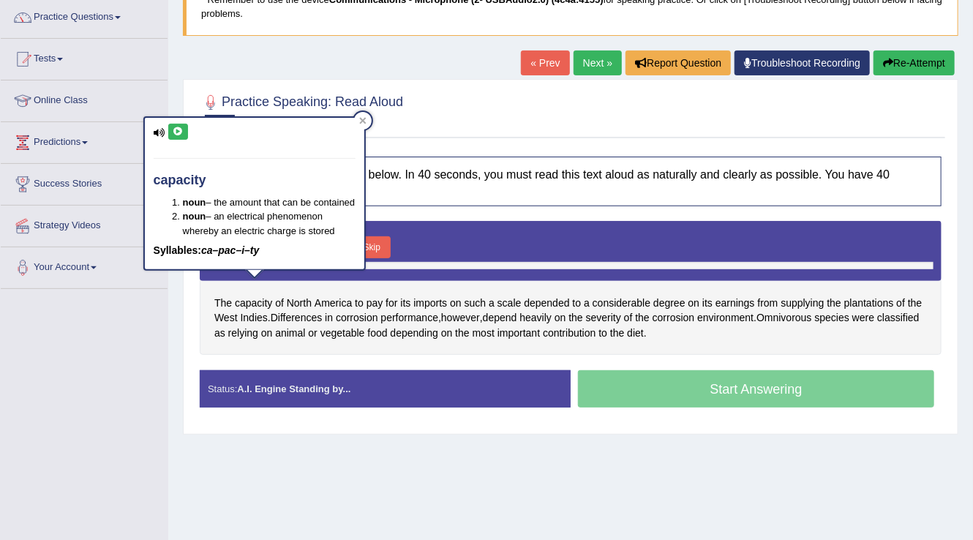
click at [178, 127] on icon at bounding box center [178, 131] width 11 height 9
click at [542, 143] on div "Practice Speaking: Read Aloud 1031 Mixed 1 Instructions: Look at the text below…" at bounding box center [571, 257] width 776 height 356
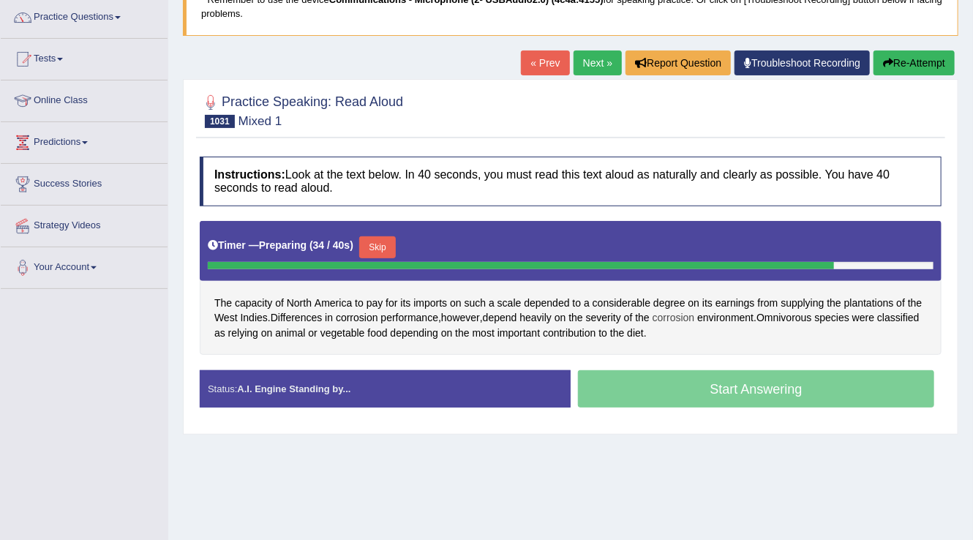
click at [695, 316] on span "corrosion" at bounding box center [674, 317] width 42 height 15
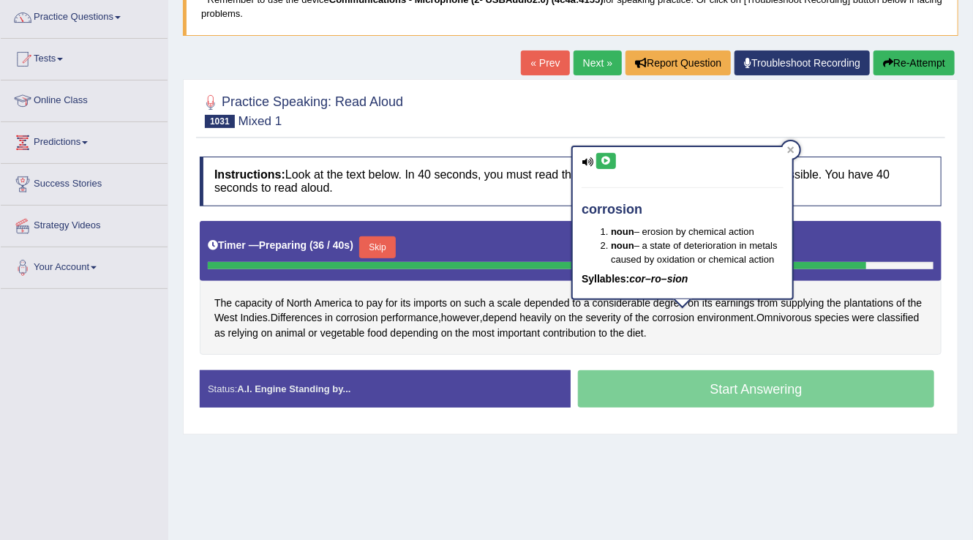
click at [603, 161] on icon at bounding box center [606, 161] width 11 height 9
click at [286, 100] on h2 "Practice Speaking: Read Aloud 1031 Mixed 1" at bounding box center [301, 109] width 203 height 37
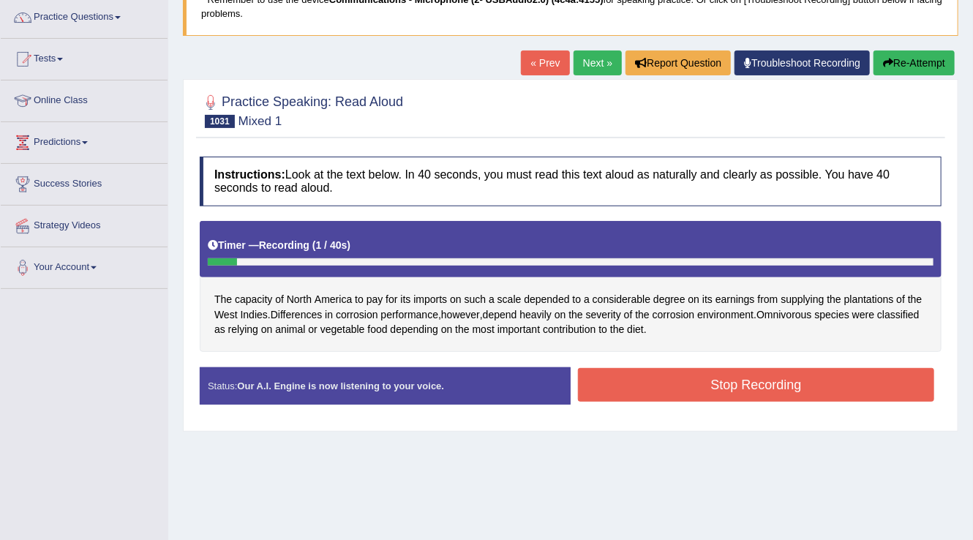
click at [901, 57] on button "Re-Attempt" at bounding box center [914, 63] width 81 height 25
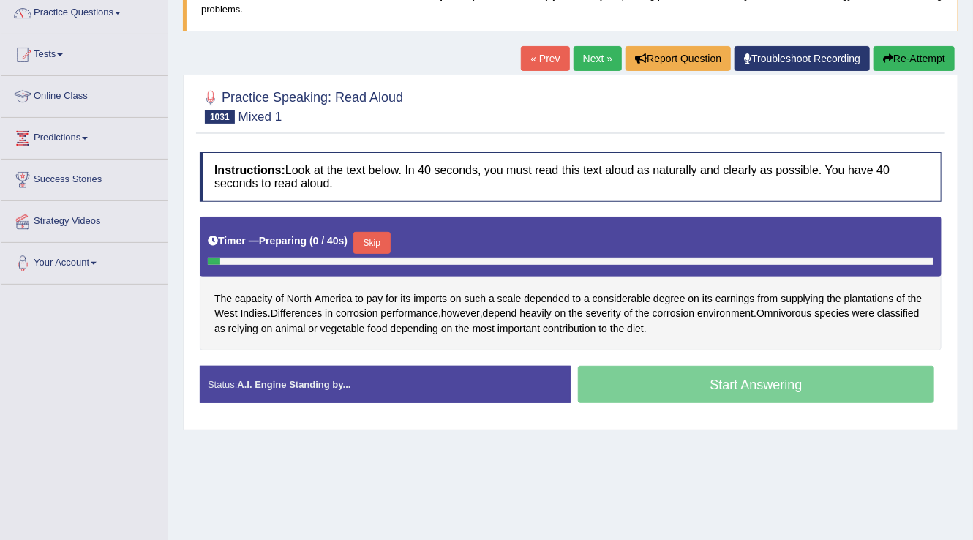
click at [384, 236] on button "Skip" at bounding box center [372, 243] width 37 height 22
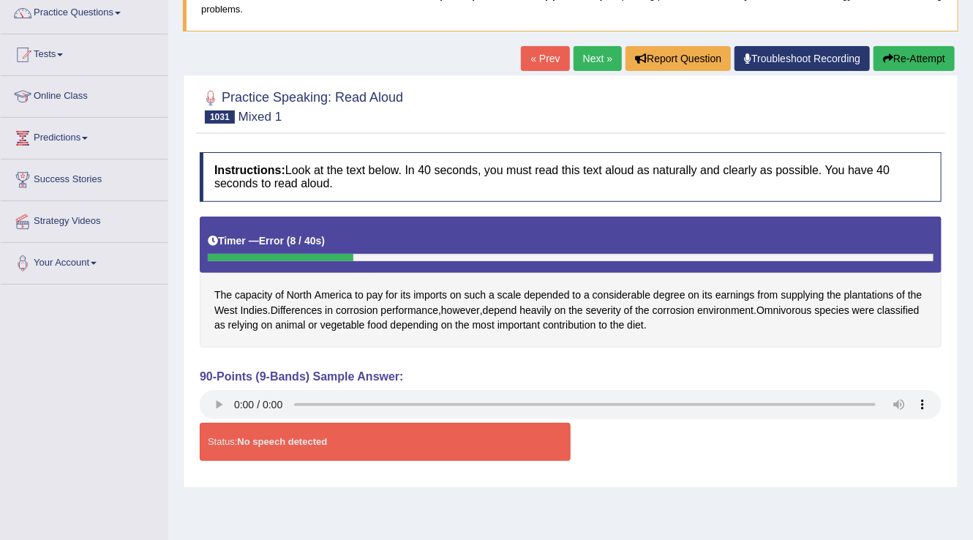
click at [897, 57] on button "Re-Attempt" at bounding box center [914, 58] width 81 height 25
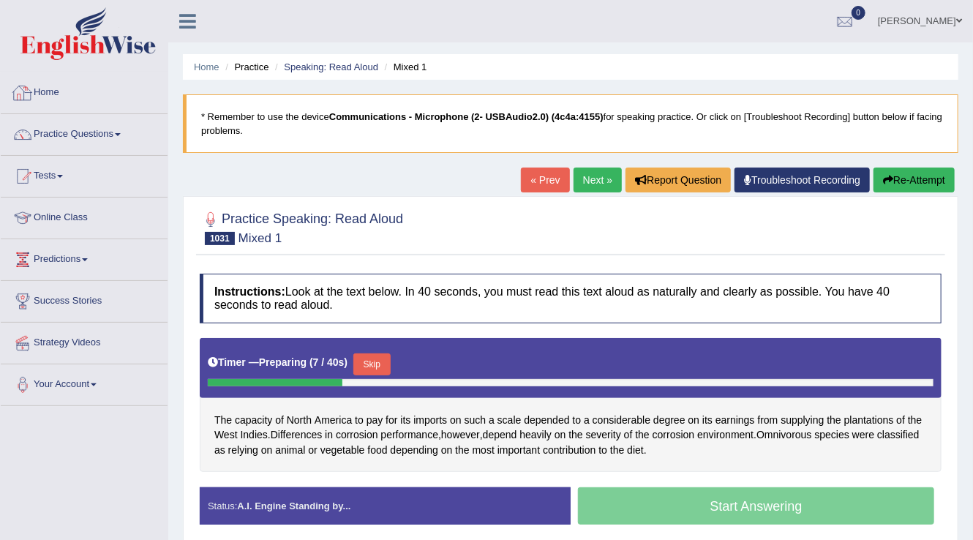
click at [37, 94] on link "Home" at bounding box center [84, 90] width 167 height 37
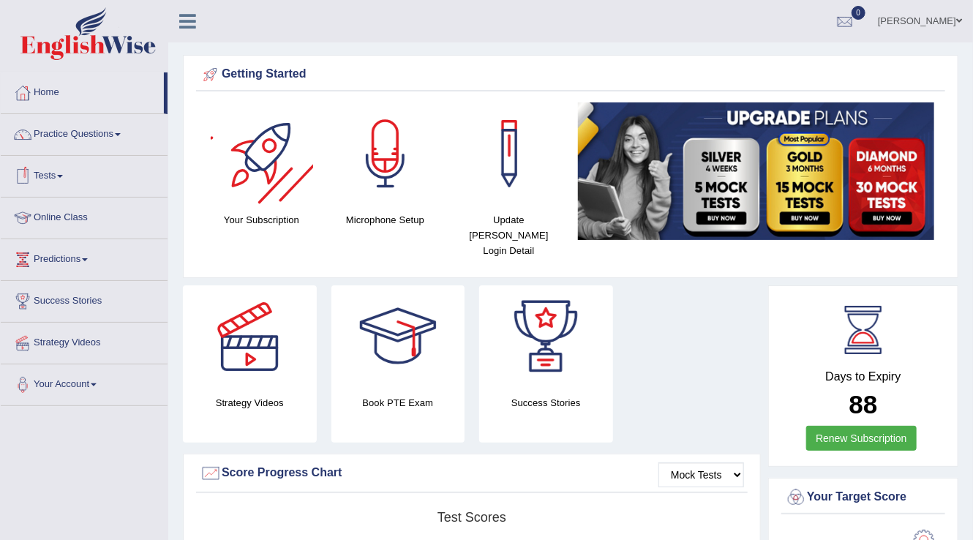
click at [252, 192] on div at bounding box center [262, 153] width 102 height 102
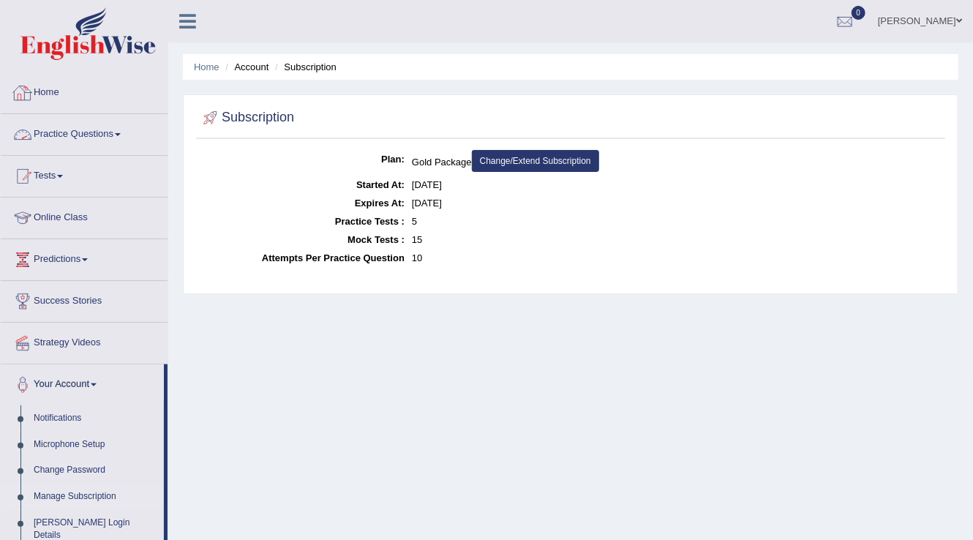
click at [53, 97] on link "Home" at bounding box center [84, 90] width 167 height 37
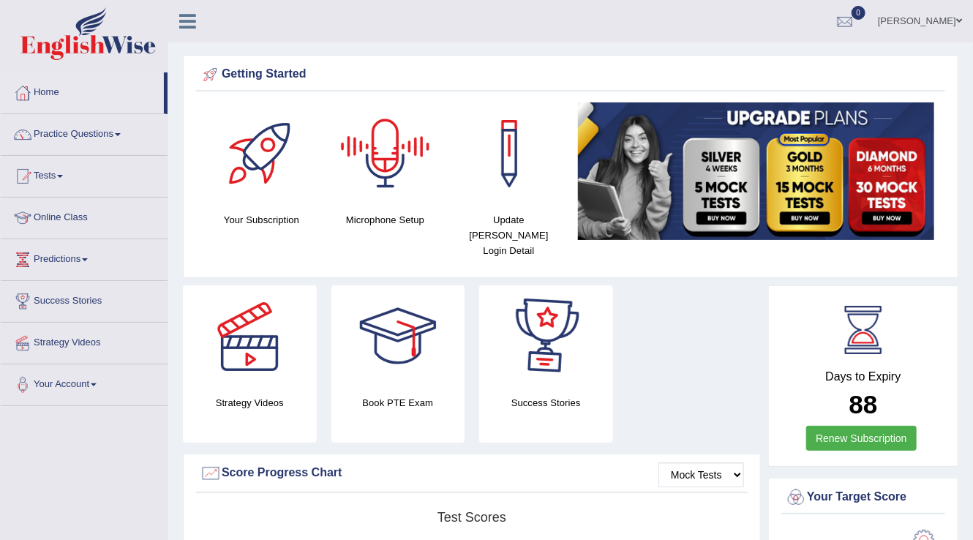
click at [382, 147] on div at bounding box center [385, 153] width 102 height 102
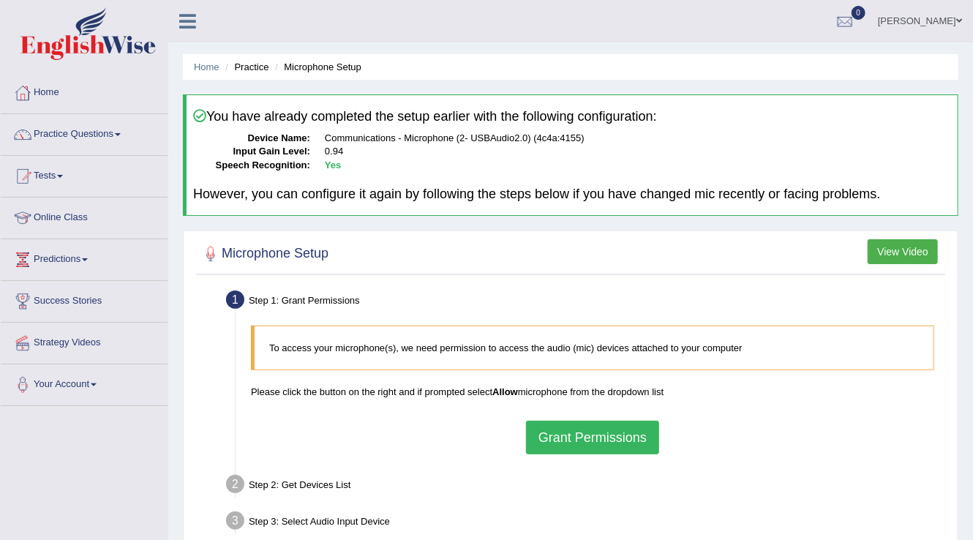
click at [629, 441] on button "Grant Permissions" at bounding box center [592, 438] width 133 height 34
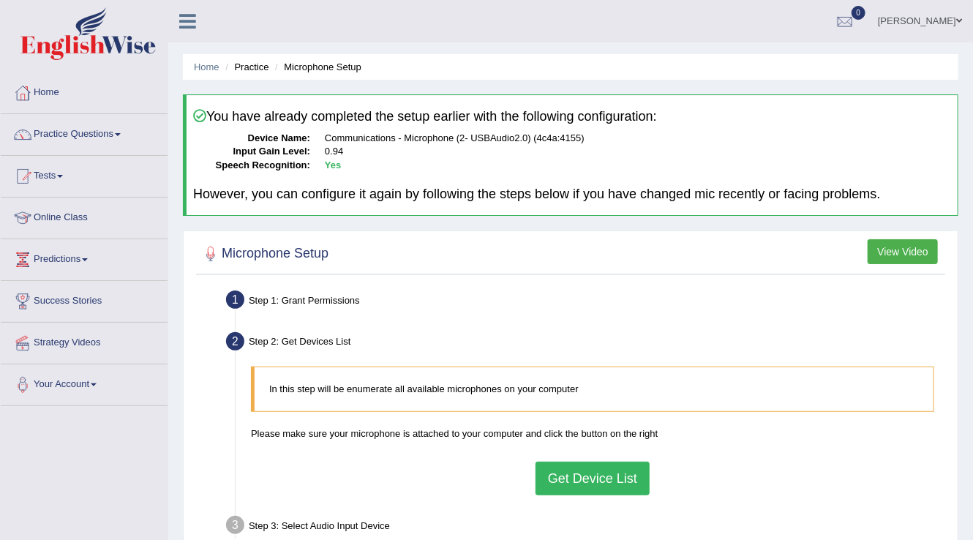
click at [587, 474] on button "Get Device List" at bounding box center [593, 479] width 114 height 34
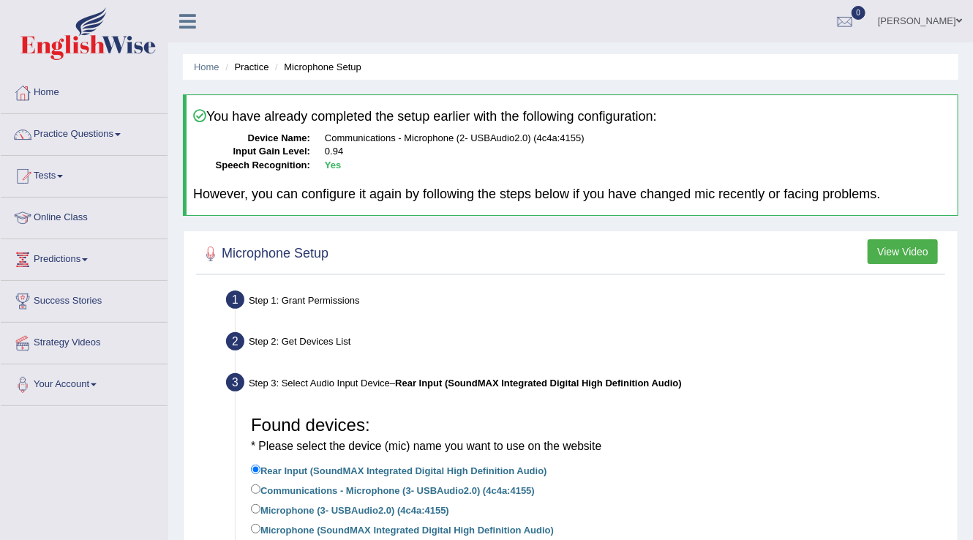
scroll to position [230, 0]
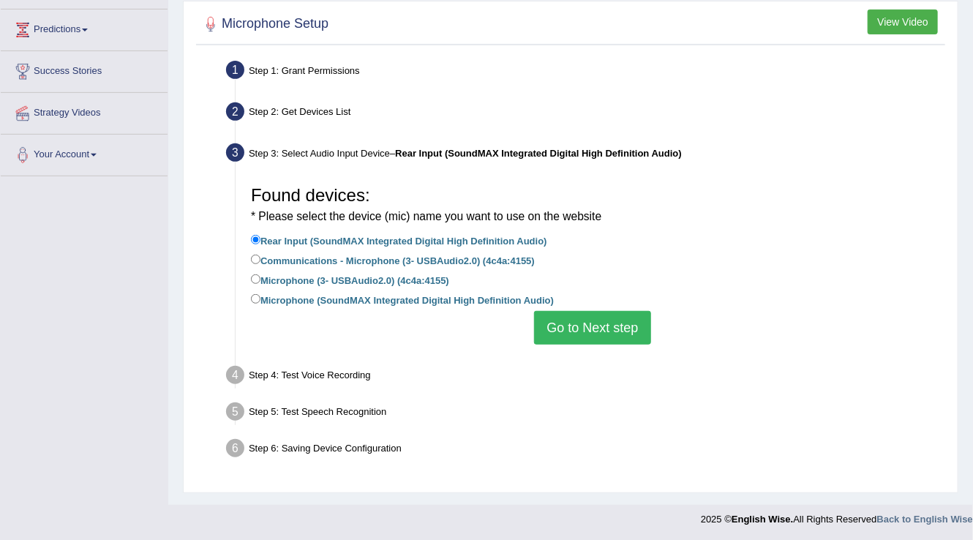
click at [581, 331] on button "Go to Next step" at bounding box center [592, 328] width 116 height 34
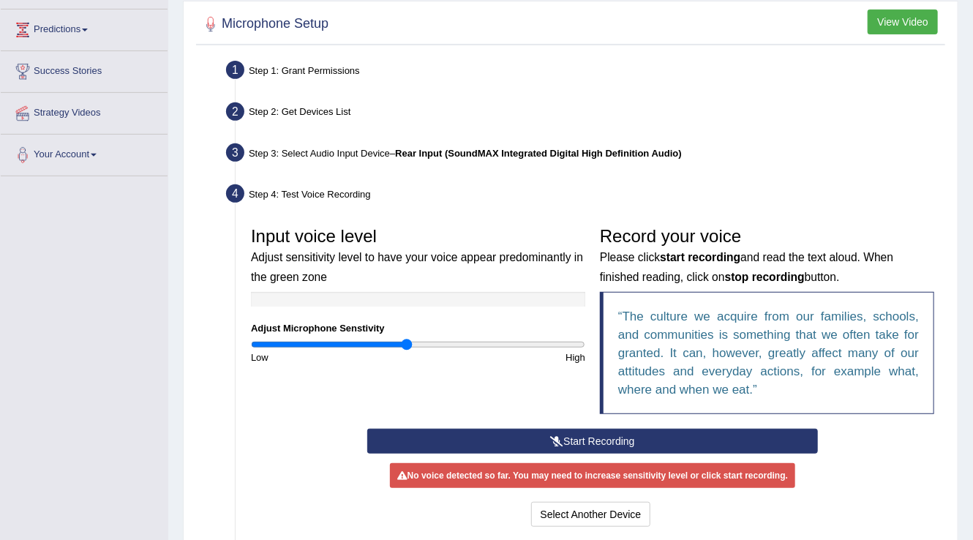
click at [618, 437] on button "Start Recording" at bounding box center [592, 441] width 451 height 25
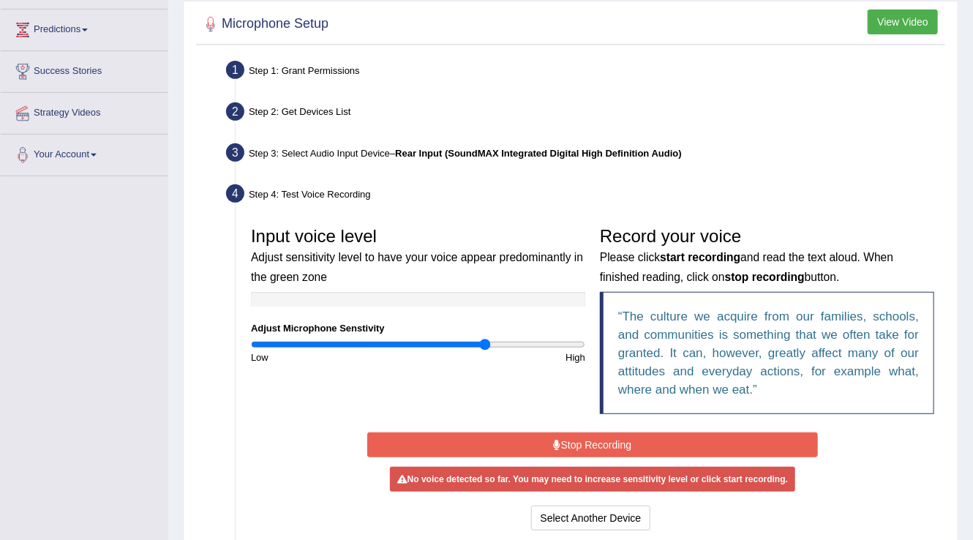
type input "1.42"
click at [486, 340] on input "range" at bounding box center [418, 345] width 334 height 12
click at [485, 442] on button "Stop Recording" at bounding box center [592, 445] width 451 height 25
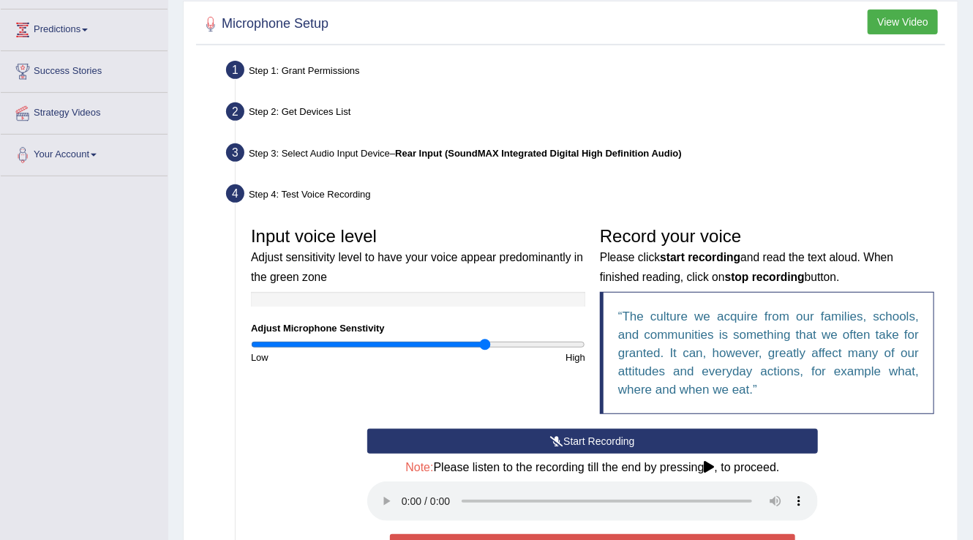
click at [485, 442] on button "Start Recording" at bounding box center [592, 441] width 451 height 25
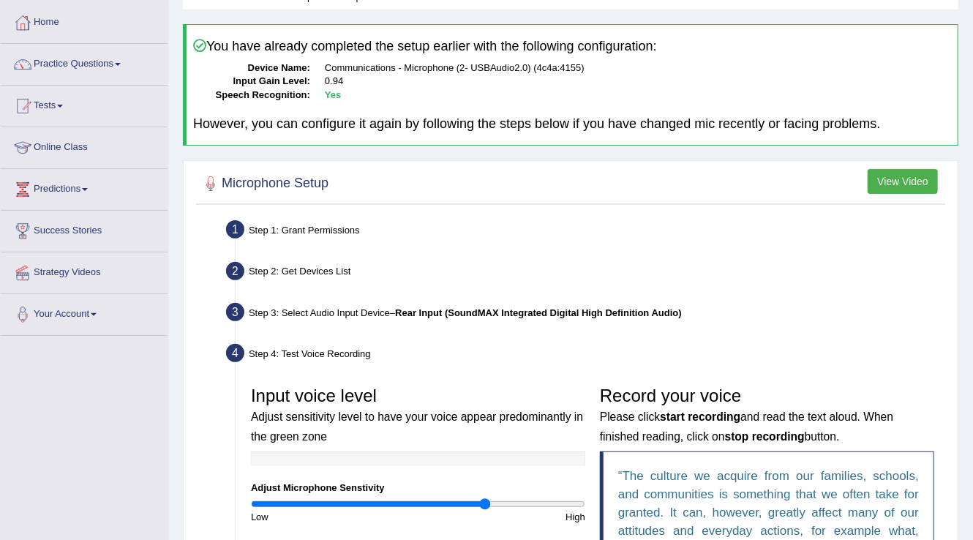
scroll to position [0, 0]
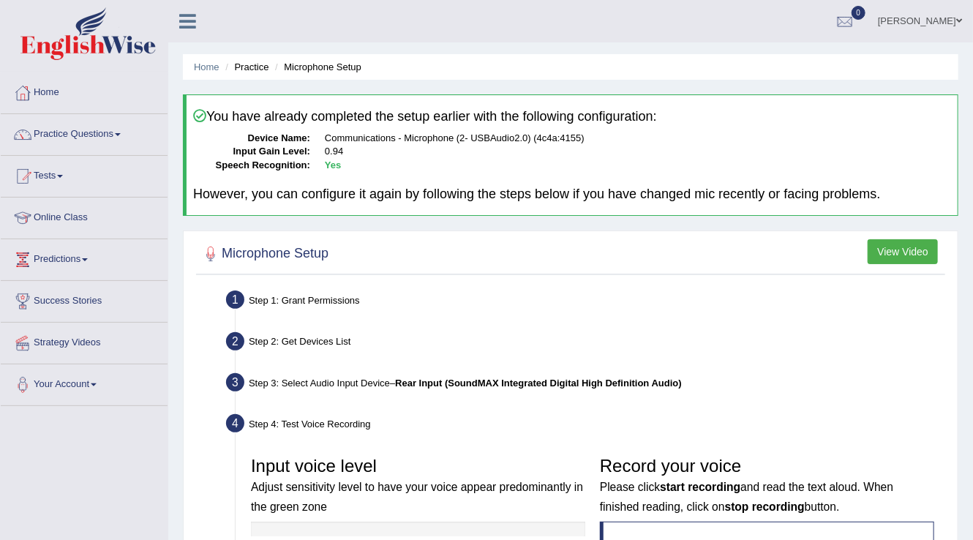
click at [935, 18] on link "naimo" at bounding box center [920, 19] width 106 height 38
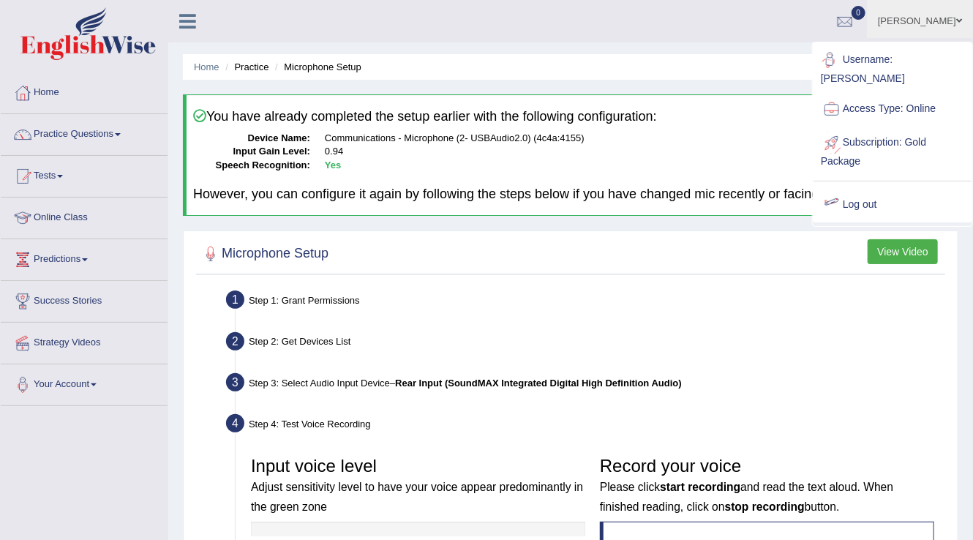
click at [861, 188] on link "Log out" at bounding box center [893, 205] width 158 height 34
